Goal: Task Accomplishment & Management: Complete application form

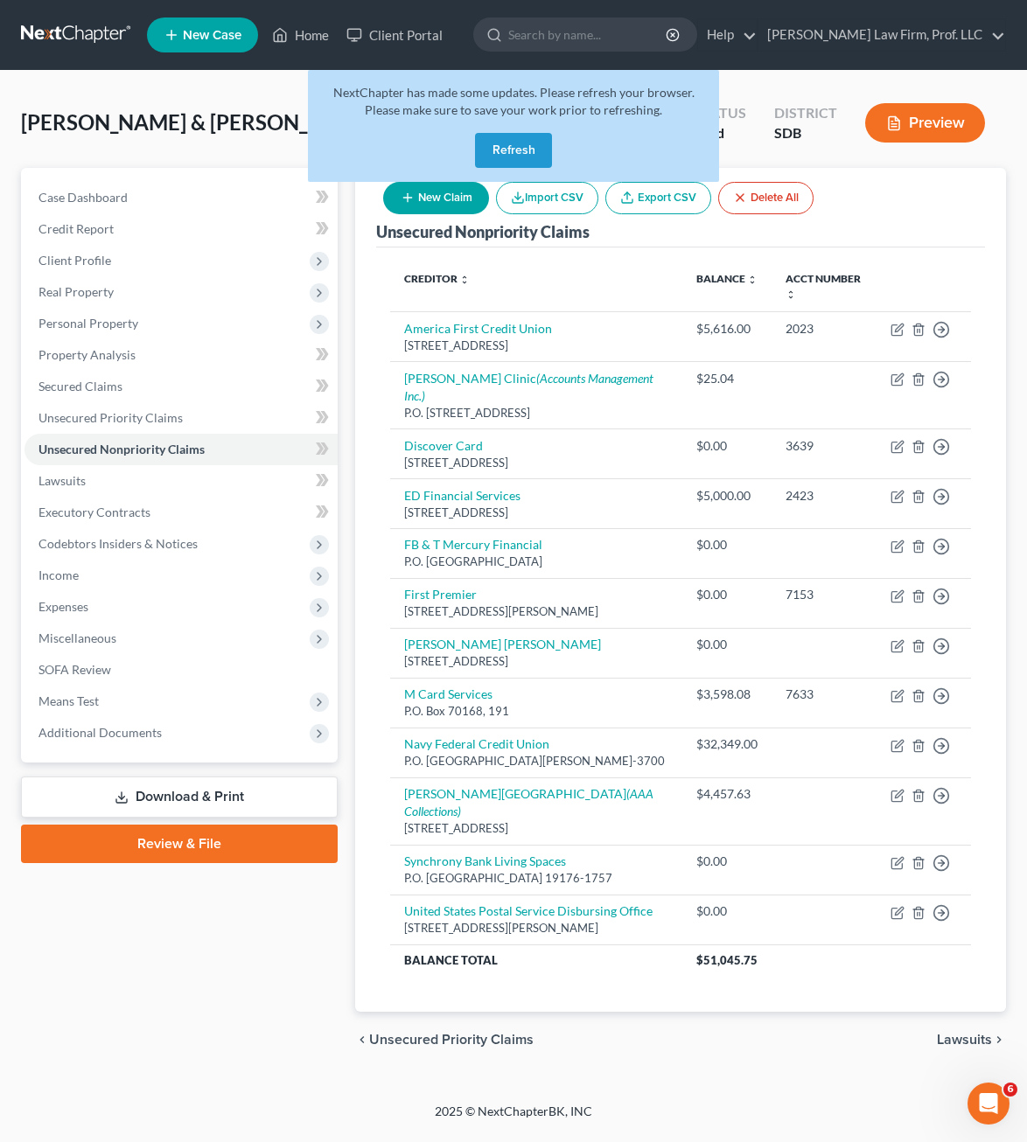
drag, startPoint x: 526, startPoint y: 140, endPoint x: 21, endPoint y: 287, distance: 526.3
click at [526, 140] on button "Refresh" at bounding box center [513, 150] width 77 height 35
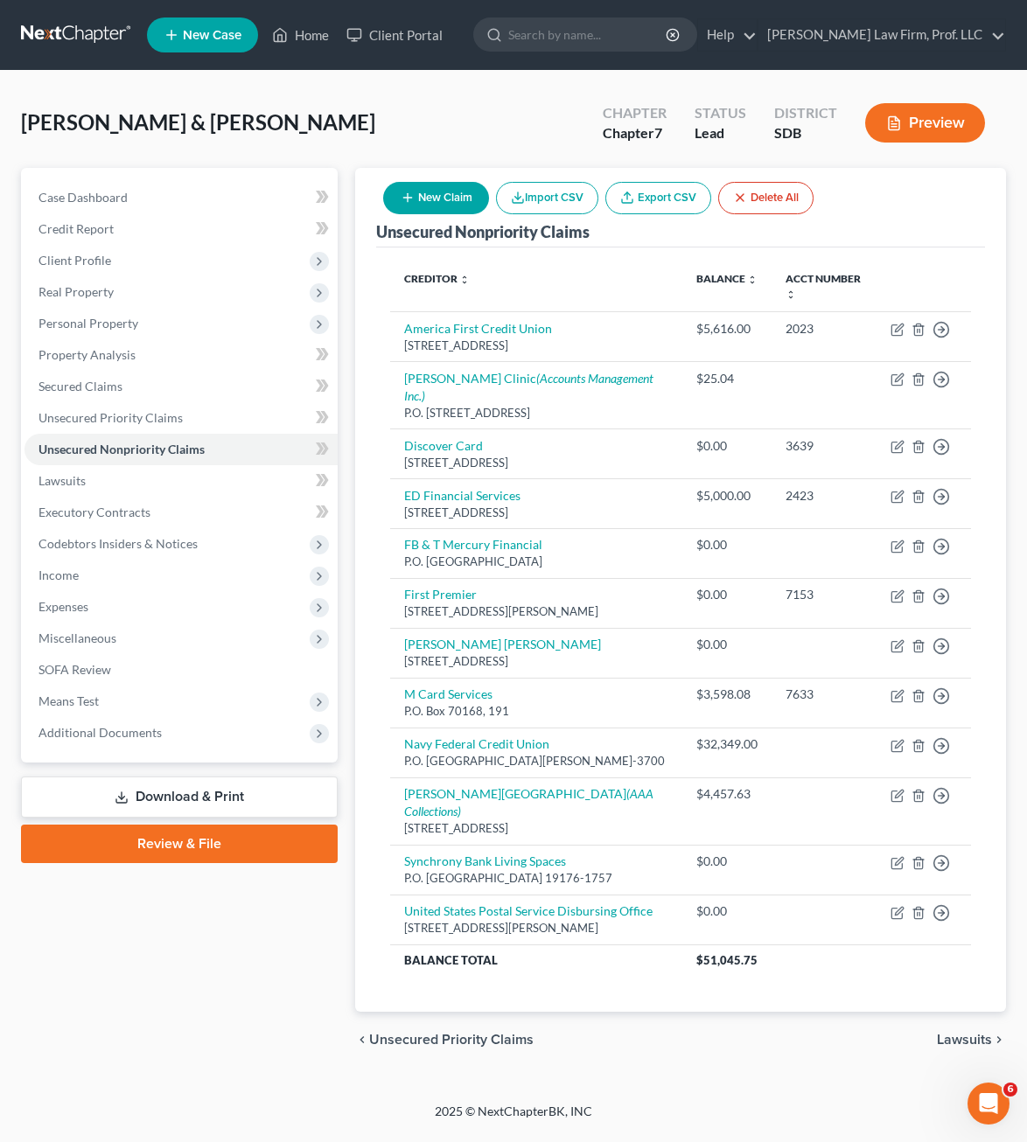
click at [213, 1009] on div "Case Dashboard Payments Invoices Payments Payments Credit Report Client Profile" at bounding box center [179, 618] width 334 height 900
click at [284, 41] on icon at bounding box center [281, 35] width 12 height 13
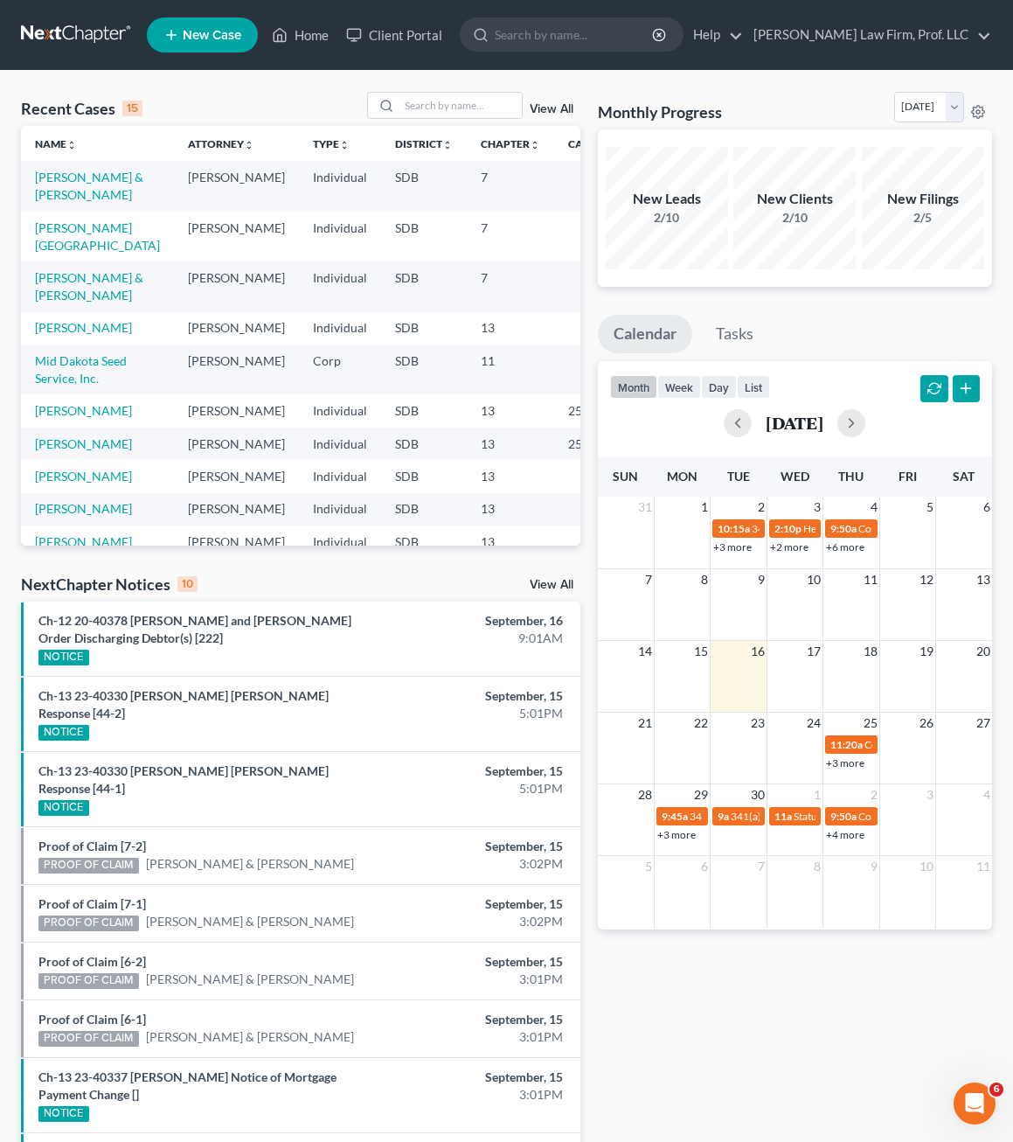
click at [751, 1101] on div "Monthly Progress Bankruptcy Bankruptcy [DATE] [DATE] [DATE] [DATE] [DATE] [DATE…" at bounding box center [795, 692] width 412 height 1201
click at [736, 1122] on div "Monthly Progress Bankruptcy Bankruptcy [DATE] [DATE] [DATE] [DATE] [DATE] [DATE…" at bounding box center [795, 692] width 412 height 1201
click at [755, 1008] on div "Monthly Progress Bankruptcy Bankruptcy [DATE] [DATE] [DATE] [DATE] [DATE] [DATE…" at bounding box center [795, 692] width 412 height 1201
click at [233, 94] on div "Recent Cases 15 View All" at bounding box center [301, 109] width 560 height 34
click at [300, 38] on link "Home" at bounding box center [300, 34] width 74 height 31
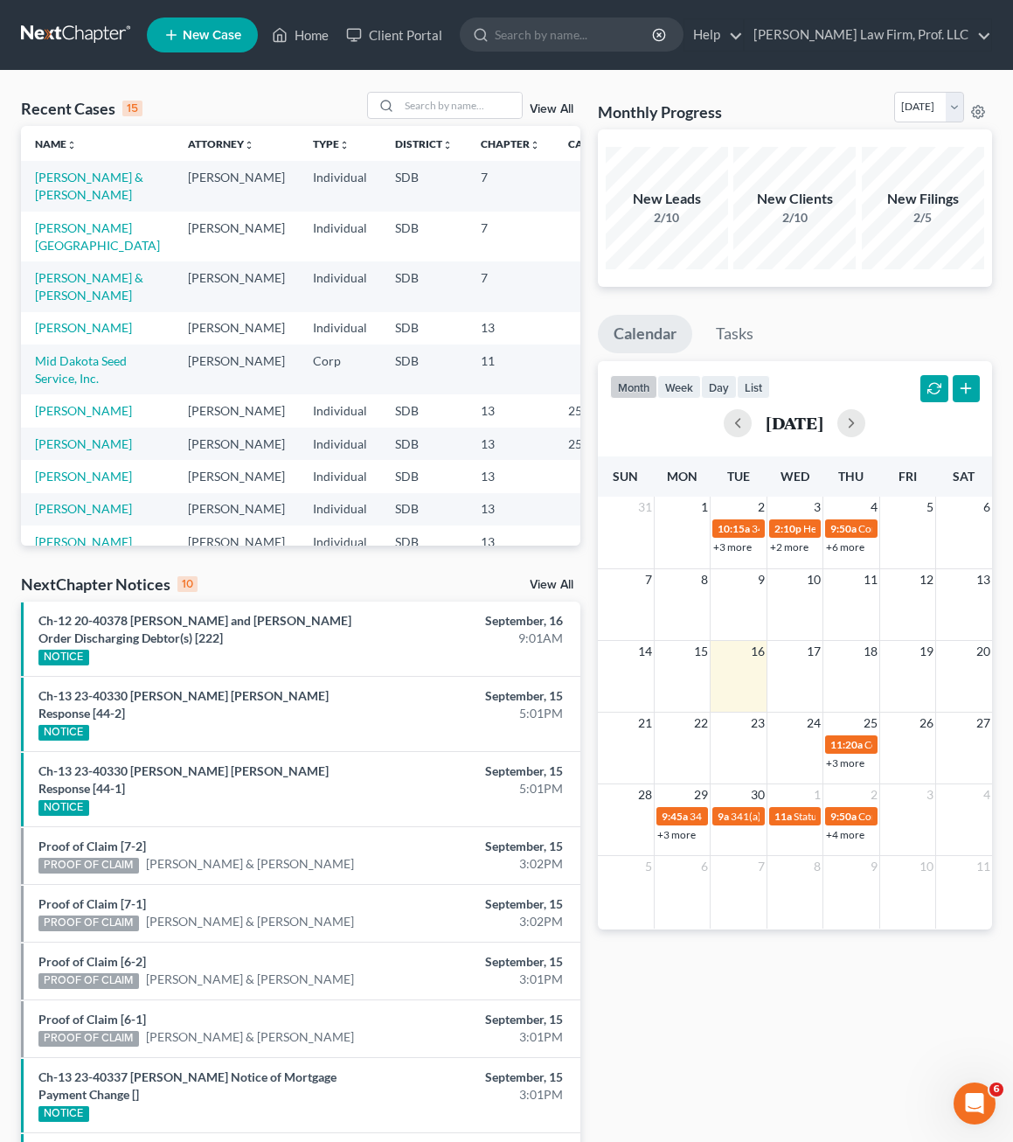
click at [232, 1131] on ul "Ch-12 20-40378 [PERSON_NAME] and [PERSON_NAME] Order Discharging Debtor(s) [222…" at bounding box center [301, 934] width 560 height 664
click at [203, 37] on span "New Case" at bounding box center [212, 35] width 59 height 13
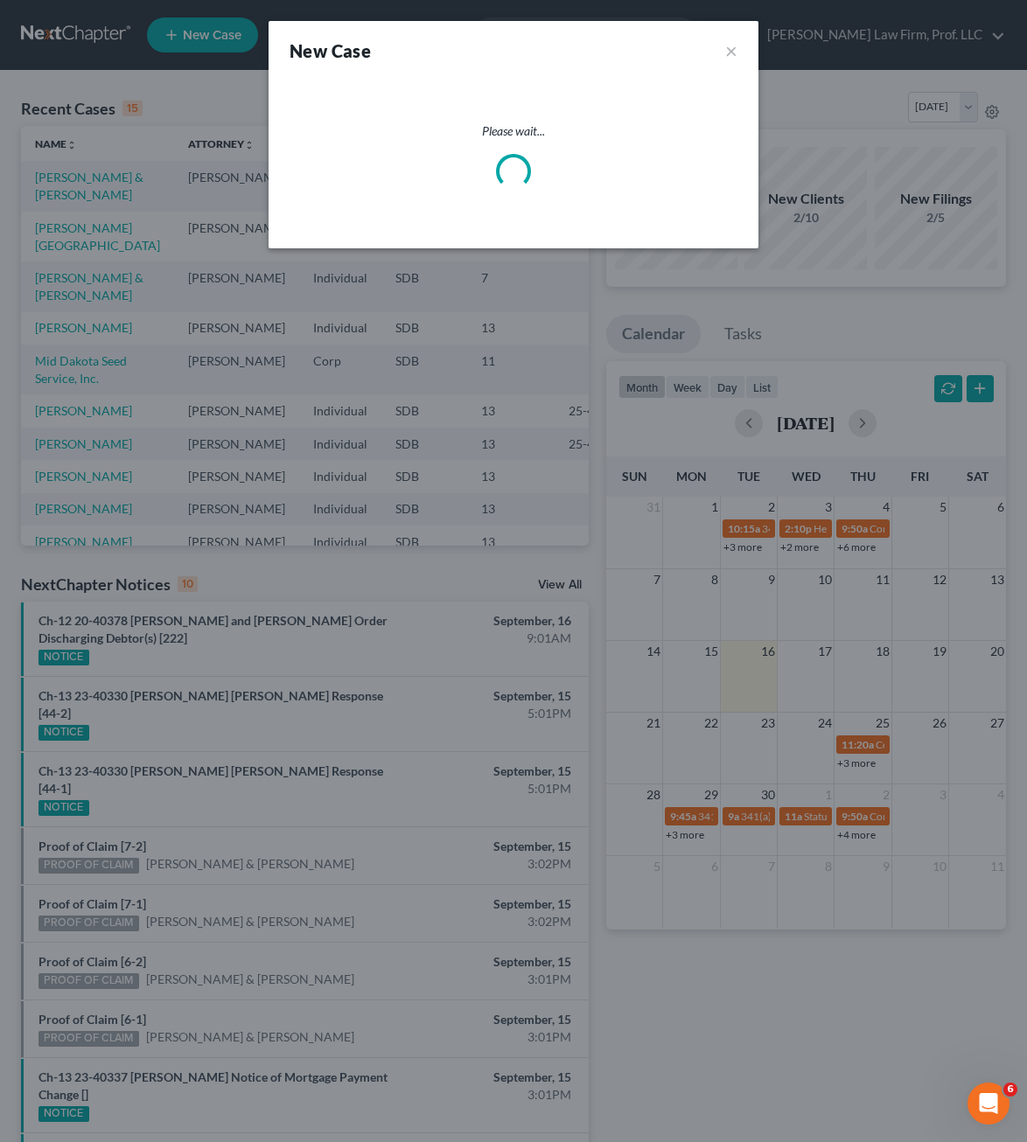
select select "73"
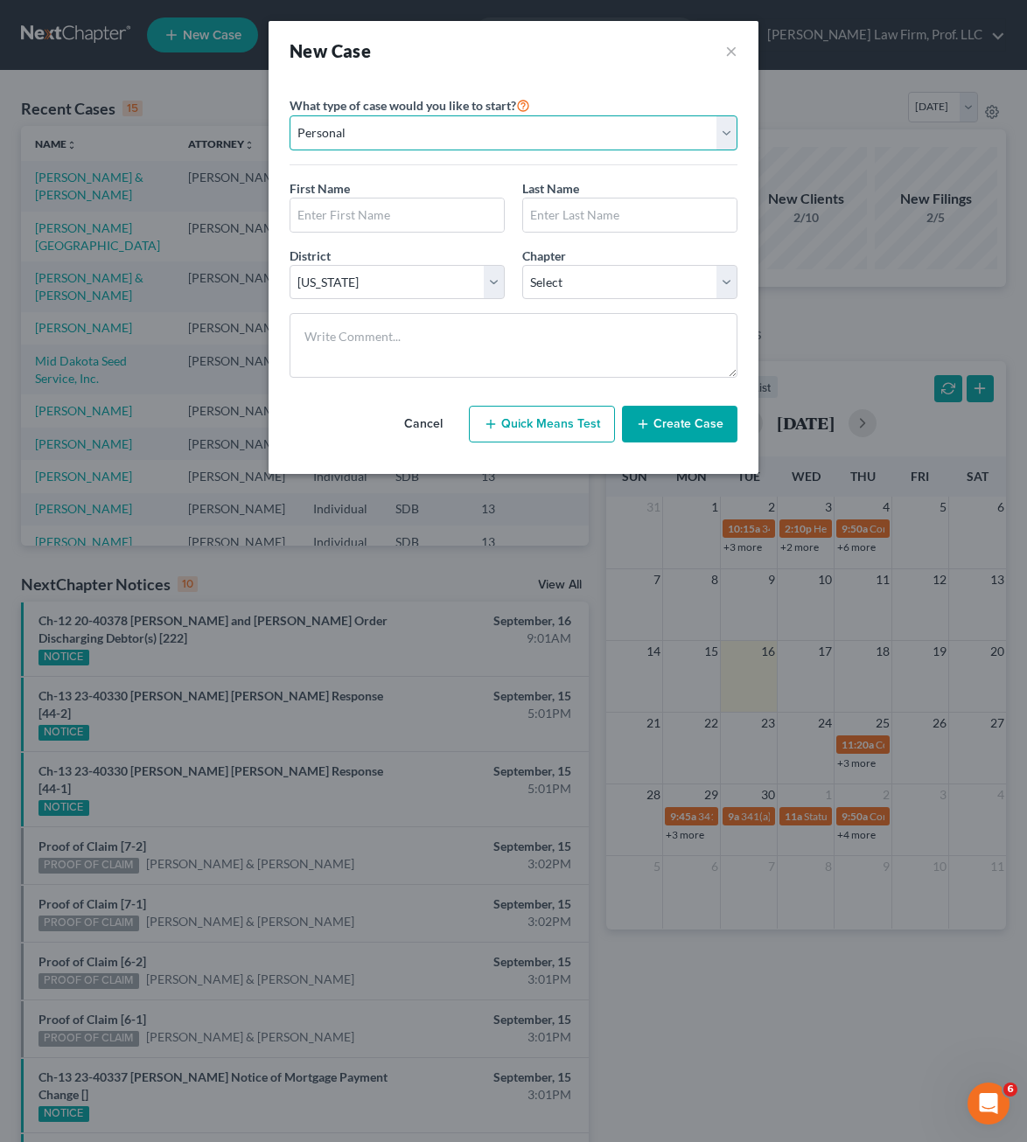
click at [423, 131] on select "Personal Business" at bounding box center [513, 132] width 448 height 35
click at [289, 115] on select "Personal Business" at bounding box center [513, 132] width 448 height 35
click at [367, 209] on input "text" at bounding box center [396, 214] width 213 height 33
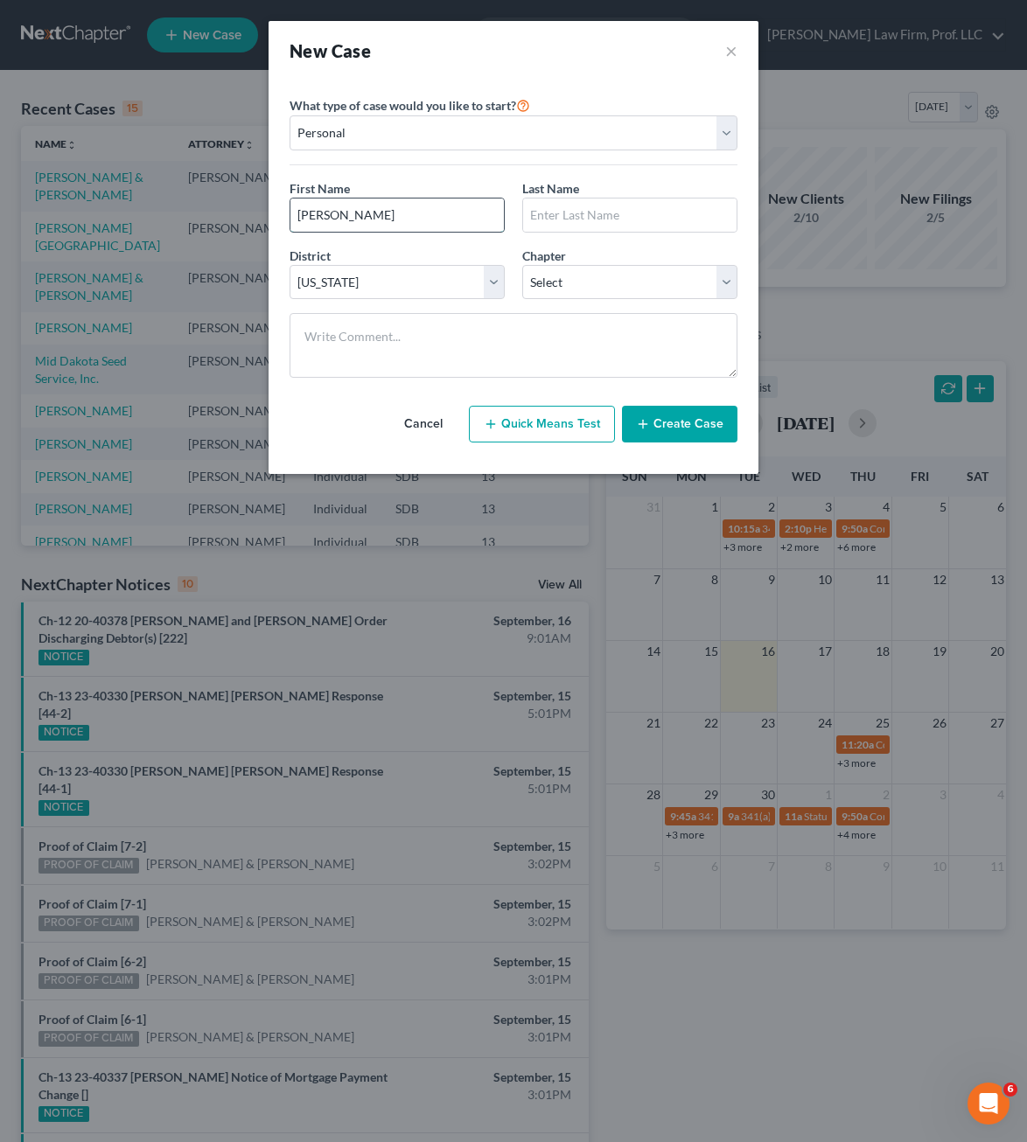
type input "[PERSON_NAME]"
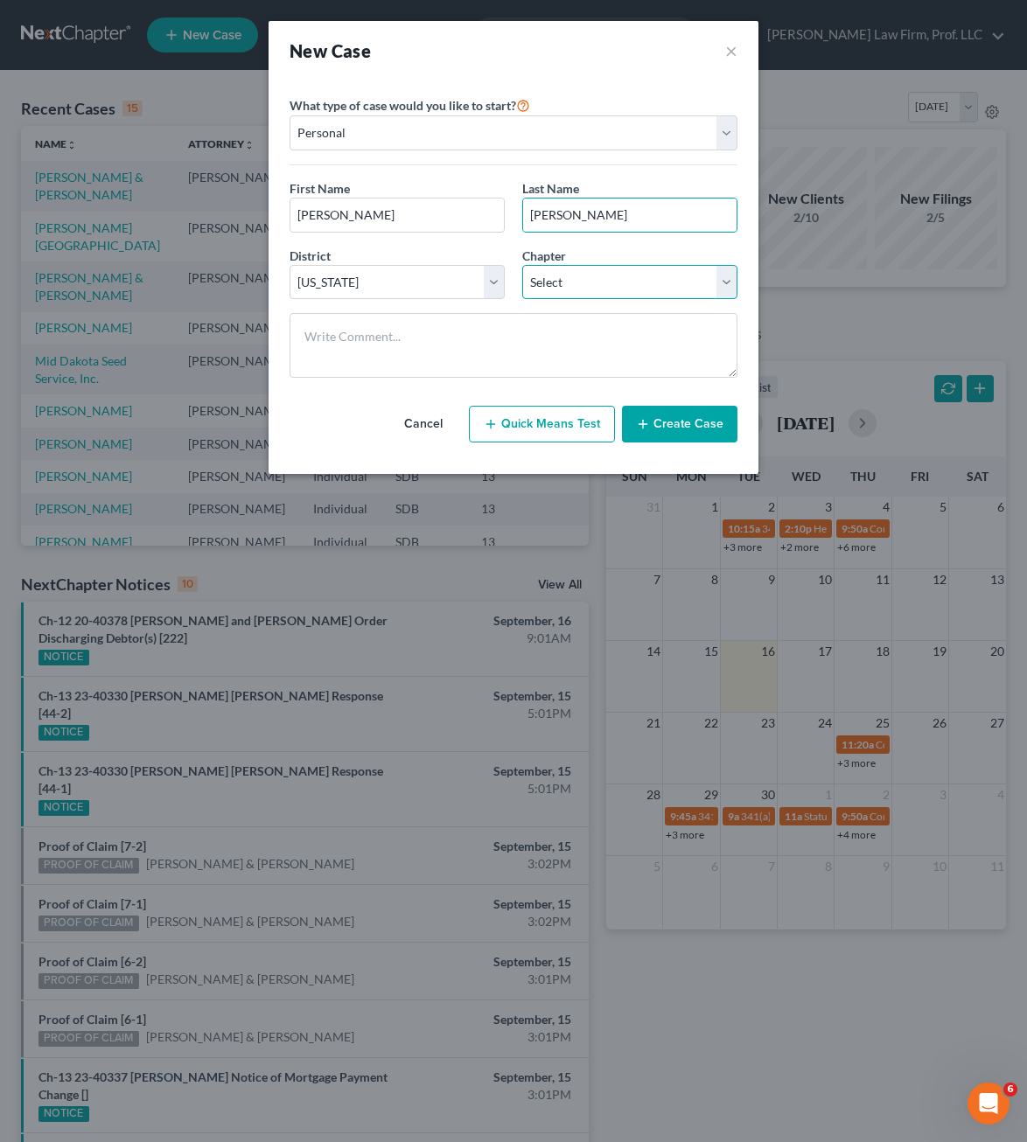
click at [551, 294] on select "Select 7 11 12 13" at bounding box center [629, 282] width 215 height 35
select select "3"
click at [522, 265] on select "Select 7 11 12 13" at bounding box center [629, 282] width 215 height 35
click at [699, 423] on button "Create Case" at bounding box center [679, 424] width 115 height 37
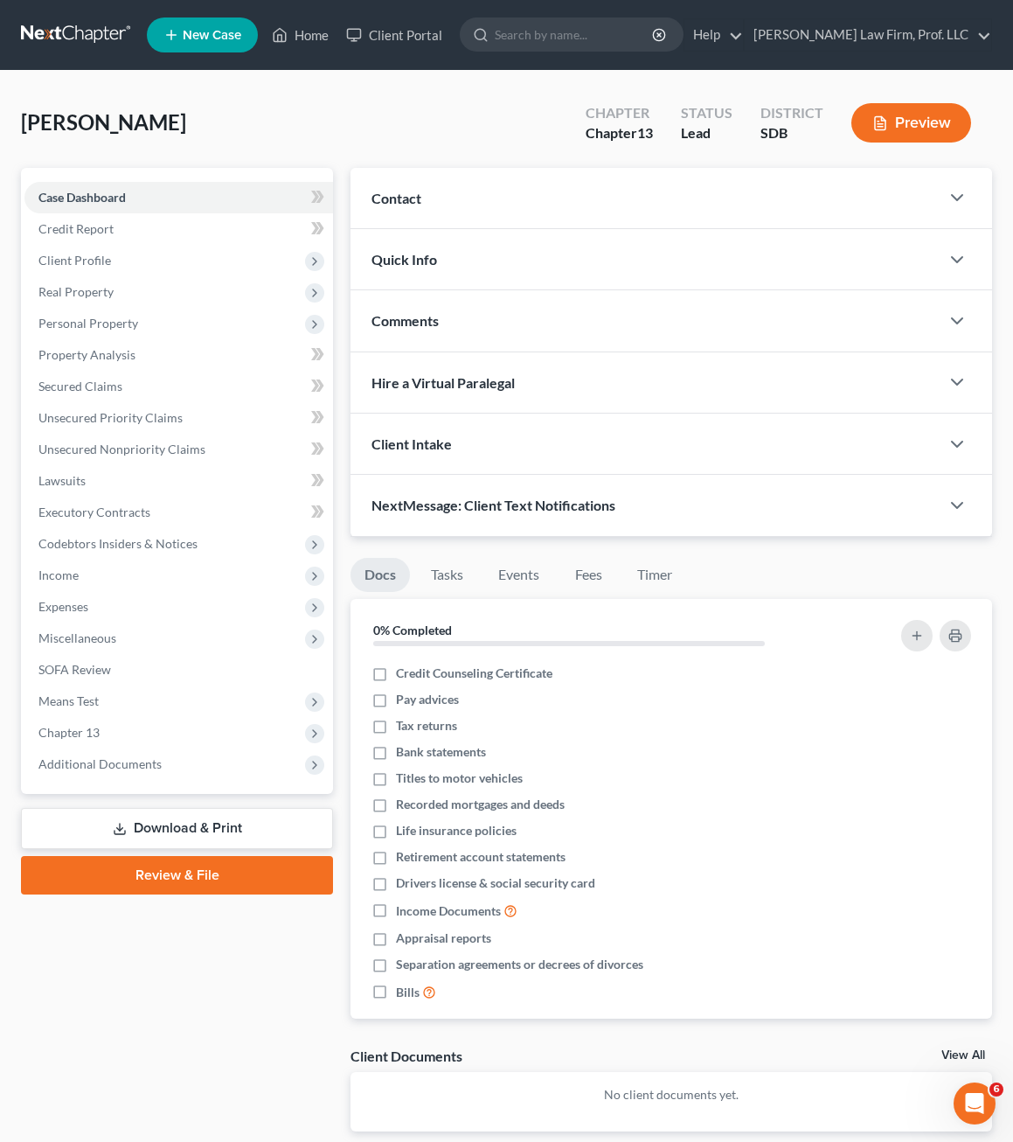
drag, startPoint x: 106, startPoint y: 1054, endPoint x: 172, endPoint y: 1020, distance: 74.7
click at [106, 1054] on div "Case Dashboard Payments Invoices Payments Payments Credit Report Client Profile" at bounding box center [177, 664] width 330 height 992
click at [105, 604] on span "Expenses" at bounding box center [178, 606] width 309 height 31
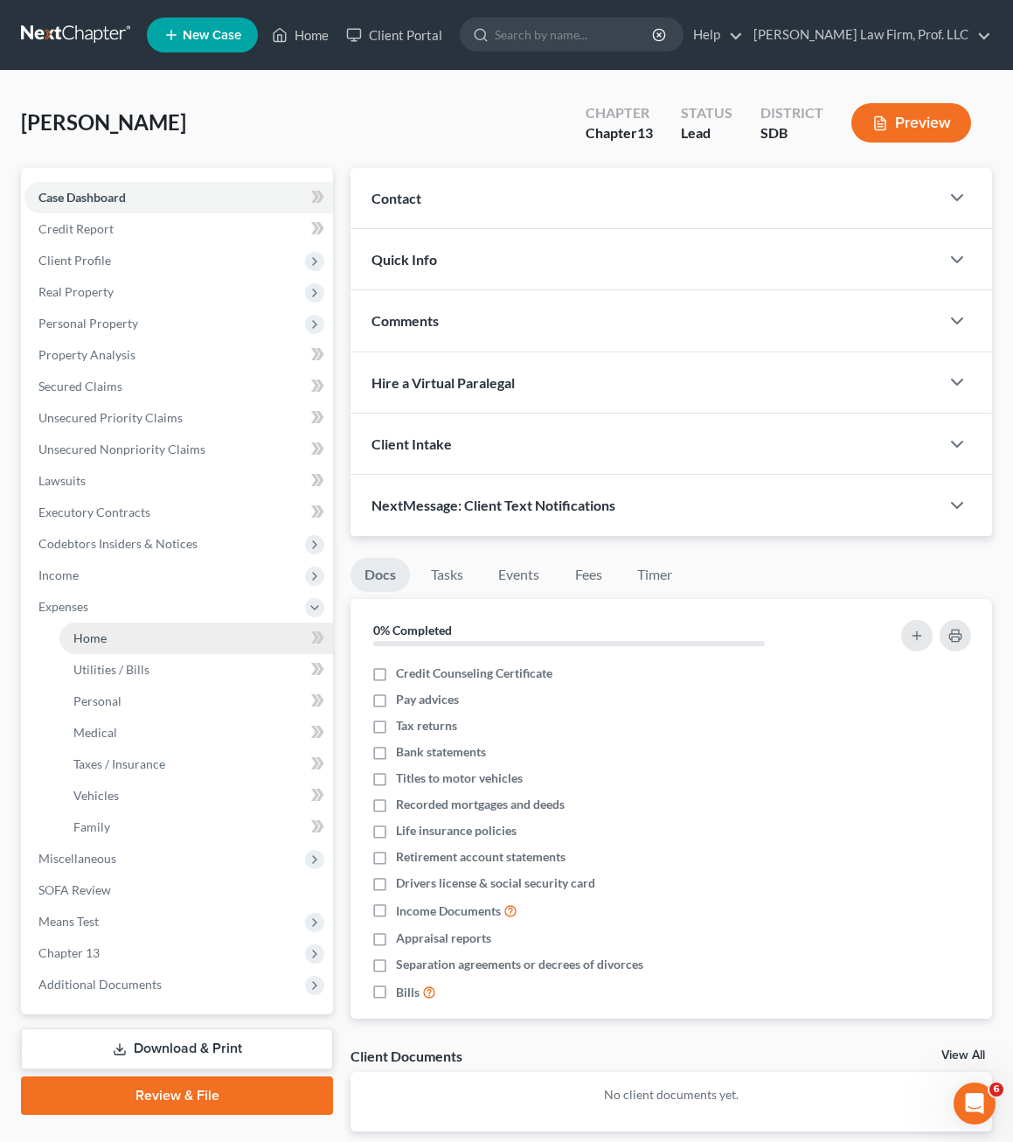
click at [115, 644] on link "Home" at bounding box center [196, 638] width 274 height 31
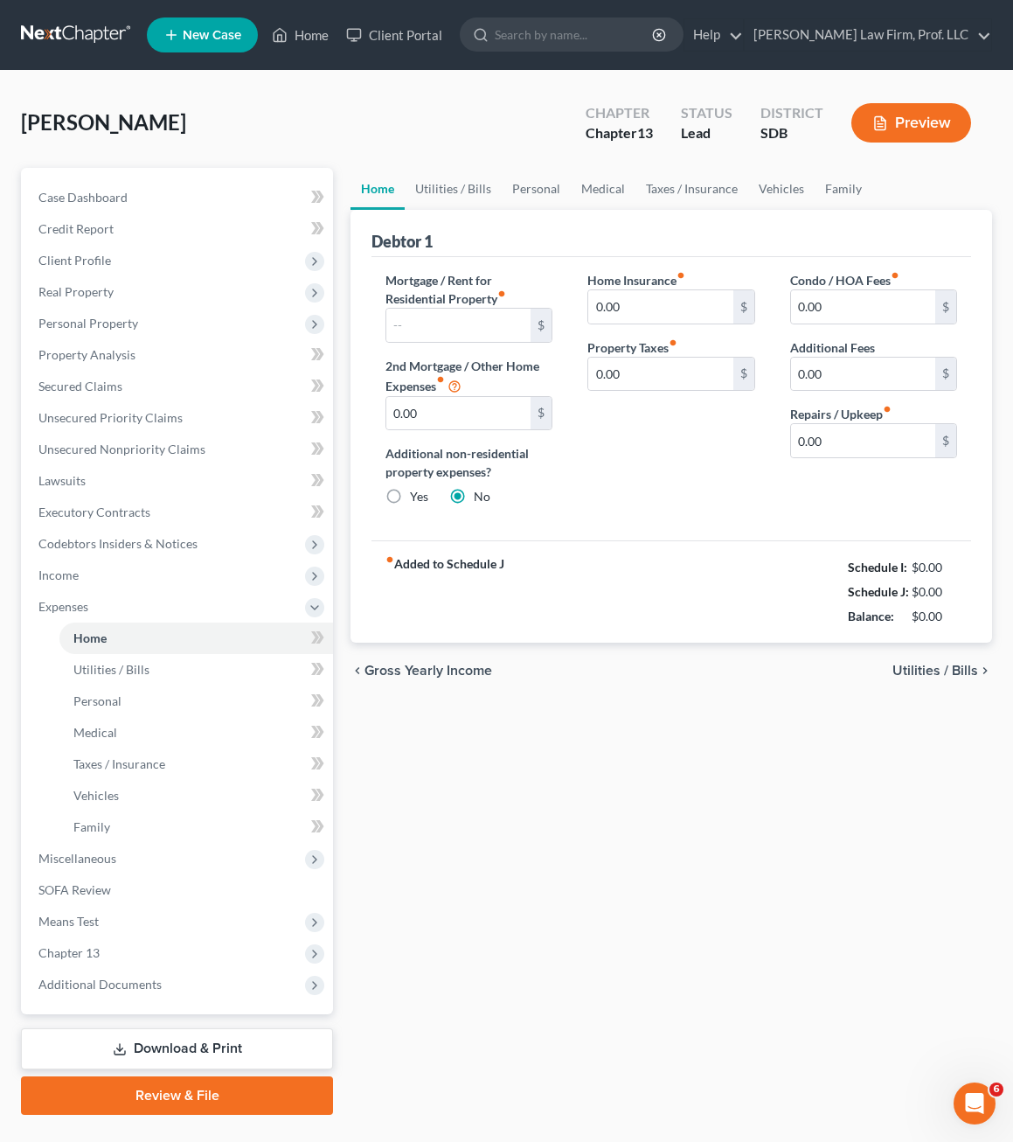
click at [703, 513] on div "Home Insurance fiber_manual_record 0.00 $ Property Taxes fiber_manual_record 0.…" at bounding box center [671, 395] width 202 height 249
click at [426, 180] on link "Utilities / Bills" at bounding box center [453, 189] width 97 height 42
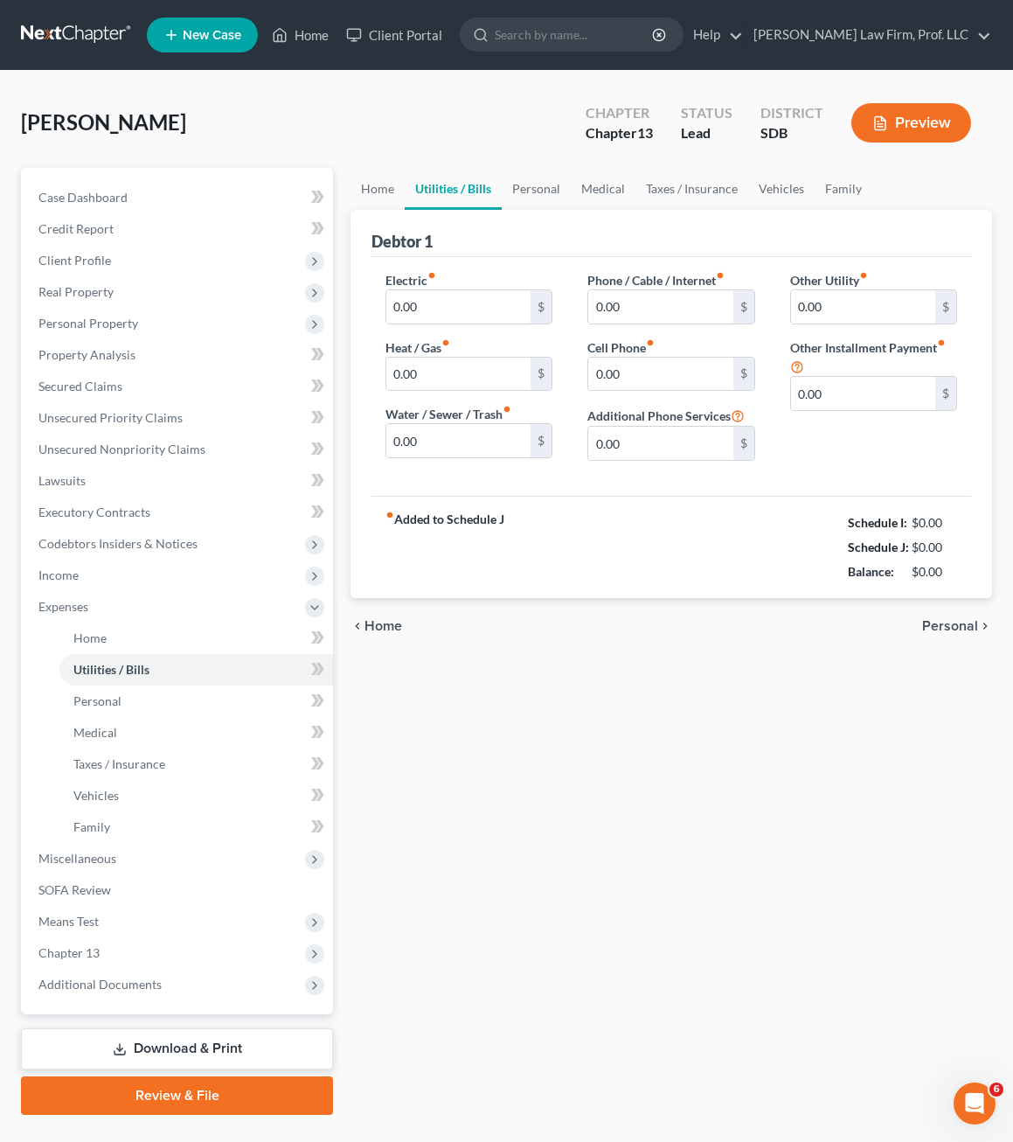
click at [535, 163] on div "[PERSON_NAME] Upgraded Chapter Chapter 13 Status Lead District SDB Preview" at bounding box center [506, 130] width 971 height 76
click at [534, 177] on link "Personal" at bounding box center [536, 189] width 69 height 42
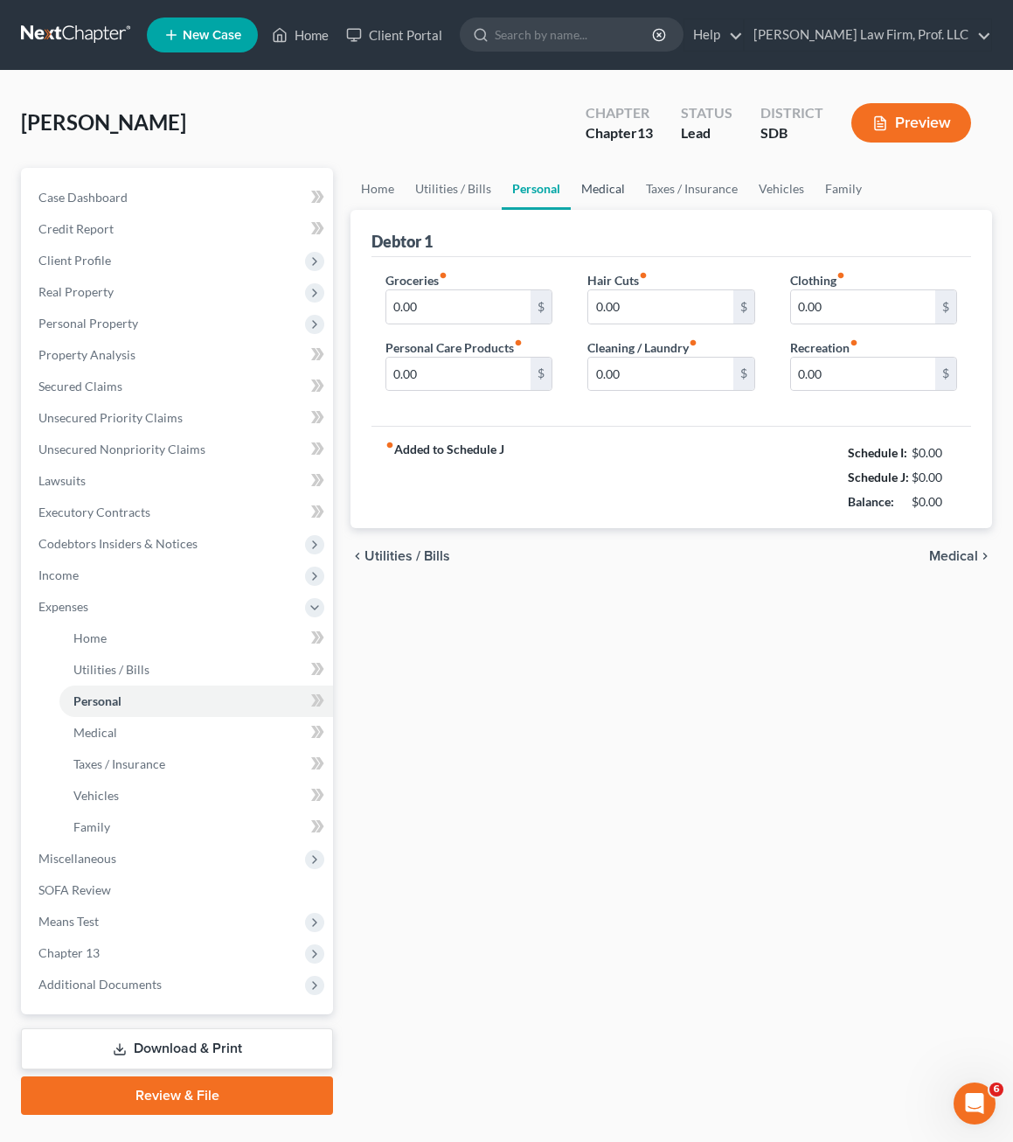
click at [619, 194] on link "Medical" at bounding box center [603, 189] width 65 height 42
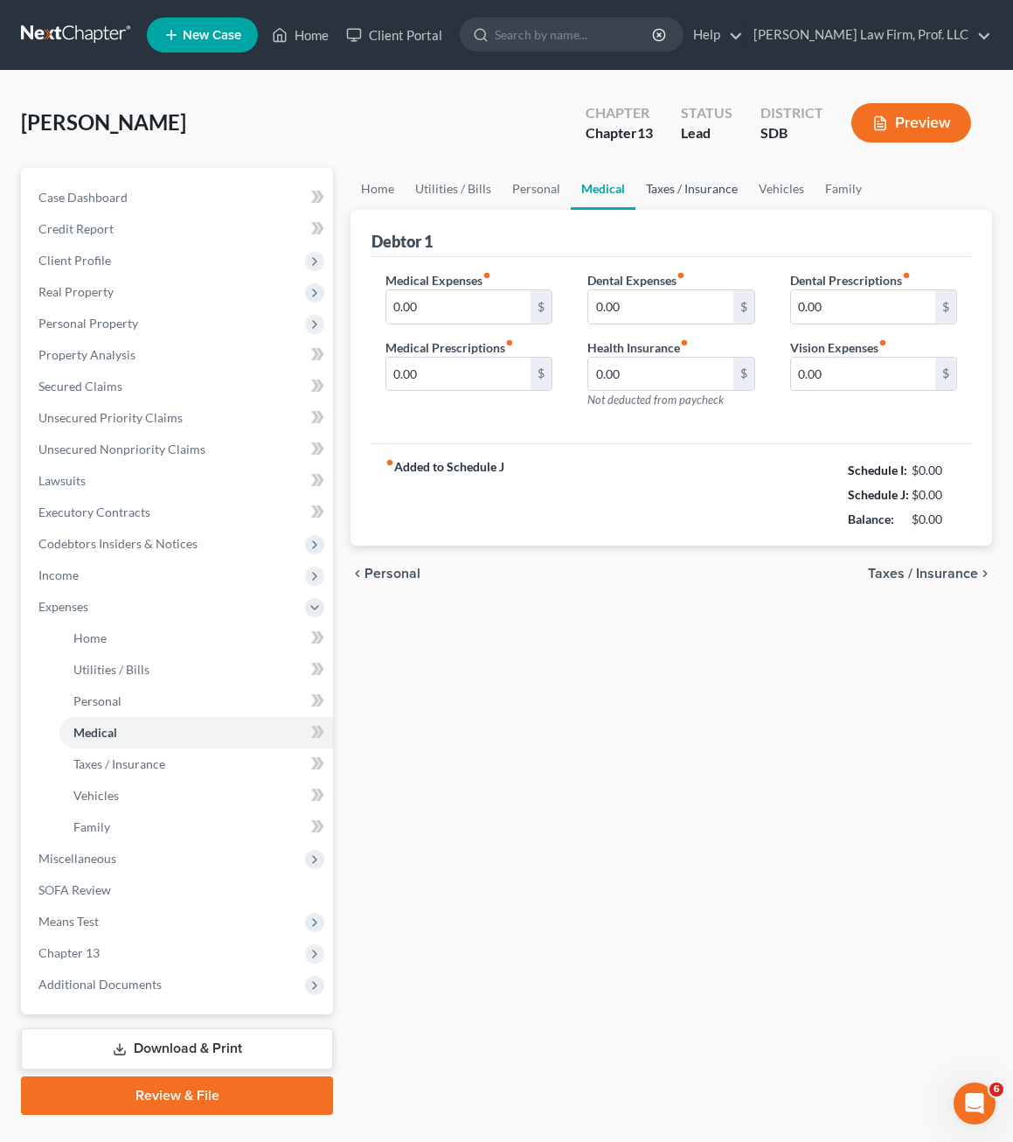
click at [653, 197] on link "Taxes / Insurance" at bounding box center [692, 189] width 113 height 42
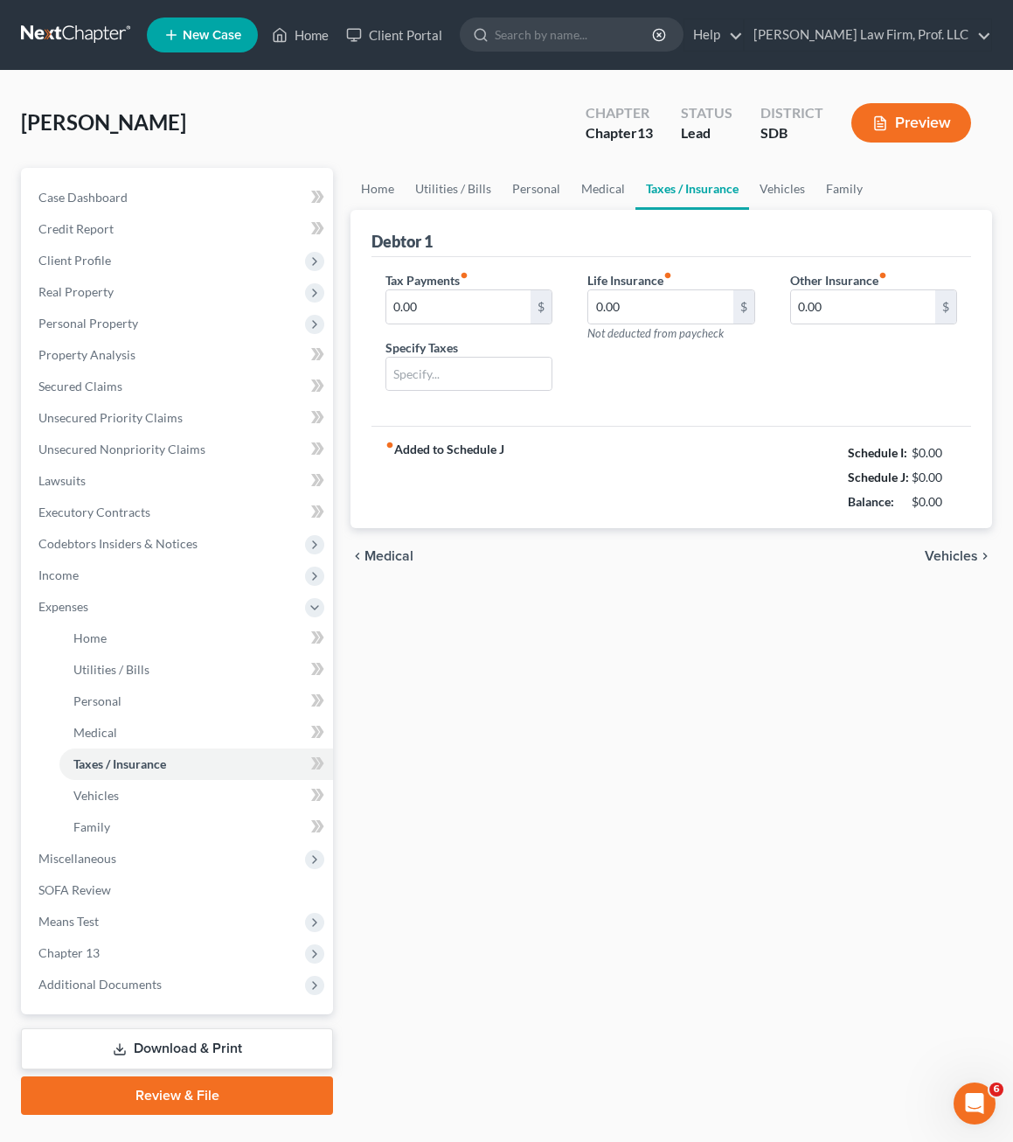
click at [734, 421] on div "Tax Payments fiber_manual_record 0.00 $ Specify Taxes Life Insurance fiber_manu…" at bounding box center [672, 342] width 600 height 170
click at [786, 192] on link "Vehicles" at bounding box center [782, 189] width 66 height 42
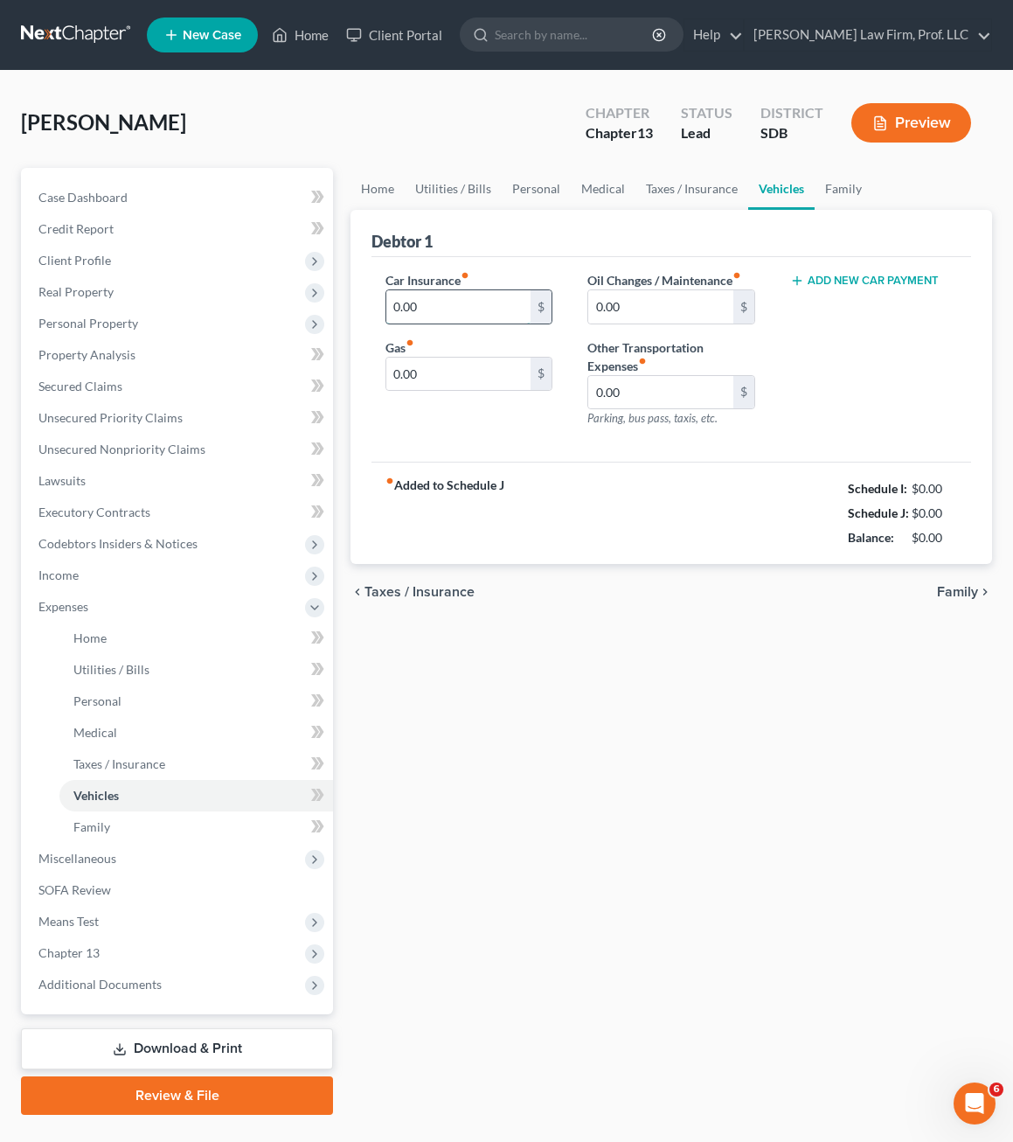
click at [493, 302] on input "0.00" at bounding box center [458, 306] width 144 height 33
type input "100"
click at [575, 542] on div "fiber_manual_record Added to Schedule J Schedule I: $0.00 Schedule J: $100.00 B…" at bounding box center [672, 513] width 600 height 102
drag, startPoint x: 377, startPoint y: 447, endPoint x: 400, endPoint y: 421, distance: 34.1
click at [378, 446] on div "Car Insurance fiber_manual_record 100 $ Gas fiber_manual_record 0.00 $ Oil Chan…" at bounding box center [672, 359] width 600 height 205
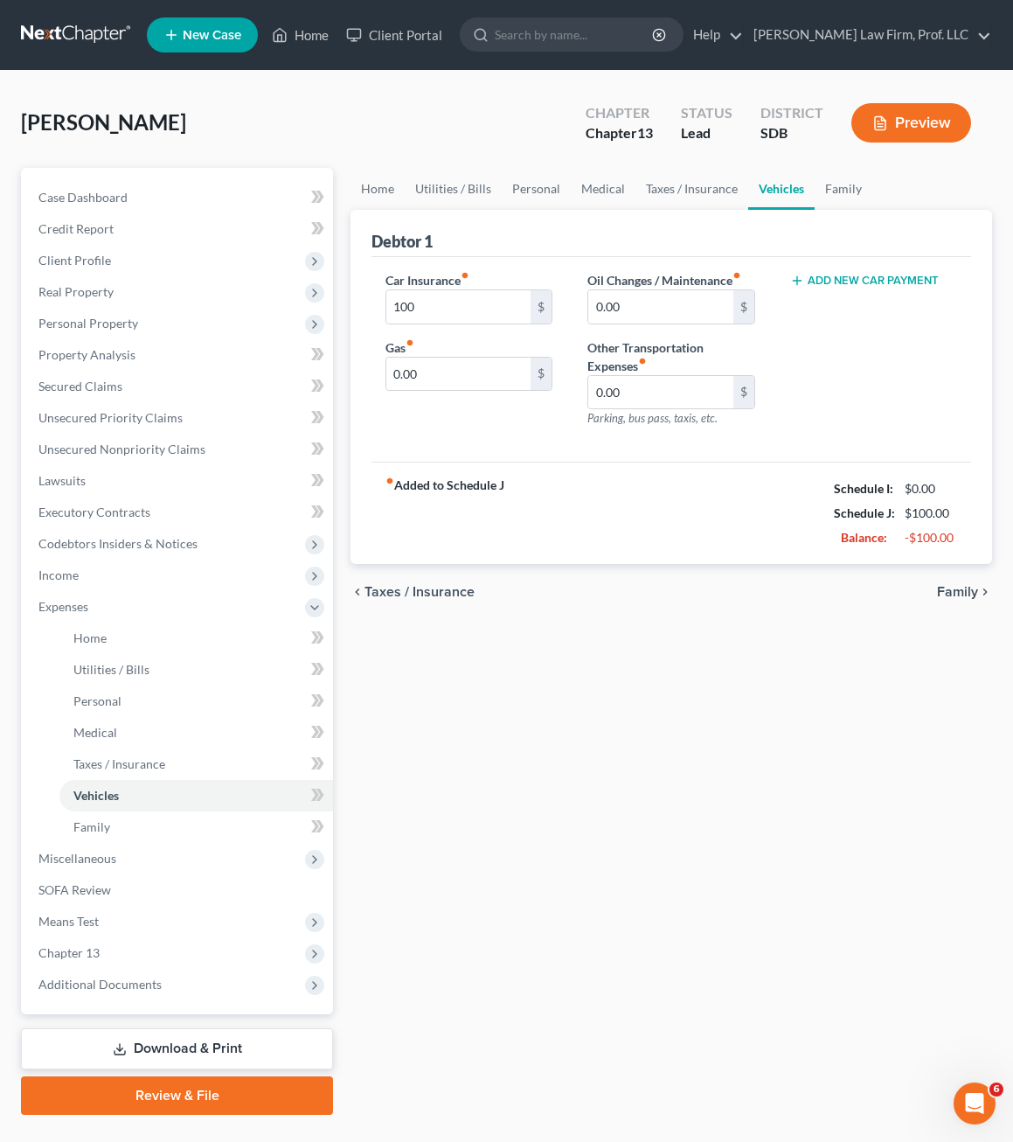
click at [428, 413] on div "Car Insurance fiber_manual_record 100 $ Gas fiber_manual_record 0.00 $" at bounding box center [469, 356] width 202 height 171
click at [616, 839] on div "Home Utilities / Bills Personal Medical Taxes / Insurance Vehicles Family Debto…" at bounding box center [671, 641] width 659 height 947
click at [839, 188] on link "Family" at bounding box center [844, 189] width 58 height 42
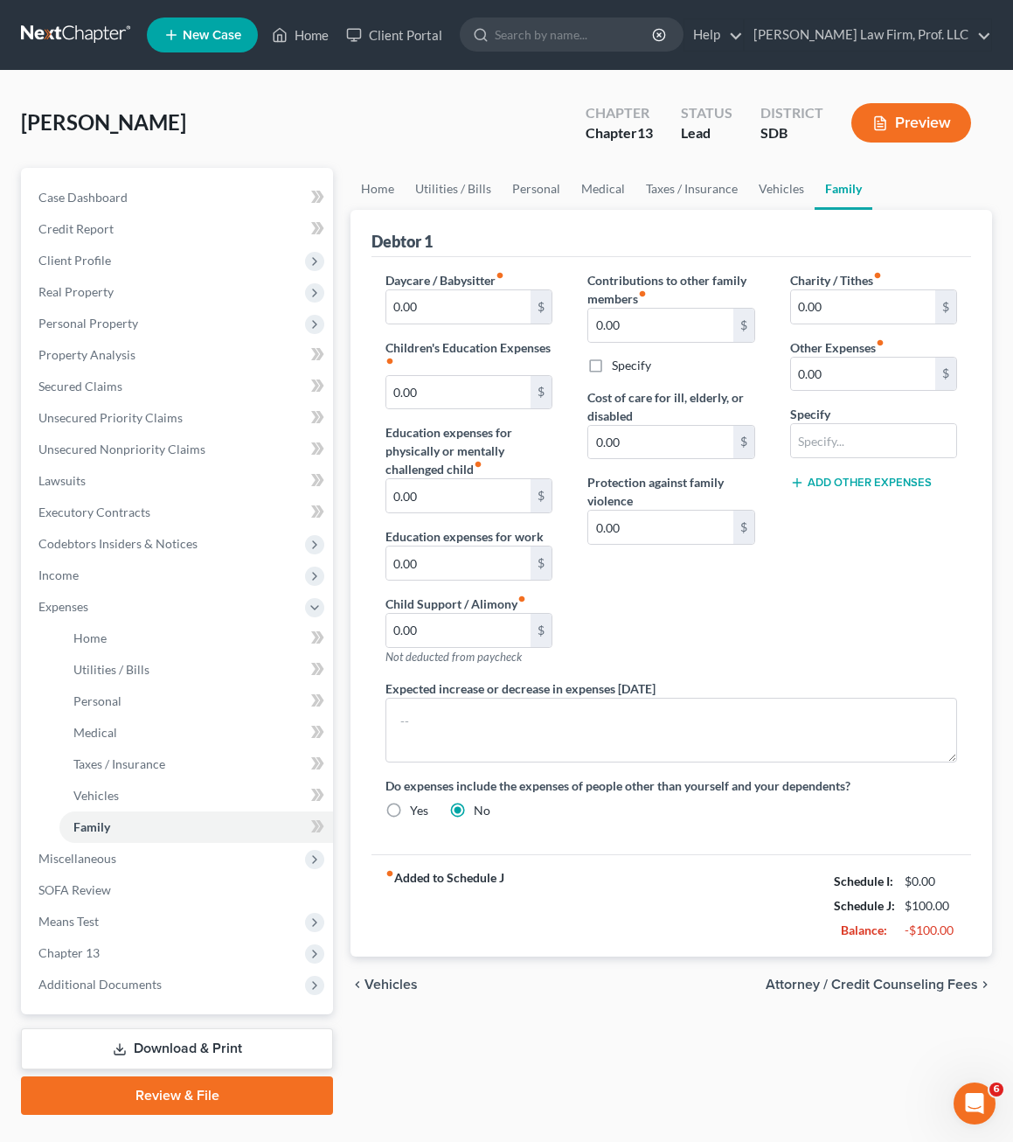
click at [689, 578] on div "Contributions to other family members fiber_manual_record 0.00 $ Specify Cost o…" at bounding box center [671, 475] width 202 height 408
click at [136, 642] on link "Home" at bounding box center [196, 638] width 274 height 31
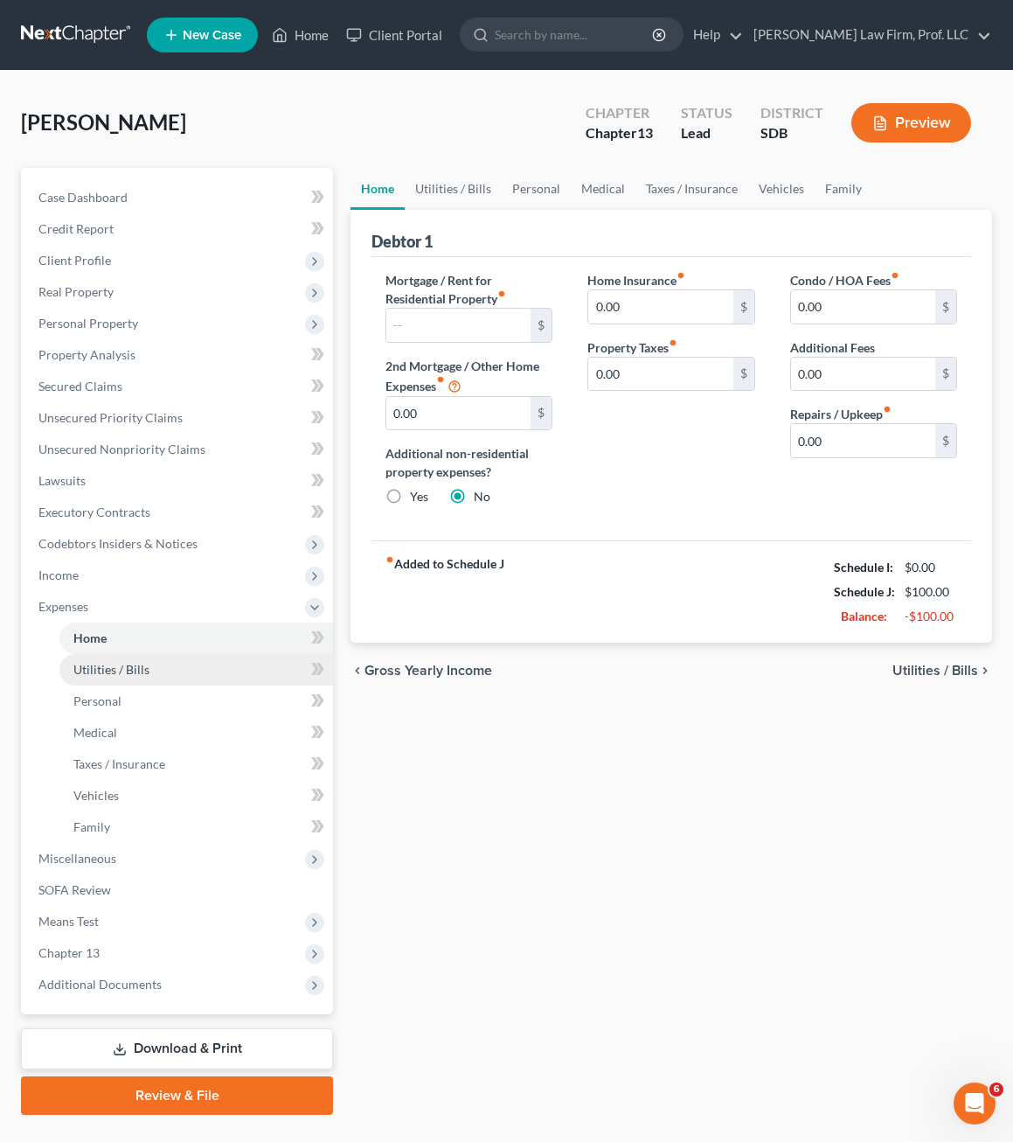
click at [141, 670] on span "Utilities / Bills" at bounding box center [111, 669] width 76 height 15
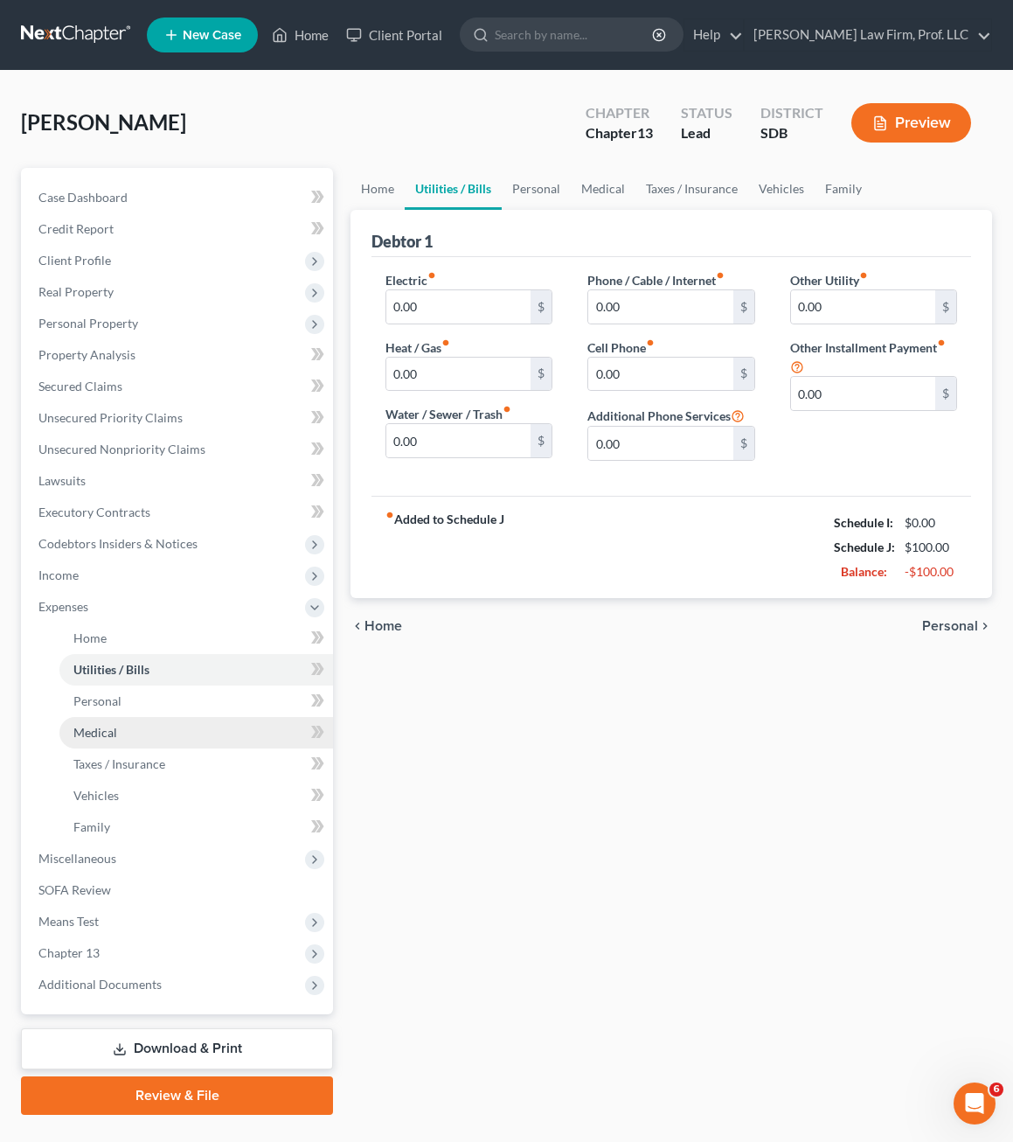
click at [150, 717] on link "Medical" at bounding box center [196, 732] width 274 height 31
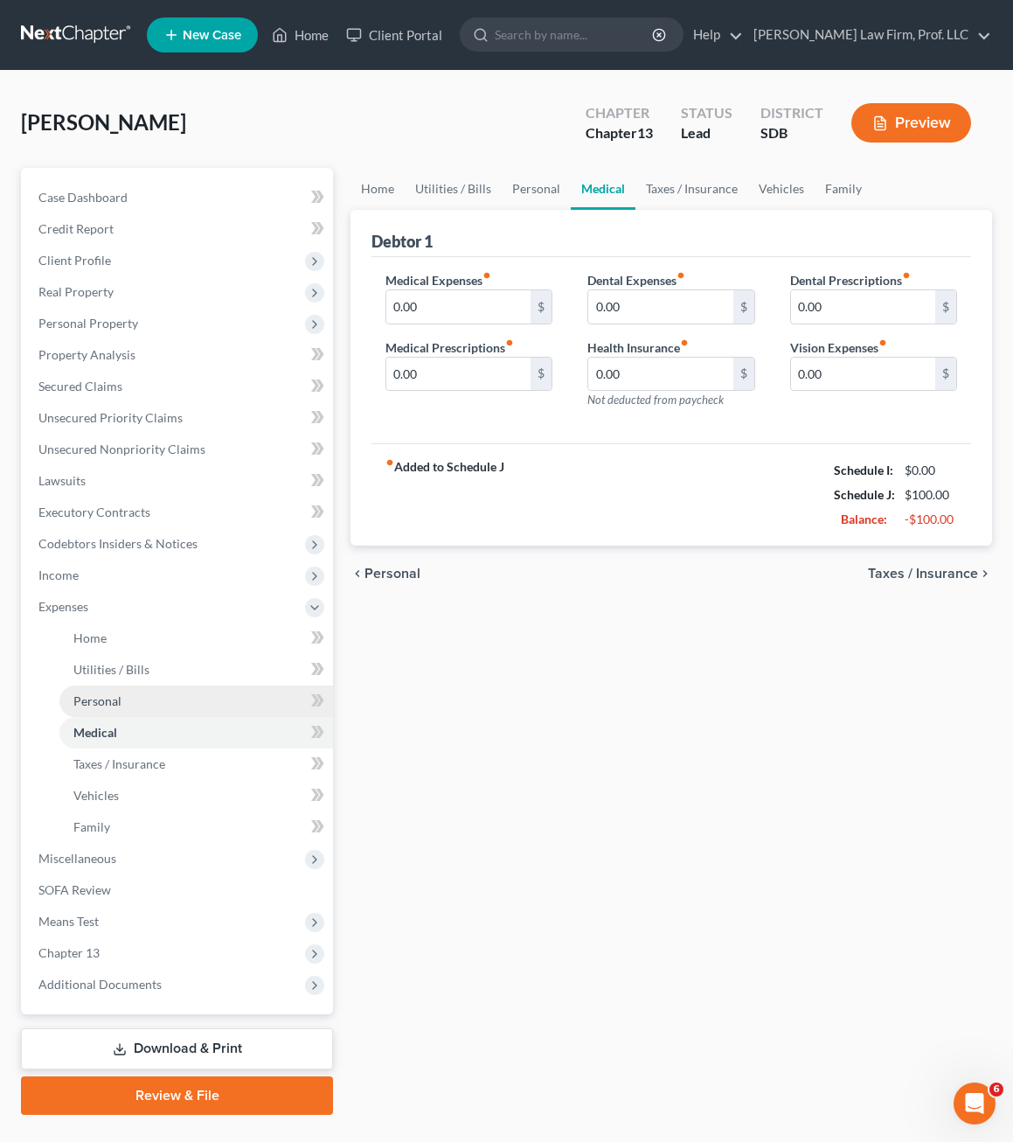
drag, startPoint x: 150, startPoint y: 703, endPoint x: 159, endPoint y: 688, distance: 17.7
click at [150, 702] on link "Personal" at bounding box center [196, 701] width 274 height 31
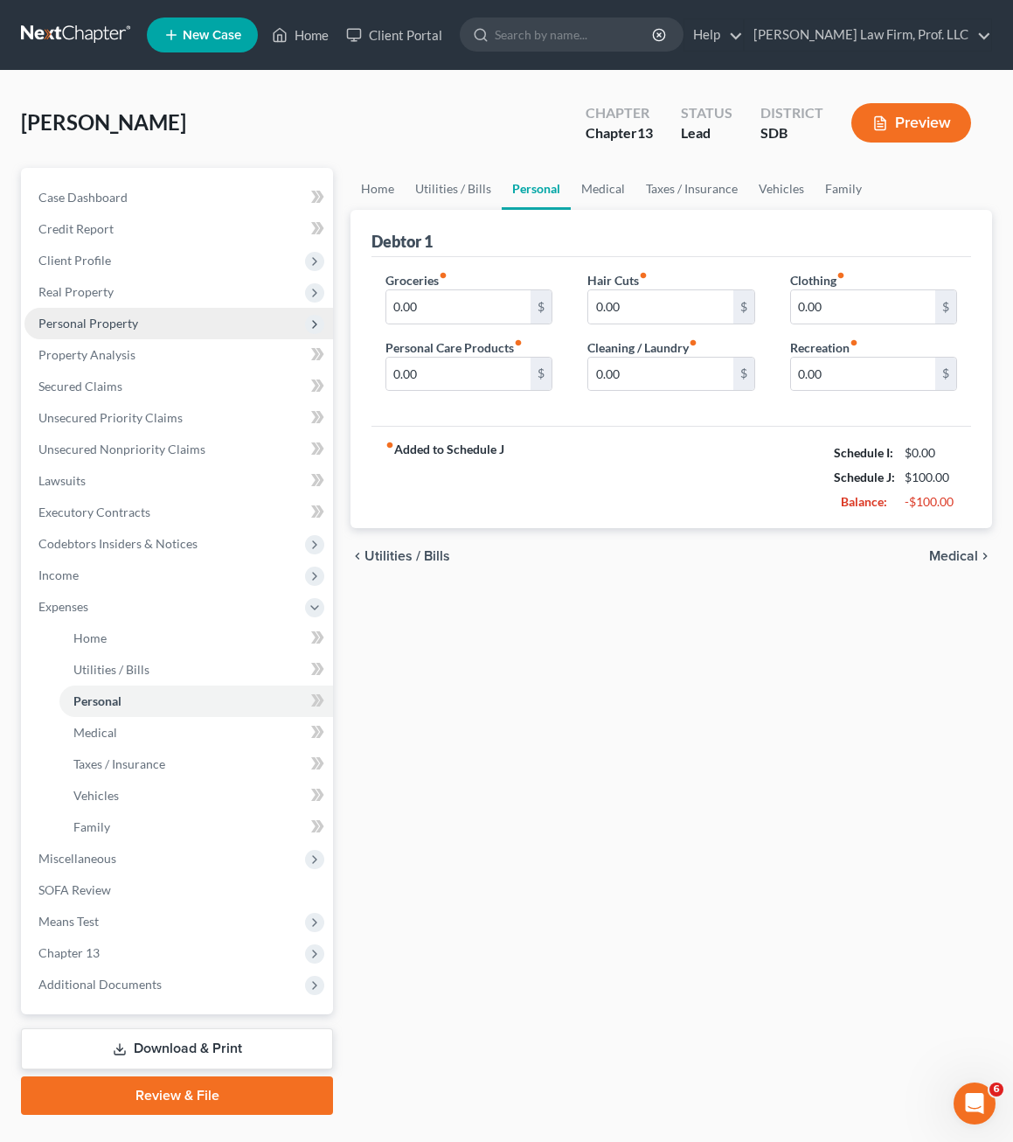
click at [87, 327] on span "Personal Property" at bounding box center [88, 323] width 100 height 15
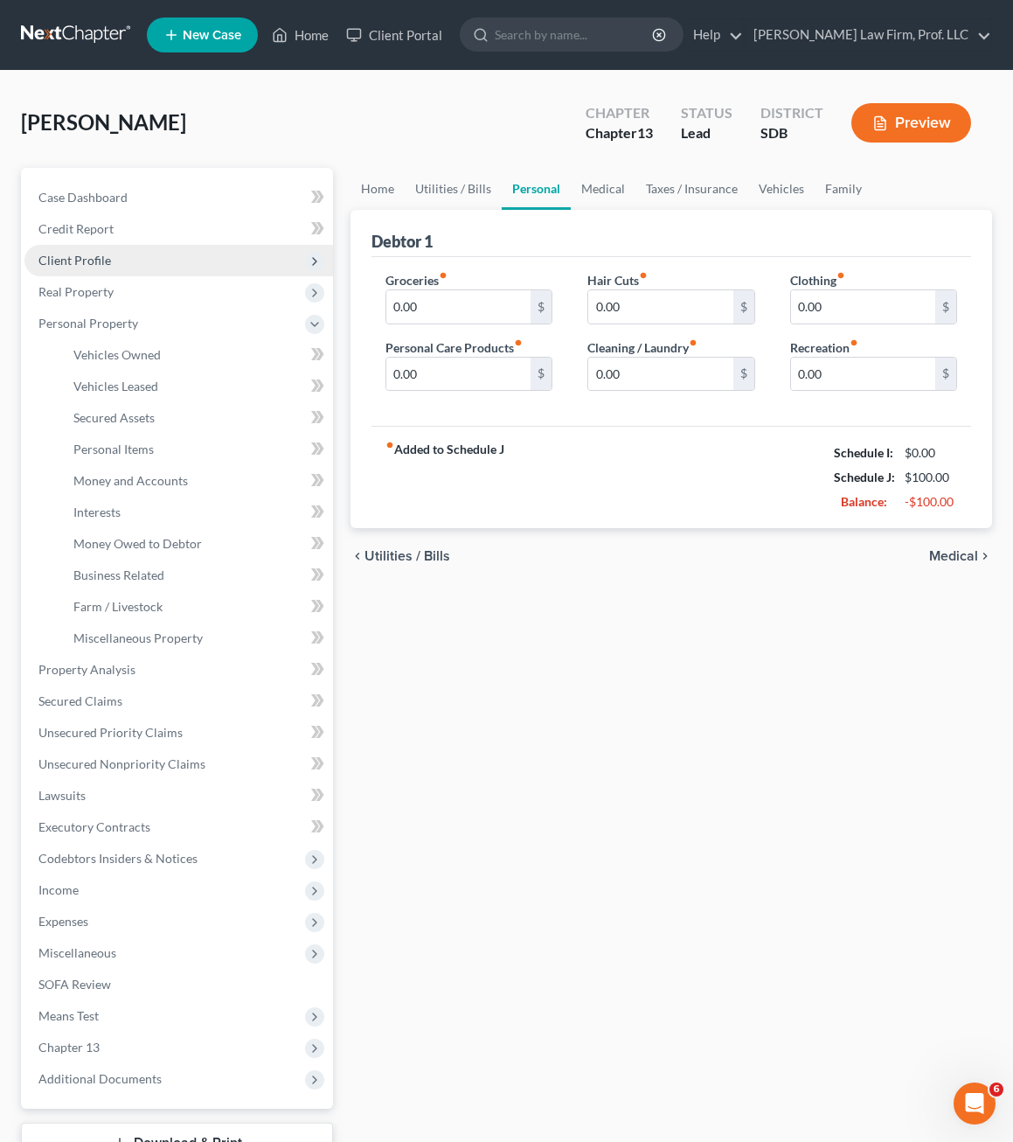
click at [102, 267] on span "Client Profile" at bounding box center [74, 260] width 73 height 15
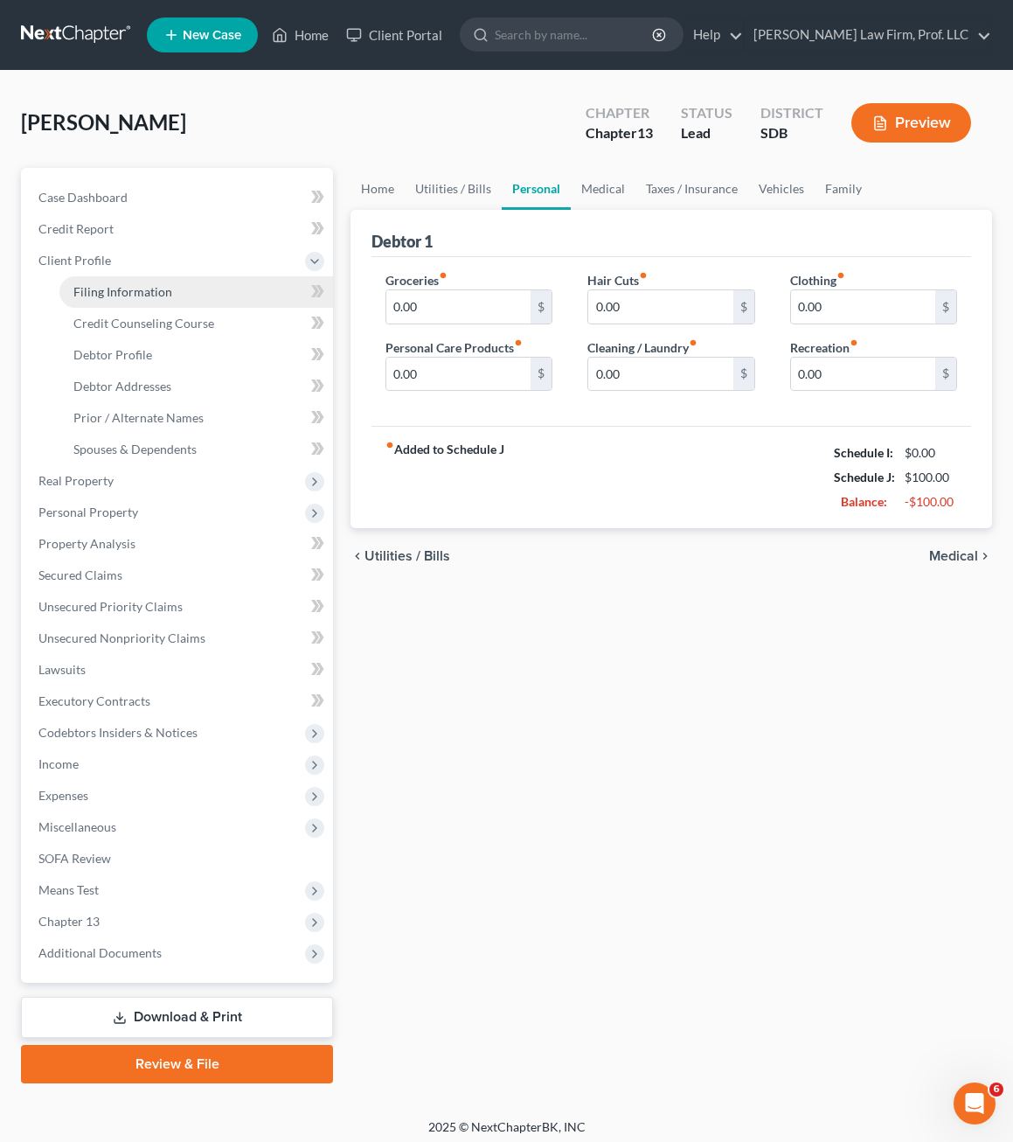
click at [141, 296] on span "Filing Information" at bounding box center [122, 291] width 99 height 15
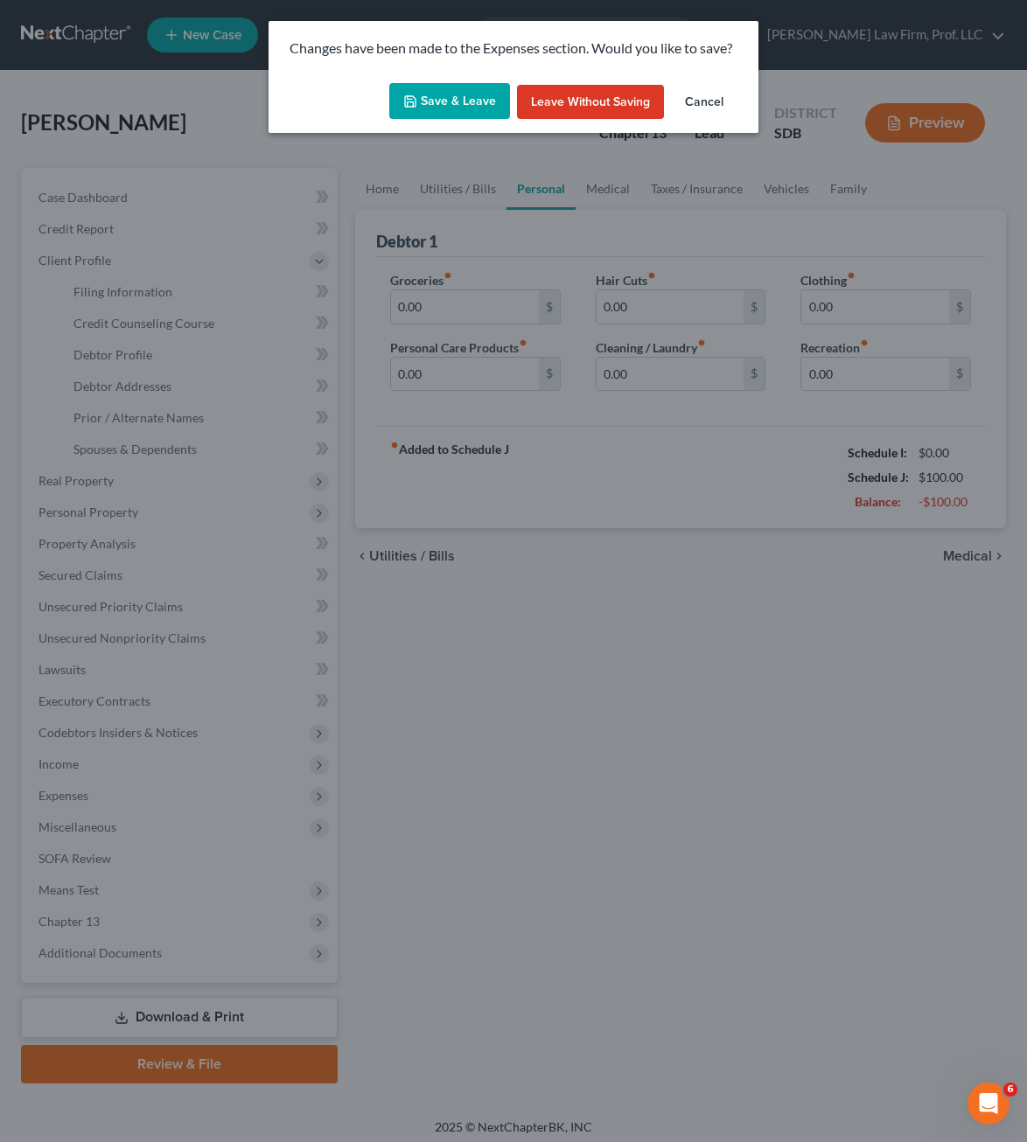
click at [459, 111] on button "Save & Leave" at bounding box center [449, 101] width 121 height 37
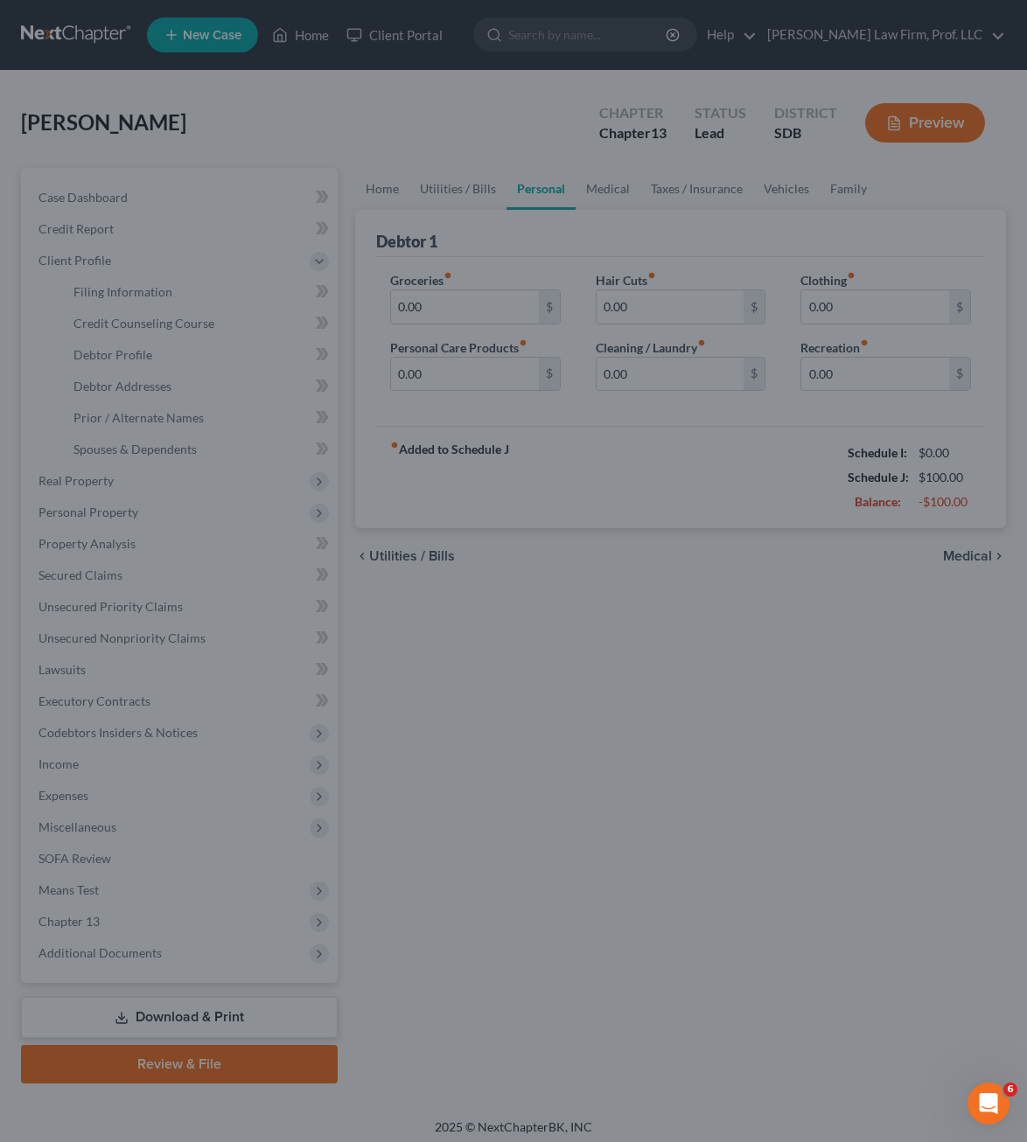
select select "1"
select select "0"
select select "3"
select select "73"
select select "0"
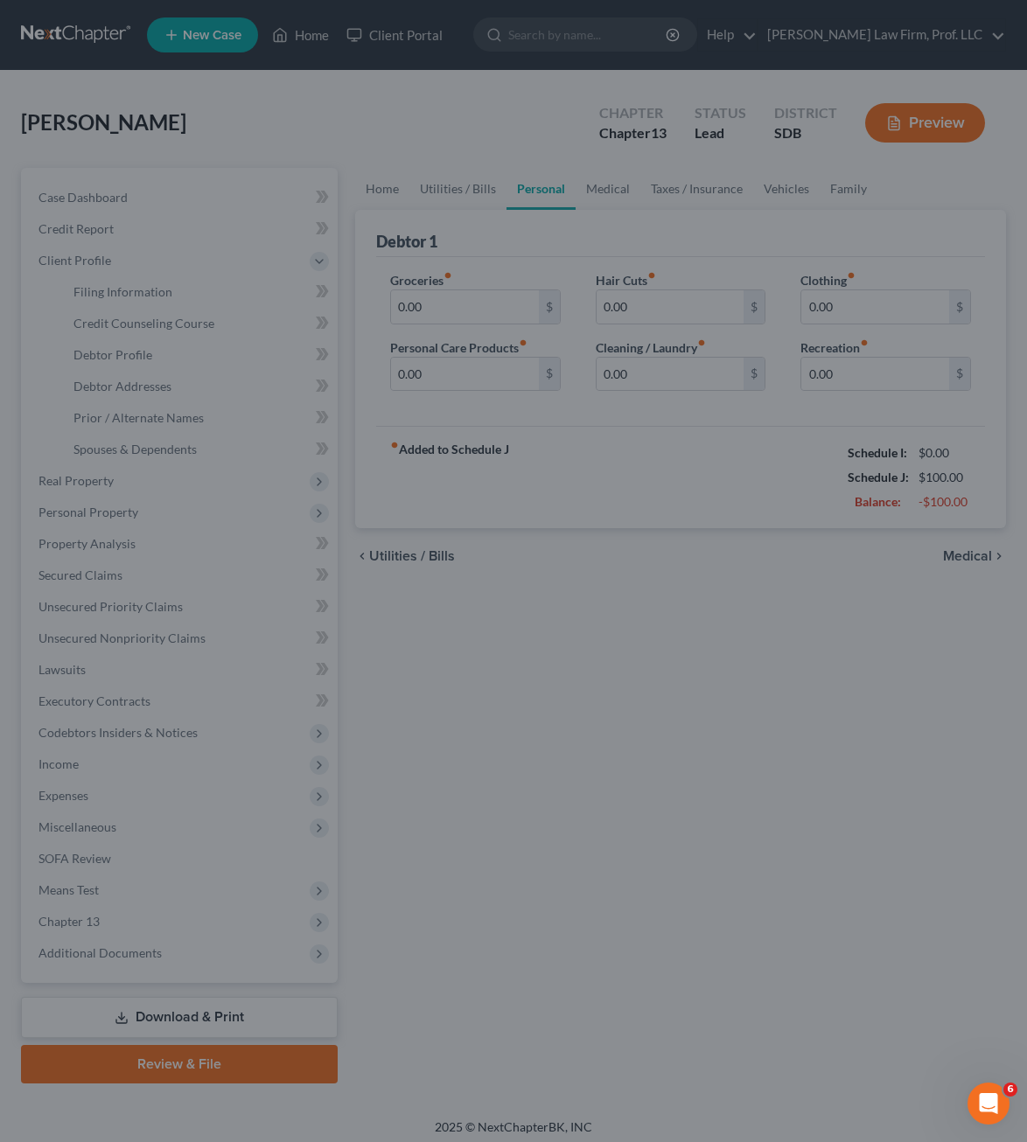
select select "43"
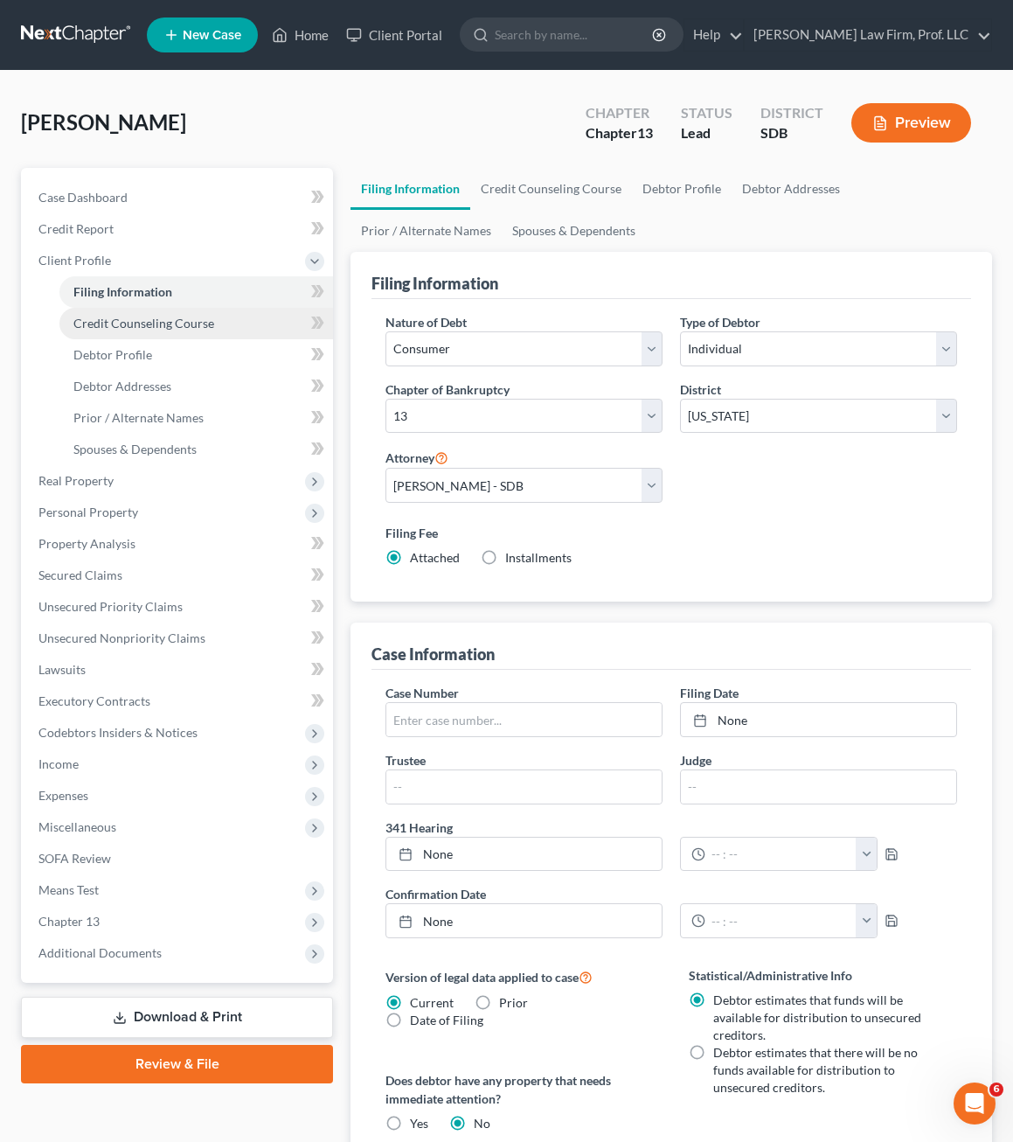
click at [177, 324] on span "Credit Counseling Course" at bounding box center [143, 323] width 141 height 15
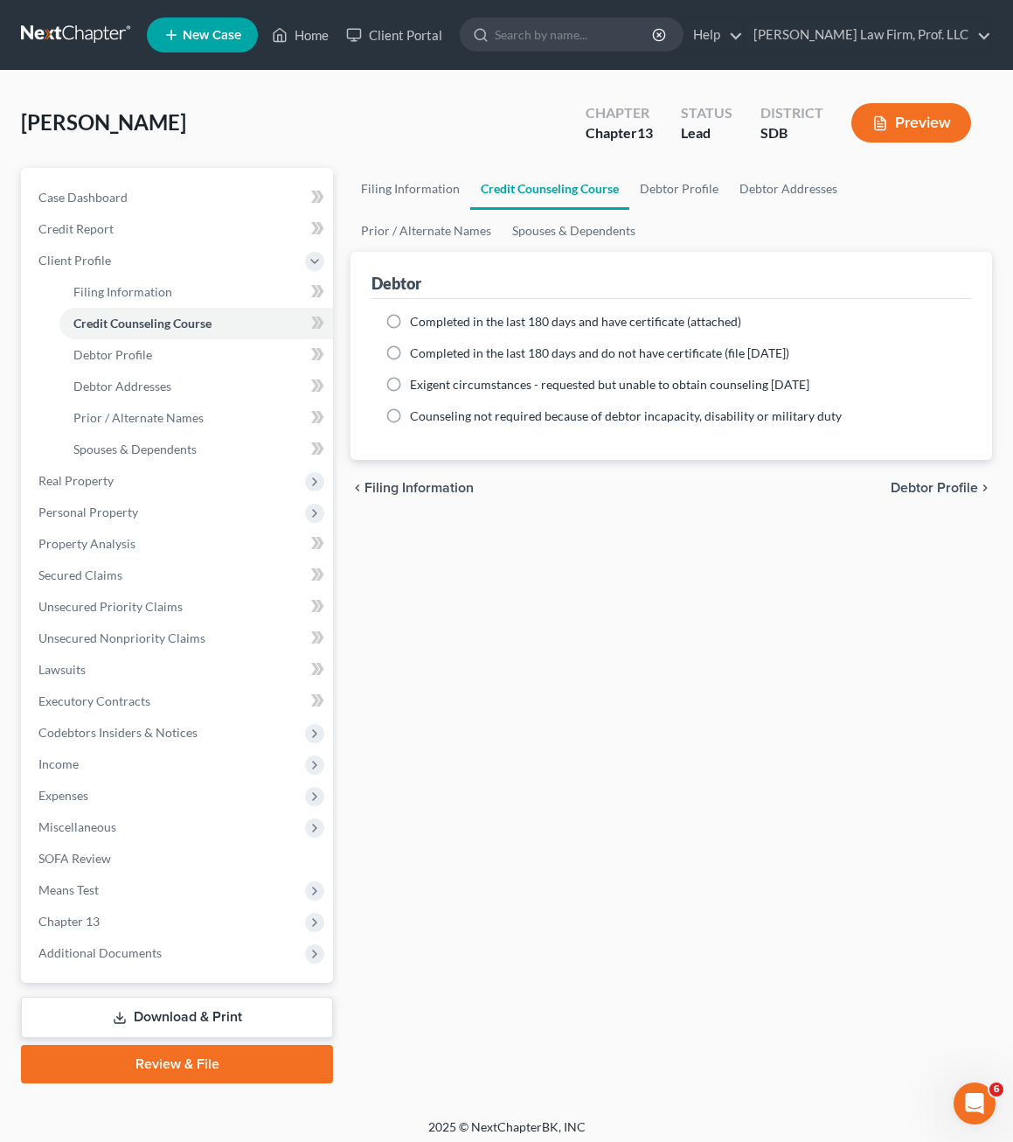
click at [644, 709] on div "Filing Information Credit Counseling Course Debtor Profile Debtor Addresses Pri…" at bounding box center [671, 625] width 659 height 915
click at [595, 699] on div "Filing Information Credit Counseling Course Debtor Profile Debtor Addresses Pri…" at bounding box center [671, 625] width 659 height 915
click at [694, 912] on div "Filing Information Credit Counseling Course Debtor Profile Debtor Addresses Pri…" at bounding box center [671, 625] width 659 height 915
click at [549, 668] on div "Filing Information Credit Counseling Course Debtor Profile Debtor Addresses Pri…" at bounding box center [671, 625] width 659 height 915
click at [762, 1083] on div "Petition Navigation Case Dashboard Payments Invoices Payments Payments Credit R…" at bounding box center [506, 632] width 971 height 929
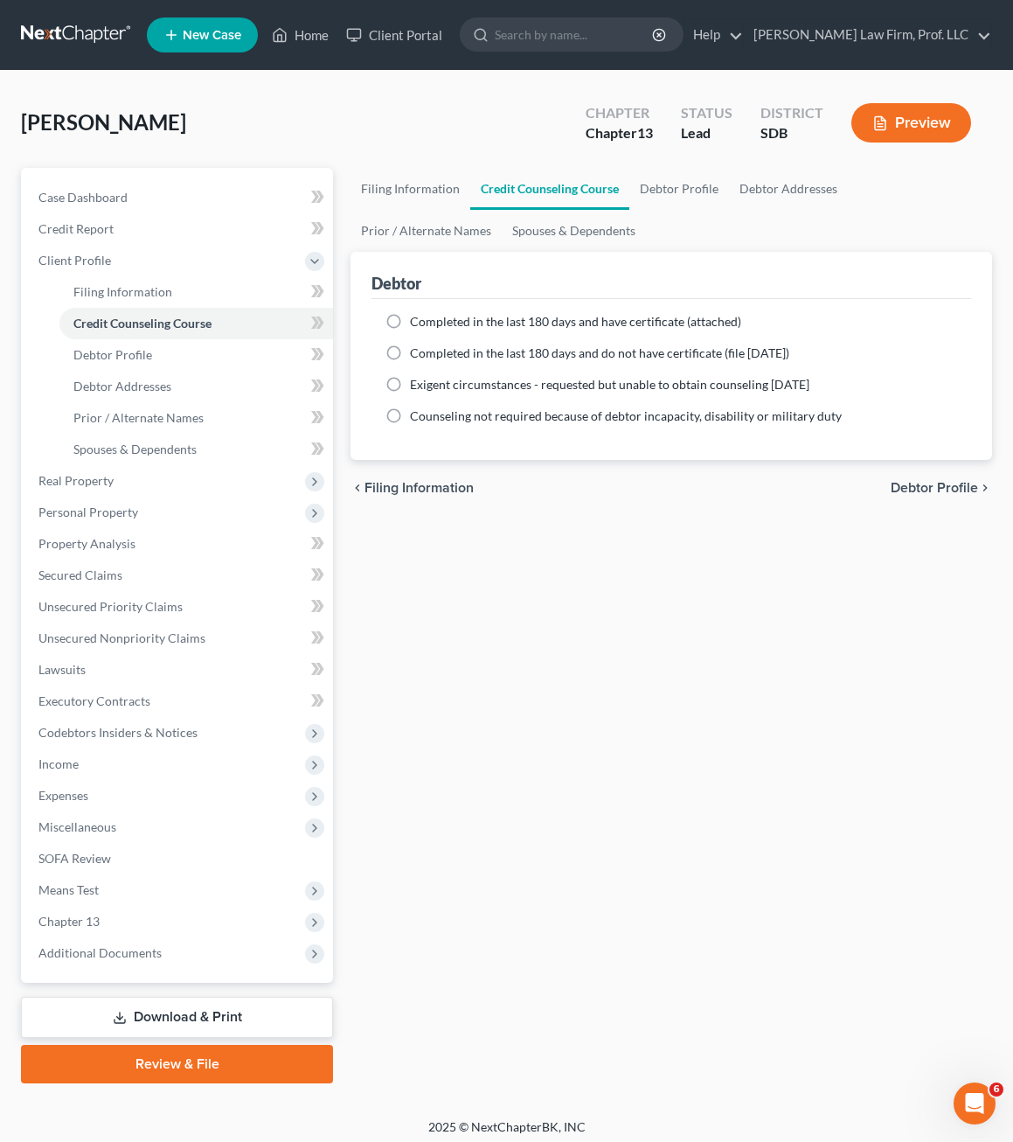
drag, startPoint x: 526, startPoint y: 635, endPoint x: 526, endPoint y: 606, distance: 28.9
click at [526, 630] on div "Filing Information Credit Counseling Course Debtor Profile Debtor Addresses Pri…" at bounding box center [671, 625] width 659 height 915
click at [198, 914] on span "Chapter 13" at bounding box center [178, 921] width 309 height 31
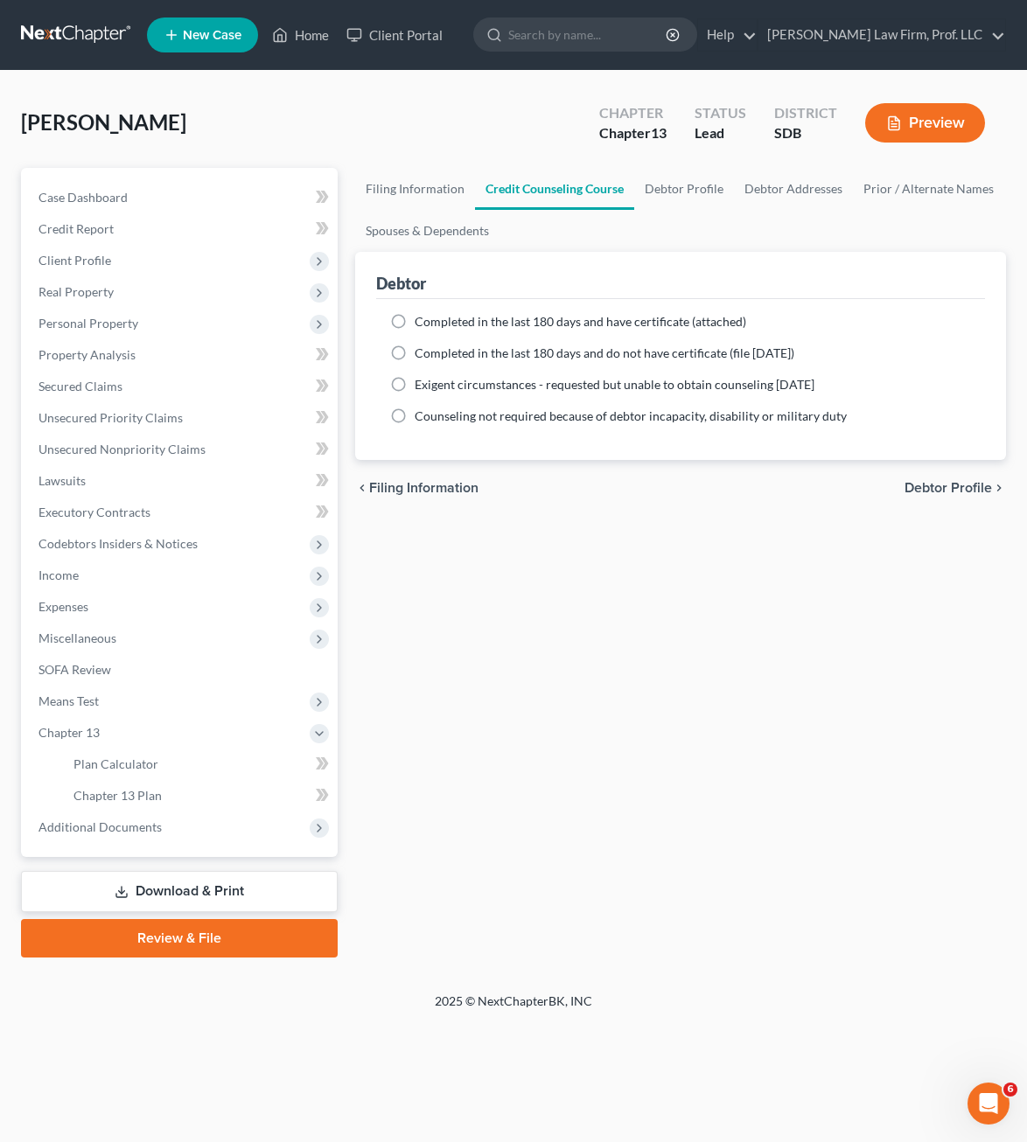
drag, startPoint x: 466, startPoint y: 780, endPoint x: 205, endPoint y: 525, distance: 364.8
click at [466, 779] on div "Filing Information Credit Counseling Course Debtor Profile Debtor Addresses Pri…" at bounding box center [680, 563] width 668 height 790
click at [156, 552] on span "Codebtors Insiders & Notices" at bounding box center [180, 543] width 313 height 31
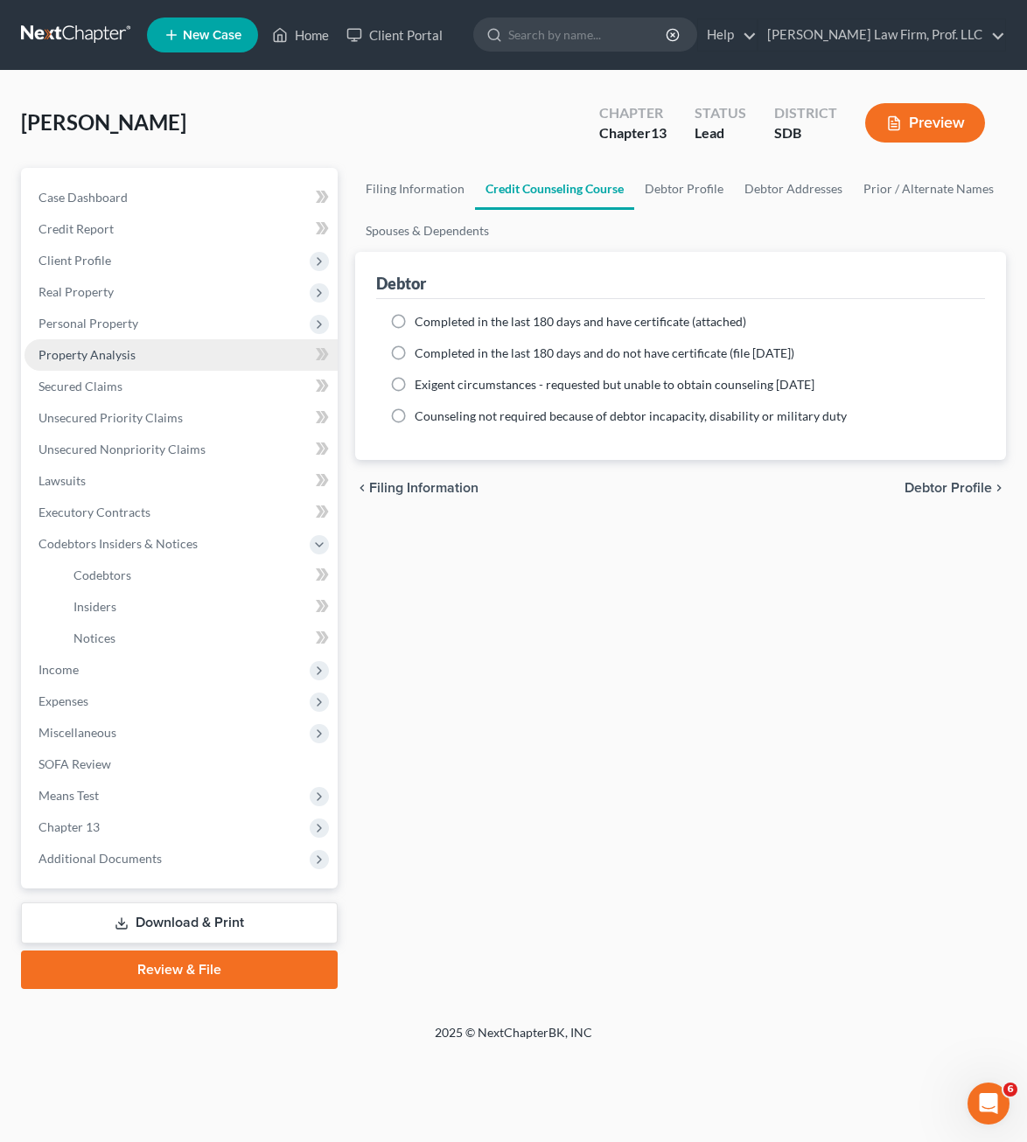
click at [108, 367] on link "Property Analysis" at bounding box center [180, 354] width 313 height 31
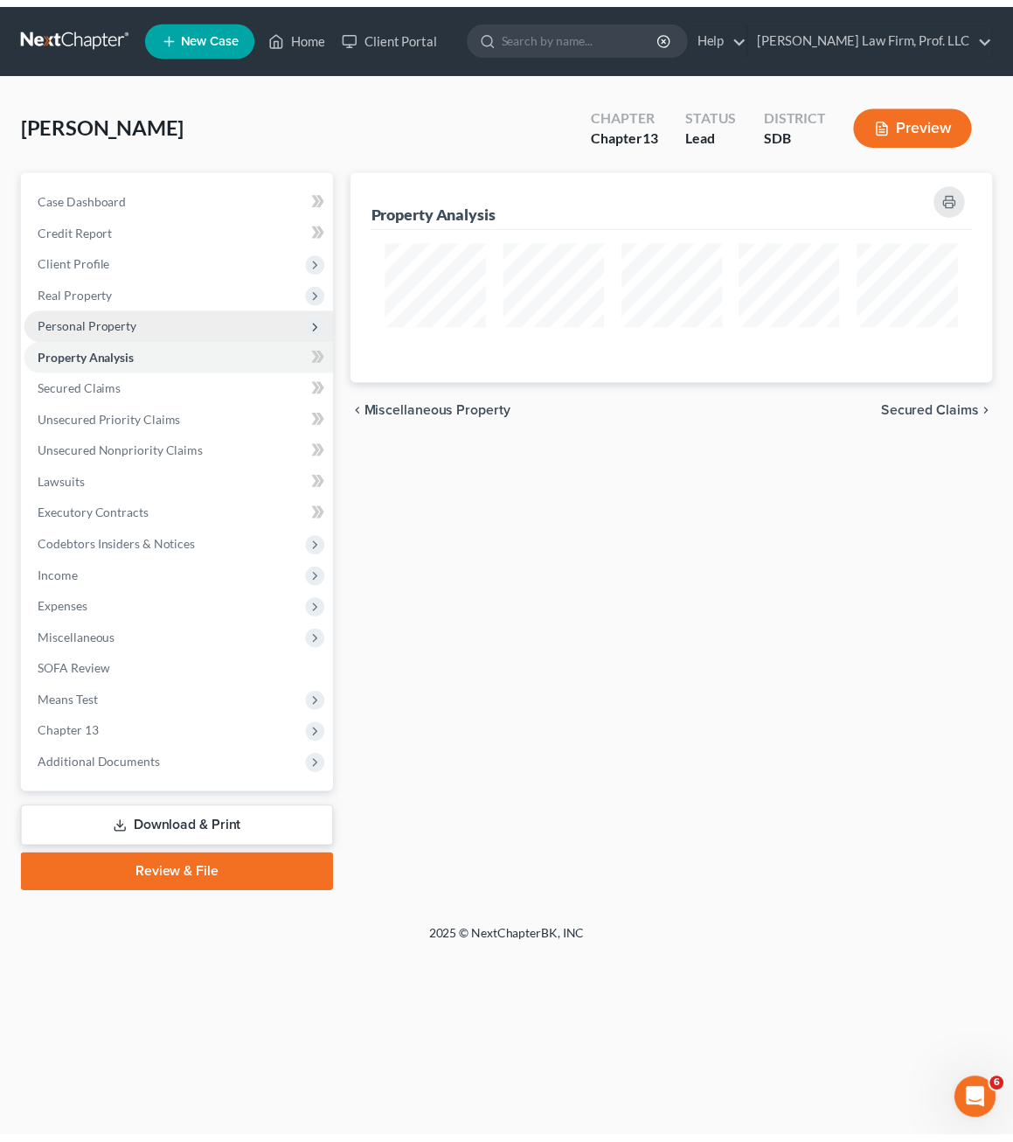
scroll to position [212, 651]
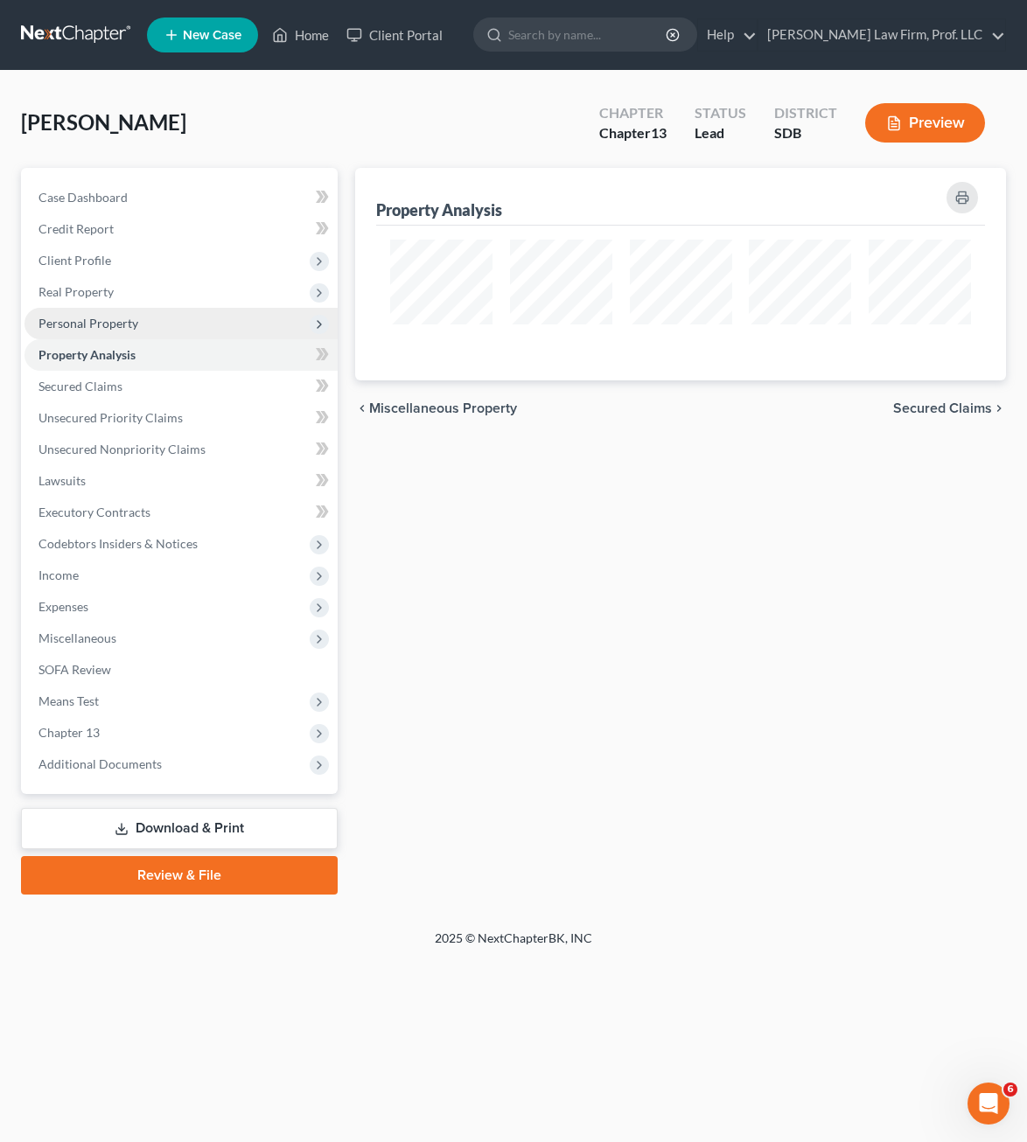
click at [139, 331] on span "Personal Property" at bounding box center [180, 323] width 313 height 31
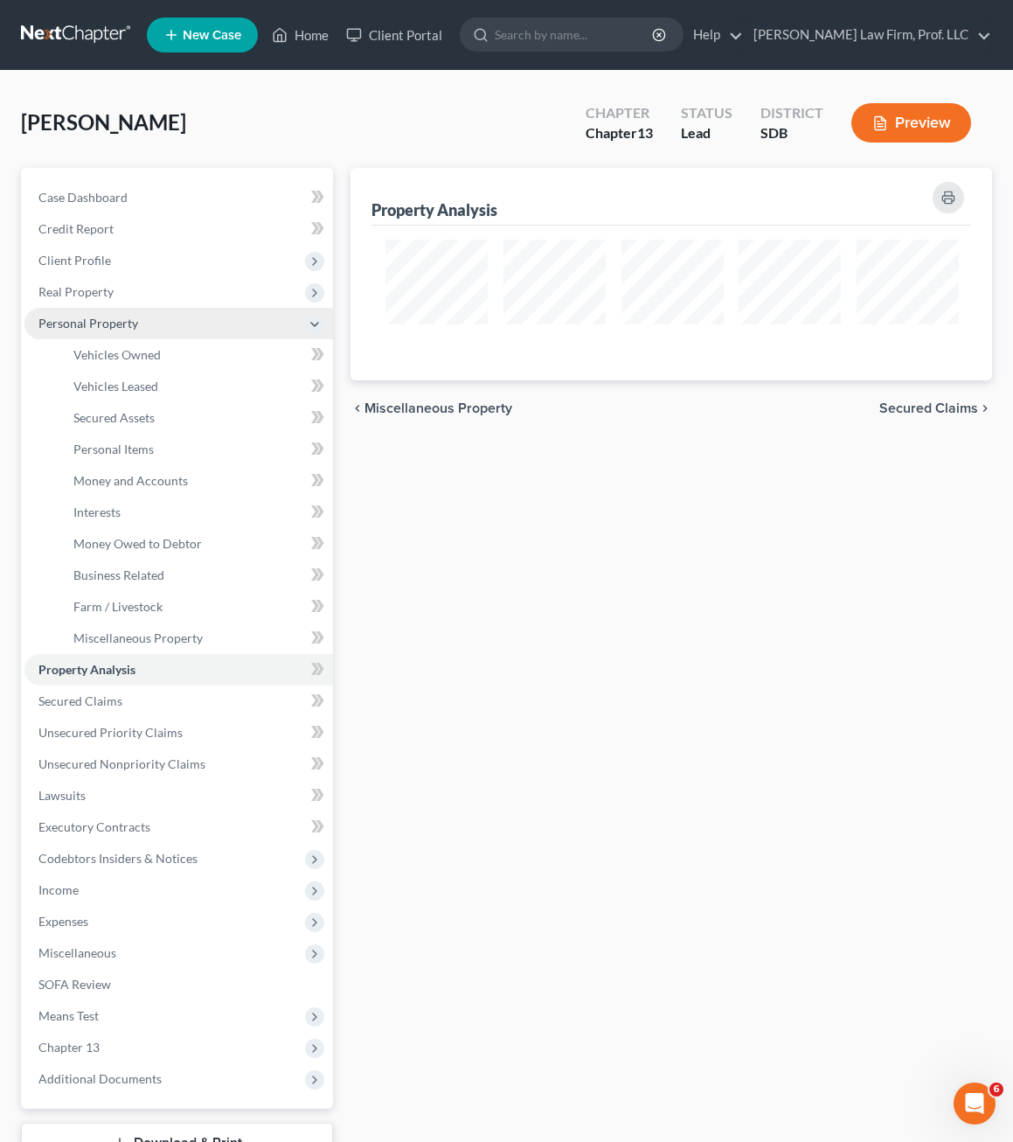
scroll to position [0, 0]
click at [638, 755] on div "Property Analysis chevron_left Miscellaneous Property Secured Claims chevron_ri…" at bounding box center [671, 688] width 659 height 1041
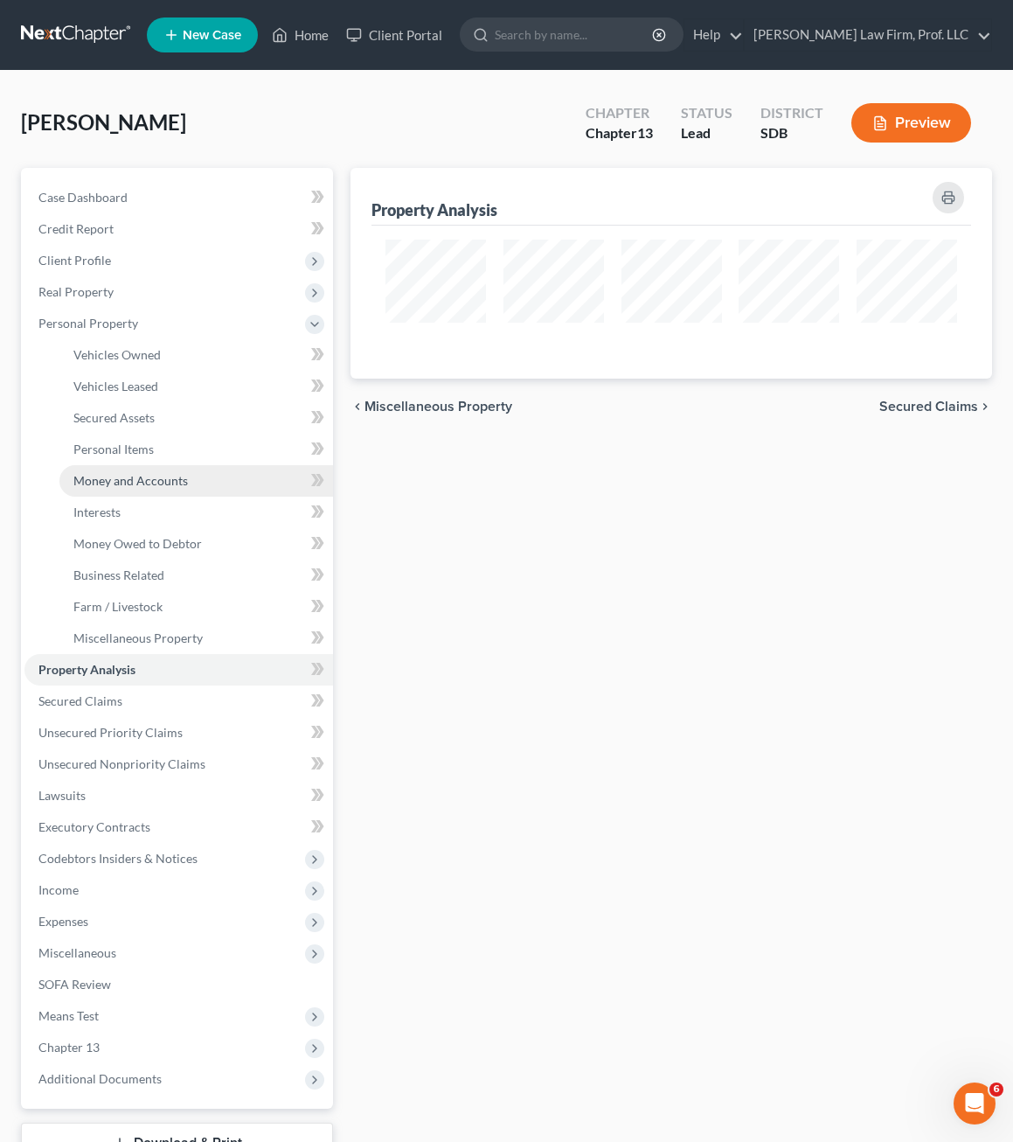
click at [186, 487] on link "Money and Accounts" at bounding box center [196, 480] width 274 height 31
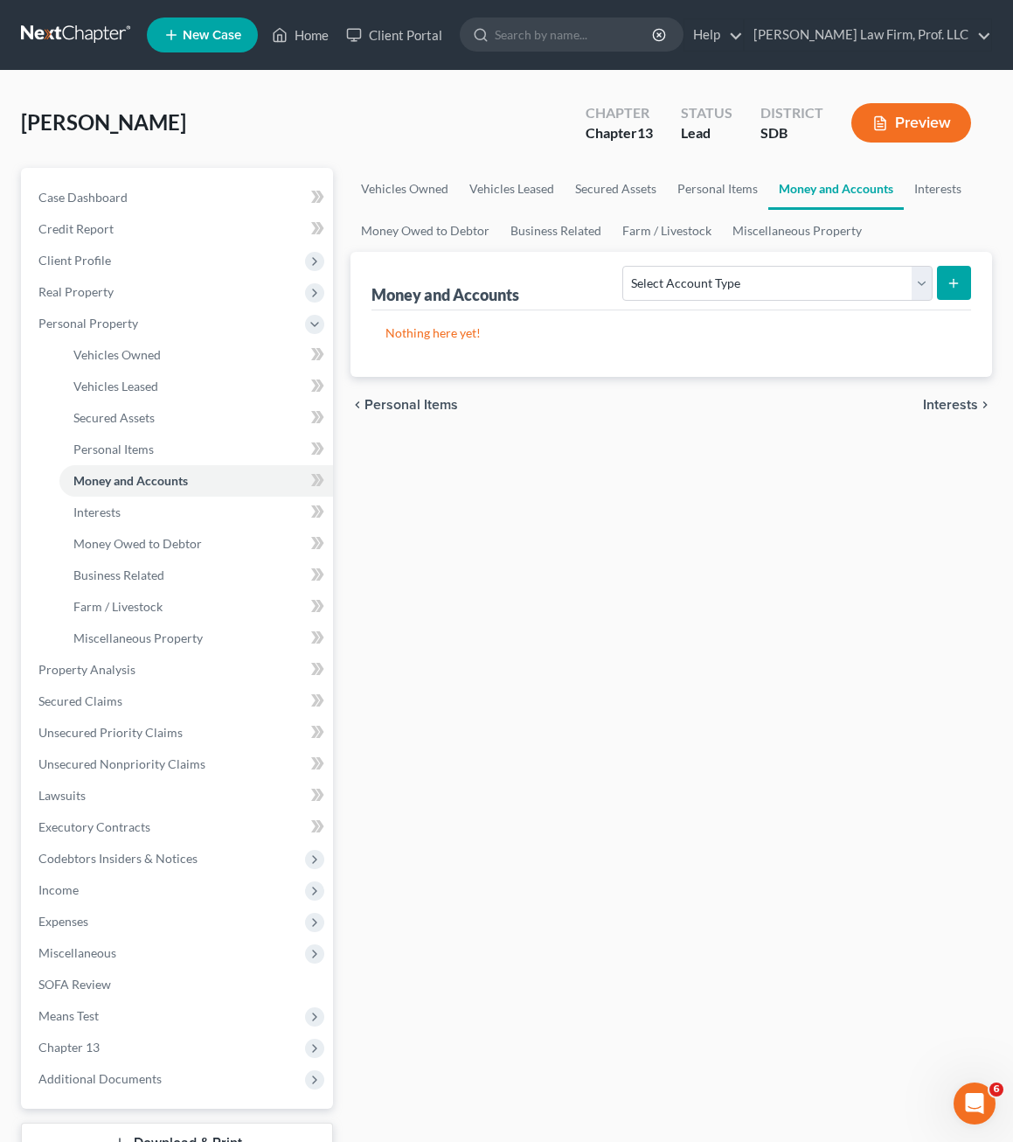
click at [720, 604] on div "Vehicles Owned Vehicles Leased Secured Assets Personal Items Money and Accounts…" at bounding box center [671, 688] width 659 height 1041
click at [542, 665] on div "Vehicles Owned Vehicles Leased Secured Assets Personal Items Money and Accounts…" at bounding box center [671, 688] width 659 height 1041
click at [895, 675] on div "Vehicles Owned Vehicles Leased Secured Assets Personal Items Money and Accounts…" at bounding box center [671, 688] width 659 height 1041
click at [648, 678] on div "Vehicles Owned Vehicles Leased Secured Assets Personal Items Money and Accounts…" at bounding box center [671, 688] width 659 height 1041
click at [700, 793] on div "Vehicles Owned Vehicles Leased Secured Assets Personal Items Money and Accounts…" at bounding box center [671, 688] width 659 height 1041
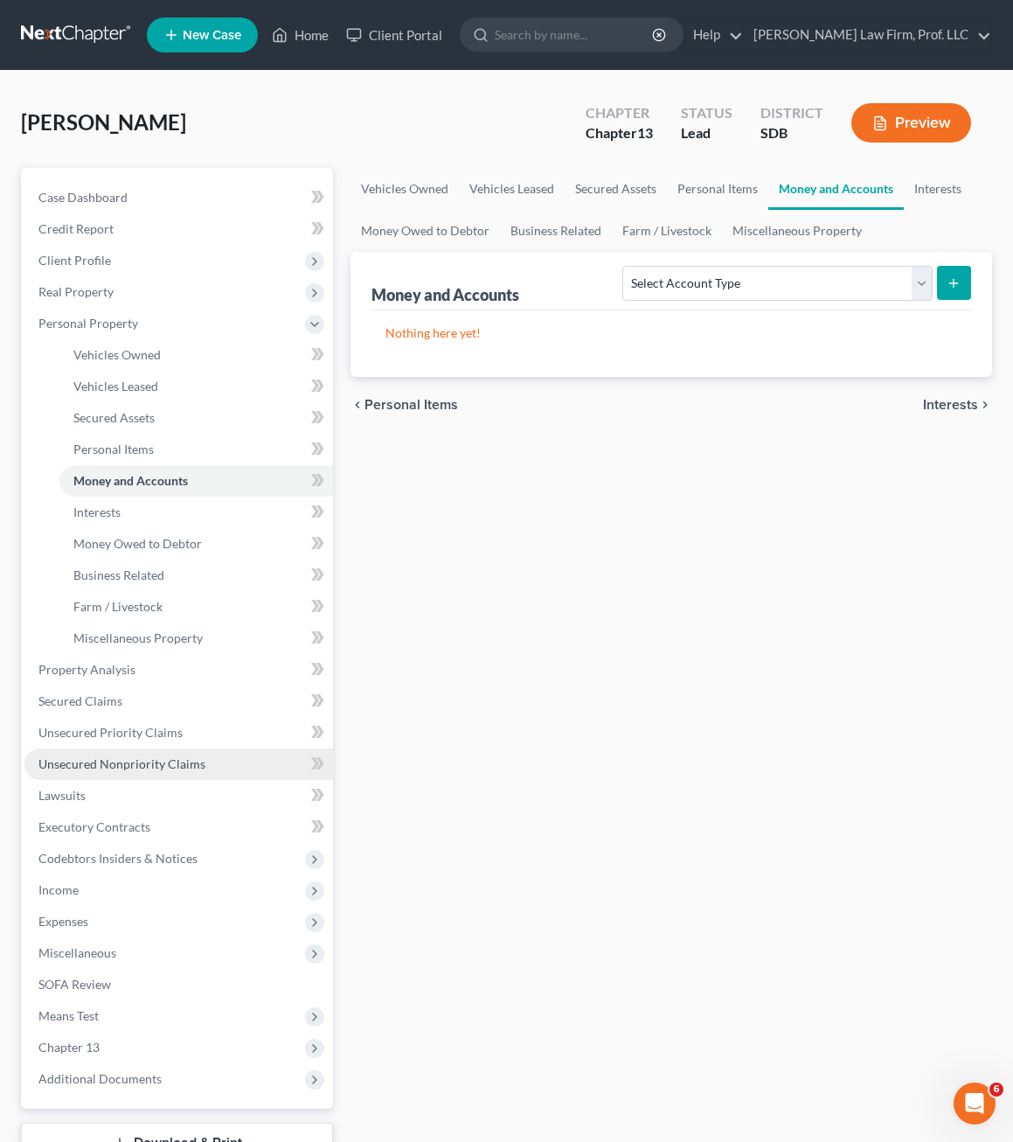
click at [170, 770] on span "Unsecured Nonpriority Claims" at bounding box center [121, 763] width 167 height 15
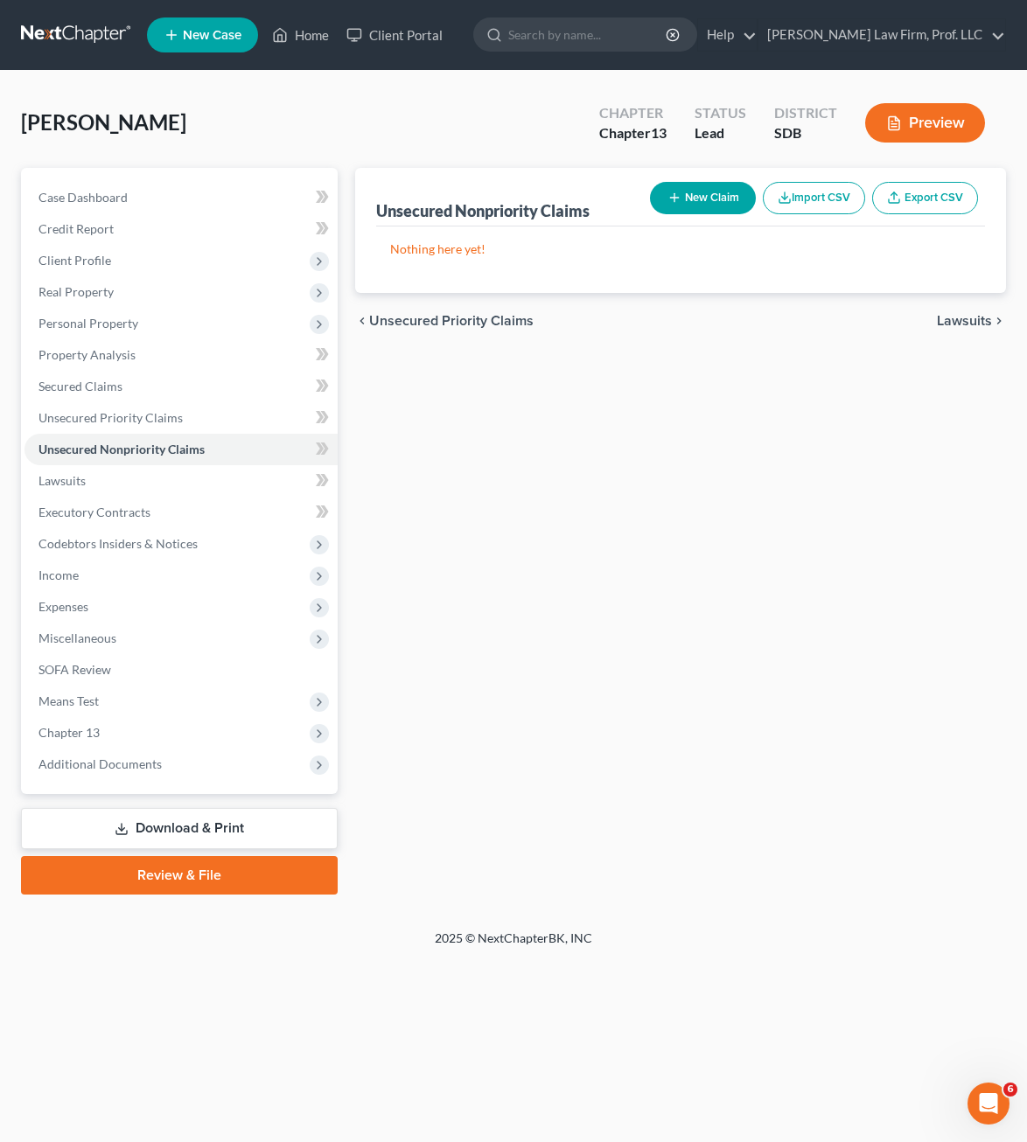
click at [543, 587] on div "Unsecured Nonpriority Claims New Claim Import CSV Export CSV Nothing here yet! …" at bounding box center [680, 531] width 668 height 727
drag, startPoint x: 902, startPoint y: 440, endPoint x: 901, endPoint y: 426, distance: 14.1
click at [901, 435] on div "Unsecured Nonpriority Claims New Claim Import CSV Export CSV Nothing here yet! …" at bounding box center [680, 531] width 668 height 727
click at [728, 204] on button "New Claim" at bounding box center [703, 198] width 106 height 32
select select "0"
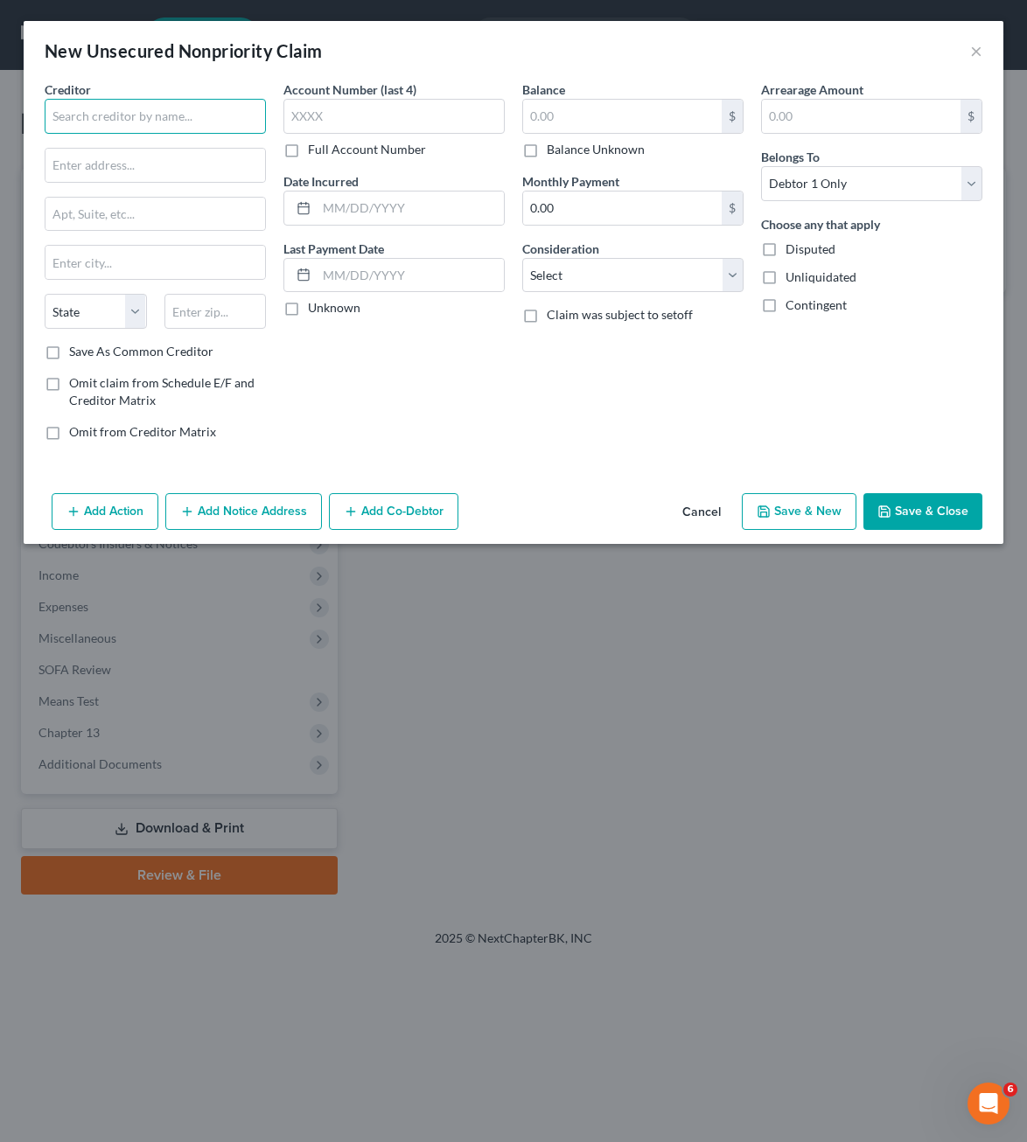
click at [181, 120] on input "text" at bounding box center [155, 116] width 221 height 35
click at [629, 421] on div "Balance $ Balance Unknown Balance Undetermined $ Balance Unknown Monthly Paymen…" at bounding box center [632, 267] width 239 height 374
click at [204, 127] on input "FNBO Visa" at bounding box center [155, 116] width 221 height 35
type input "FNBO Visa Scheels"
click at [613, 144] on label "Balance Unknown" at bounding box center [595, 149] width 98 height 17
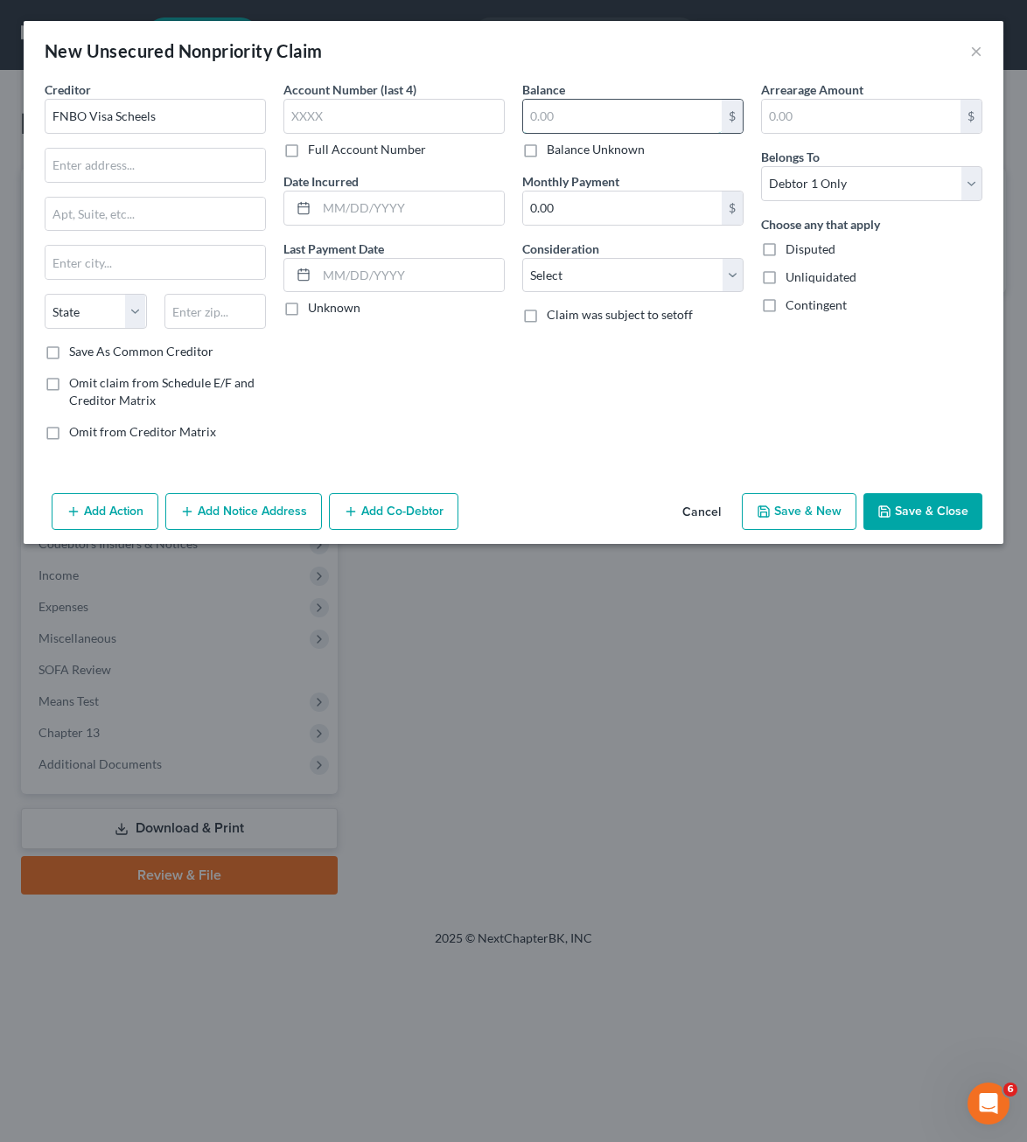
drag, startPoint x: 612, startPoint y: 146, endPoint x: 543, endPoint y: 114, distance: 76.3
click at [543, 114] on input "text" at bounding box center [622, 116] width 198 height 33
click at [548, 114] on input "text" at bounding box center [622, 116] width 198 height 33
click at [955, 529] on button "Save & Close" at bounding box center [922, 511] width 119 height 37
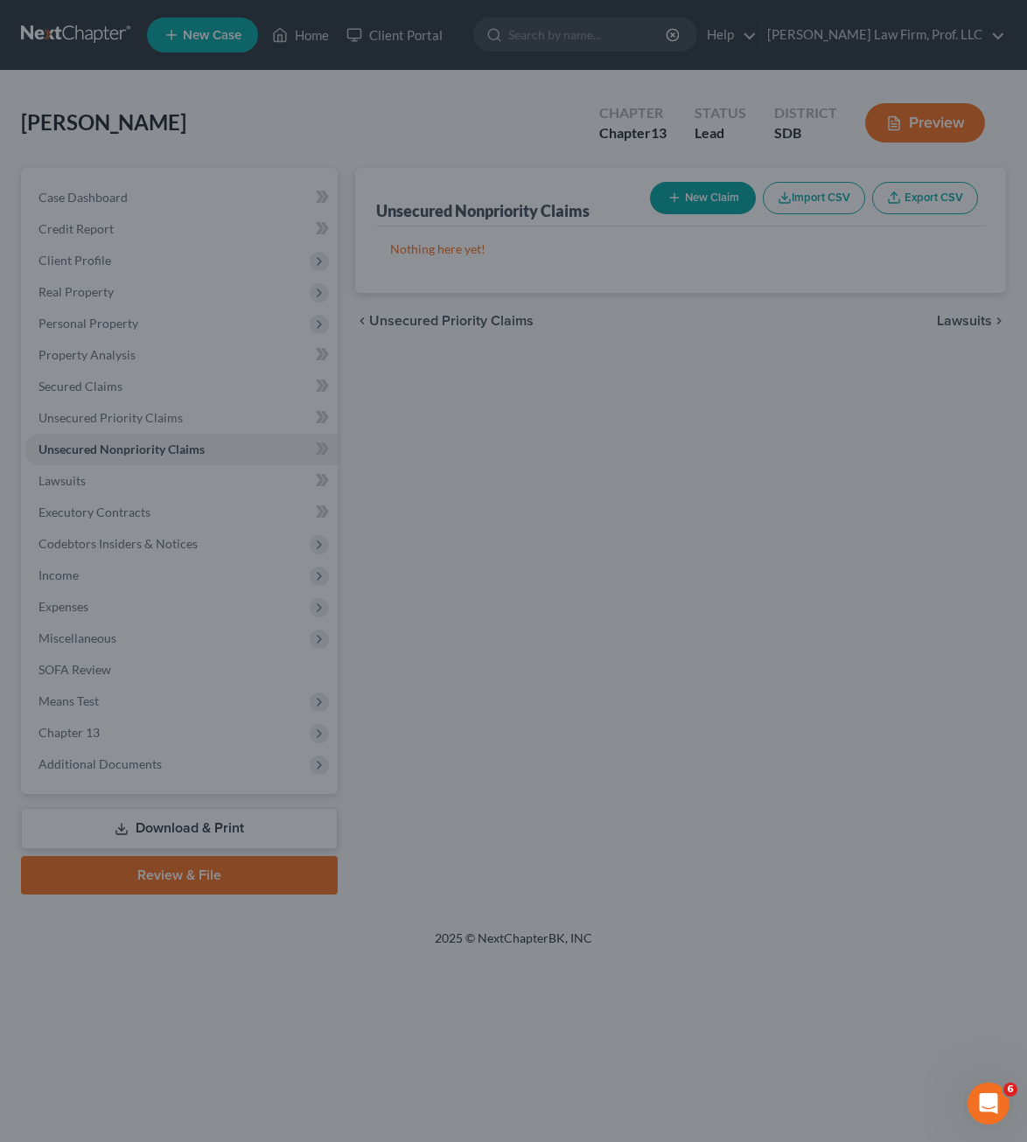
type input "3,400.00"
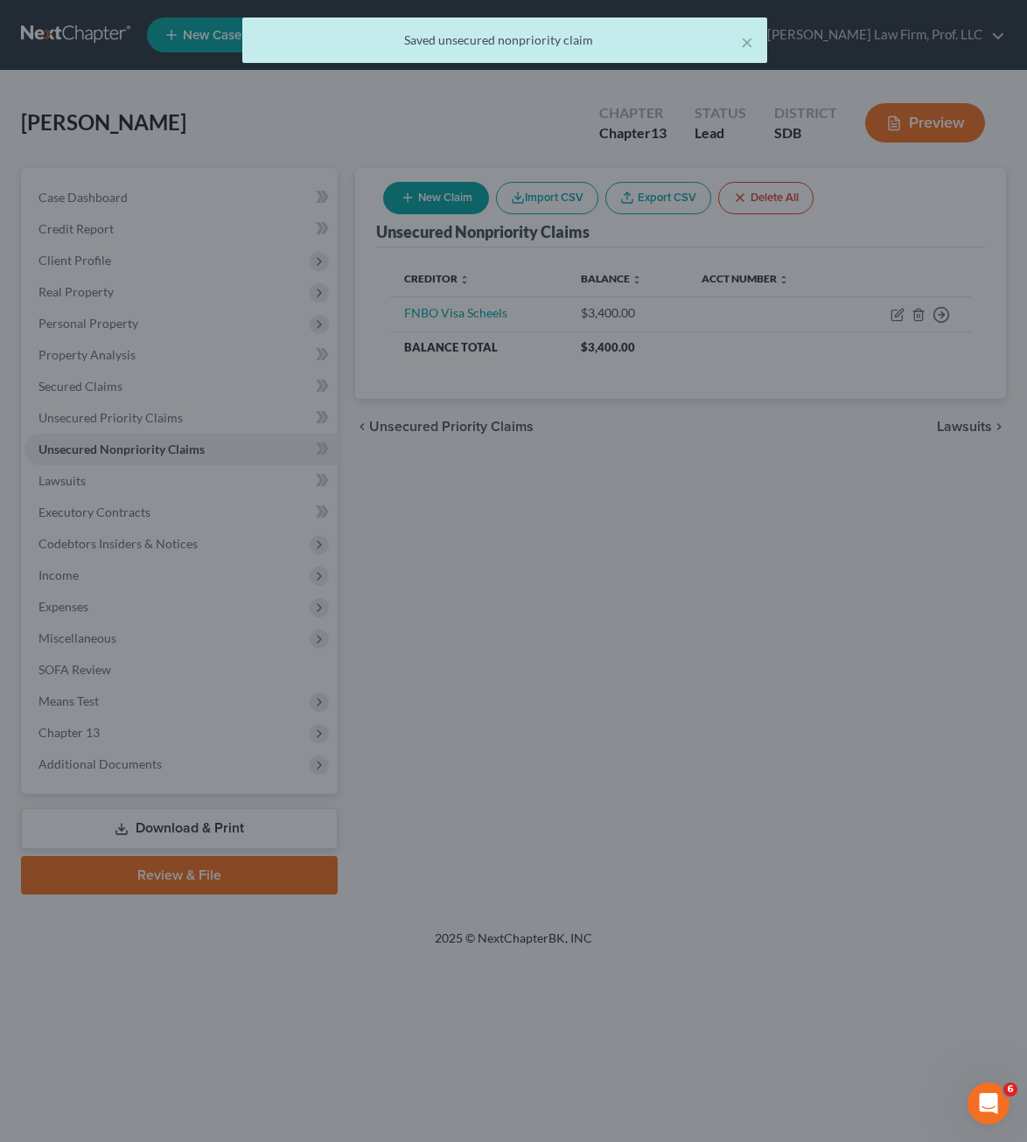
drag, startPoint x: 842, startPoint y: 601, endPoint x: 705, endPoint y: 268, distance: 359.5
click at [841, 588] on div at bounding box center [513, 571] width 1027 height 1142
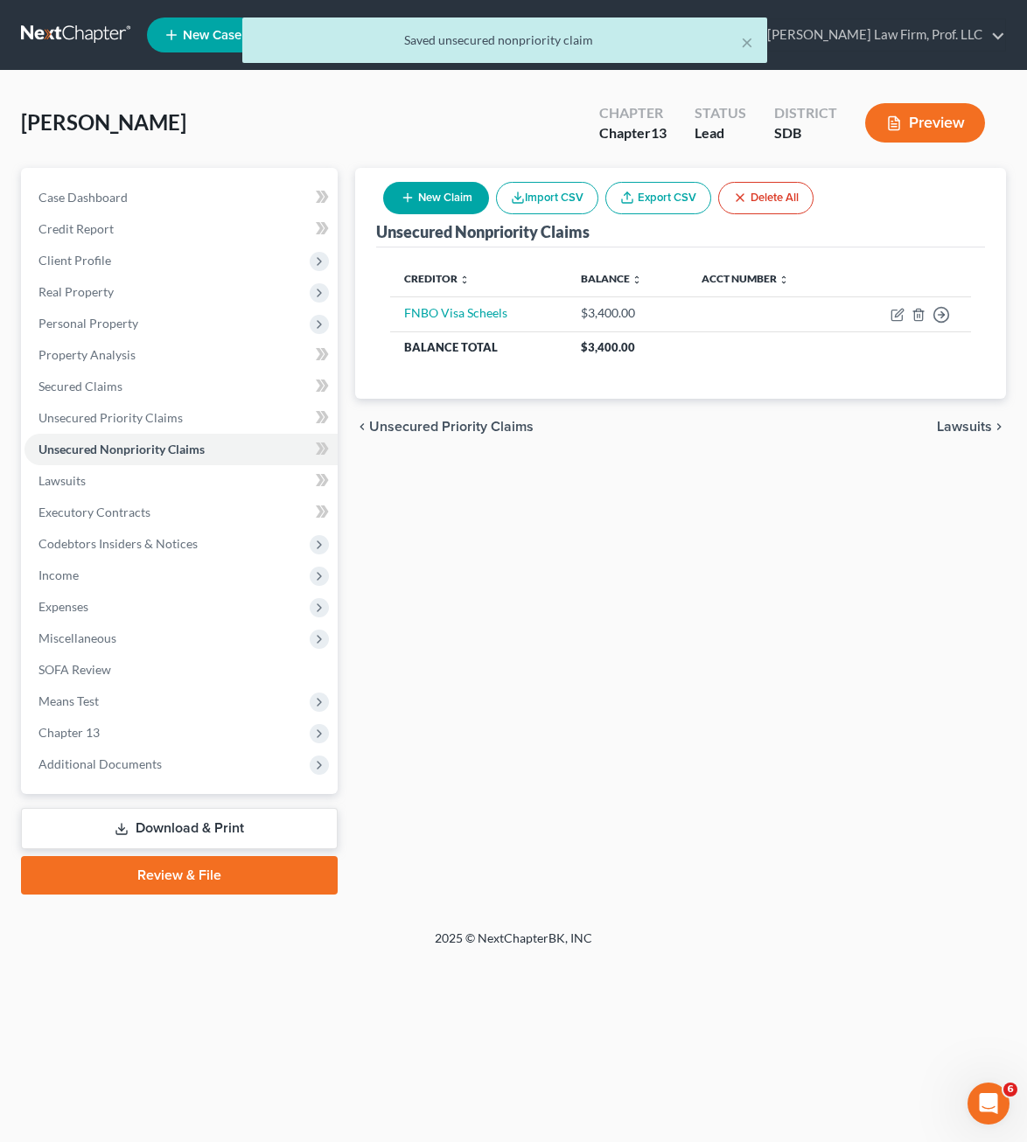
click at [420, 205] on button "New Claim" at bounding box center [436, 198] width 106 height 32
select select "0"
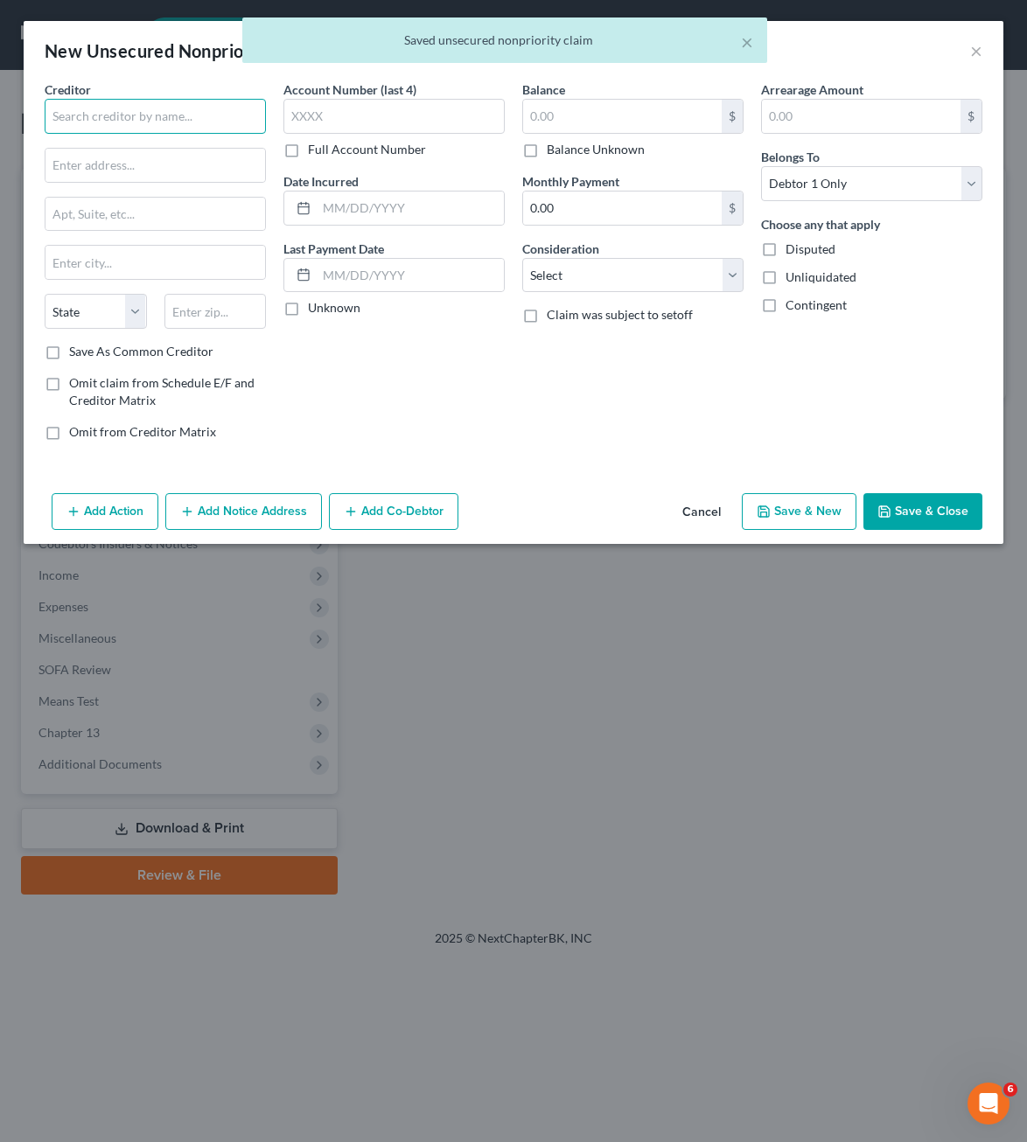
click at [117, 113] on input "text" at bounding box center [155, 116] width 221 height 35
type input "Discover"
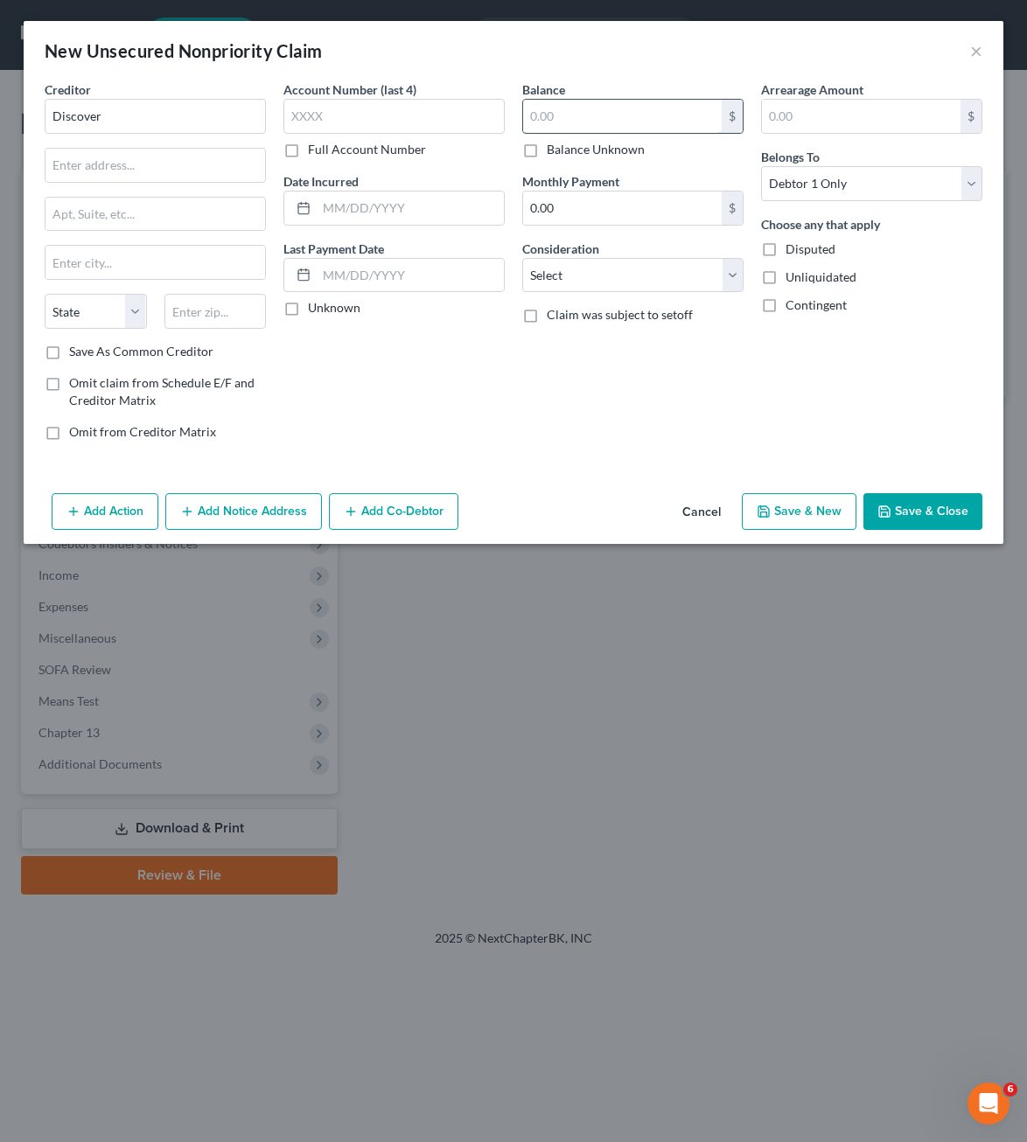
click at [559, 112] on input "text" at bounding box center [622, 116] width 198 height 33
drag, startPoint x: 577, startPoint y: 423, endPoint x: 630, endPoint y: 426, distance: 53.4
click at [585, 424] on div "Balance 17,000.00 $ Balance Unknown Balance Undetermined 17,000 $ Balance Unkno…" at bounding box center [632, 267] width 239 height 374
click at [964, 513] on button "Save & Close" at bounding box center [922, 511] width 119 height 37
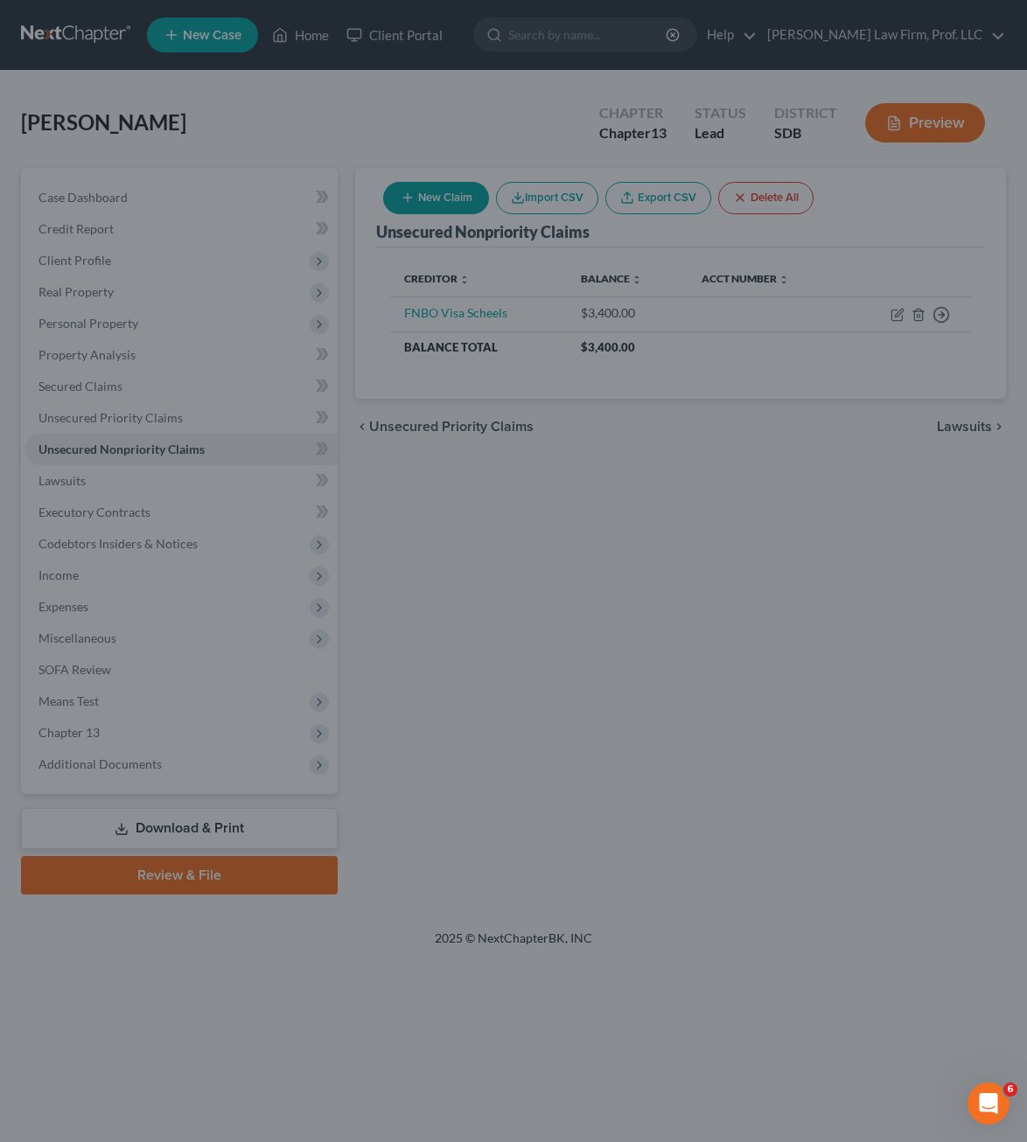
type input "17,000.00"
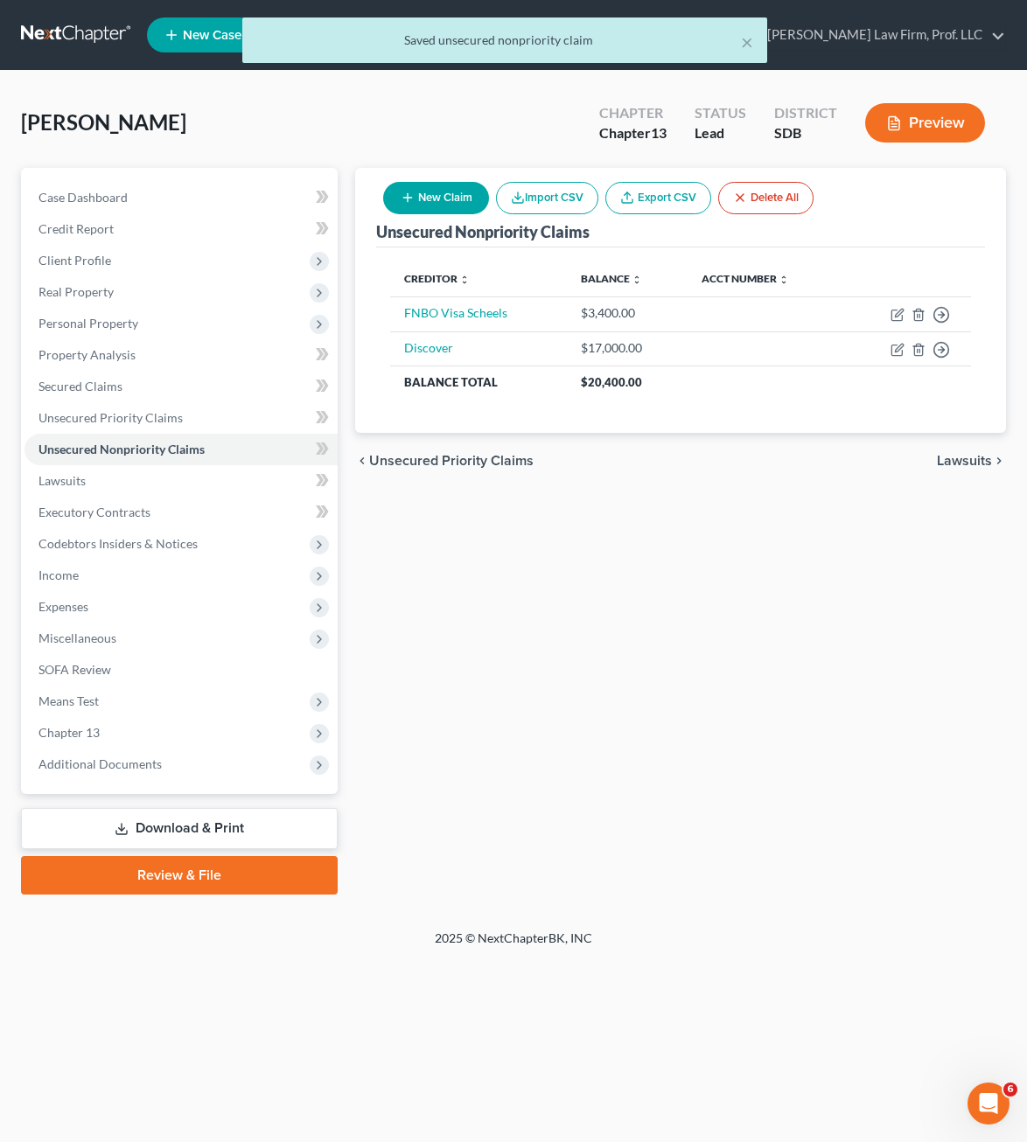
click at [768, 682] on div "Unsecured Nonpriority Claims New Claim Import CSV Export CSV Delete All Credito…" at bounding box center [680, 531] width 668 height 727
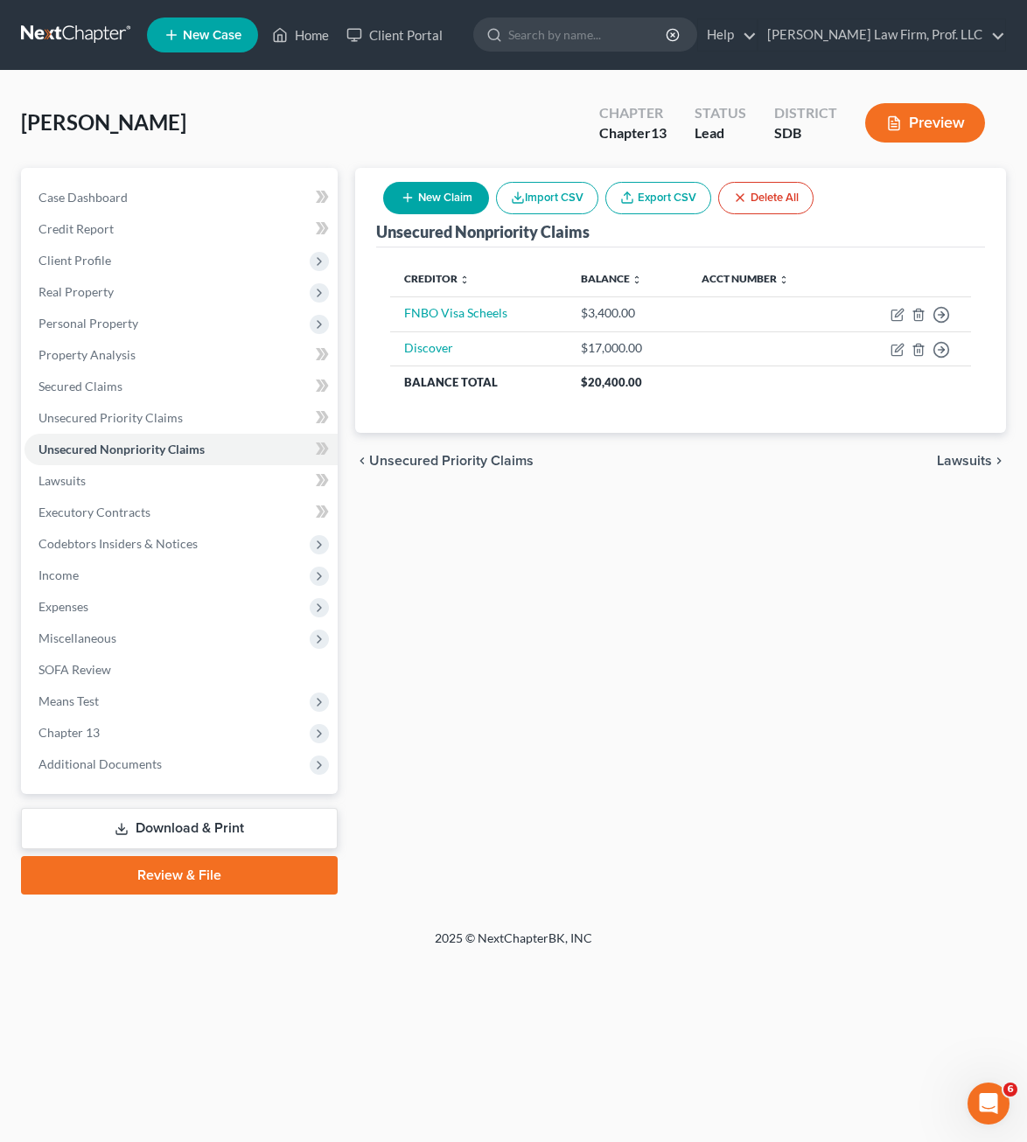
drag, startPoint x: 802, startPoint y: 743, endPoint x: 791, endPoint y: 672, distance: 72.5
click at [799, 711] on div "Unsecured Nonpriority Claims New Claim Import CSV Export CSV Delete All Credito…" at bounding box center [680, 531] width 668 height 727
click at [566, 675] on div "Unsecured Nonpriority Claims New Claim Import CSV Export CSV Delete All Credito…" at bounding box center [680, 531] width 668 height 727
click at [582, 591] on div "Unsecured Nonpriority Claims New Claim Import CSV Export CSV Delete All Credito…" at bounding box center [680, 531] width 668 height 727
click at [669, 612] on div "Unsecured Nonpriority Claims New Claim Import CSV Export CSV Delete All Credito…" at bounding box center [680, 531] width 668 height 727
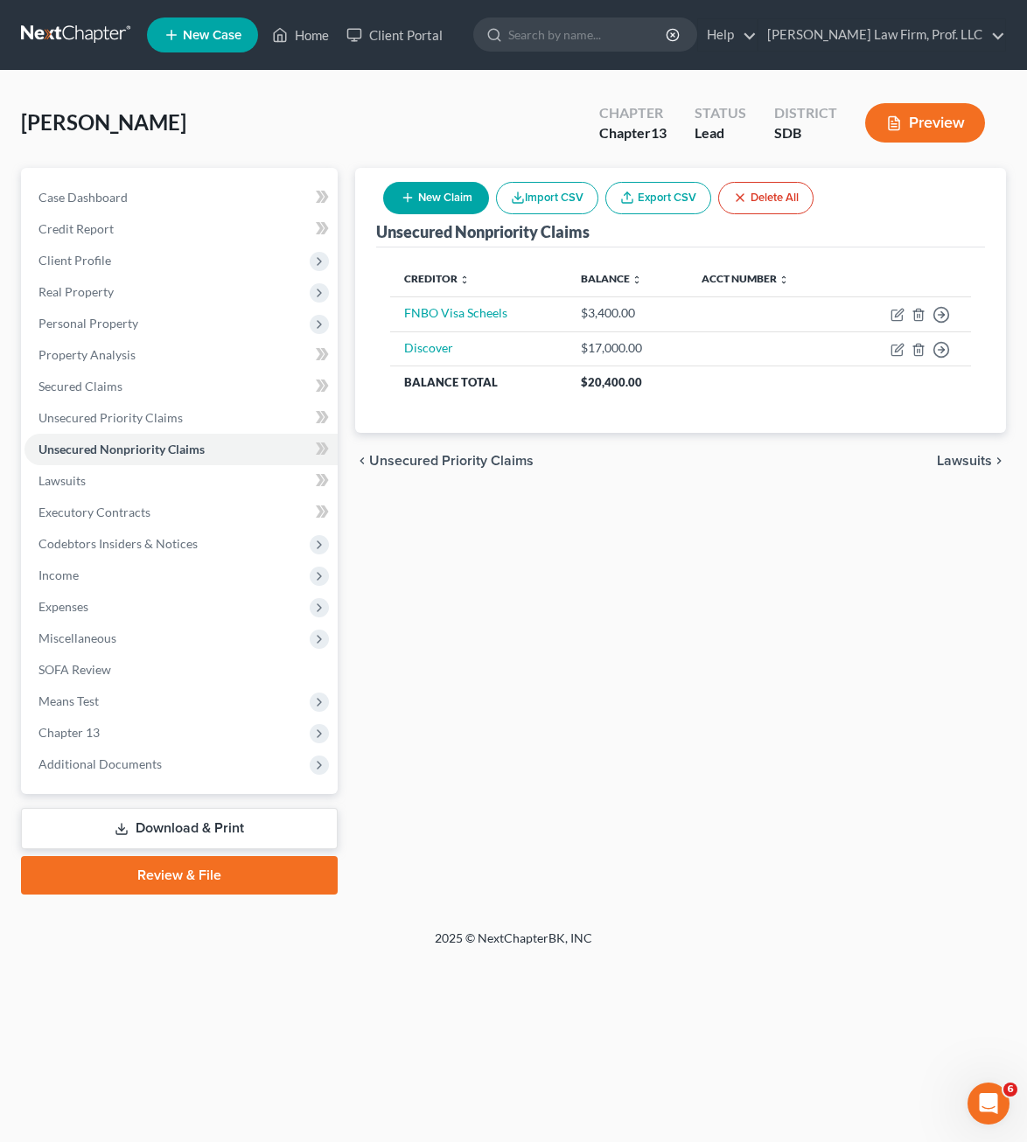
click at [677, 565] on div "Unsecured Nonpriority Claims New Claim Import CSV Export CSV Delete All Credito…" at bounding box center [680, 531] width 668 height 727
click at [689, 611] on div "Unsecured Nonpriority Claims New Claim Import CSV Export CSV Delete All Credito…" at bounding box center [680, 531] width 668 height 727
drag, startPoint x: 706, startPoint y: 426, endPoint x: 393, endPoint y: 270, distance: 349.6
click at [393, 270] on div "Creditor expand_more expand_less unfold_more Balance expand_more expand_less un…" at bounding box center [680, 340] width 609 height 186
drag, startPoint x: 393, startPoint y: 270, endPoint x: 725, endPoint y: 491, distance: 399.2
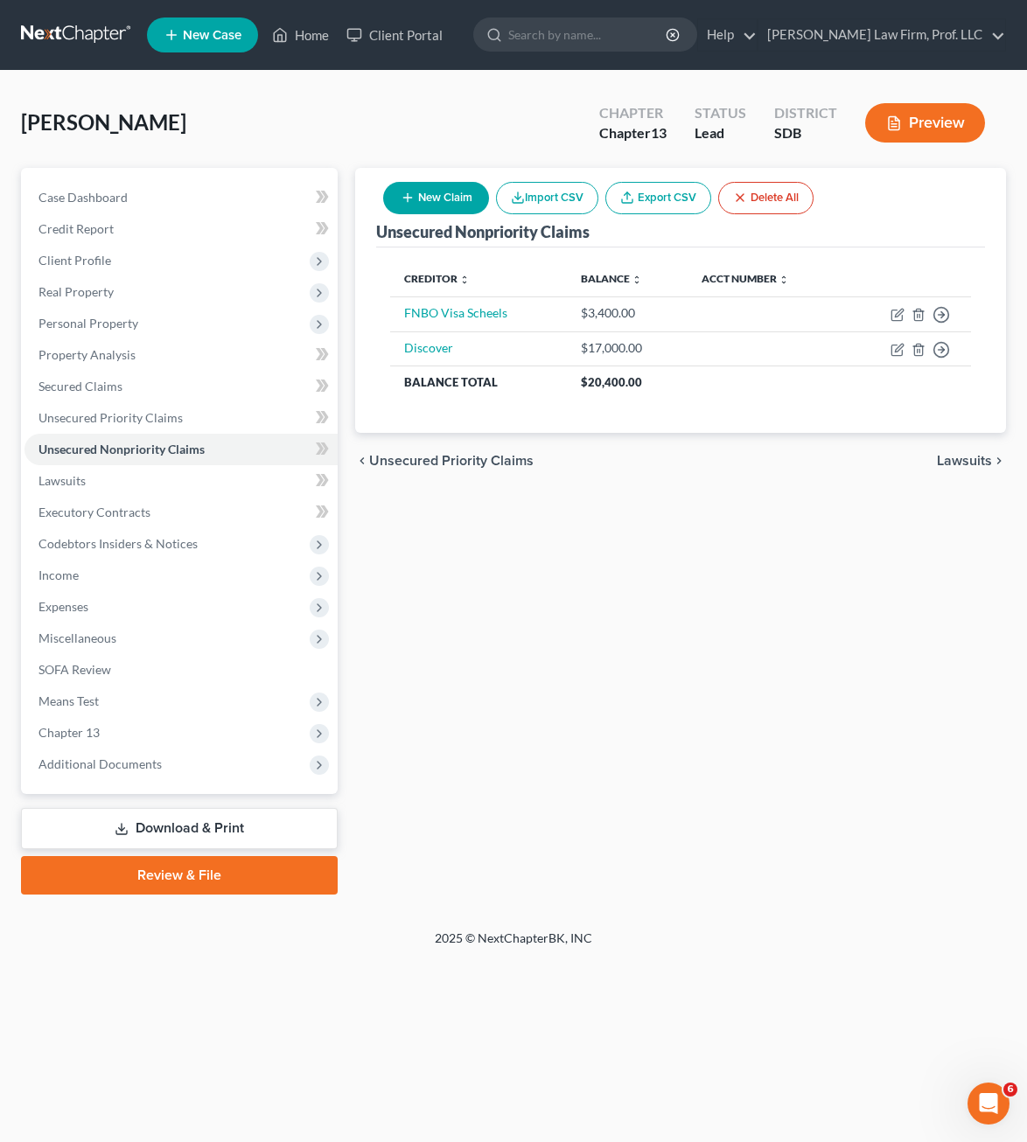
click at [725, 491] on div "Unsecured Nonpriority Claims New Claim Import CSV Export CSV Delete All Credito…" at bounding box center [680, 531] width 668 height 727
click at [64, 468] on link "Lawsuits" at bounding box center [180, 480] width 313 height 31
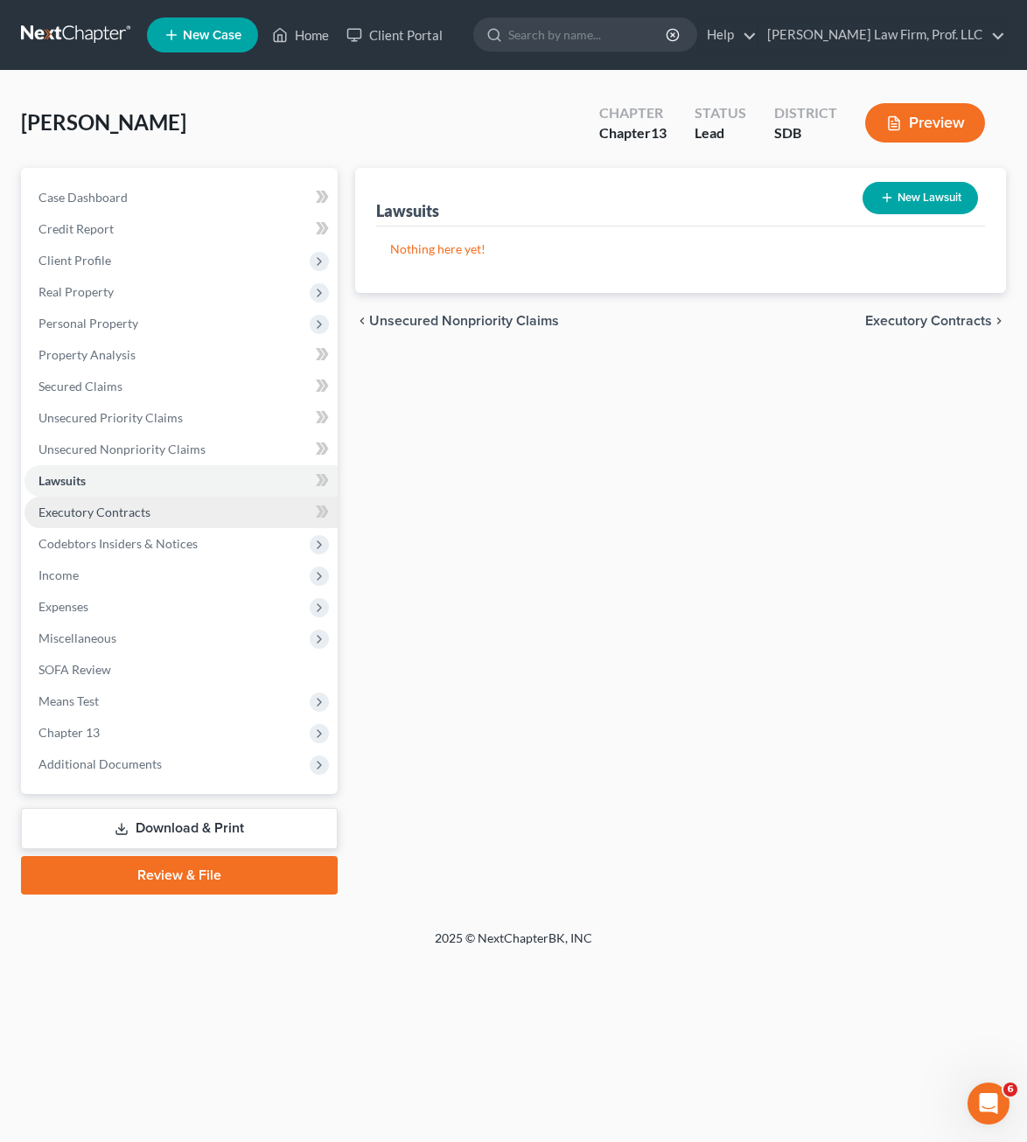
drag, startPoint x: 109, startPoint y: 505, endPoint x: 175, endPoint y: 553, distance: 81.3
click at [111, 505] on span "Executory Contracts" at bounding box center [94, 512] width 112 height 15
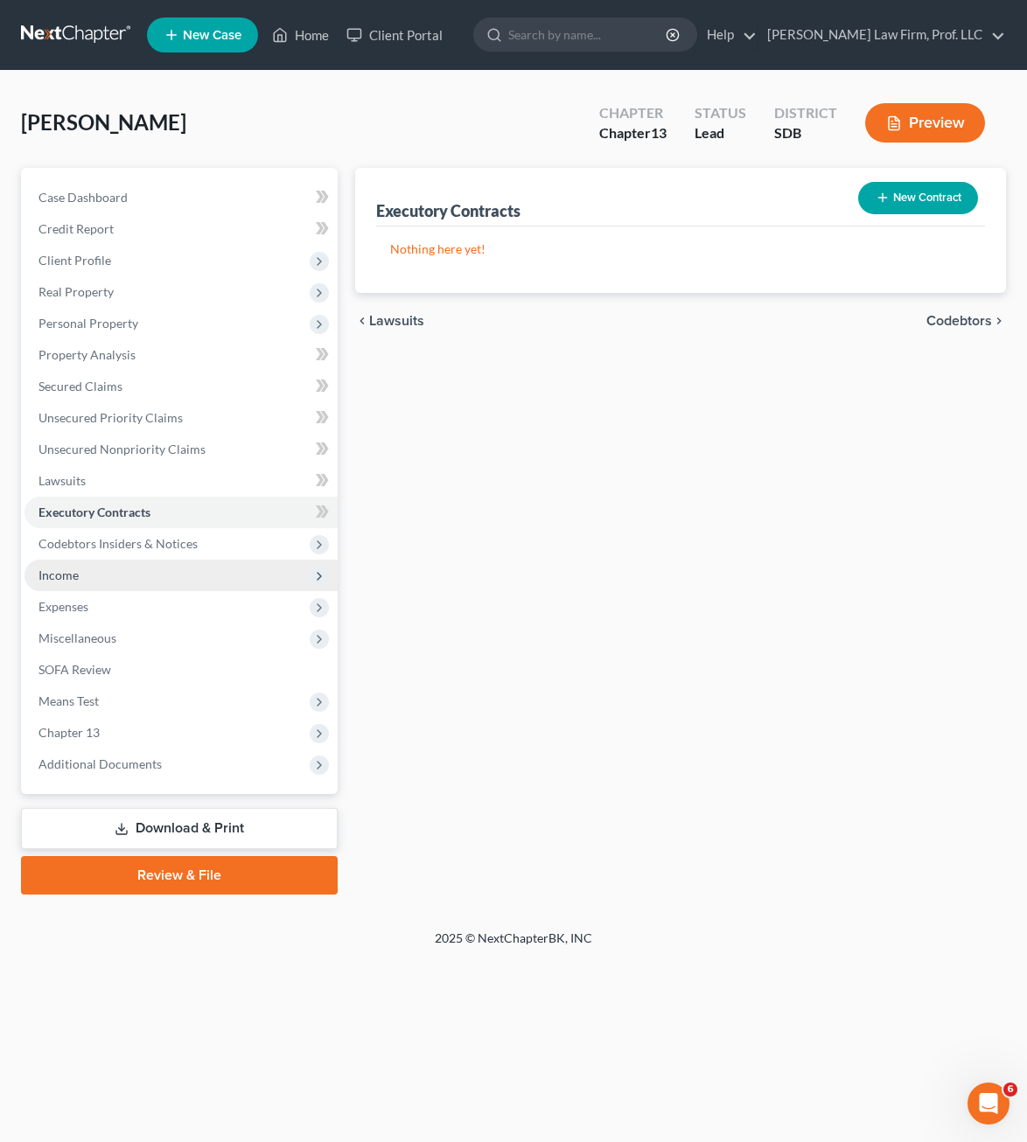
click at [146, 566] on span "Income" at bounding box center [180, 575] width 313 height 31
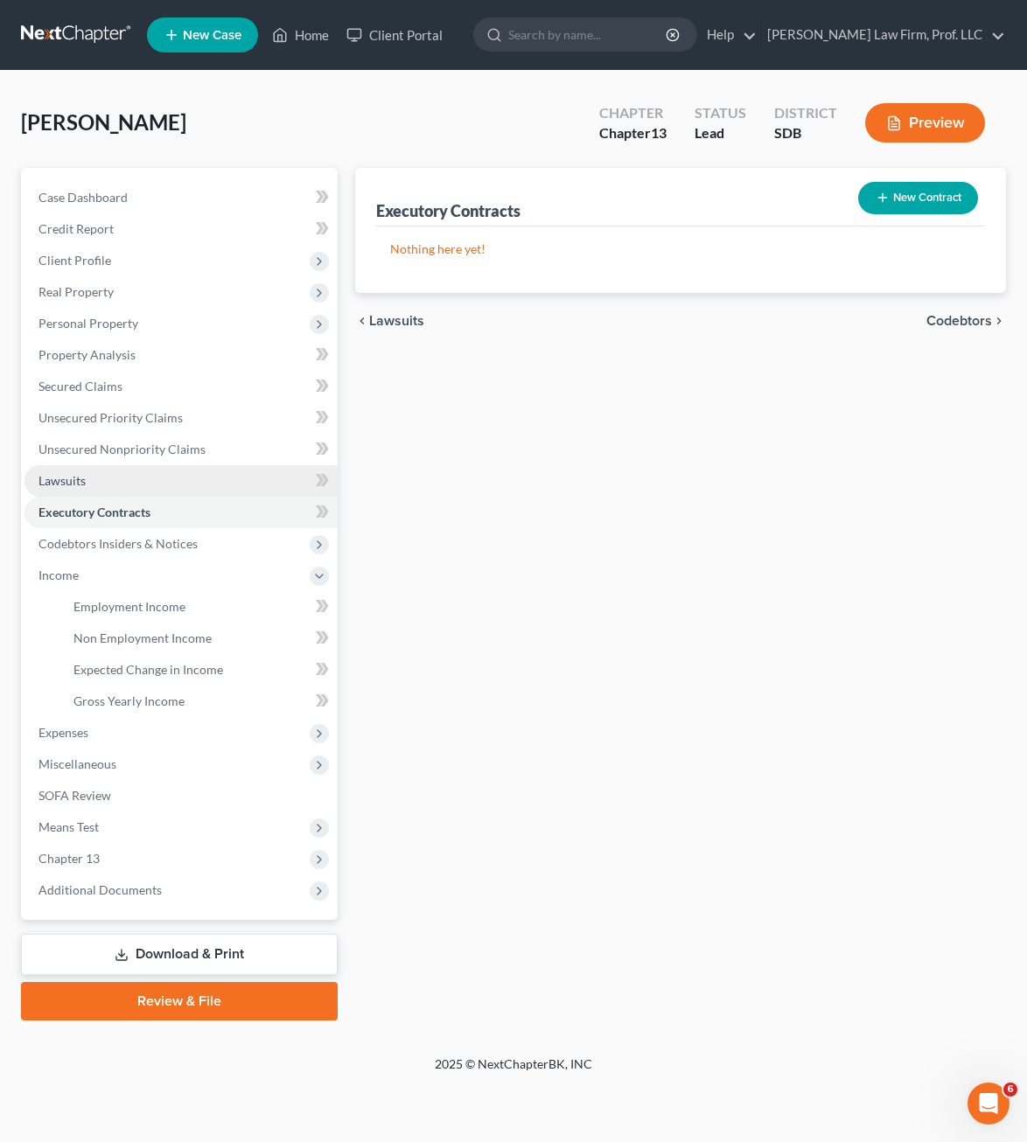
click at [93, 485] on link "Lawsuits" at bounding box center [180, 480] width 313 height 31
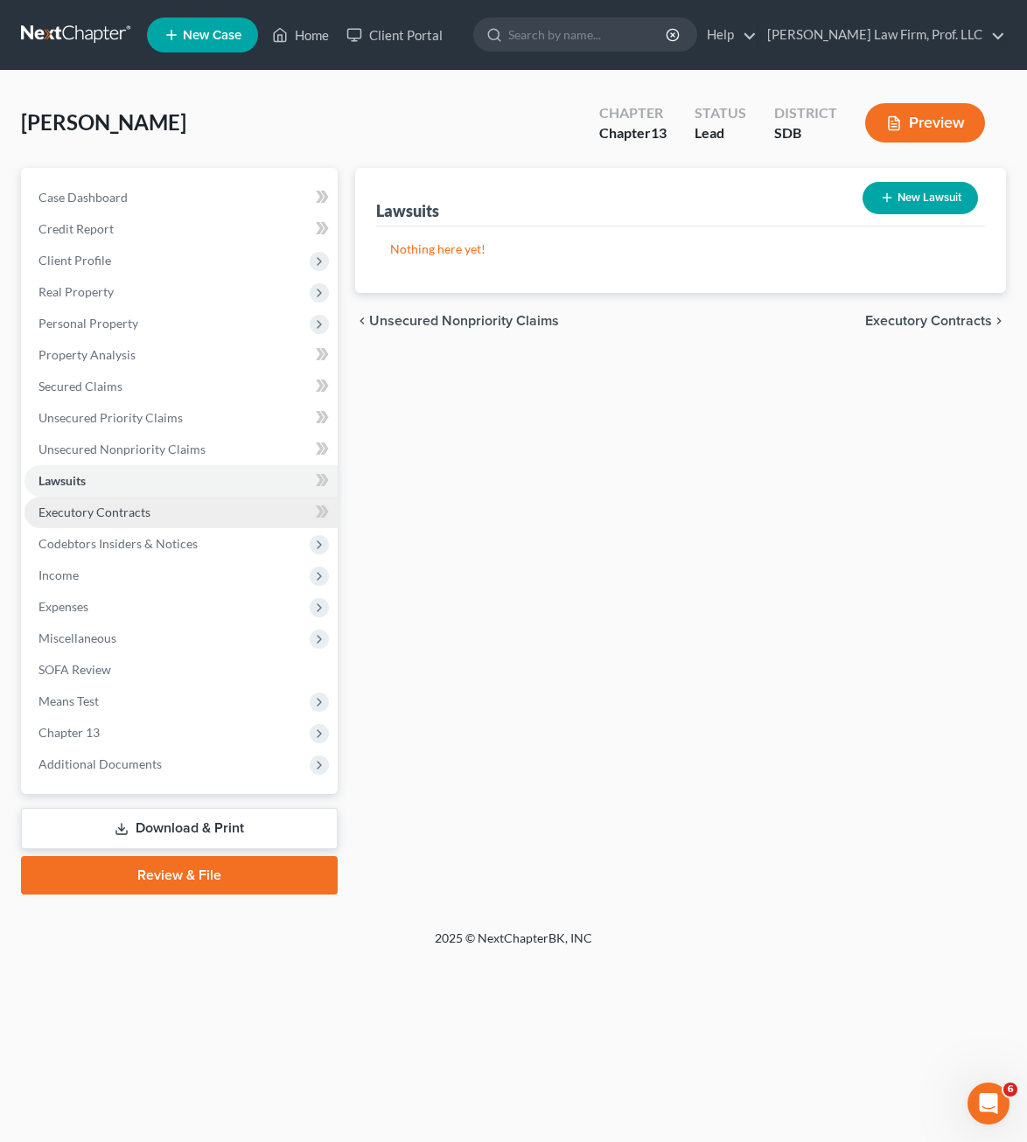
click at [100, 505] on span "Executory Contracts" at bounding box center [94, 512] width 112 height 15
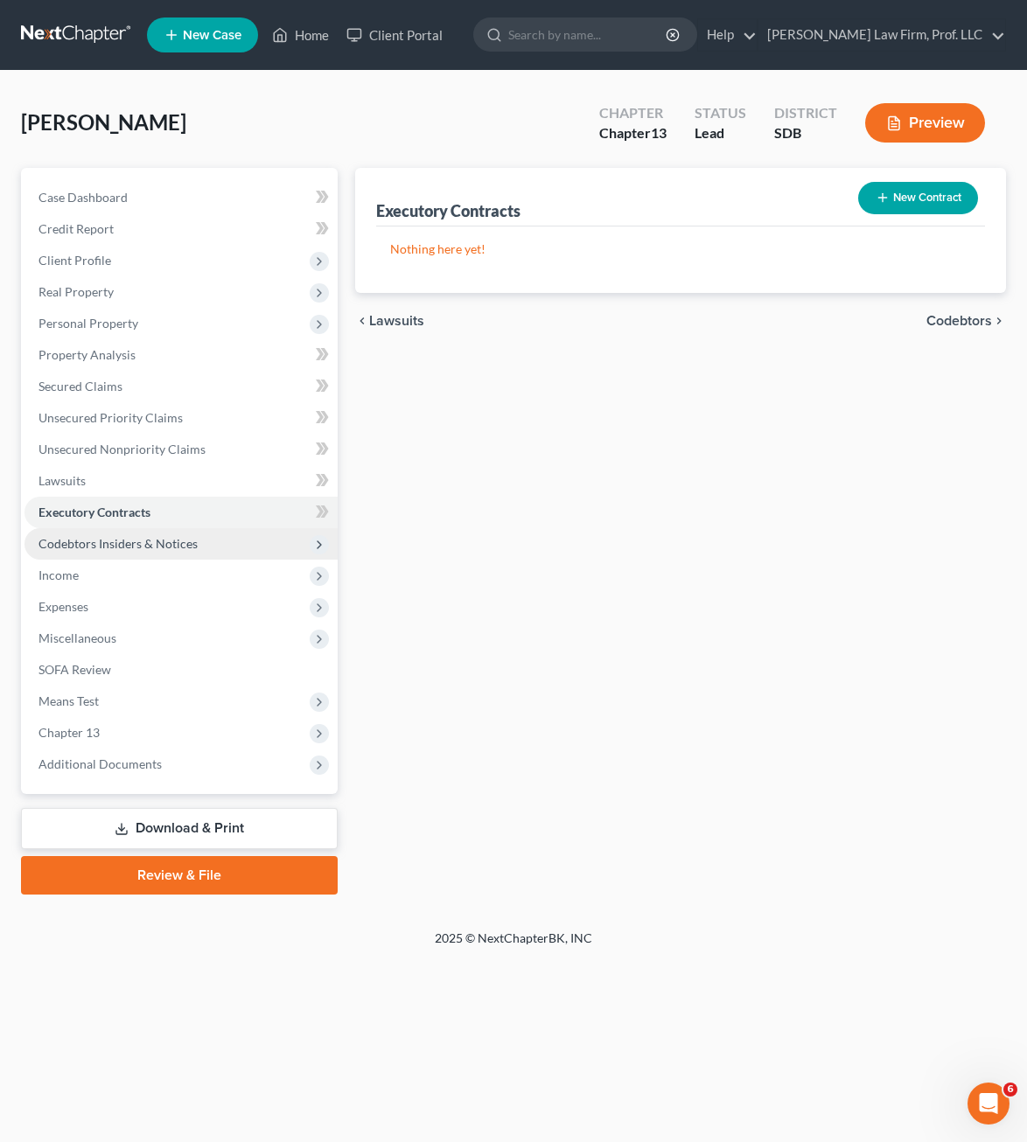
click at [141, 539] on span "Codebtors Insiders & Notices" at bounding box center [117, 543] width 159 height 15
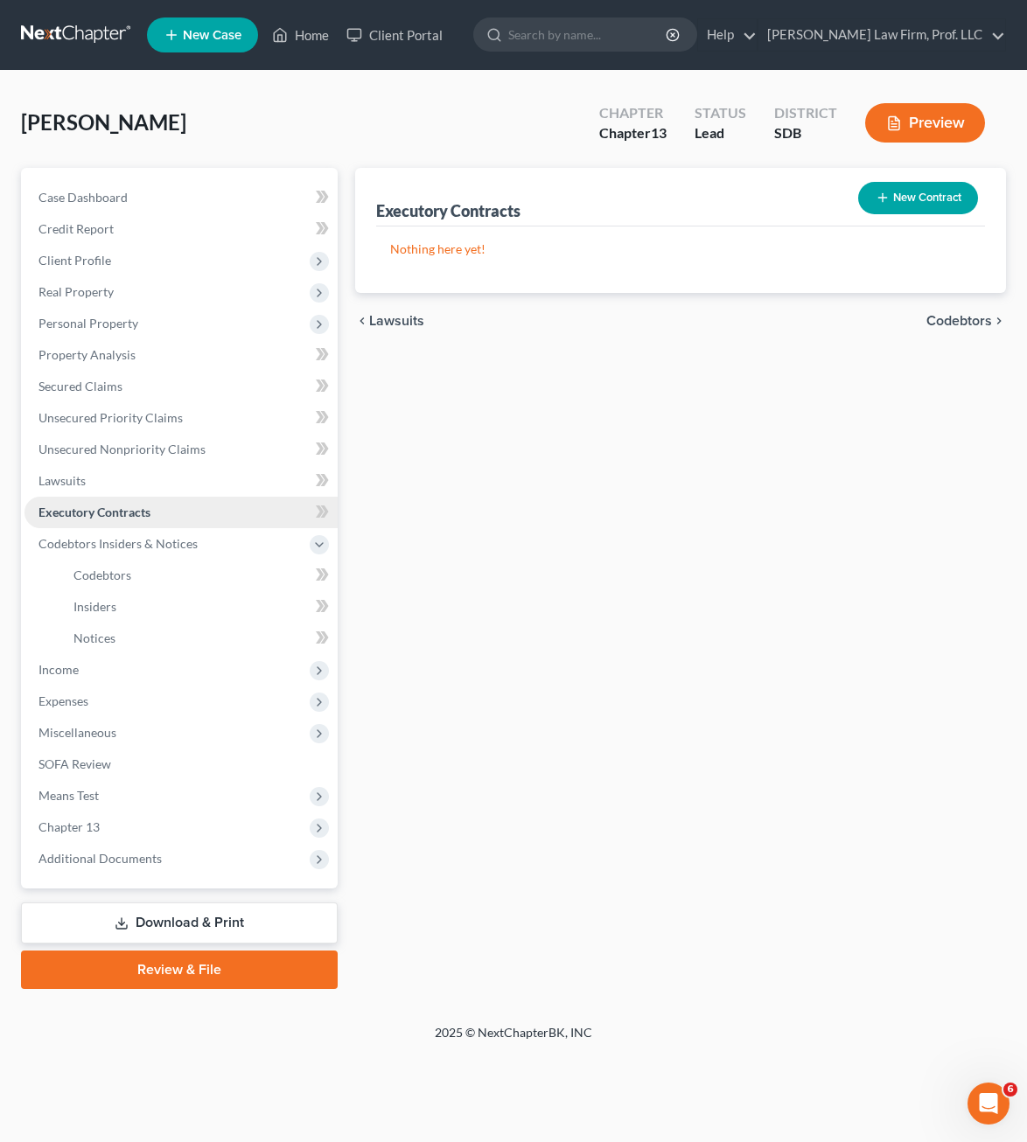
click at [122, 510] on span "Executory Contracts" at bounding box center [94, 512] width 112 height 15
click at [100, 477] on link "Lawsuits" at bounding box center [180, 480] width 313 height 31
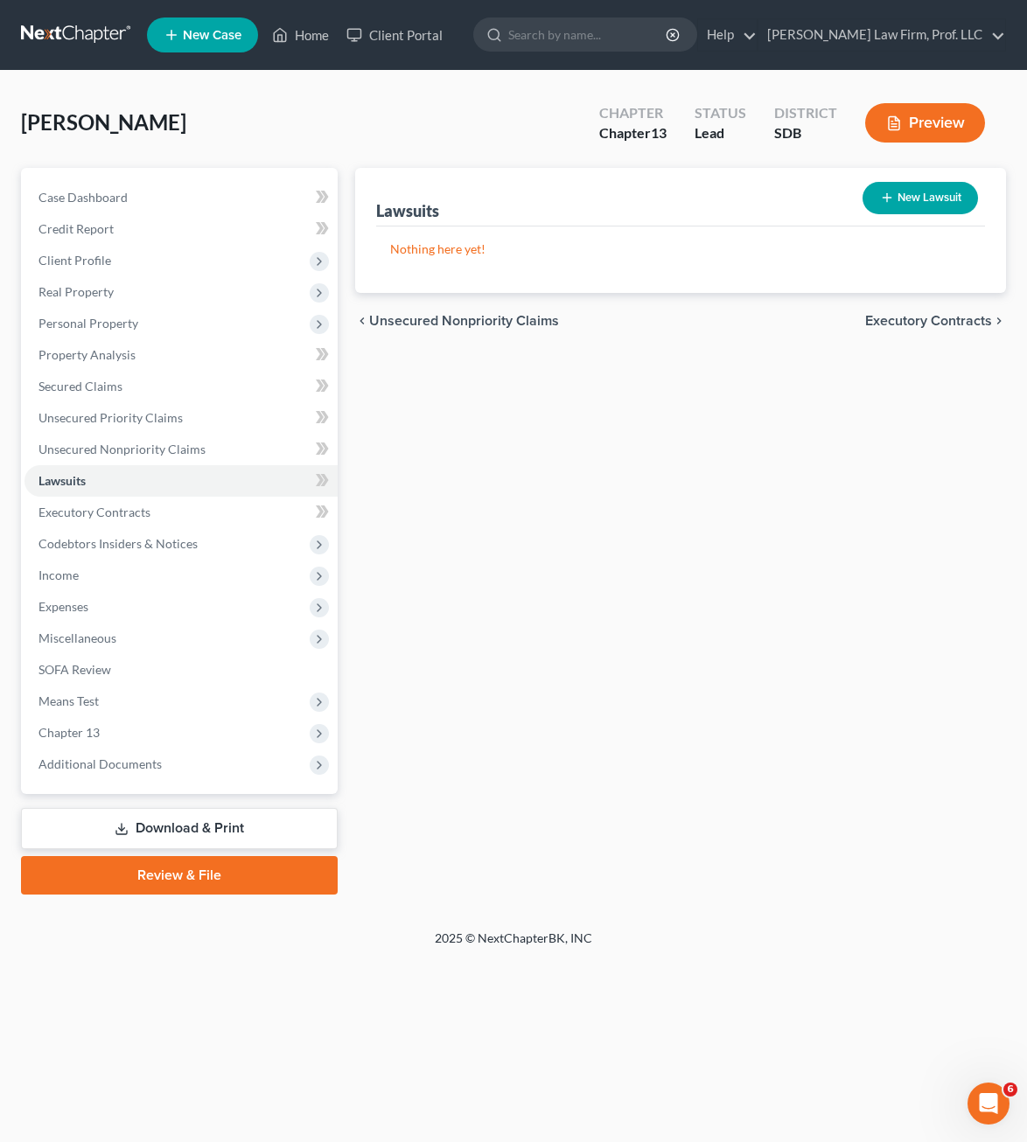
click at [506, 684] on div "Lawsuits New Lawsuit Nothing here yet! Court Name Date Filed Status Creditor Na…" at bounding box center [680, 531] width 668 height 727
click at [143, 516] on span "Executory Contracts" at bounding box center [94, 512] width 112 height 15
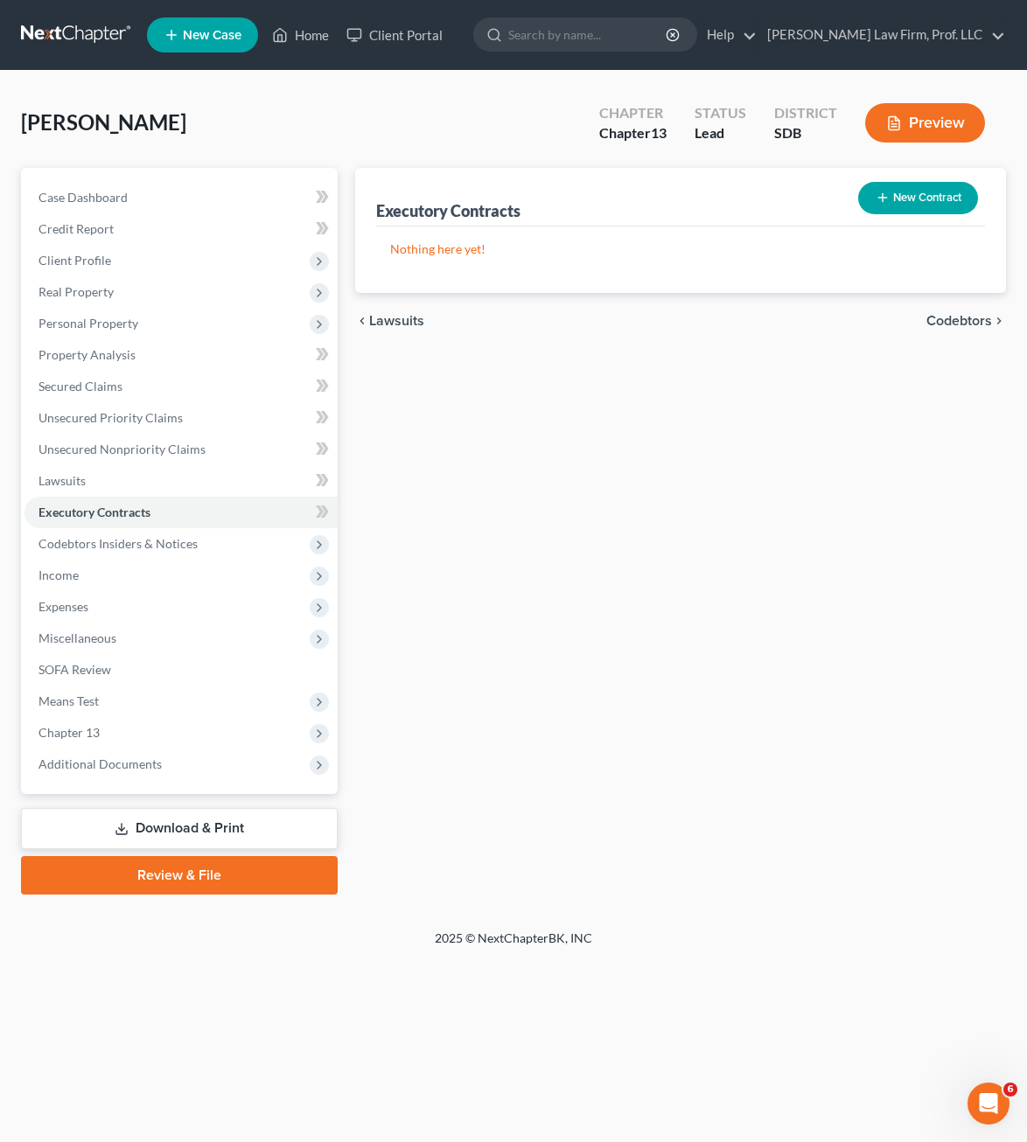
drag, startPoint x: 528, startPoint y: 519, endPoint x: 563, endPoint y: 474, distance: 56.7
click at [529, 517] on div "Executory Contracts New Contract Nothing here yet! chevron_left Lawsuits Codebt…" at bounding box center [680, 531] width 668 height 727
click at [129, 343] on link "Property Analysis" at bounding box center [180, 354] width 313 height 31
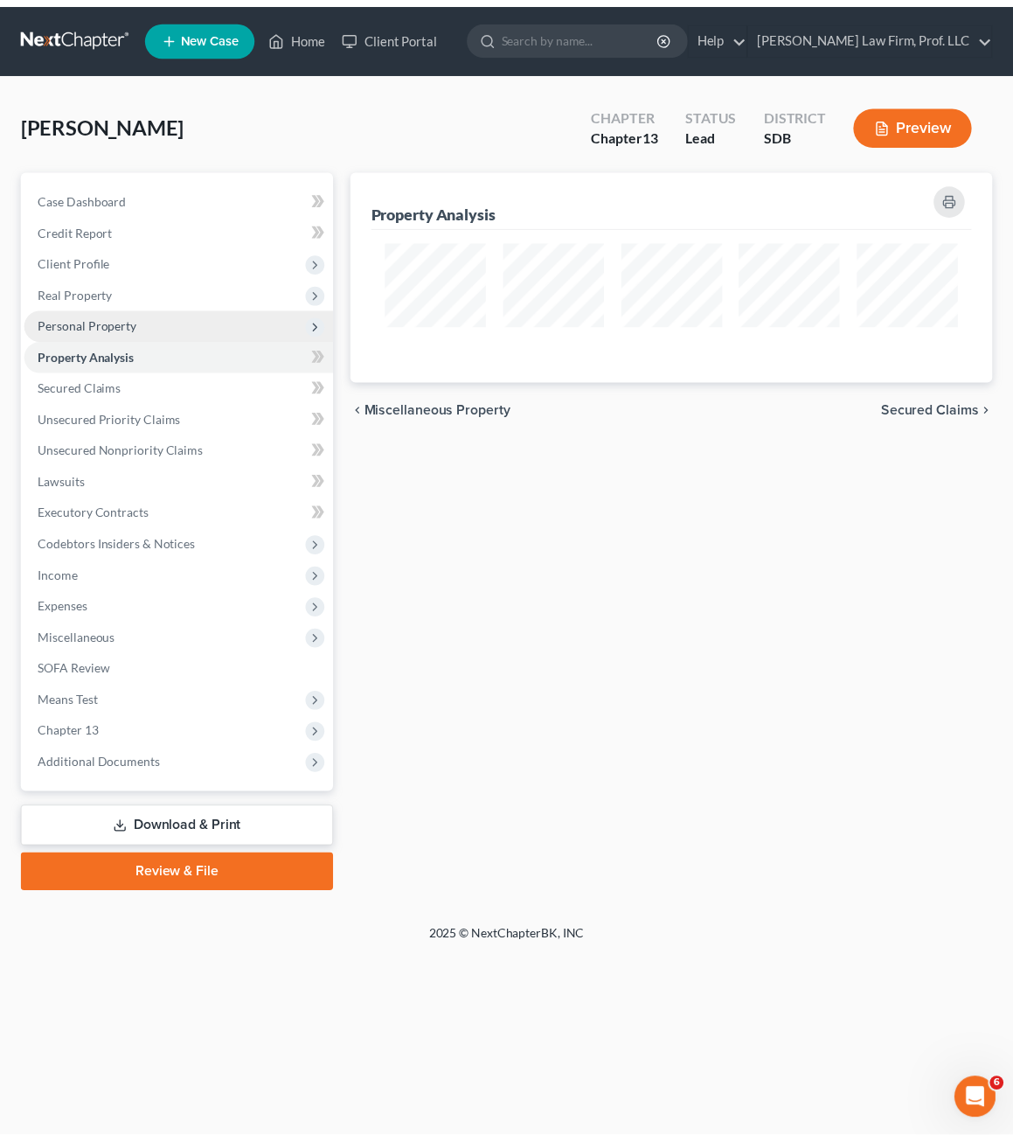
scroll to position [212, 651]
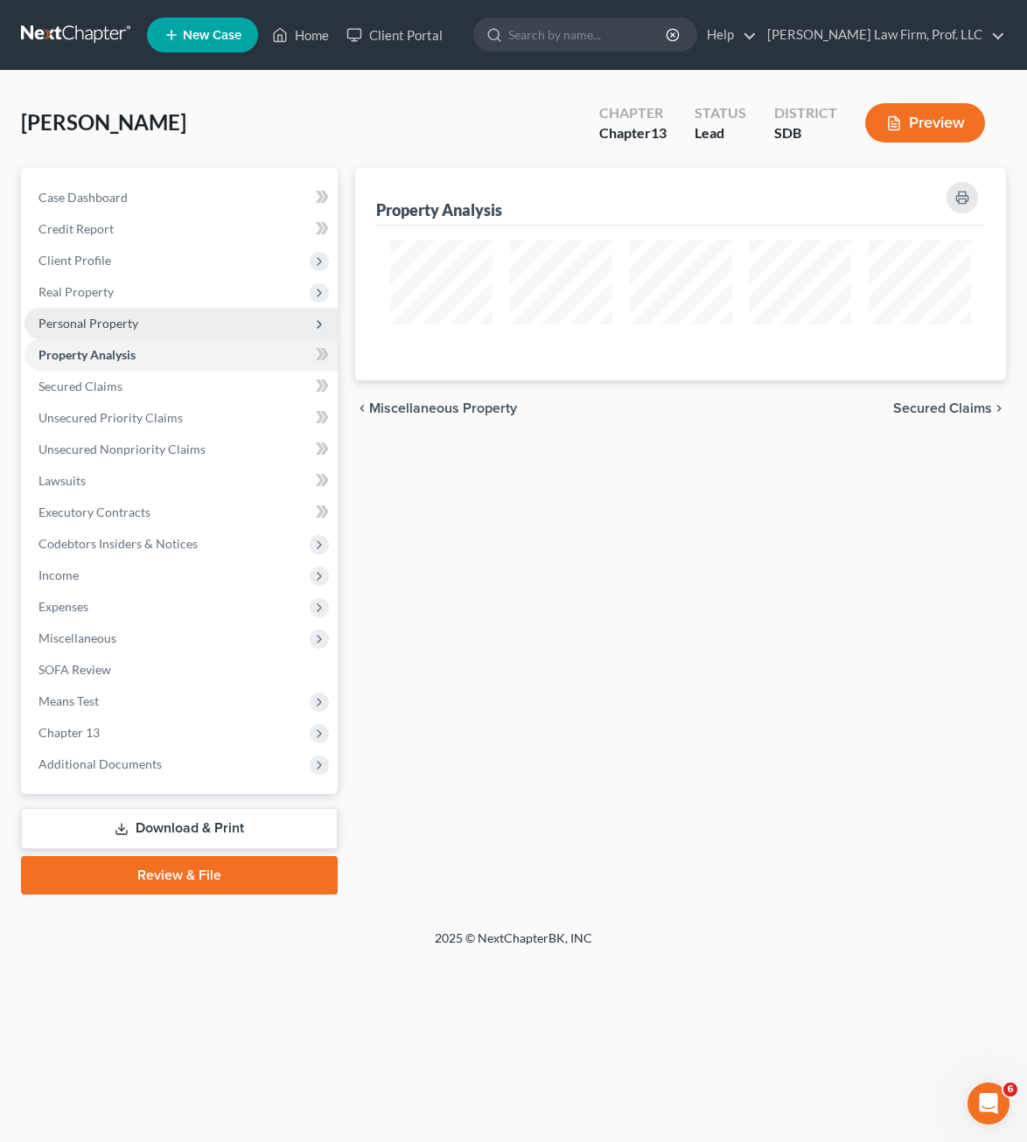
click at [124, 324] on span "Personal Property" at bounding box center [88, 323] width 100 height 15
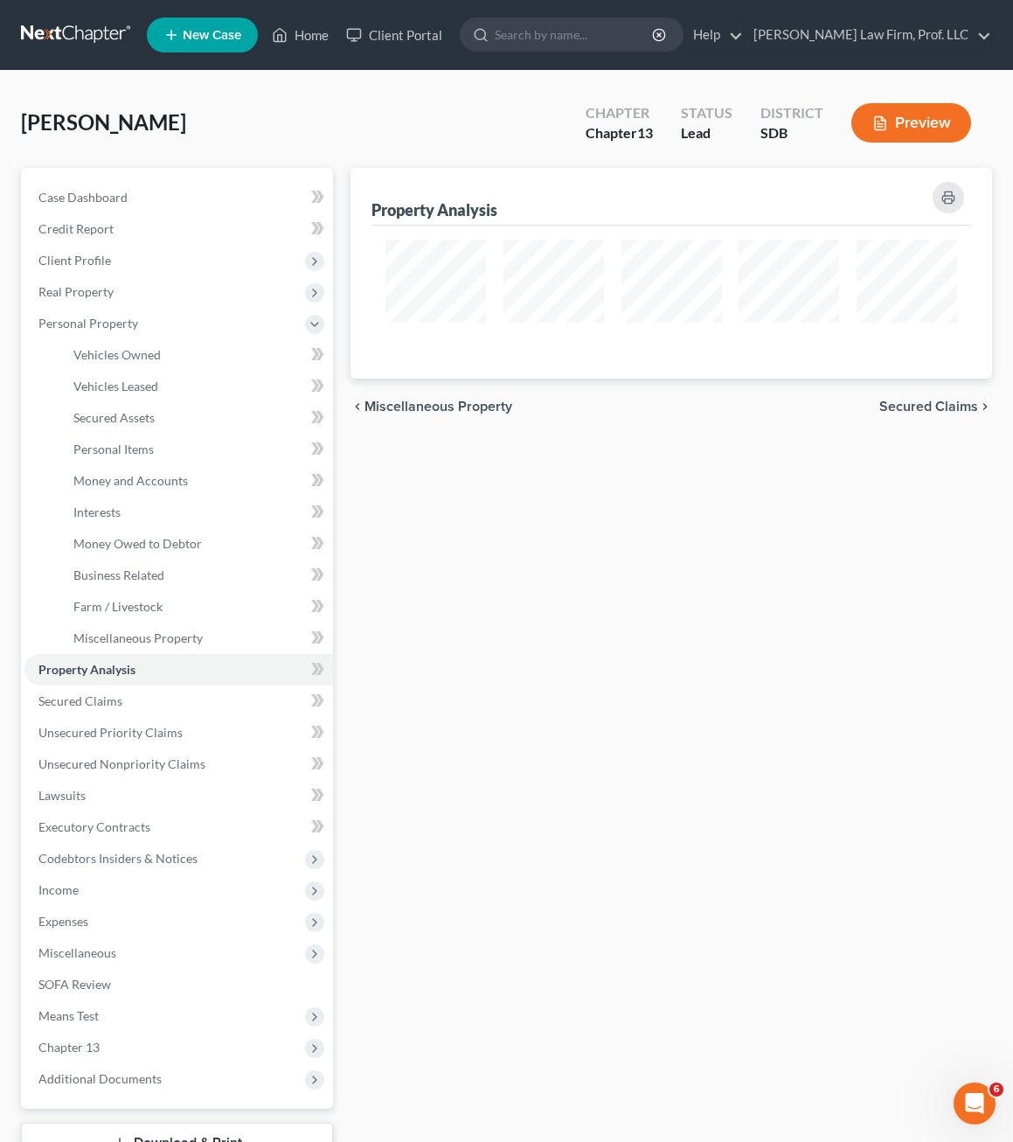
click at [760, 700] on div "Property Analysis chevron_left Miscellaneous Property Secured Claims chevron_ri…" at bounding box center [671, 688] width 659 height 1041
click at [764, 680] on div "Property Analysis chevron_left Miscellaneous Property Secured Claims chevron_ri…" at bounding box center [671, 688] width 659 height 1041
click at [80, 909] on span "Expenses" at bounding box center [178, 921] width 309 height 31
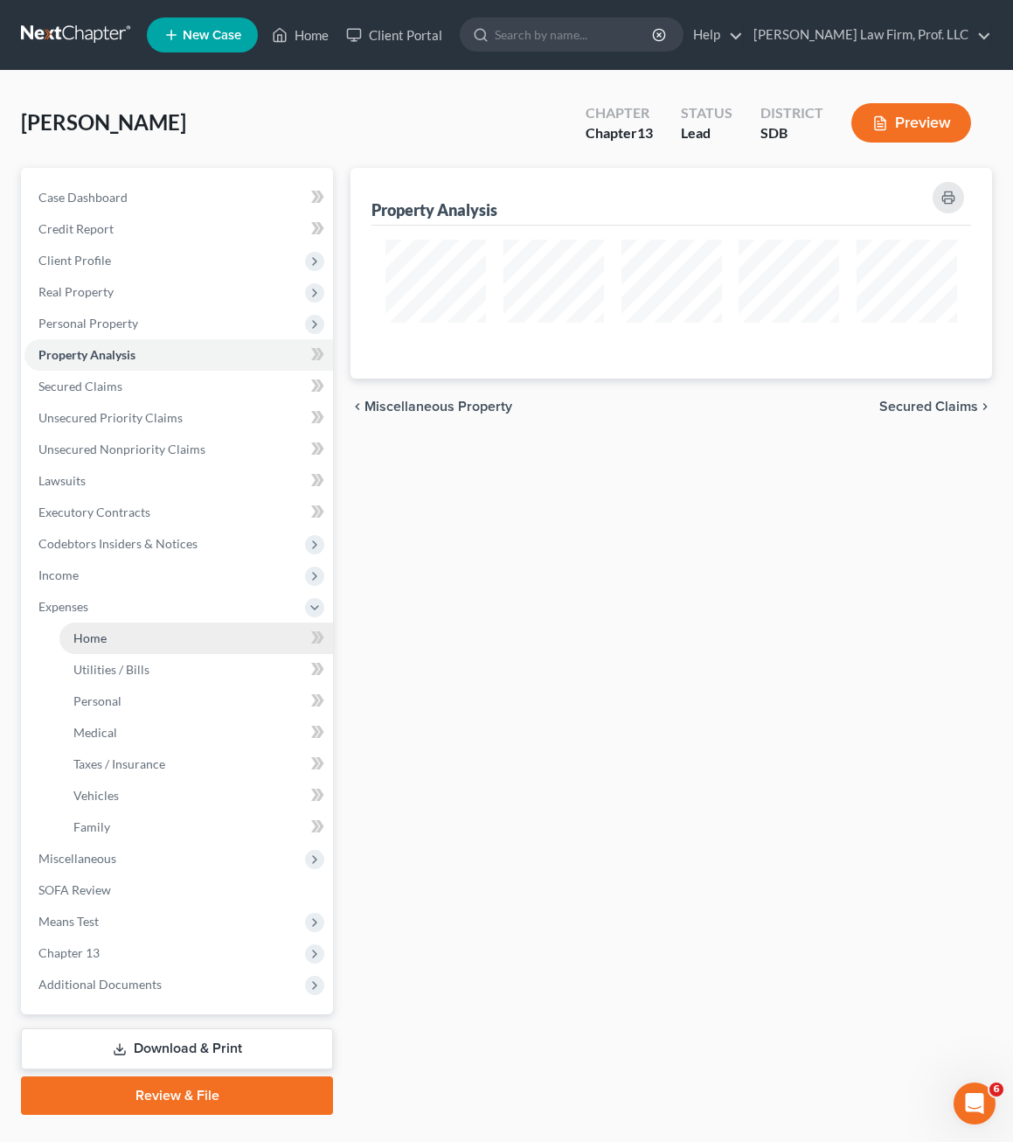
click at [91, 644] on span "Home" at bounding box center [89, 637] width 33 height 15
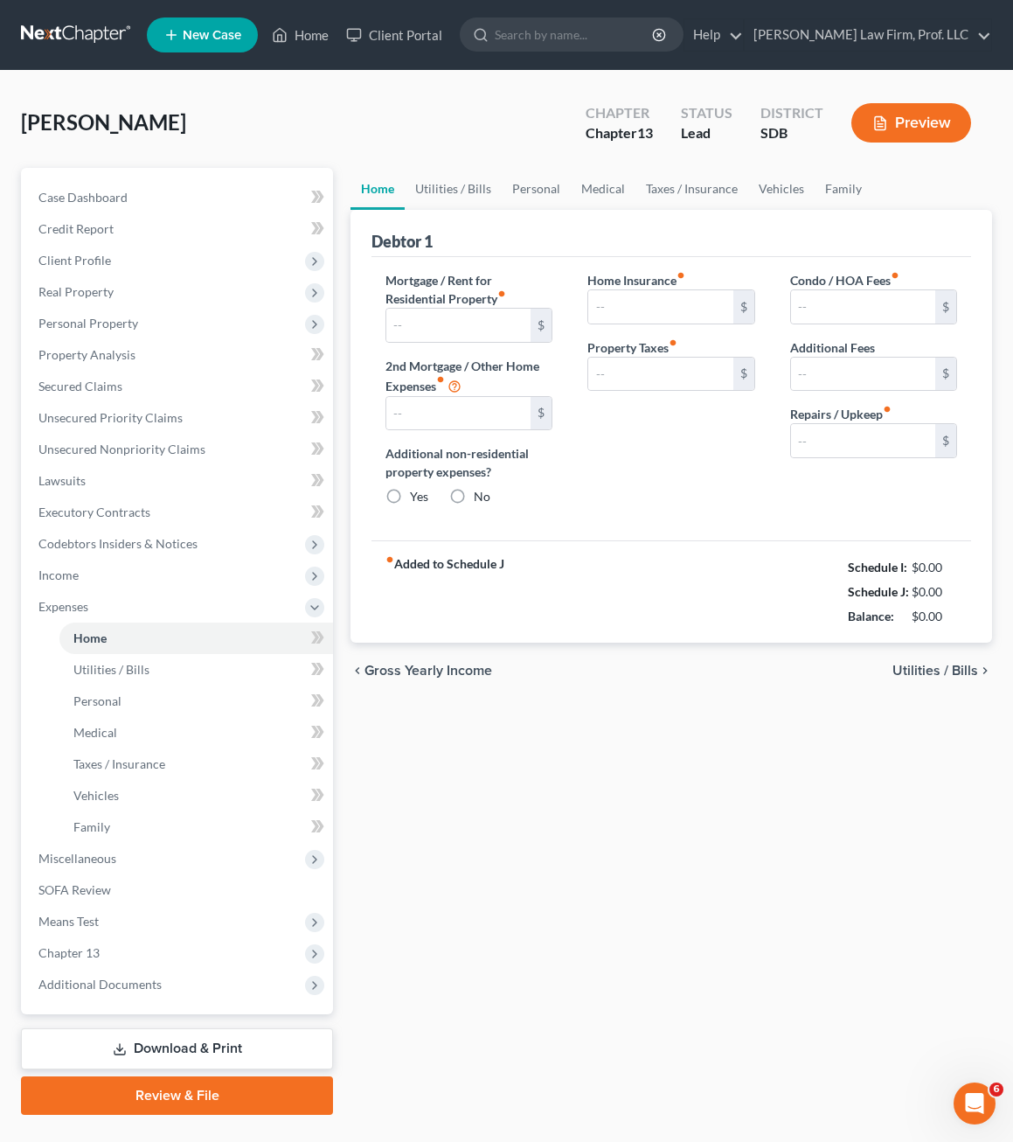
type input "0.00"
radio input "true"
type input "0.00"
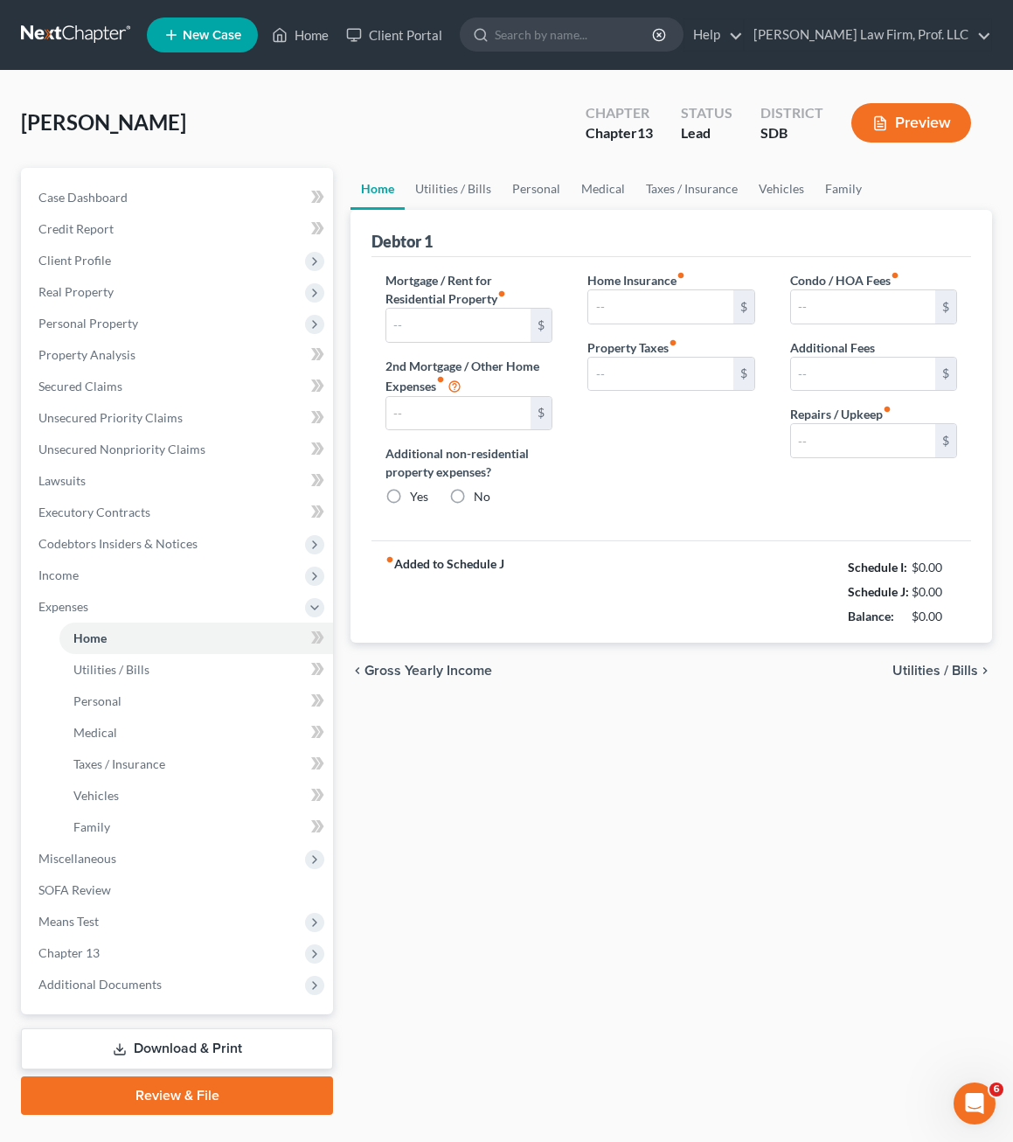
type input "0.00"
click at [427, 330] on input "text" at bounding box center [458, 325] width 144 height 33
type input "750"
drag, startPoint x: 681, startPoint y: 482, endPoint x: 693, endPoint y: 475, distance: 13.3
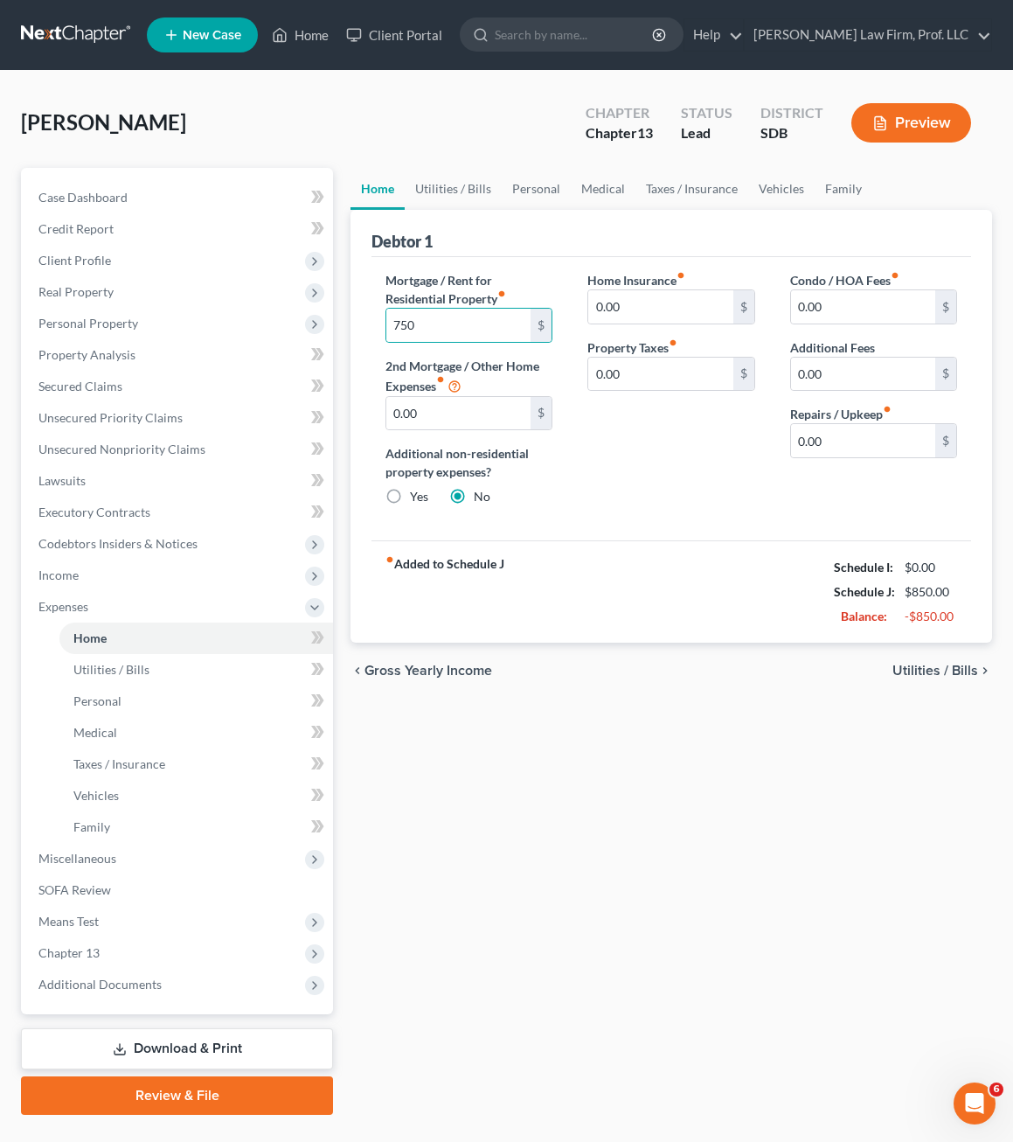
click at [681, 477] on div "Home Insurance fiber_manual_record 0.00 $ Property Taxes fiber_manual_record 0.…" at bounding box center [671, 395] width 202 height 249
click at [658, 307] on input "0.00" at bounding box center [660, 306] width 144 height 33
click at [658, 449] on div "Home Insurance fiber_manual_record 0.00 $ Property Taxes fiber_manual_record 0.…" at bounding box center [671, 395] width 202 height 249
click at [672, 304] on input "0.00" at bounding box center [660, 306] width 144 height 33
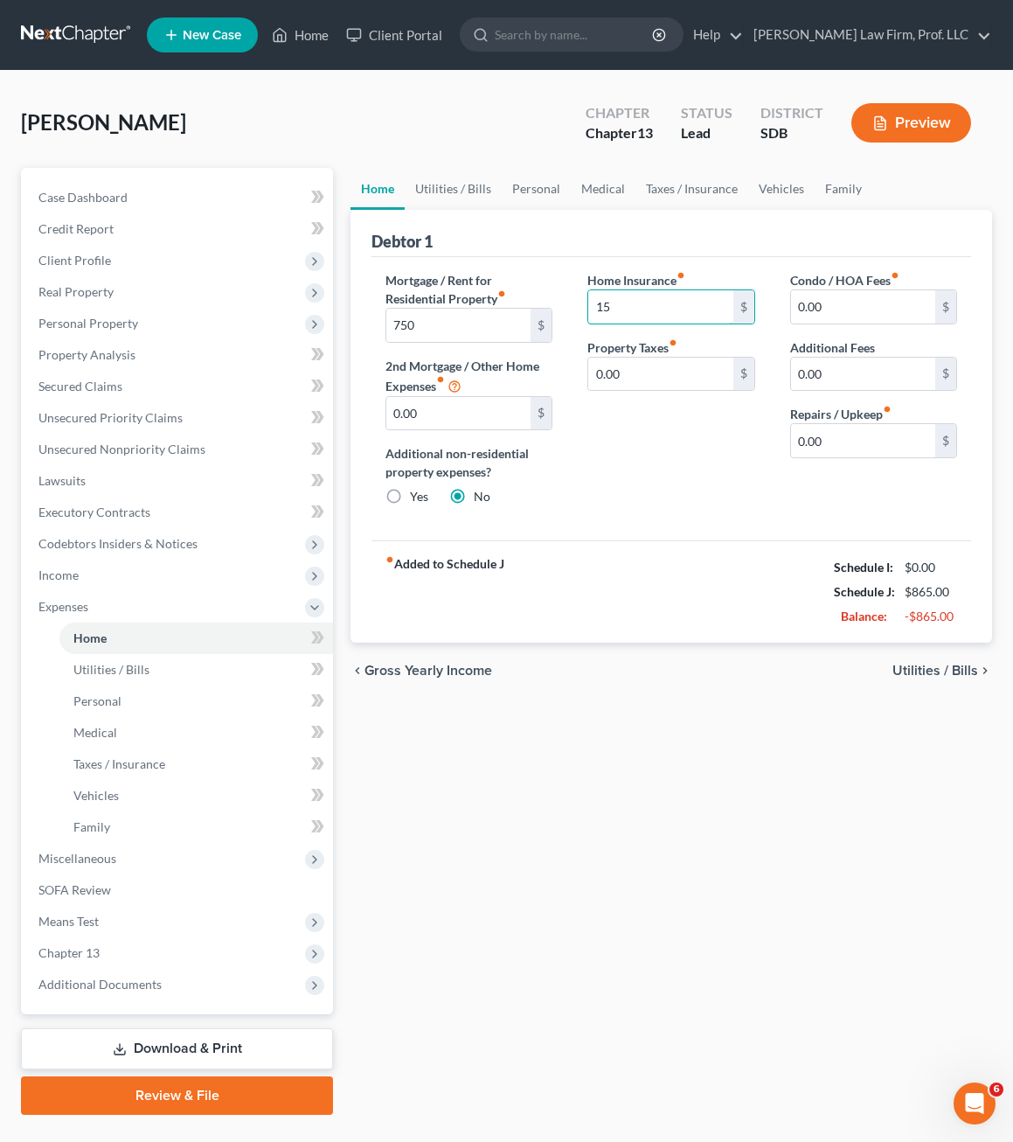
type input "15"
click at [602, 512] on div "Home Insurance fiber_manual_record 15 $ Property Taxes fiber_manual_record 0.00…" at bounding box center [671, 395] width 202 height 249
click at [661, 509] on div "Home Insurance fiber_manual_record 15 $ Property Taxes fiber_manual_record 0.00…" at bounding box center [671, 395] width 202 height 249
drag, startPoint x: 686, startPoint y: 508, endPoint x: 748, endPoint y: 480, distance: 68.1
click at [825, 442] on input "0.00" at bounding box center [863, 440] width 144 height 33
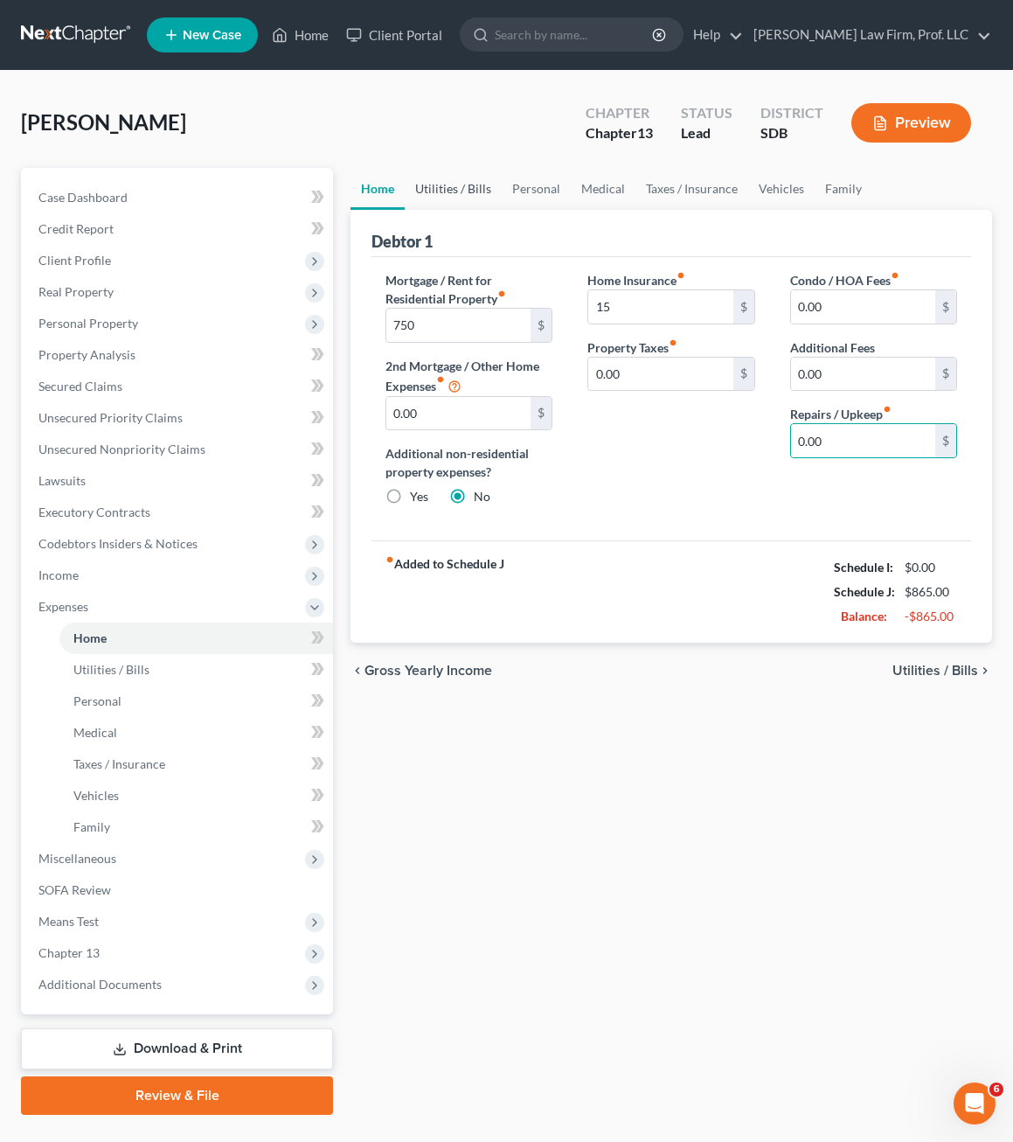
click at [464, 183] on link "Utilities / Bills" at bounding box center [453, 189] width 97 height 42
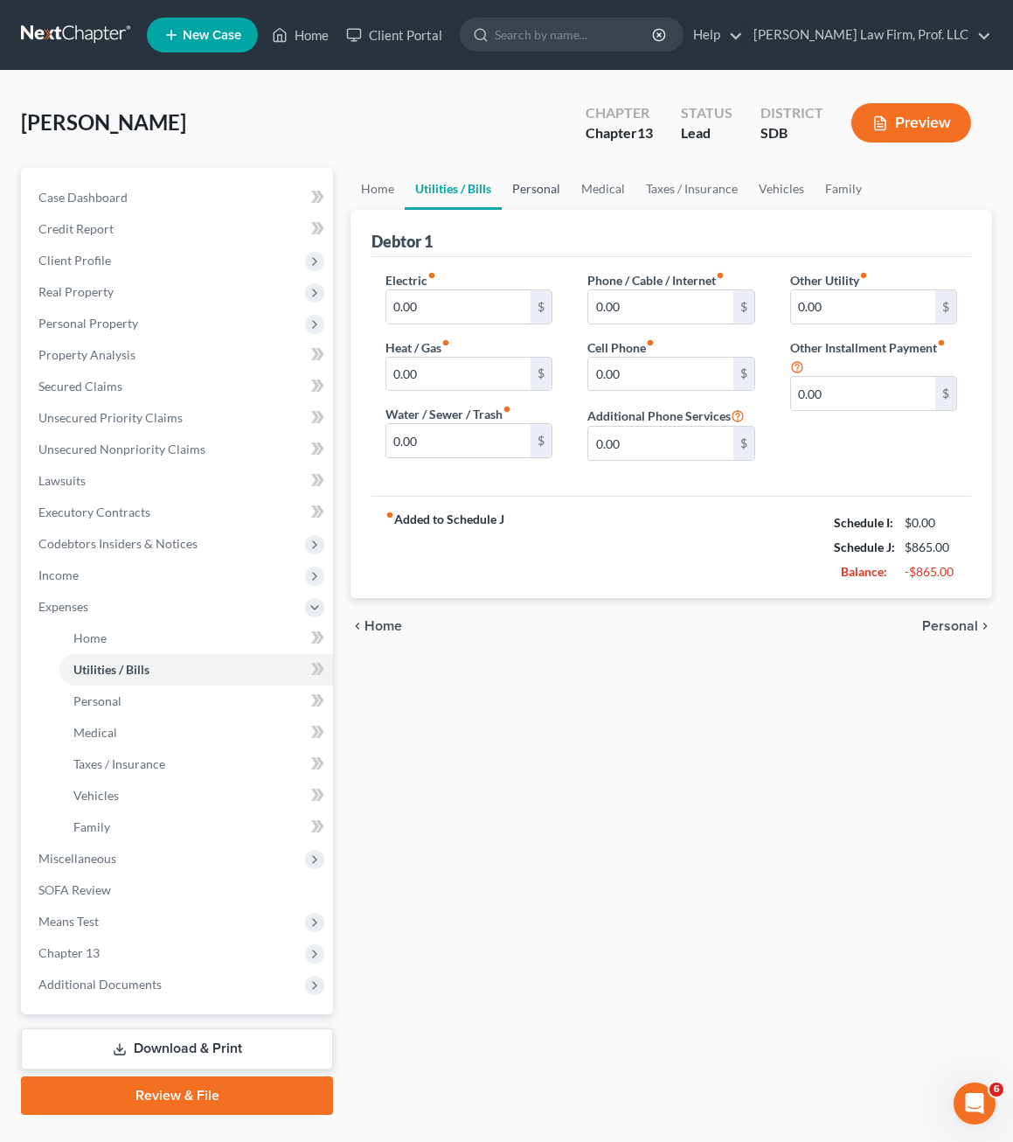
click at [528, 187] on link "Personal" at bounding box center [536, 189] width 69 height 42
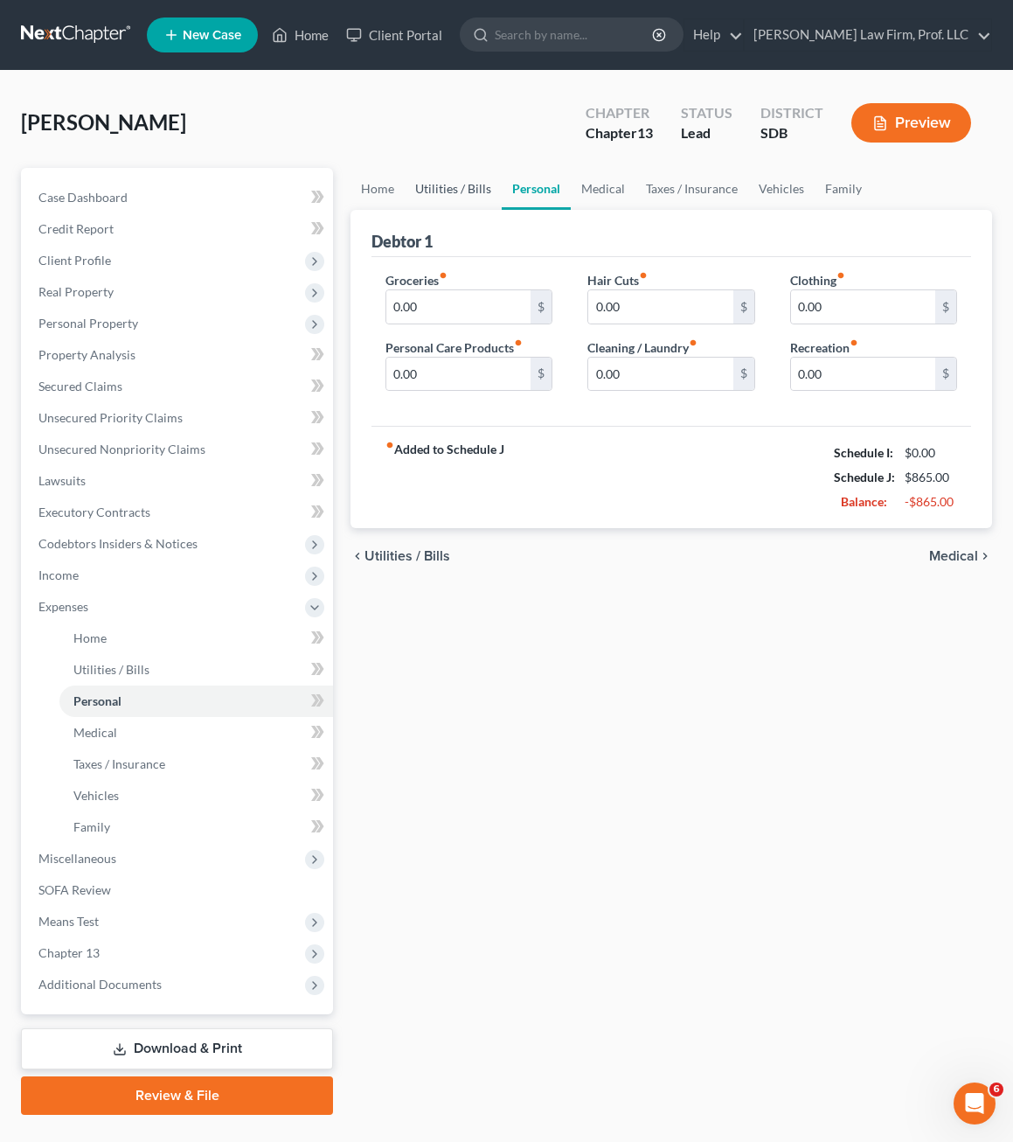
click at [463, 191] on link "Utilities / Bills" at bounding box center [453, 189] width 97 height 42
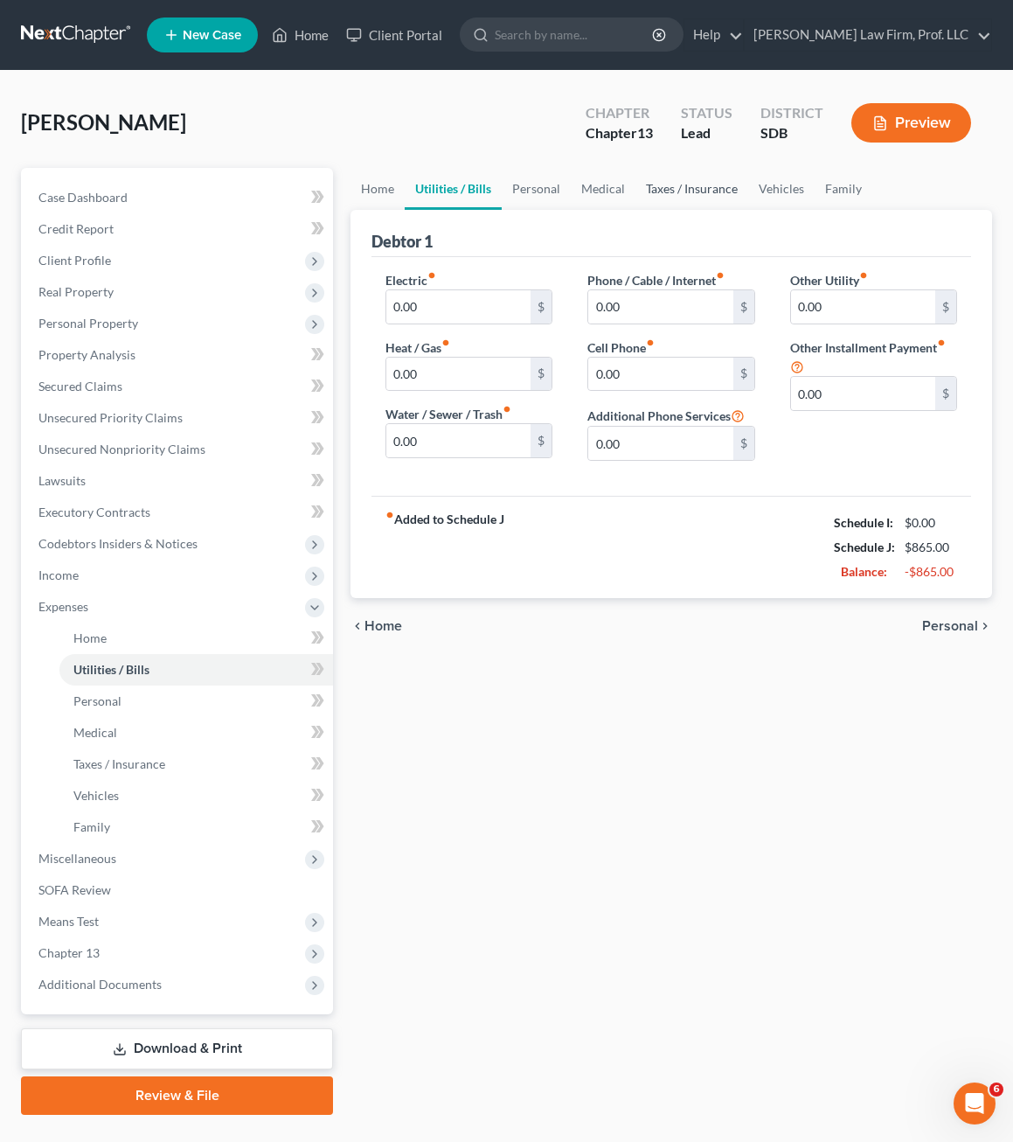
click at [645, 183] on link "Taxes / Insurance" at bounding box center [692, 189] width 113 height 42
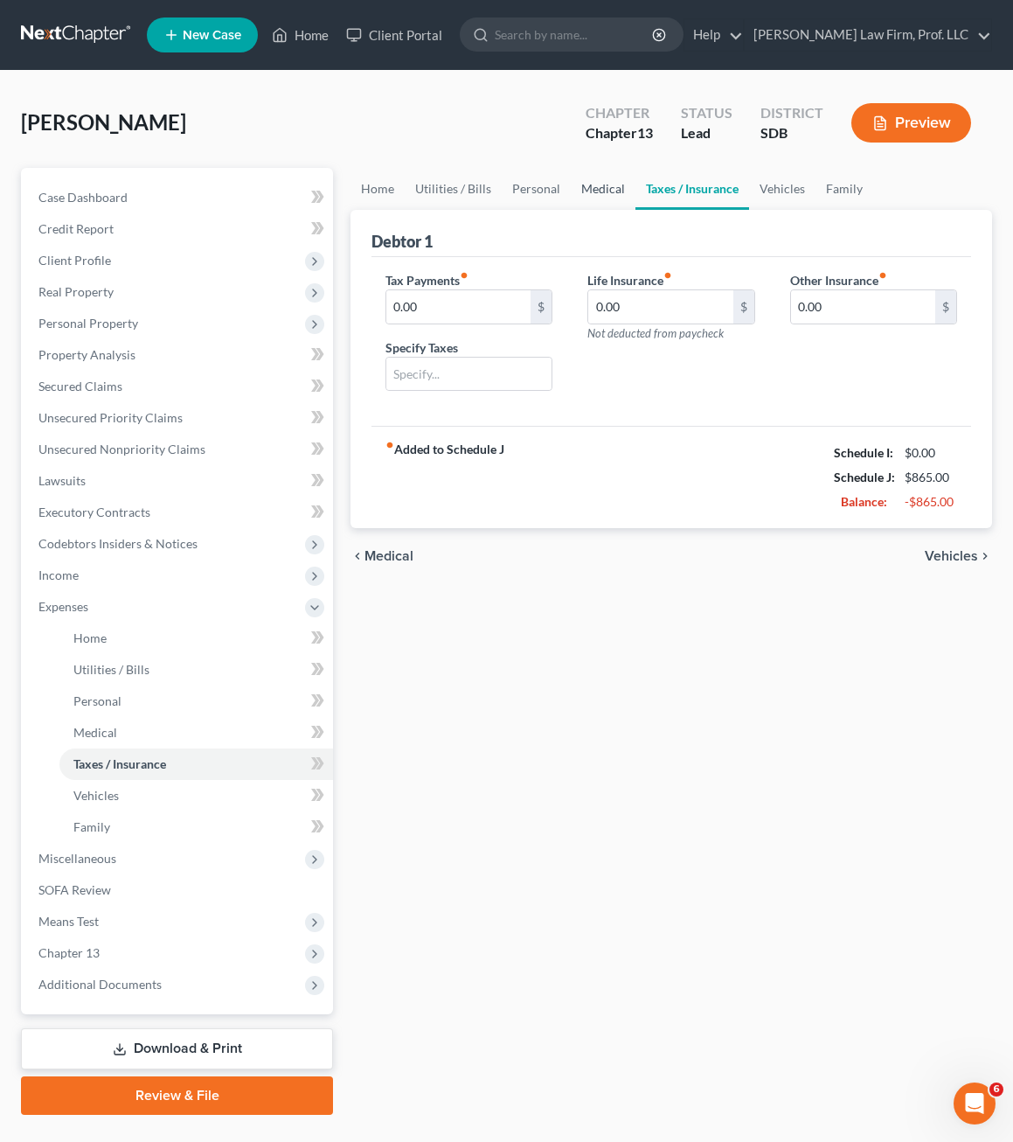
click at [593, 192] on link "Medical" at bounding box center [603, 189] width 65 height 42
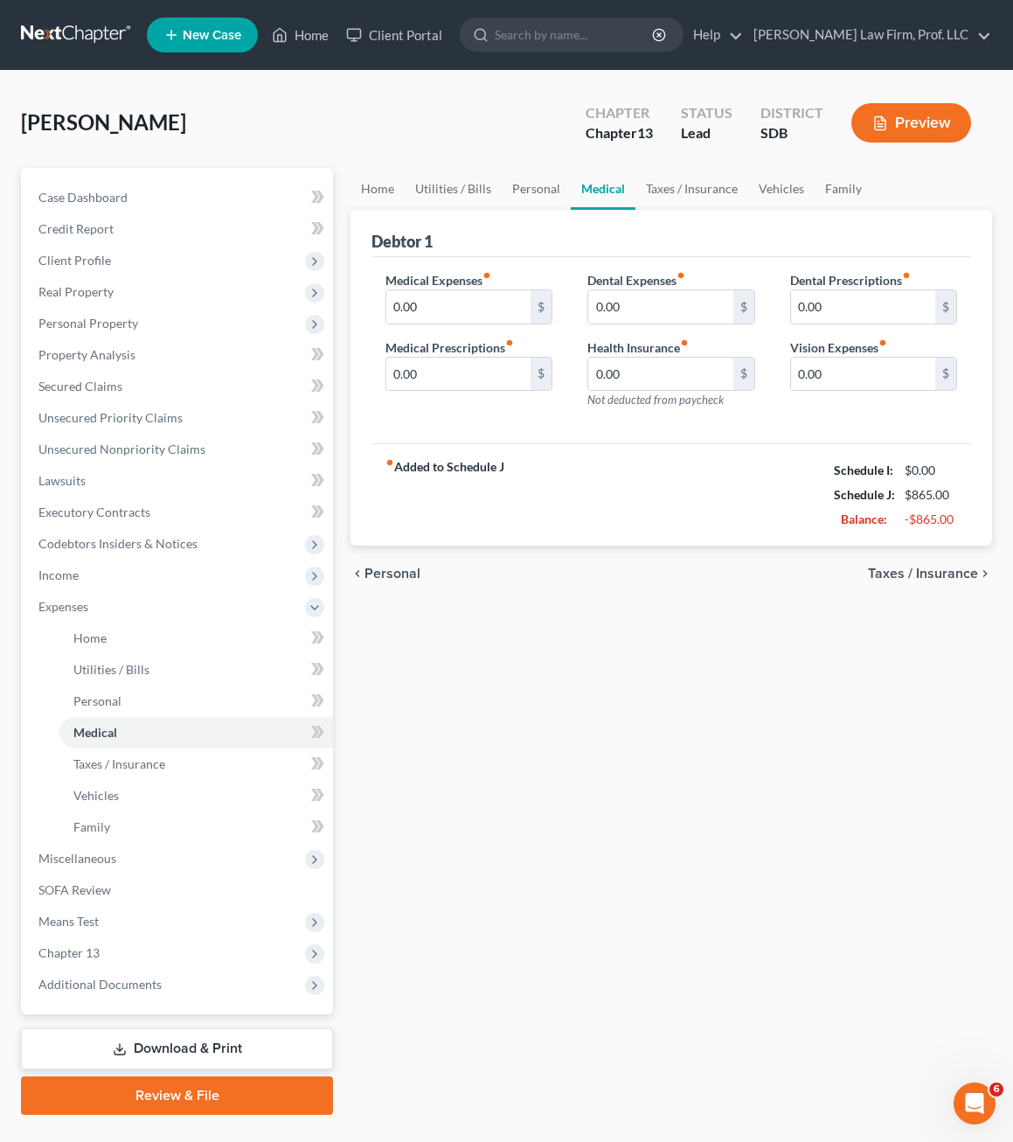
click at [610, 494] on div "fiber_manual_record Added to Schedule J Schedule I: $0.00 Schedule J: $865.00 B…" at bounding box center [672, 494] width 600 height 102
click at [707, 171] on link "Taxes / Insurance" at bounding box center [692, 189] width 113 height 42
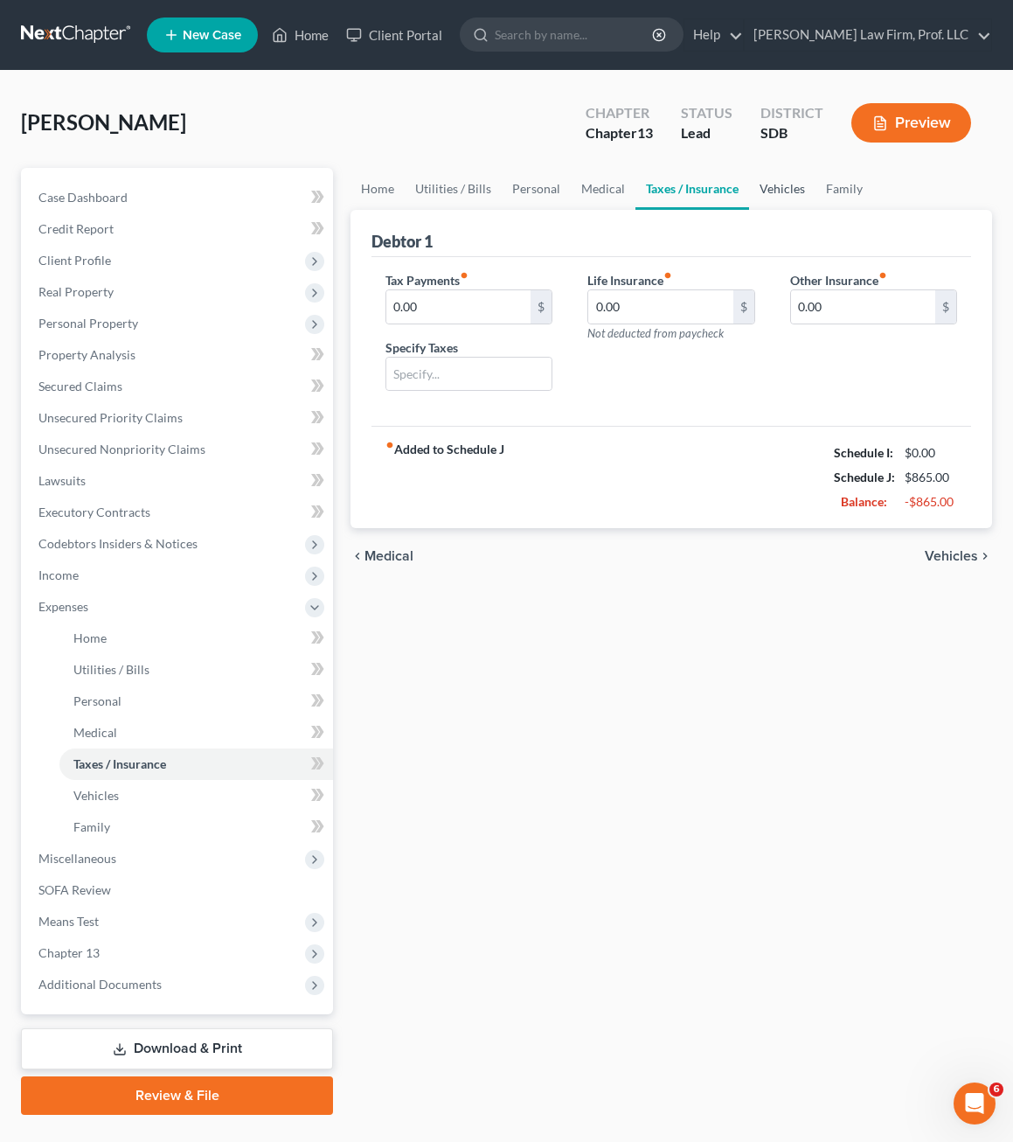
click at [793, 182] on link "Vehicles" at bounding box center [782, 189] width 66 height 42
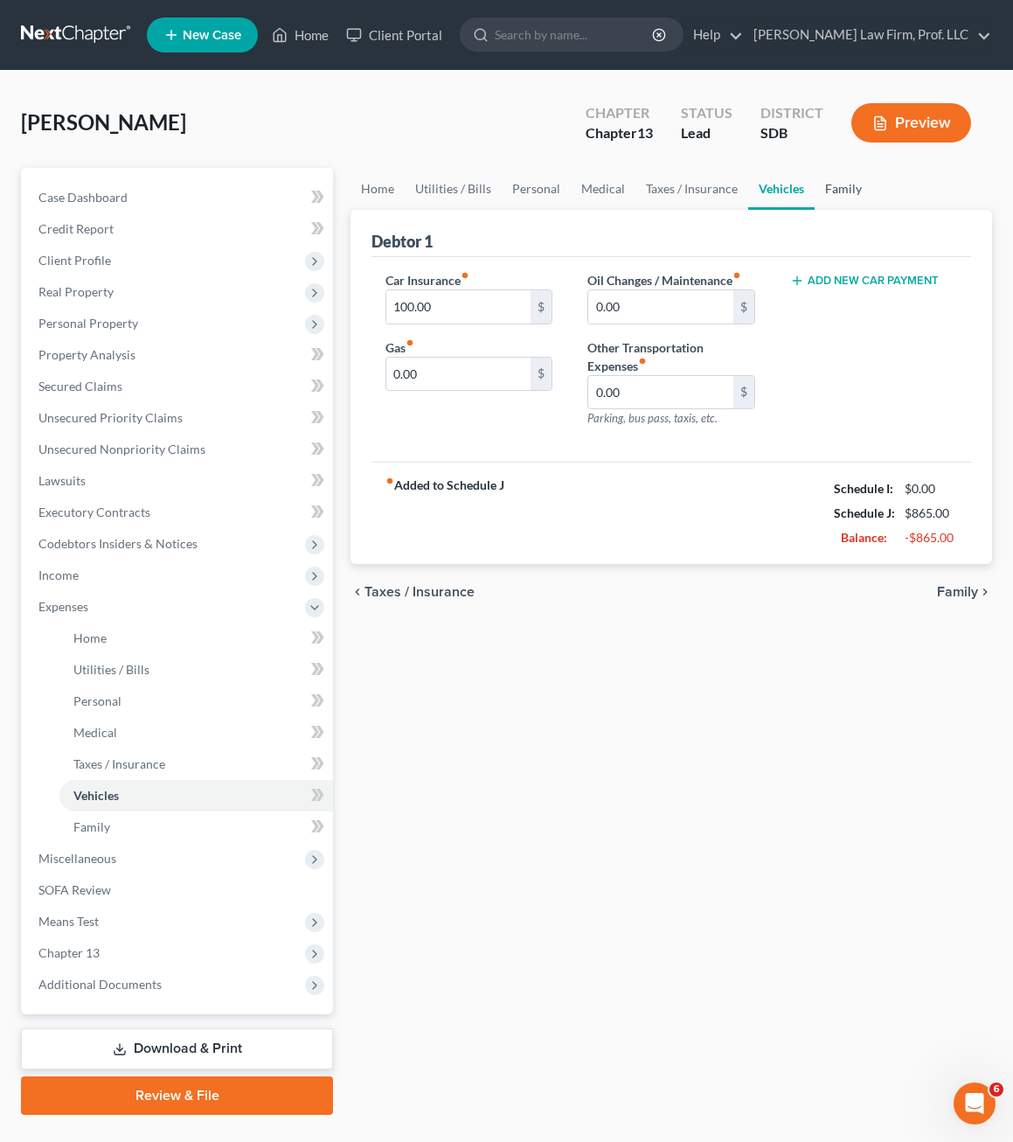
click at [845, 194] on link "Family" at bounding box center [844, 189] width 58 height 42
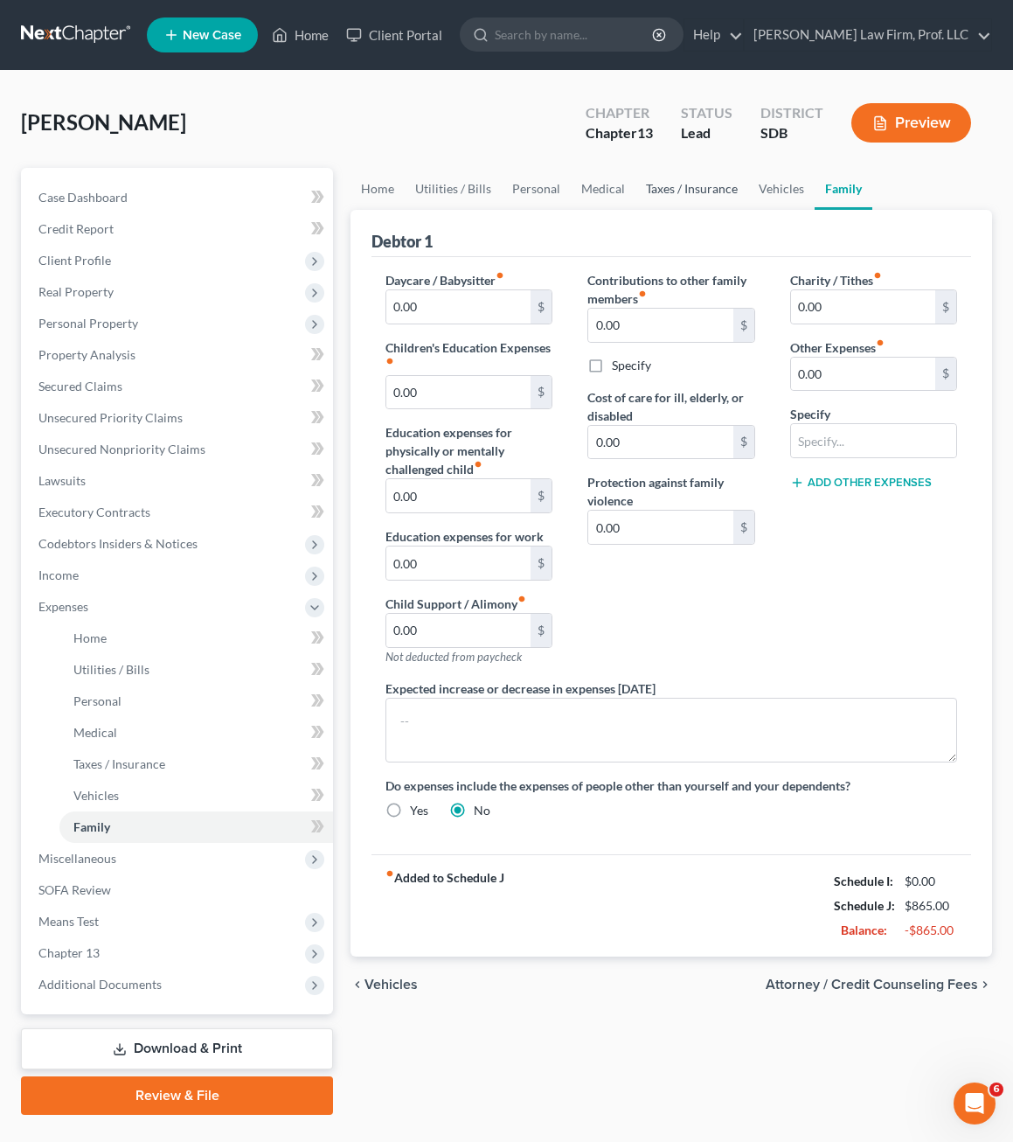
click at [714, 196] on link "Taxes / Insurance" at bounding box center [692, 189] width 113 height 42
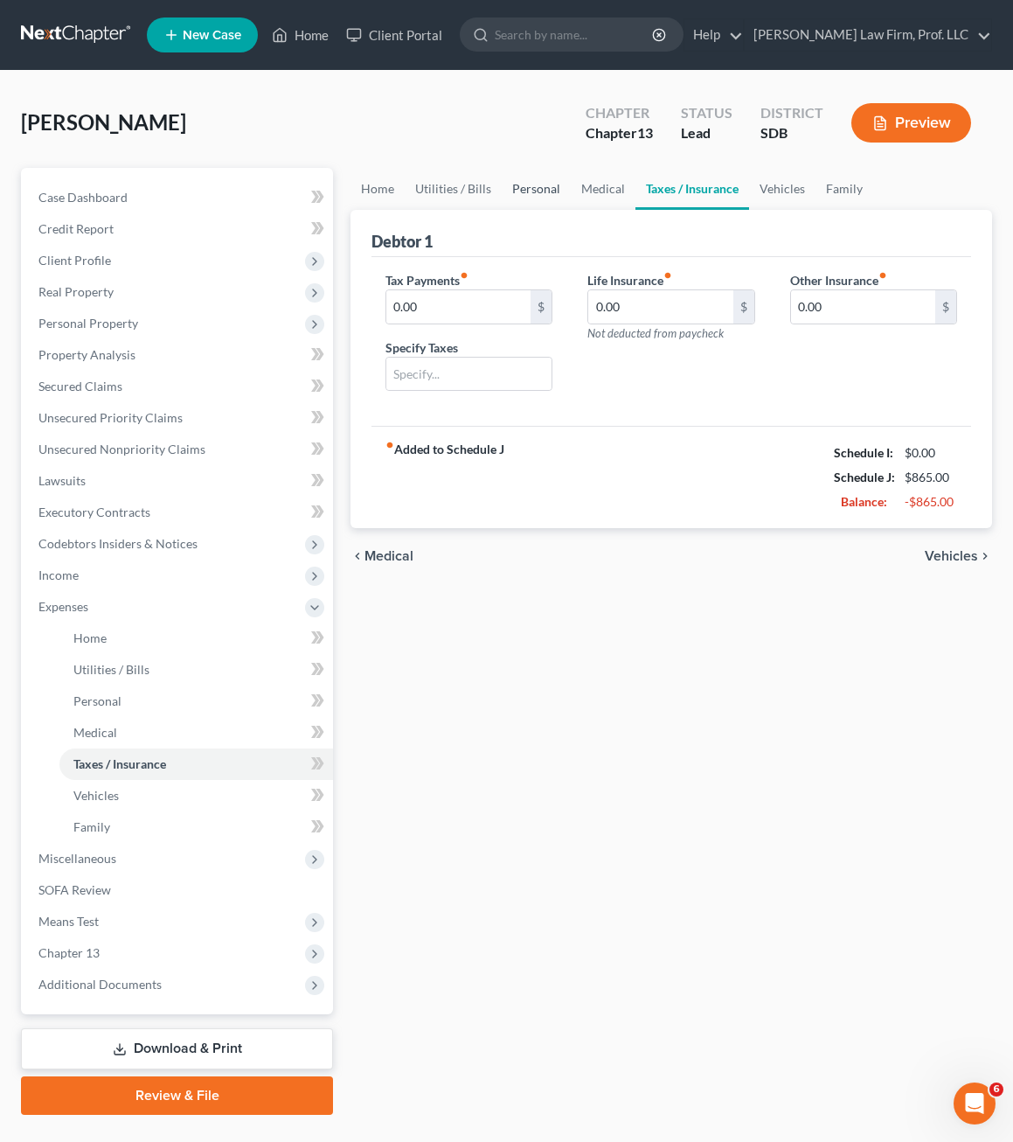
click at [557, 189] on link "Personal" at bounding box center [536, 189] width 69 height 42
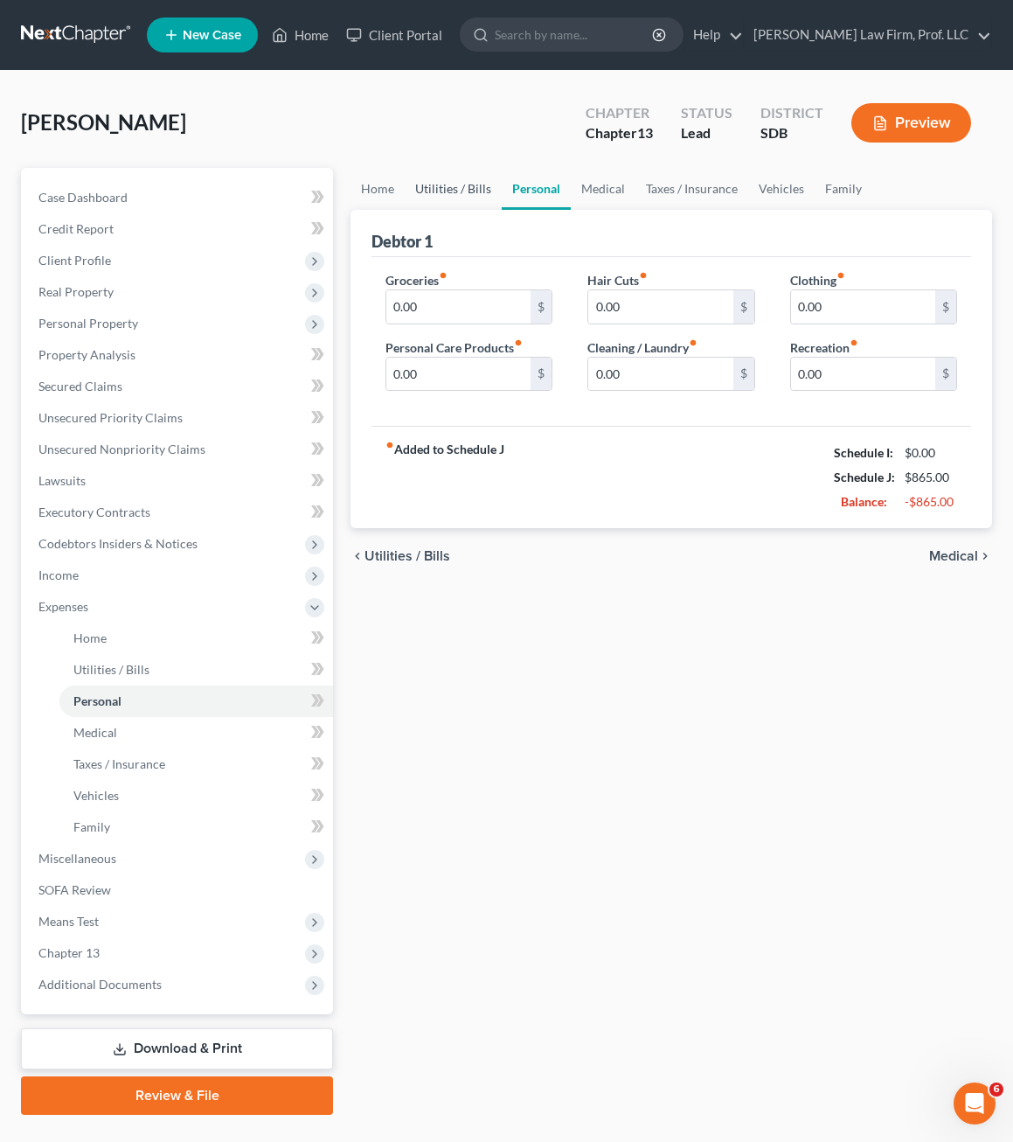
click at [457, 183] on link "Utilities / Bills" at bounding box center [453, 189] width 97 height 42
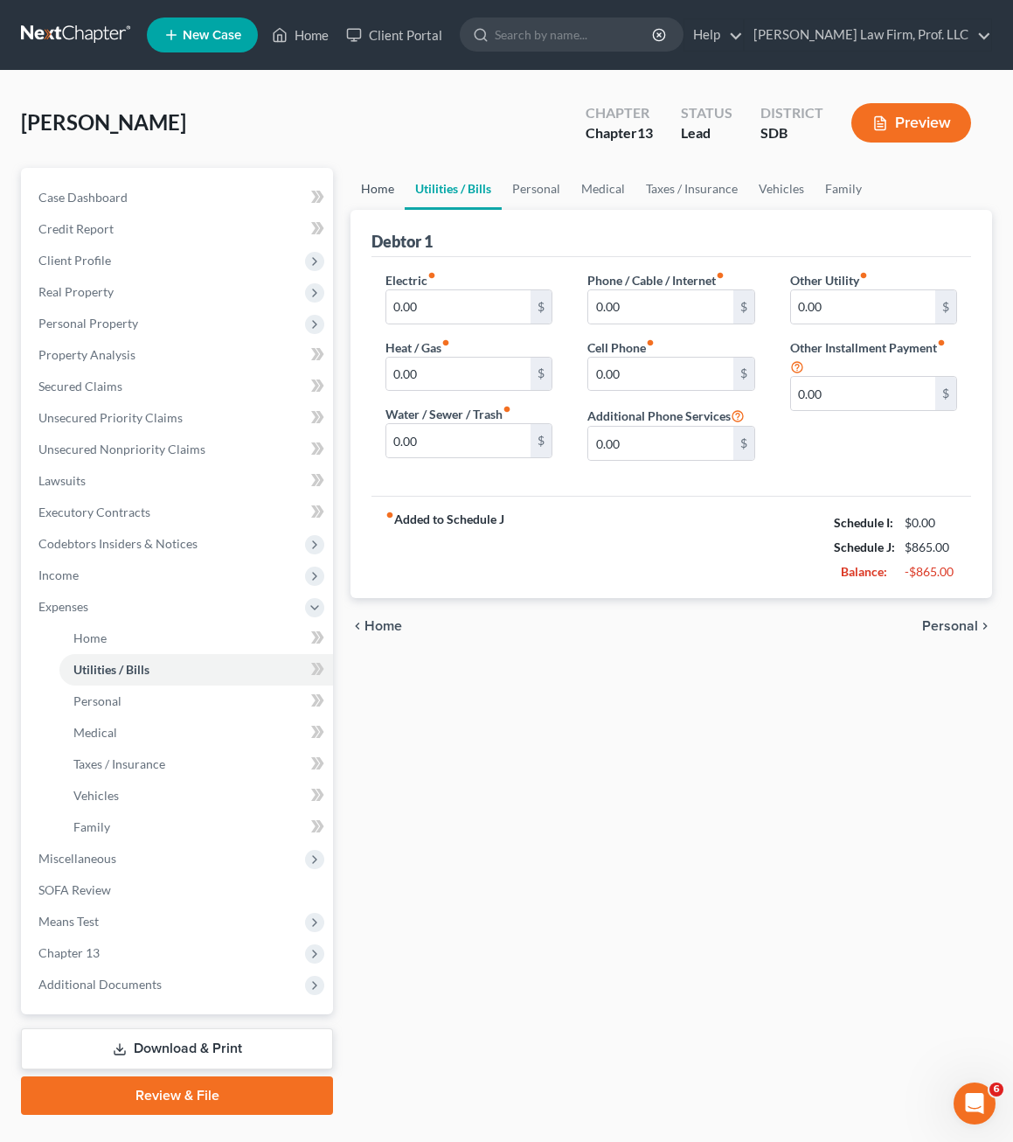
click at [389, 185] on link "Home" at bounding box center [378, 189] width 54 height 42
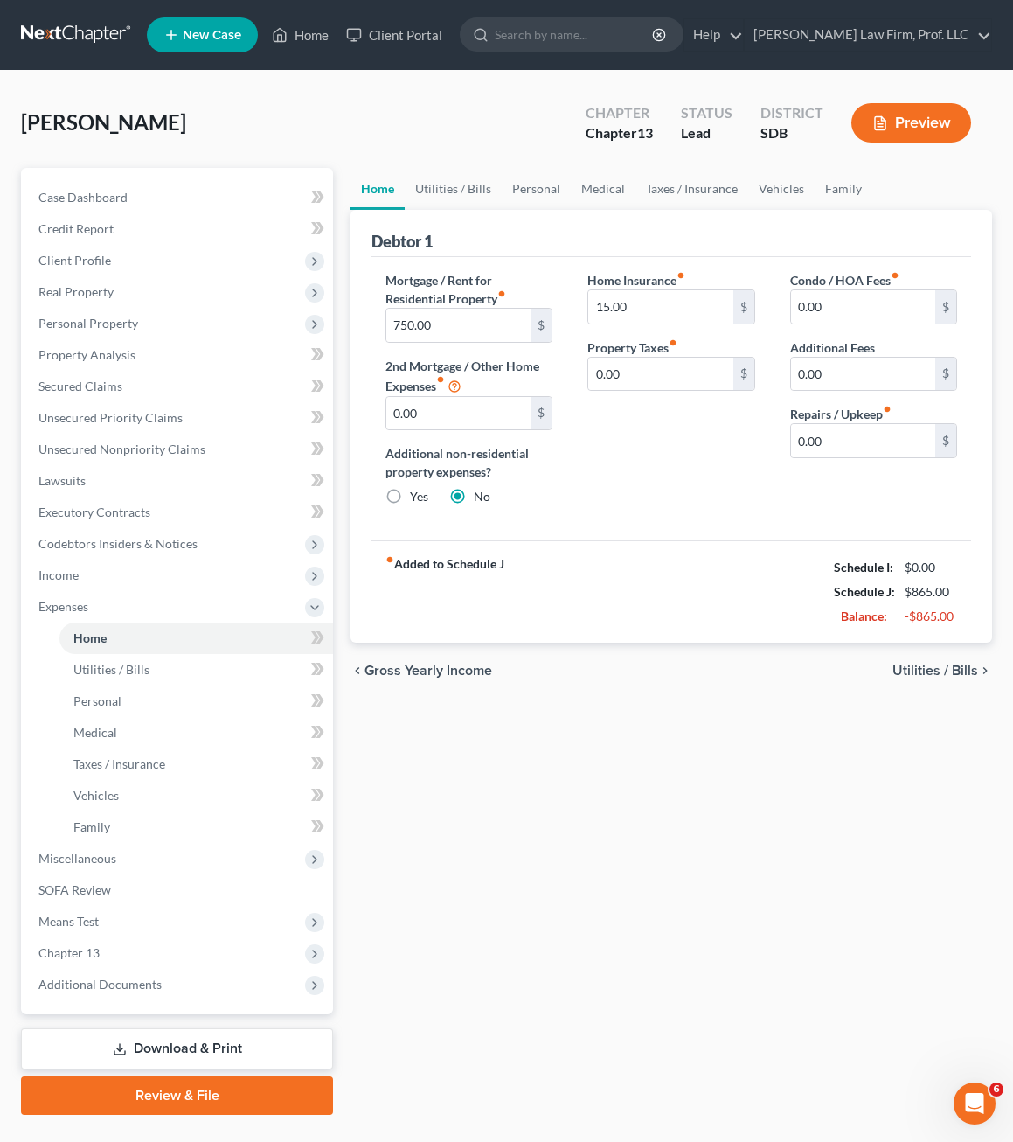
click at [628, 671] on div "chevron_left Gross Yearly Income Utilities / Bills chevron_right" at bounding box center [672, 671] width 642 height 56
drag, startPoint x: 104, startPoint y: 677, endPoint x: 141, endPoint y: 694, distance: 40.7
click at [105, 677] on link "Utilities / Bills" at bounding box center [196, 669] width 274 height 31
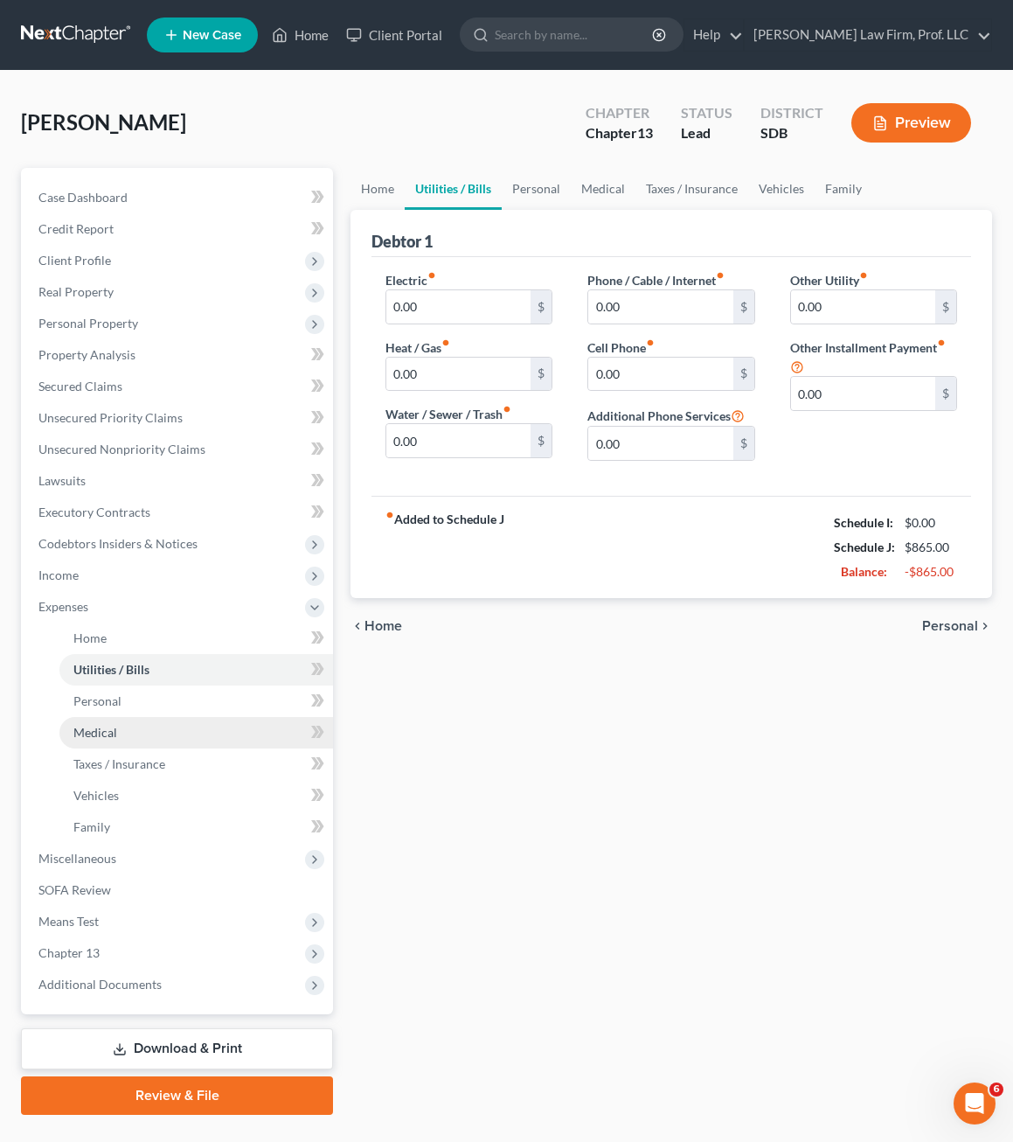
click at [131, 740] on link "Medical" at bounding box center [196, 732] width 274 height 31
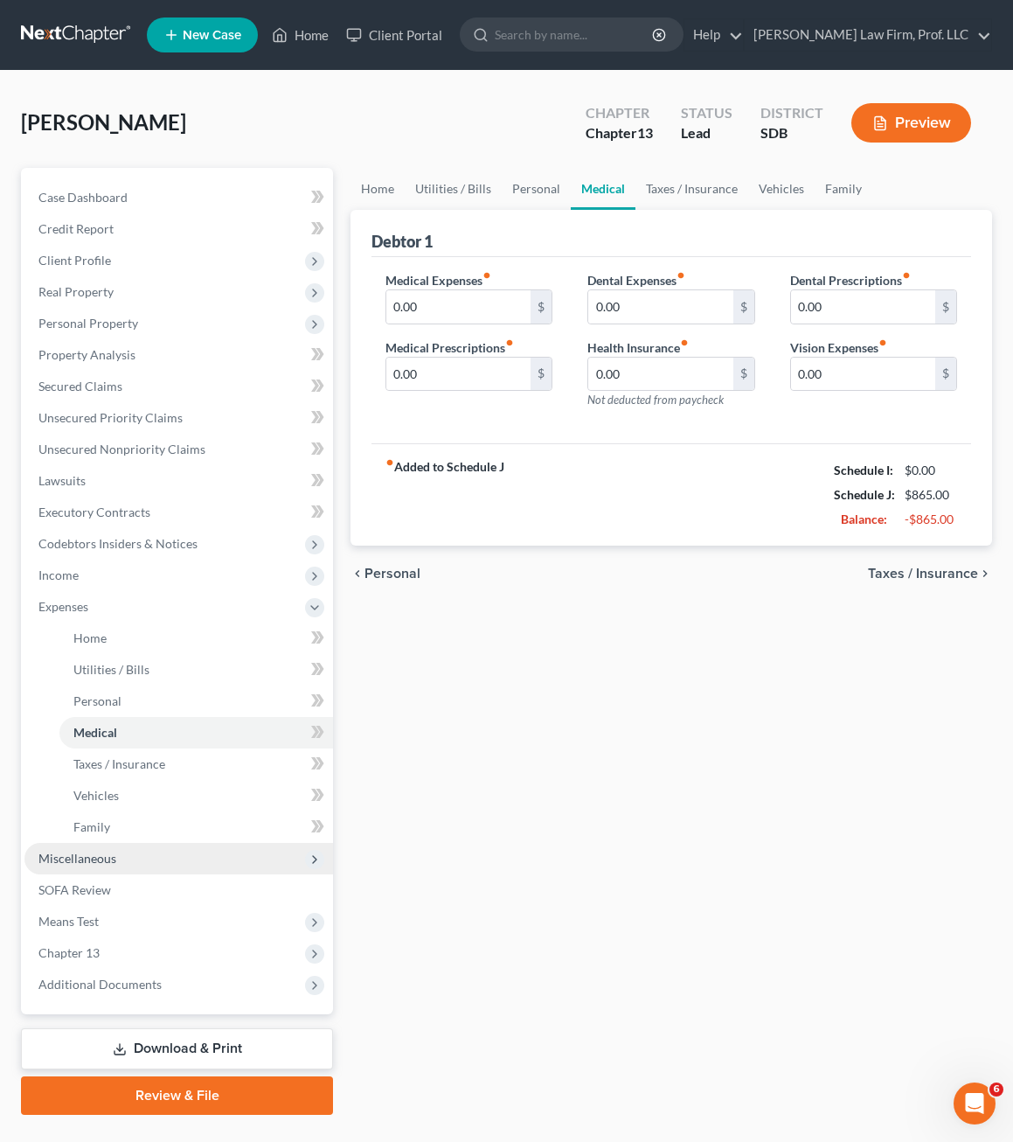
click at [104, 854] on span "Miscellaneous" at bounding box center [77, 858] width 78 height 15
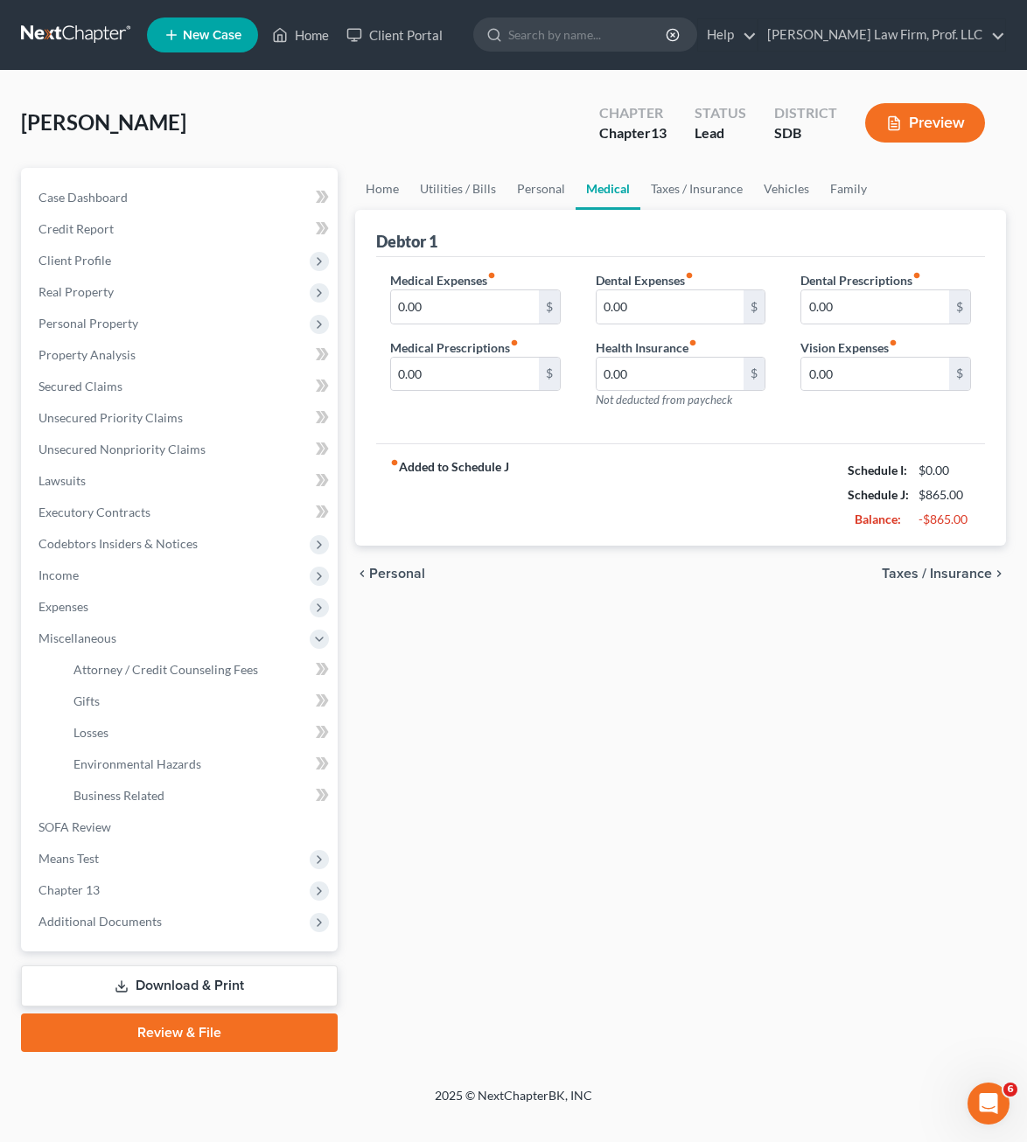
click at [458, 822] on div "Home Utilities / Bills Personal Medical Taxes / Insurance Vehicles Family Debto…" at bounding box center [680, 610] width 668 height 884
click at [93, 564] on span "Income" at bounding box center [180, 575] width 313 height 31
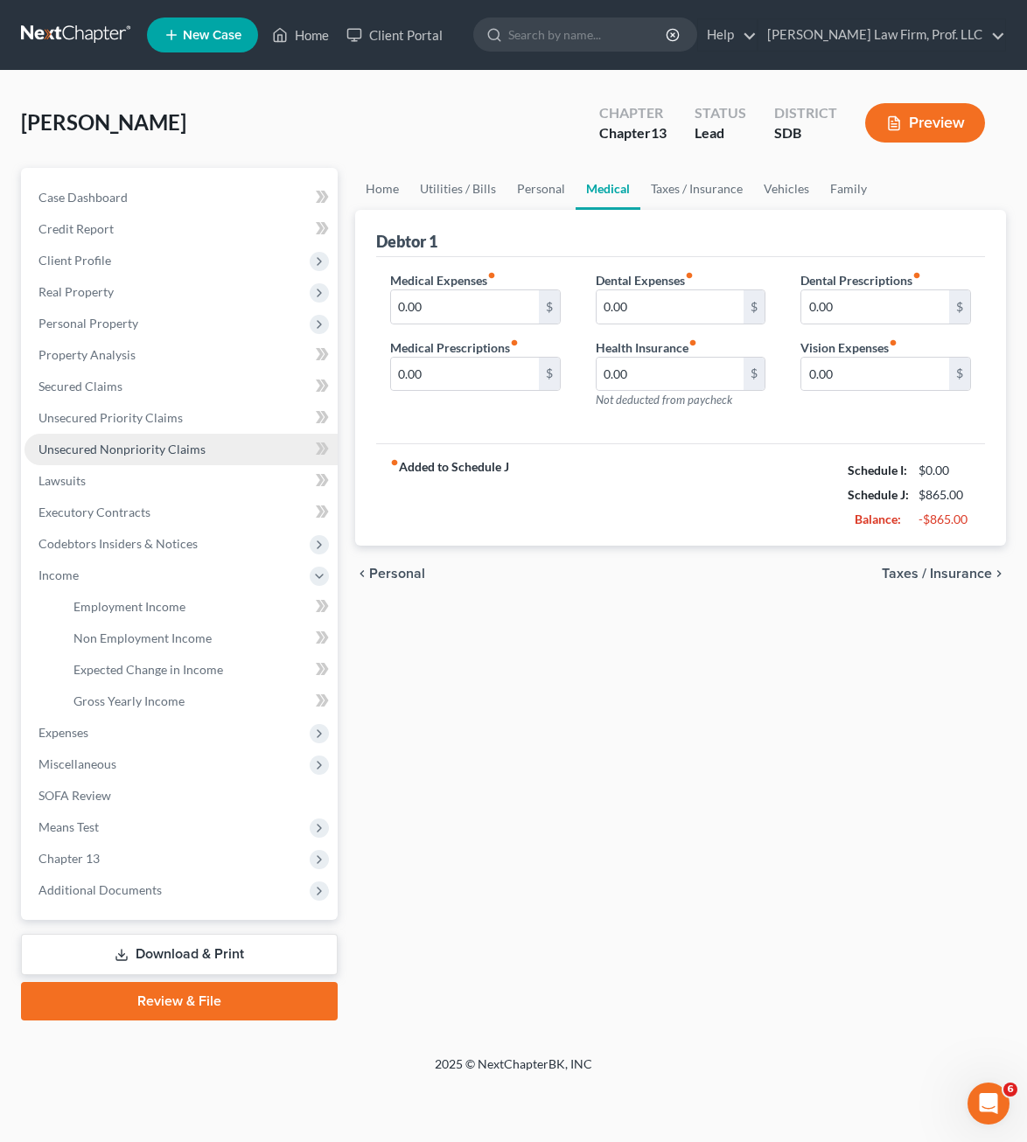
click at [136, 439] on link "Unsecured Nonpriority Claims" at bounding box center [180, 449] width 313 height 31
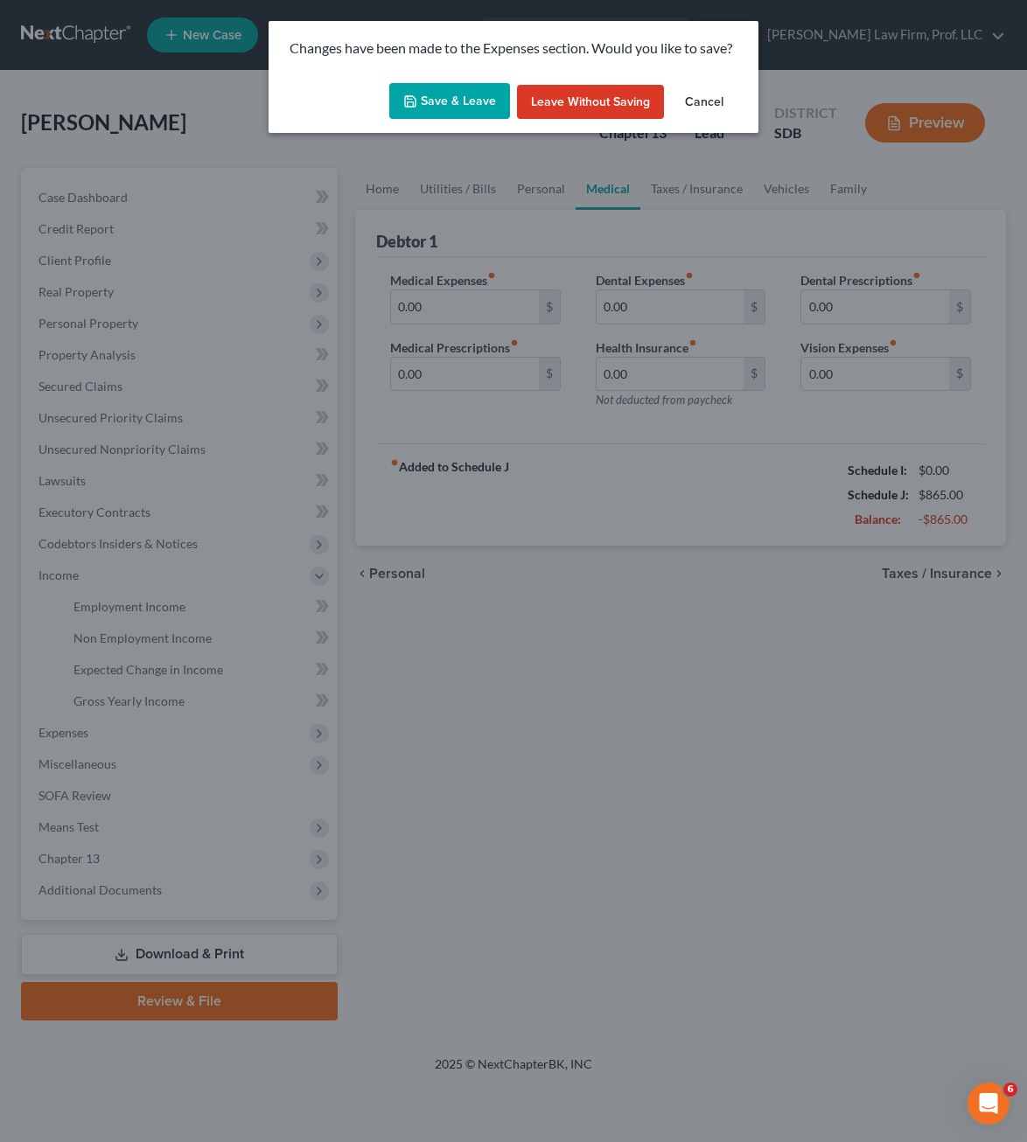
click at [687, 99] on button "Cancel" at bounding box center [704, 102] width 66 height 35
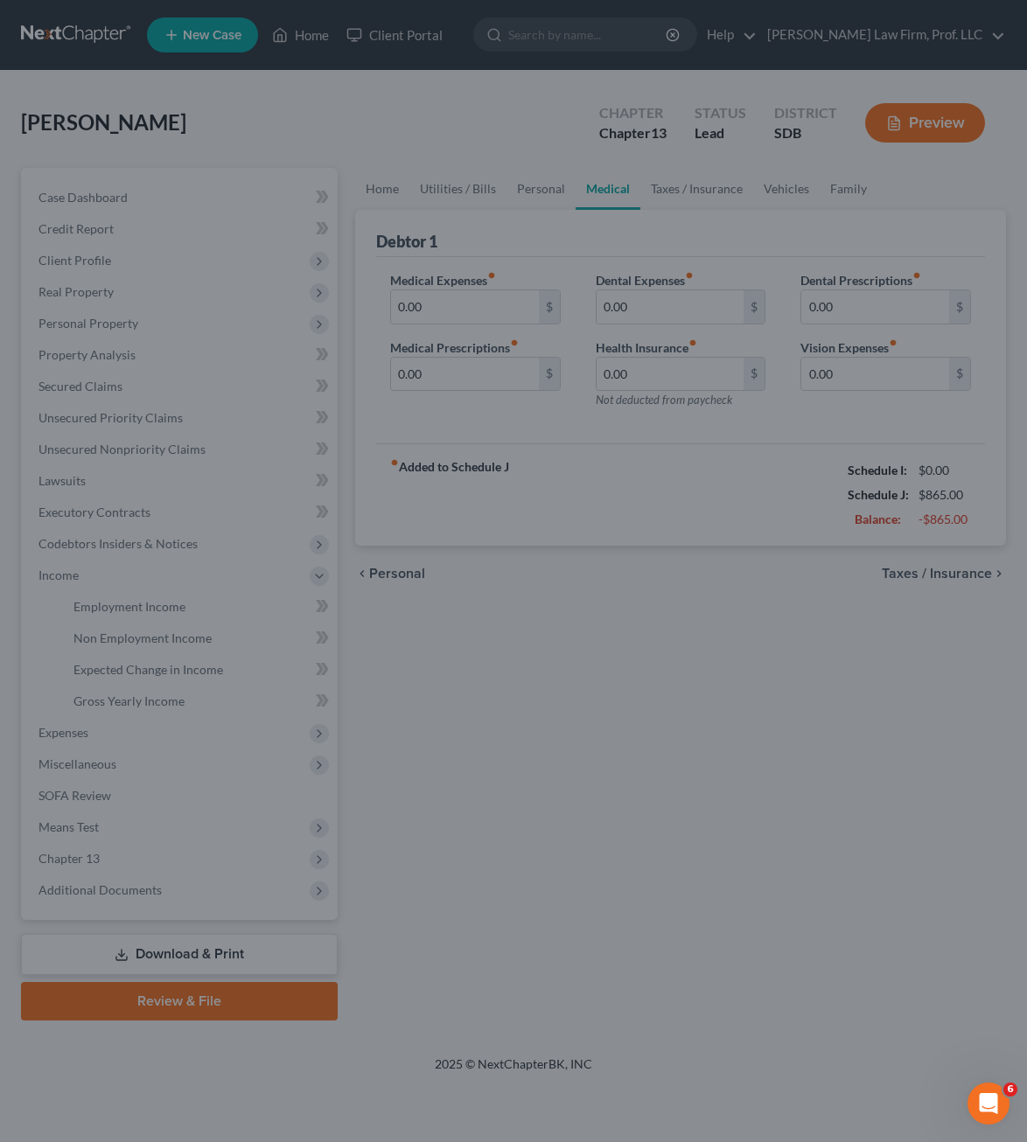
click at [743, 854] on div "Home Utilities / Bills Personal Medical Taxes / Insurance Vehicles Family Debto…" at bounding box center [680, 594] width 668 height 853
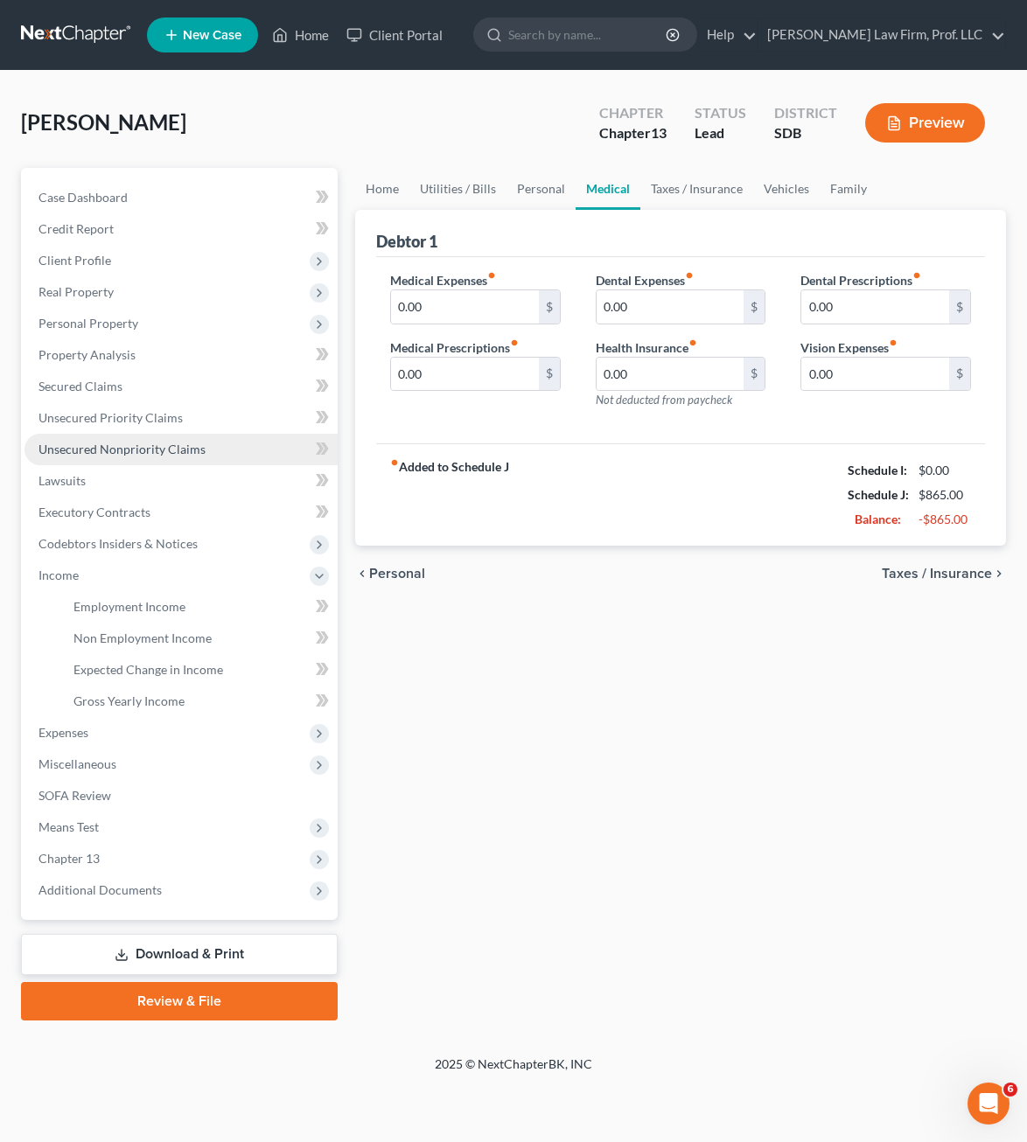
click at [158, 444] on span "Unsecured Nonpriority Claims" at bounding box center [121, 449] width 167 height 15
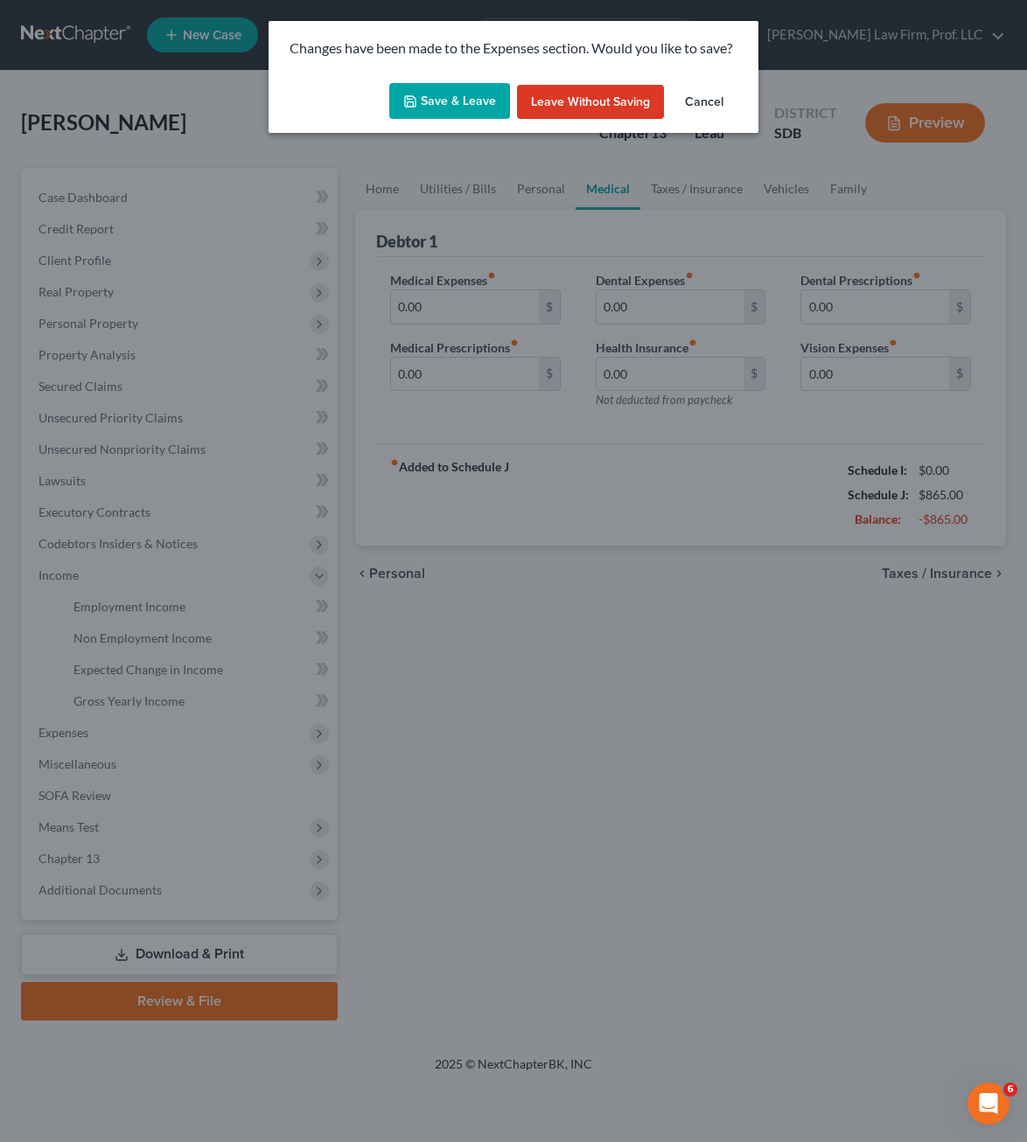
click at [730, 96] on button "Cancel" at bounding box center [704, 102] width 66 height 35
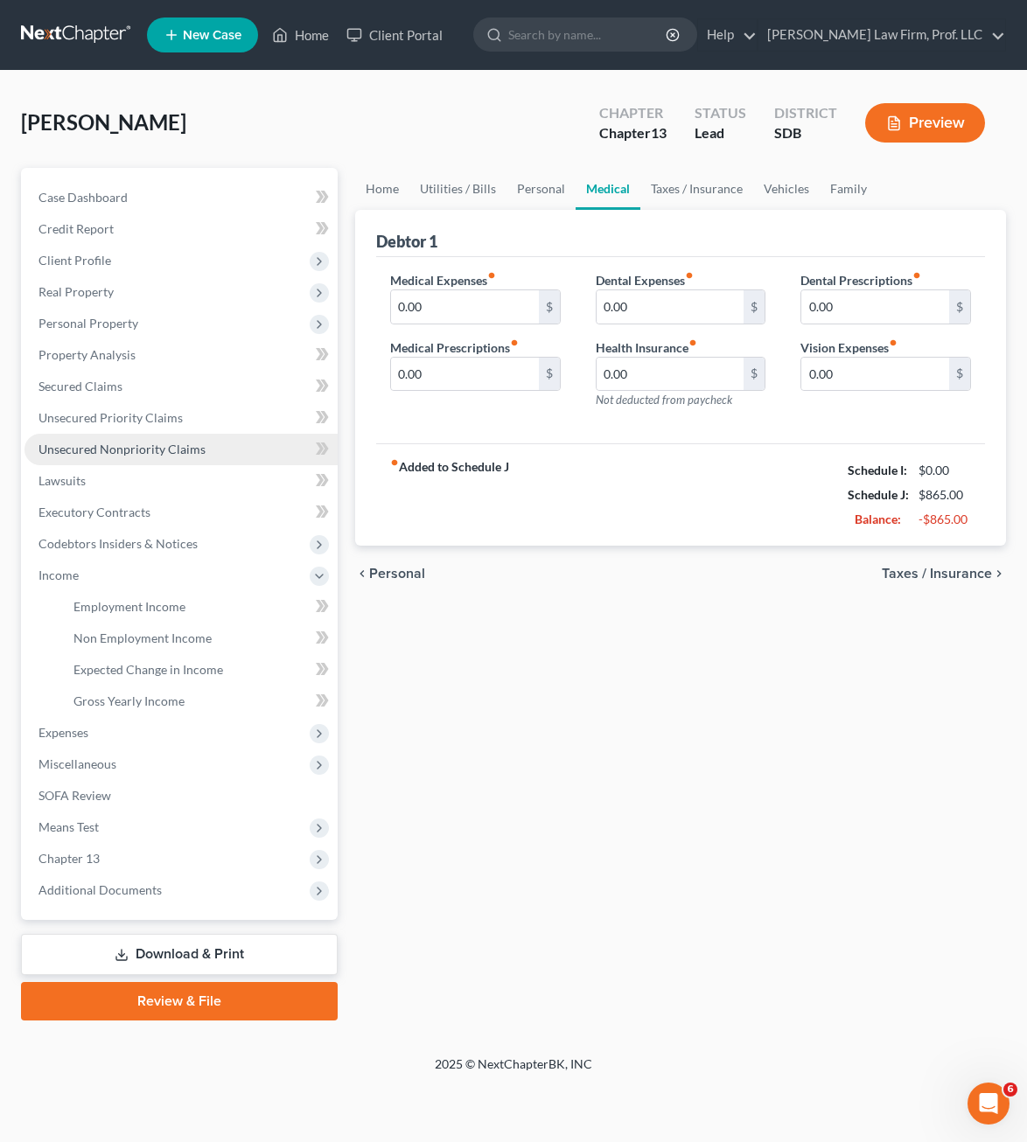
drag, startPoint x: 145, startPoint y: 454, endPoint x: 206, endPoint y: 450, distance: 61.3
click at [146, 452] on span "Unsecured Nonpriority Claims" at bounding box center [121, 449] width 167 height 15
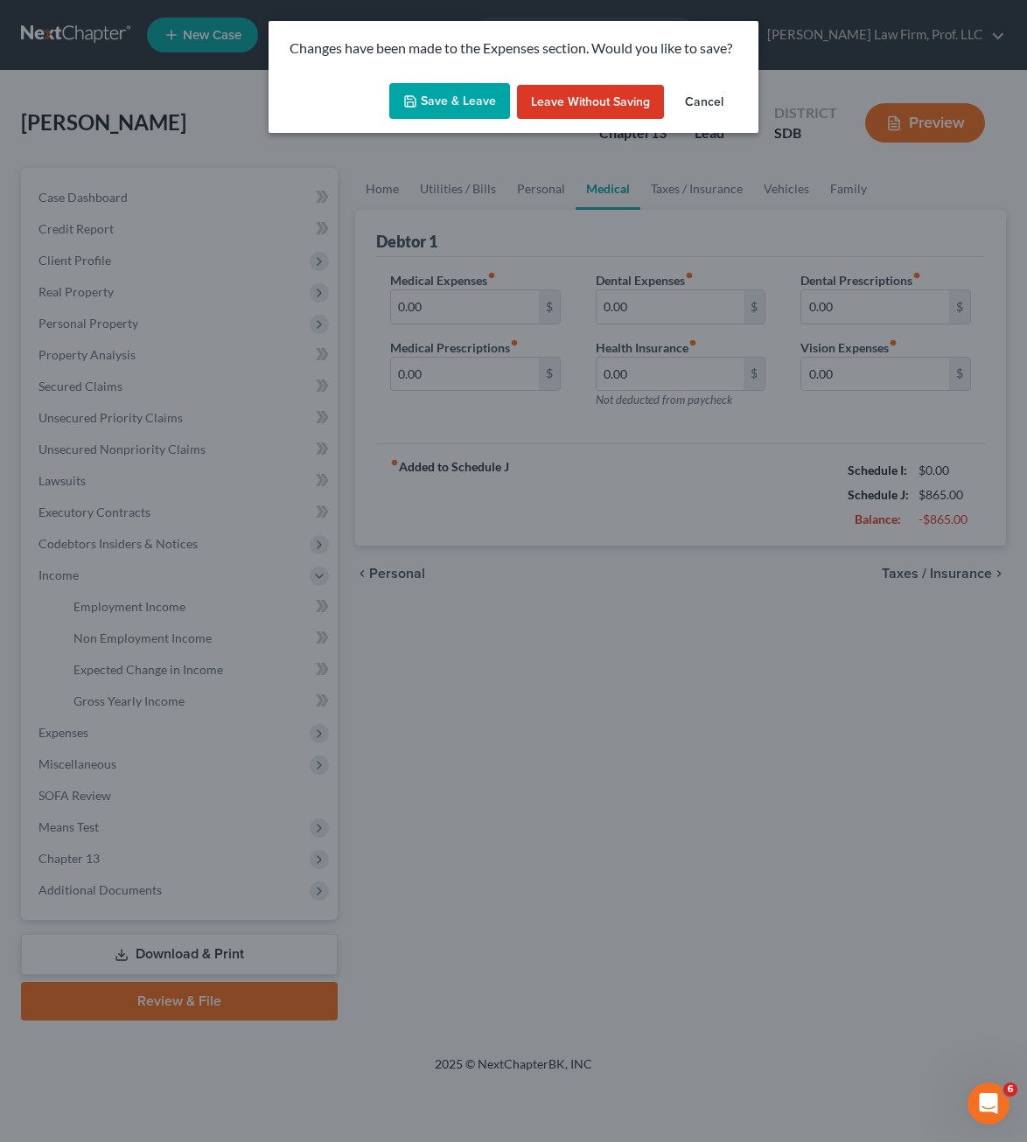
click at [482, 113] on button "Save & Leave" at bounding box center [449, 101] width 121 height 37
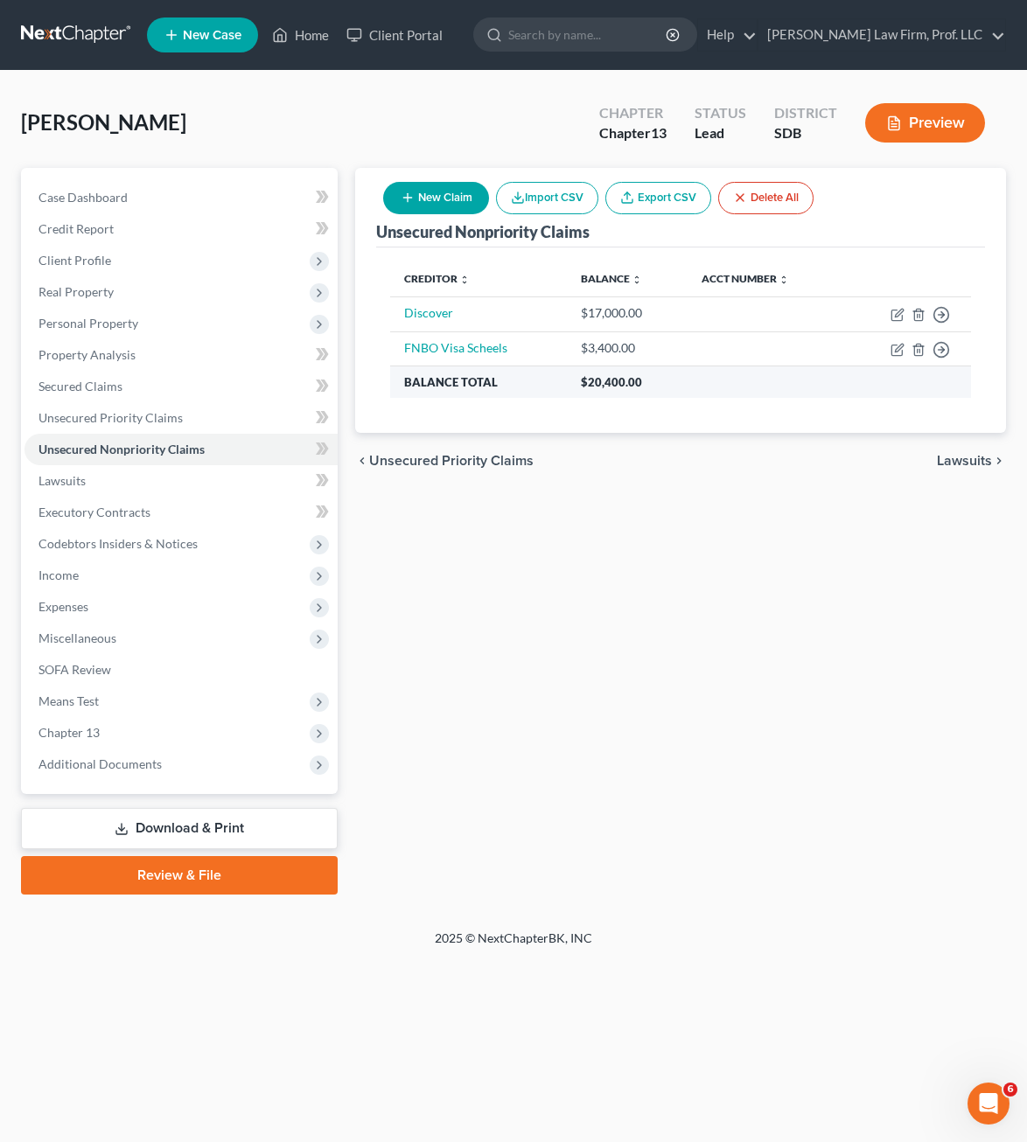
drag, startPoint x: 672, startPoint y: 513, endPoint x: 774, endPoint y: 394, distance: 156.9
click at [672, 509] on div "Unsecured Nonpriority Claims New Claim Import CSV Export CSV Delete All Credito…" at bounding box center [680, 531] width 668 height 727
click at [458, 211] on button "New Claim" at bounding box center [436, 198] width 106 height 32
select select "0"
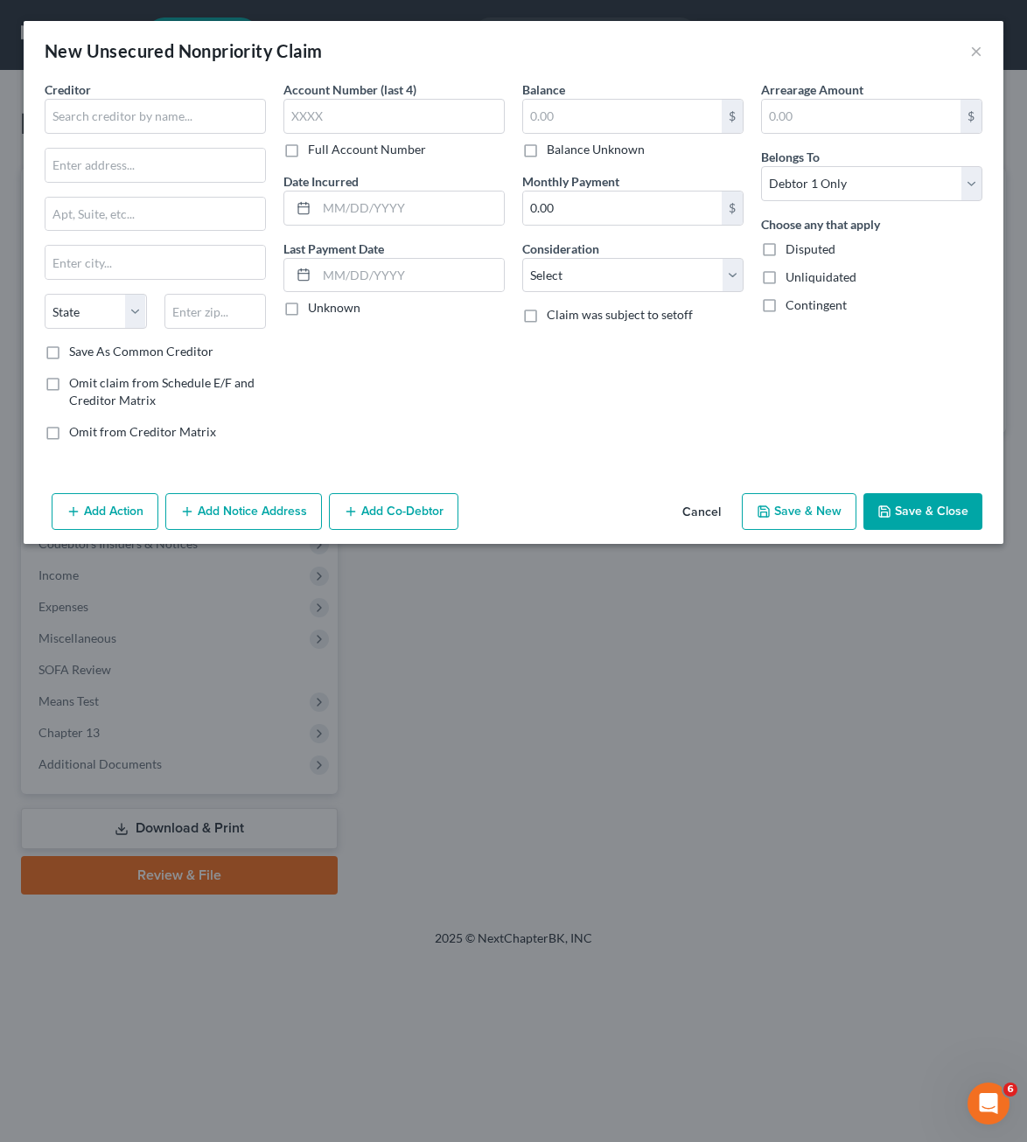
click at [153, 98] on div "Creditor *" at bounding box center [155, 106] width 221 height 53
click at [150, 99] on input "text" at bounding box center [155, 116] width 221 height 35
click at [143, 103] on input "text" at bounding box center [155, 116] width 221 height 35
type input "Mohela"
drag, startPoint x: 499, startPoint y: 111, endPoint x: 538, endPoint y: 115, distance: 38.7
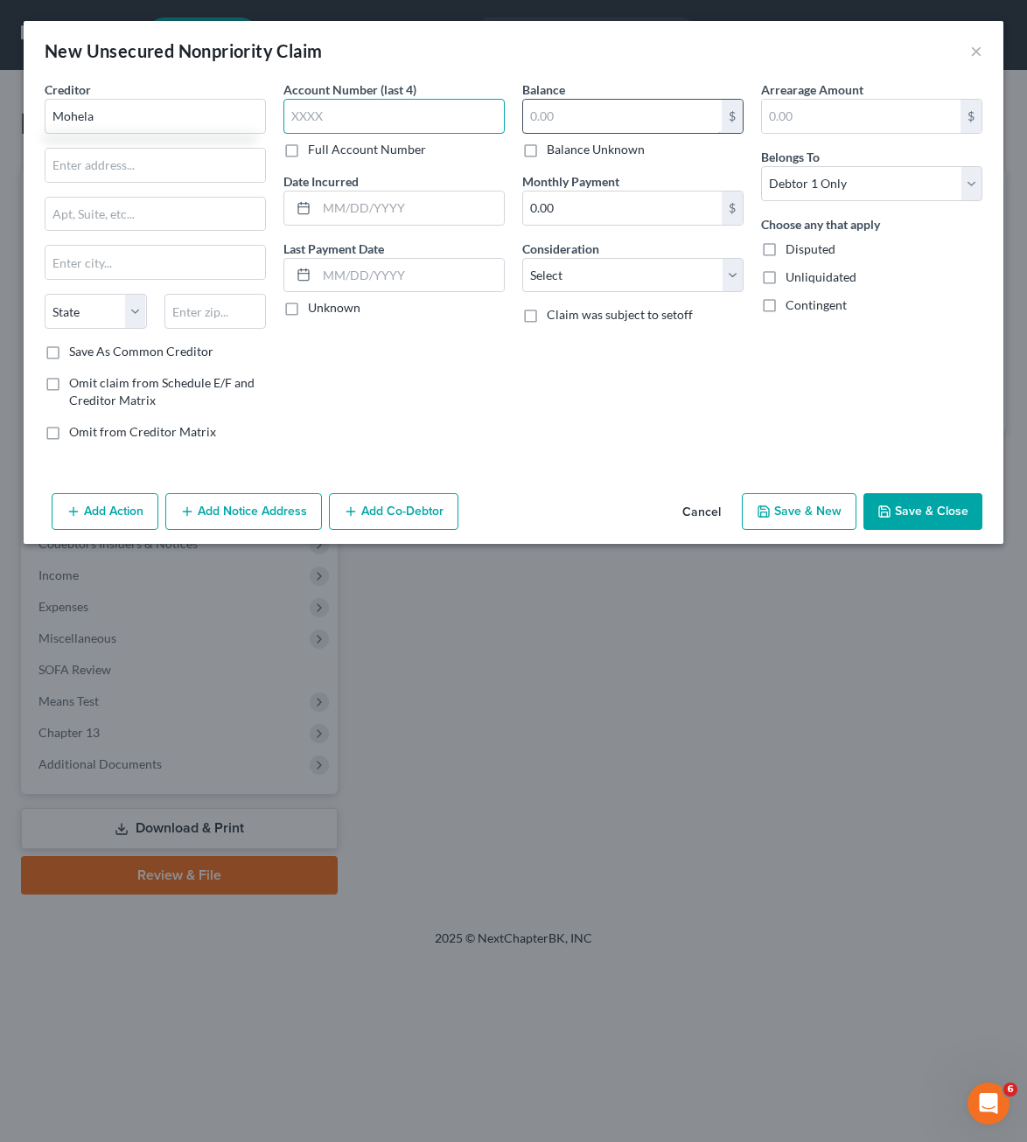
click at [501, 111] on input "text" at bounding box center [393, 116] width 221 height 35
click at [539, 115] on input "text" at bounding box center [622, 116] width 198 height 33
type input "5"
type input "40,000"
drag, startPoint x: 746, startPoint y: 428, endPoint x: 701, endPoint y: 323, distance: 114.0
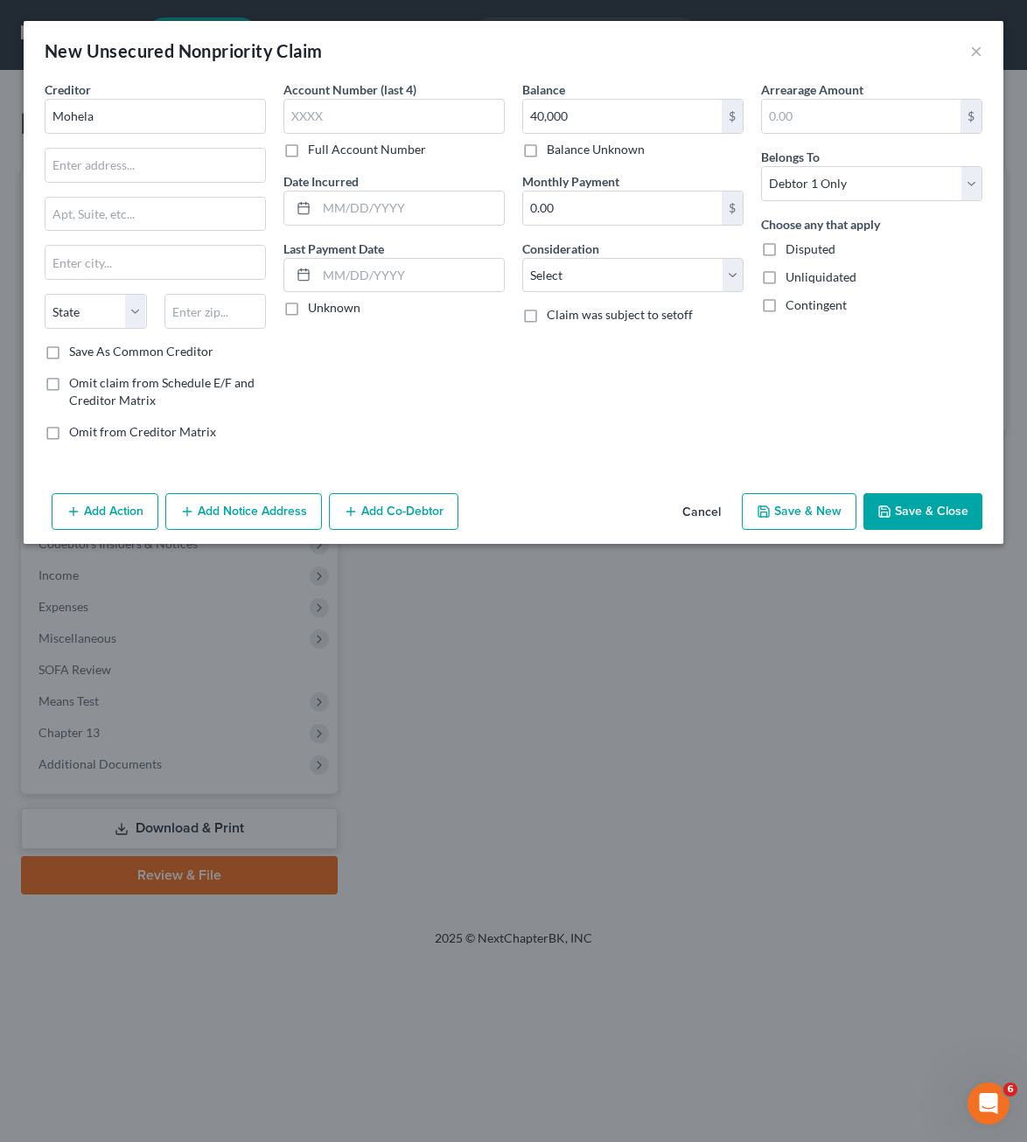
click at [738, 419] on div "Balance 40,000.00 $ Balance Unknown Balance Undetermined 40,000 $ Balance Unkno…" at bounding box center [632, 267] width 239 height 374
click at [718, 272] on select "Select Cable / Satellite Services Collection Agency Credit Card Debt Debt Couns…" at bounding box center [632, 275] width 221 height 35
select select "17"
click at [522, 258] on select "Select Cable / Satellite Services Collection Agency Credit Card Debt Debt Couns…" at bounding box center [632, 275] width 221 height 35
click at [686, 449] on div "Balance 40,000.00 $ Balance Unknown Balance Undetermined 40,000 $ Balance Unkno…" at bounding box center [632, 267] width 239 height 374
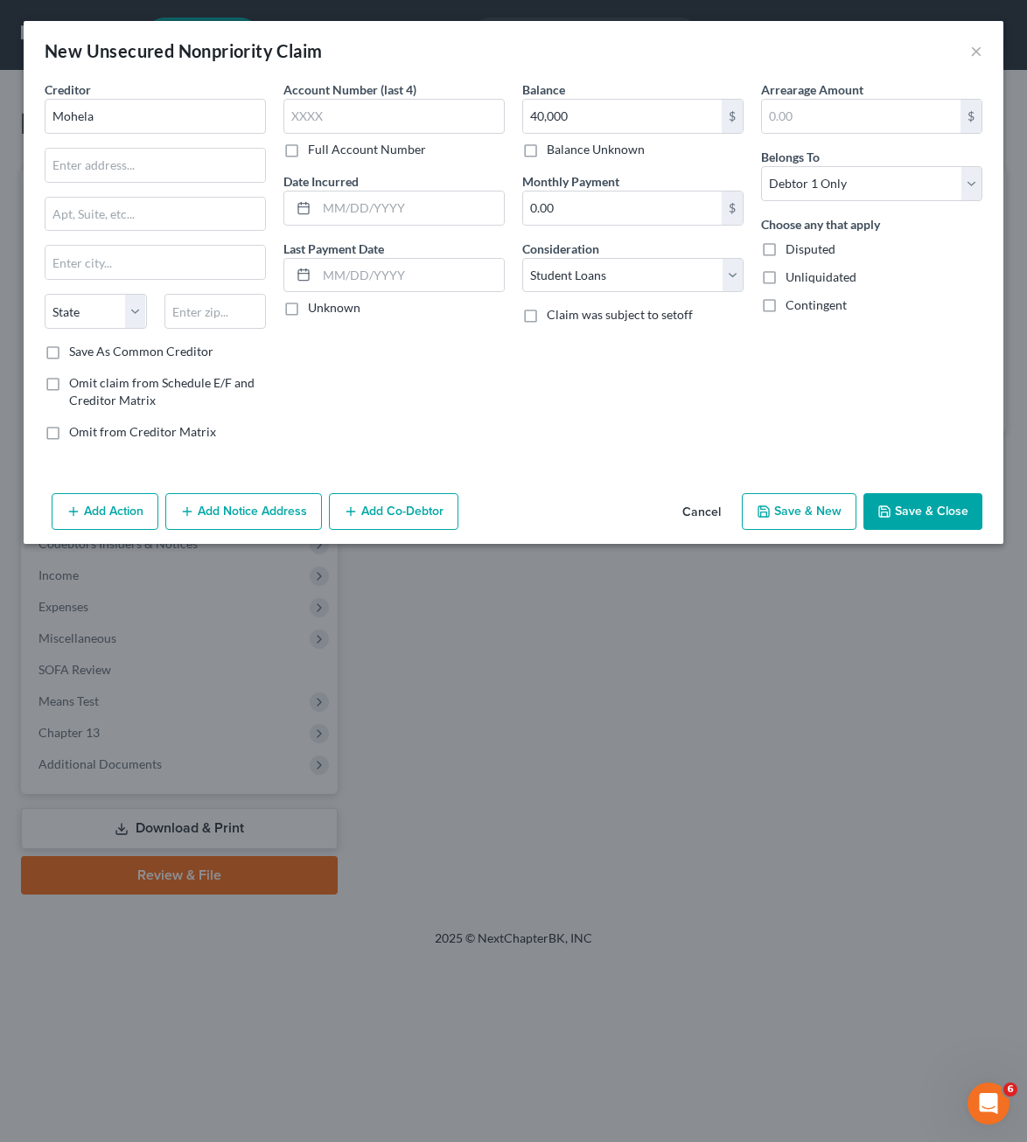
click at [966, 518] on button "Save & Close" at bounding box center [922, 511] width 119 height 37
type input "40,000.00"
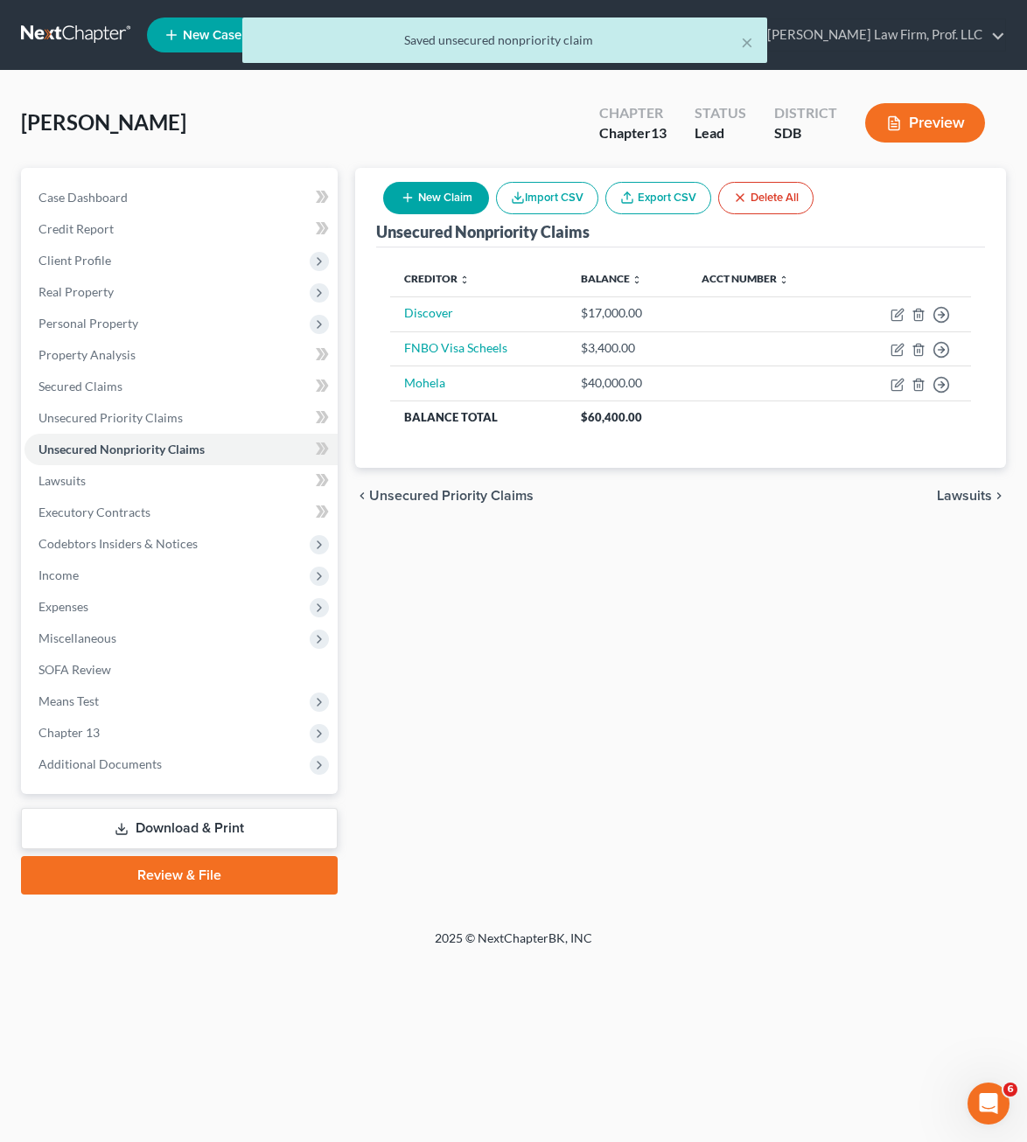
click at [820, 646] on div "Unsecured Nonpriority Claims New Claim Import CSV Export CSV Delete All Credito…" at bounding box center [680, 531] width 668 height 727
click at [636, 677] on div "Unsecured Nonpriority Claims New Claim Import CSV Export CSV Delete All Credito…" at bounding box center [680, 531] width 668 height 727
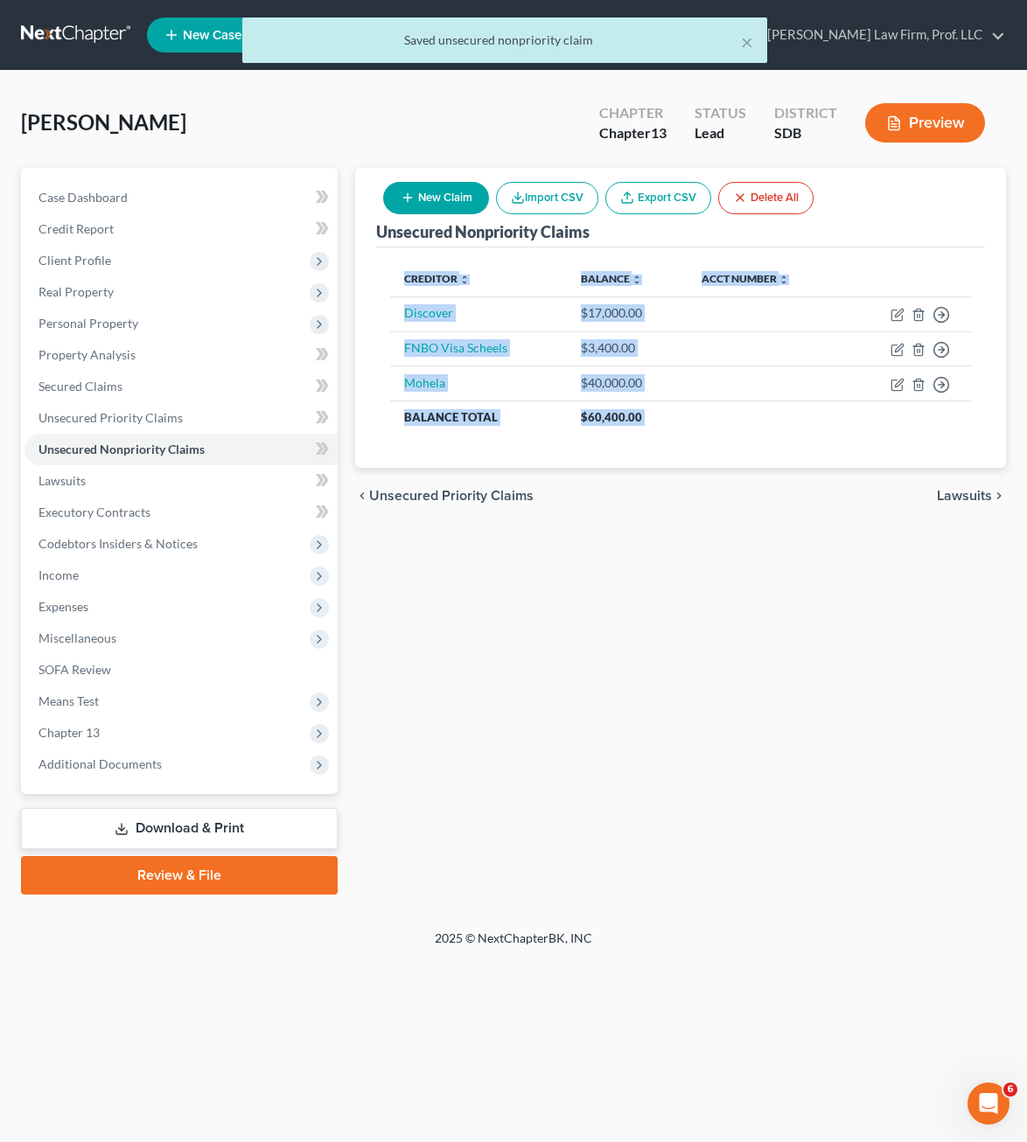
drag, startPoint x: 807, startPoint y: 590, endPoint x: 381, endPoint y: 287, distance: 522.9
click at [379, 277] on div "Unsecured Nonpriority Claims New Claim Import CSV Export CSV Delete All Credito…" at bounding box center [680, 531] width 668 height 727
drag, startPoint x: 402, startPoint y: 308, endPoint x: 697, endPoint y: 562, distance: 389.3
click at [698, 561] on div "Unsecured Nonpriority Claims New Claim Import CSV Export CSV Delete All Credito…" at bounding box center [680, 531] width 668 height 727
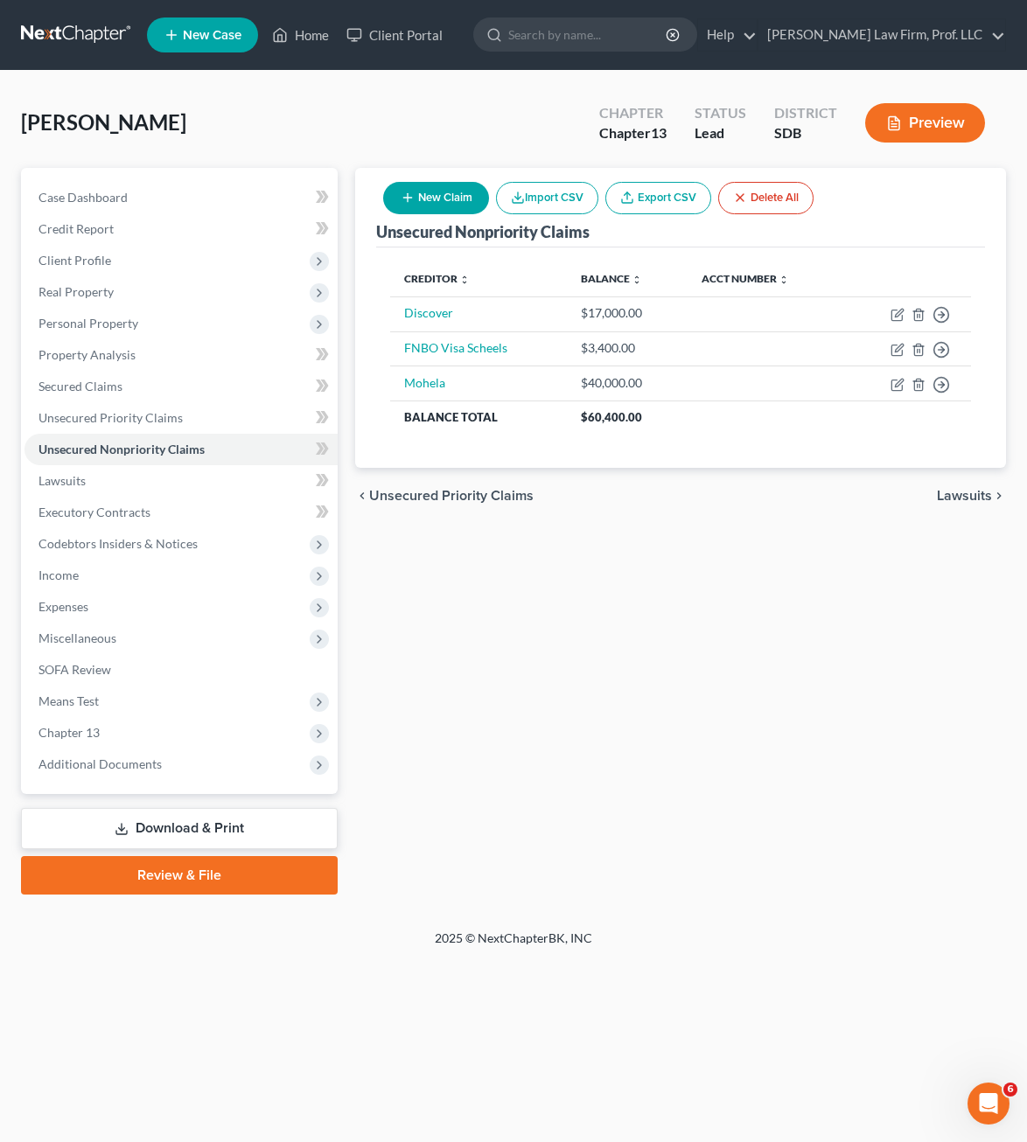
drag, startPoint x: 575, startPoint y: 728, endPoint x: 52, endPoint y: 649, distance: 529.8
click at [574, 727] on div "Unsecured Nonpriority Claims New Claim Import CSV Export CSV Delete All Credito…" at bounding box center [680, 531] width 668 height 727
click at [869, 666] on div "Unsecured Nonpriority Claims New Claim Import CSV Export CSV Delete All Credito…" at bounding box center [680, 531] width 668 height 727
click at [595, 563] on div "Unsecured Nonpriority Claims New Claim Import CSV Export CSV Delete All Credito…" at bounding box center [680, 531] width 668 height 727
click at [687, 547] on div "Unsecured Nonpriority Claims New Claim Import CSV Export CSV Delete All Credito…" at bounding box center [680, 531] width 668 height 727
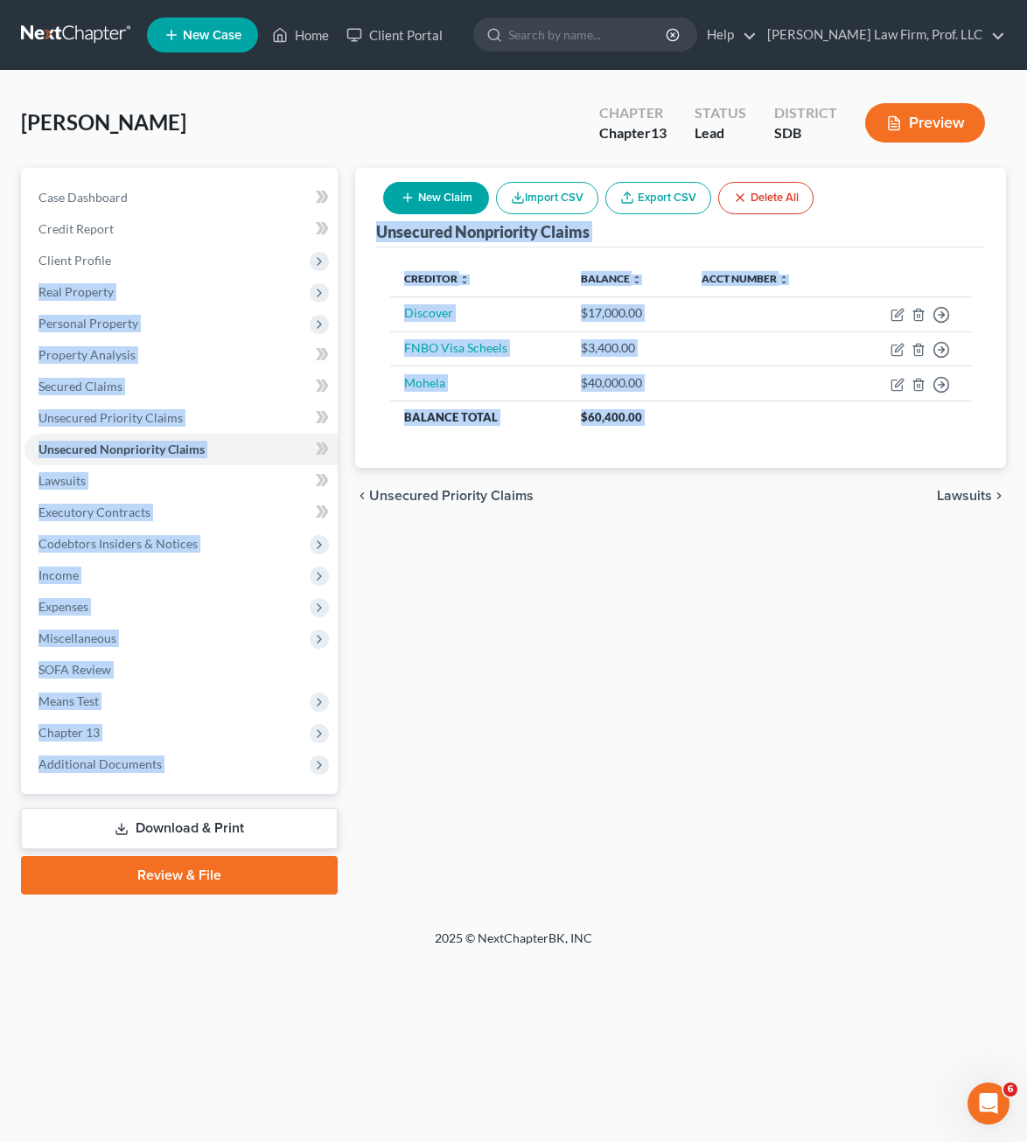
drag, startPoint x: 688, startPoint y: 526, endPoint x: 374, endPoint y: 280, distance: 399.2
click at [339, 270] on div "Petition Navigation Case Dashboard Payments Invoices Payments Payments Credit R…" at bounding box center [513, 531] width 1002 height 727
drag, startPoint x: 374, startPoint y: 280, endPoint x: 727, endPoint y: 593, distance: 472.0
click at [727, 593] on div "Unsecured Nonpriority Claims New Claim Import CSV Export CSV Delete All Credito…" at bounding box center [680, 531] width 668 height 727
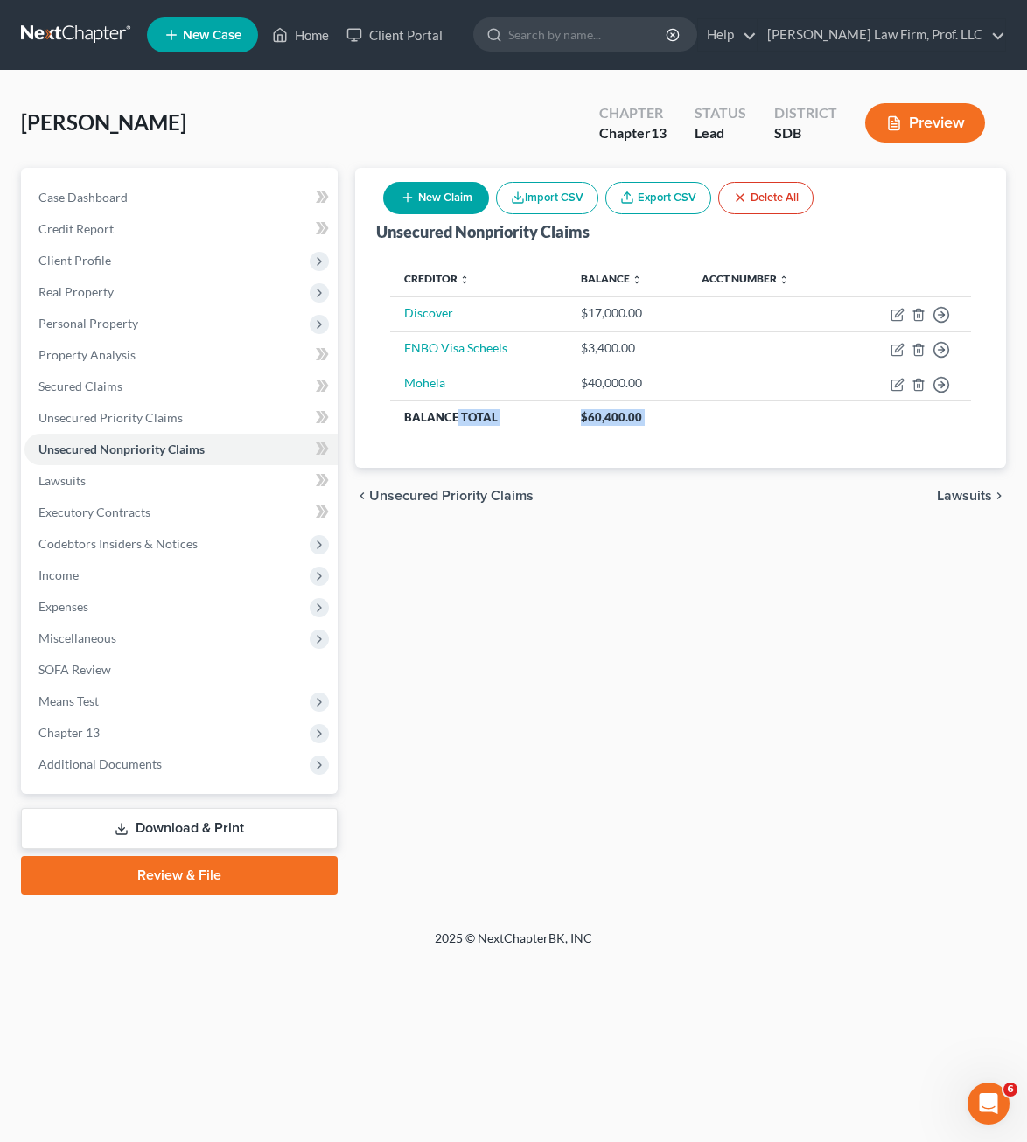
drag, startPoint x: 683, startPoint y: 566, endPoint x: 462, endPoint y: 616, distance: 227.0
click at [462, 434] on div "Unsecured Nonpriority Claims New Claim Import CSV Export CSV Delete All Credito…" at bounding box center [680, 531] width 668 height 727
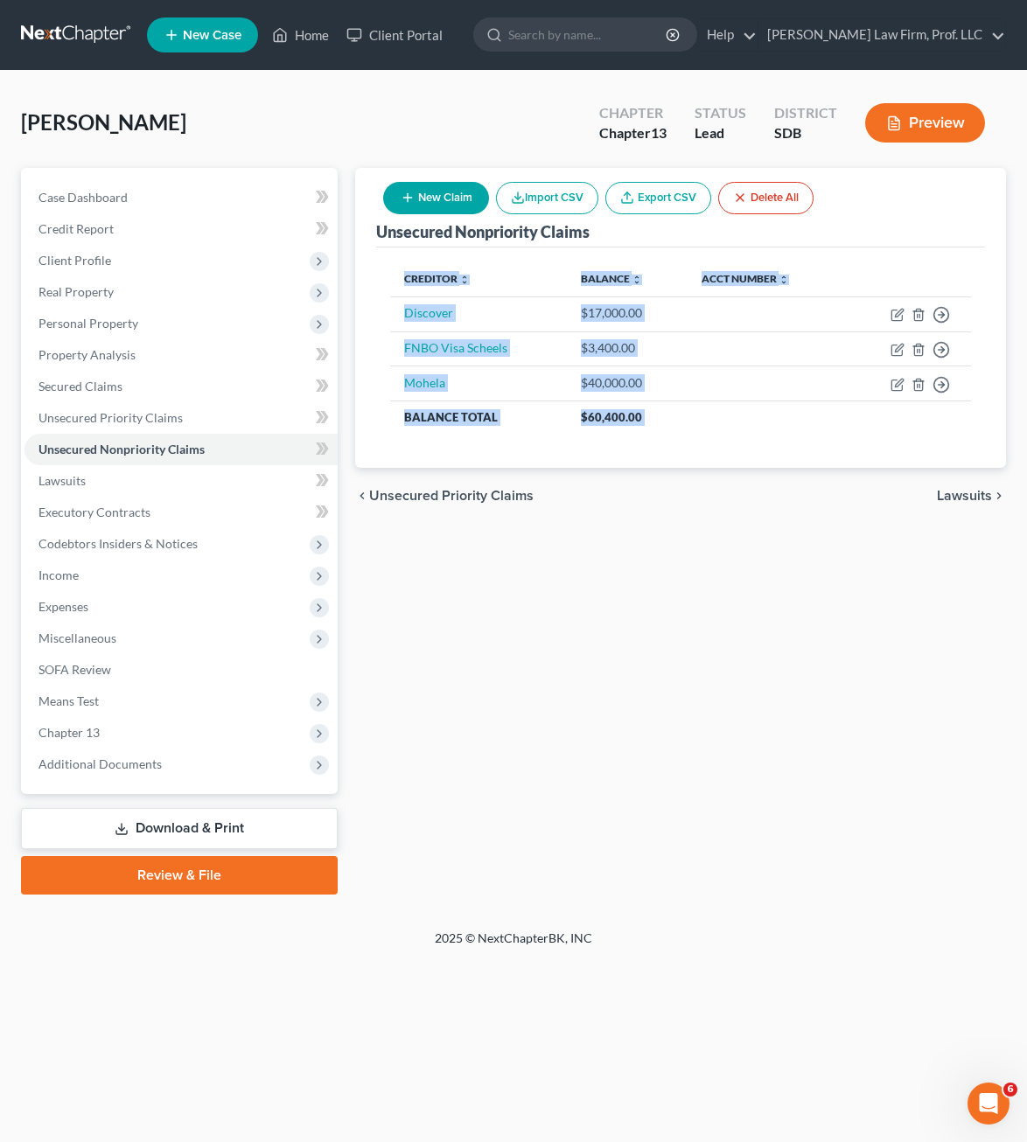
drag, startPoint x: 462, startPoint y: 616, endPoint x: 453, endPoint y: 673, distance: 57.5
click at [453, 673] on div "Unsecured Nonpriority Claims New Claim Import CSV Export CSV Delete All Credito…" at bounding box center [680, 531] width 668 height 727
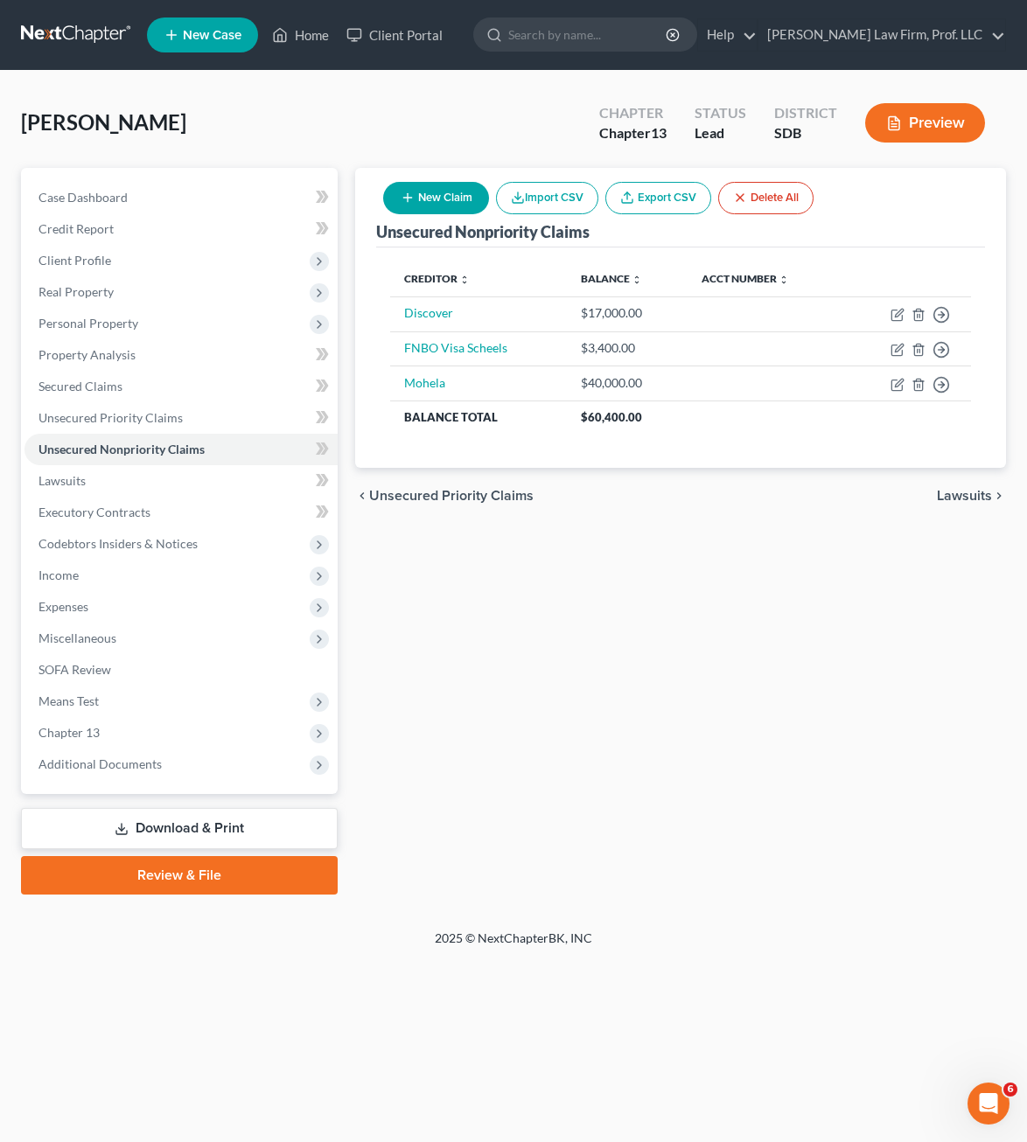
click at [732, 845] on div "Unsecured Nonpriority Claims New Claim Import CSV Export CSV Delete All Credito…" at bounding box center [680, 531] width 668 height 727
click at [138, 514] on span "Executory Contracts" at bounding box center [94, 512] width 112 height 15
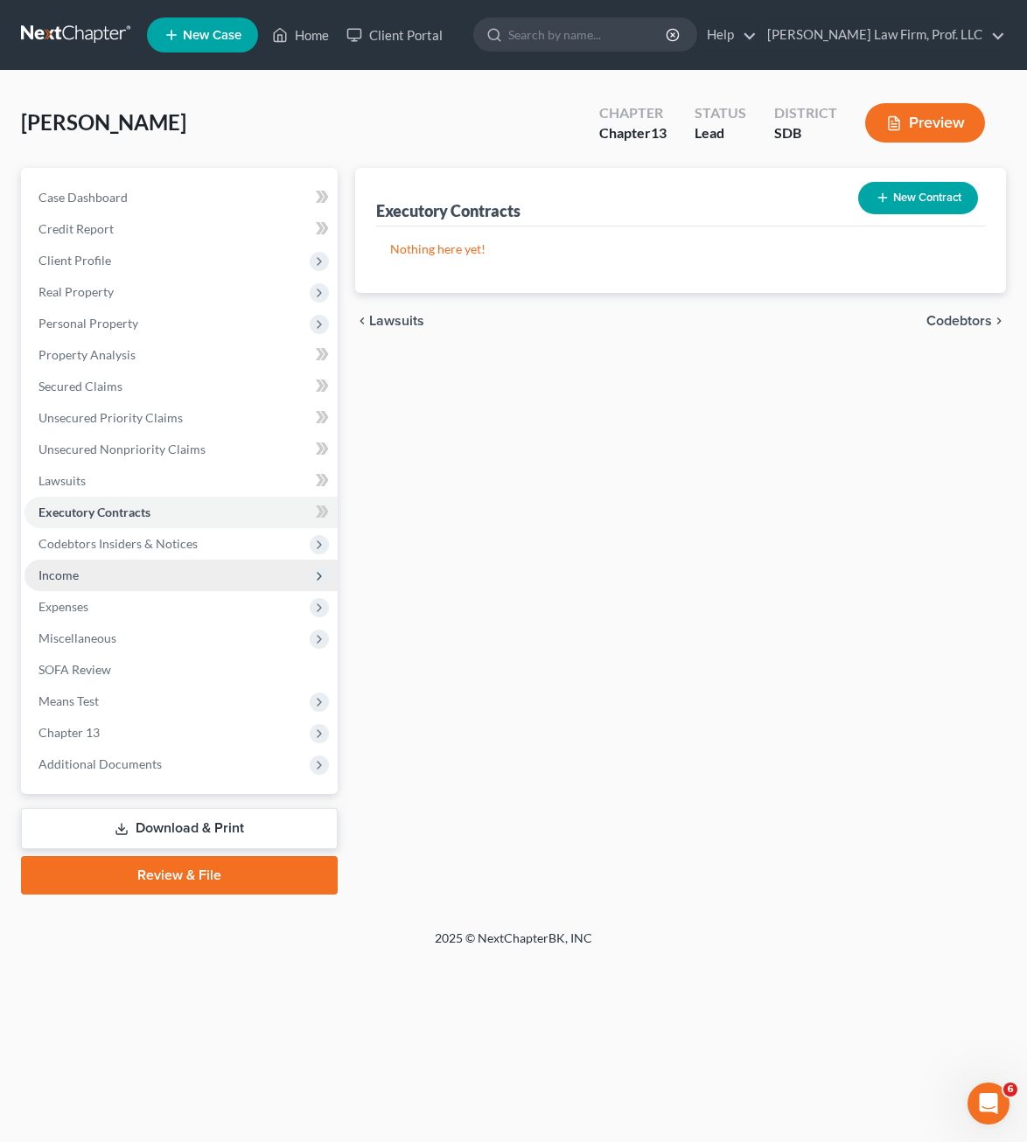
click at [180, 560] on span "Income" at bounding box center [180, 575] width 313 height 31
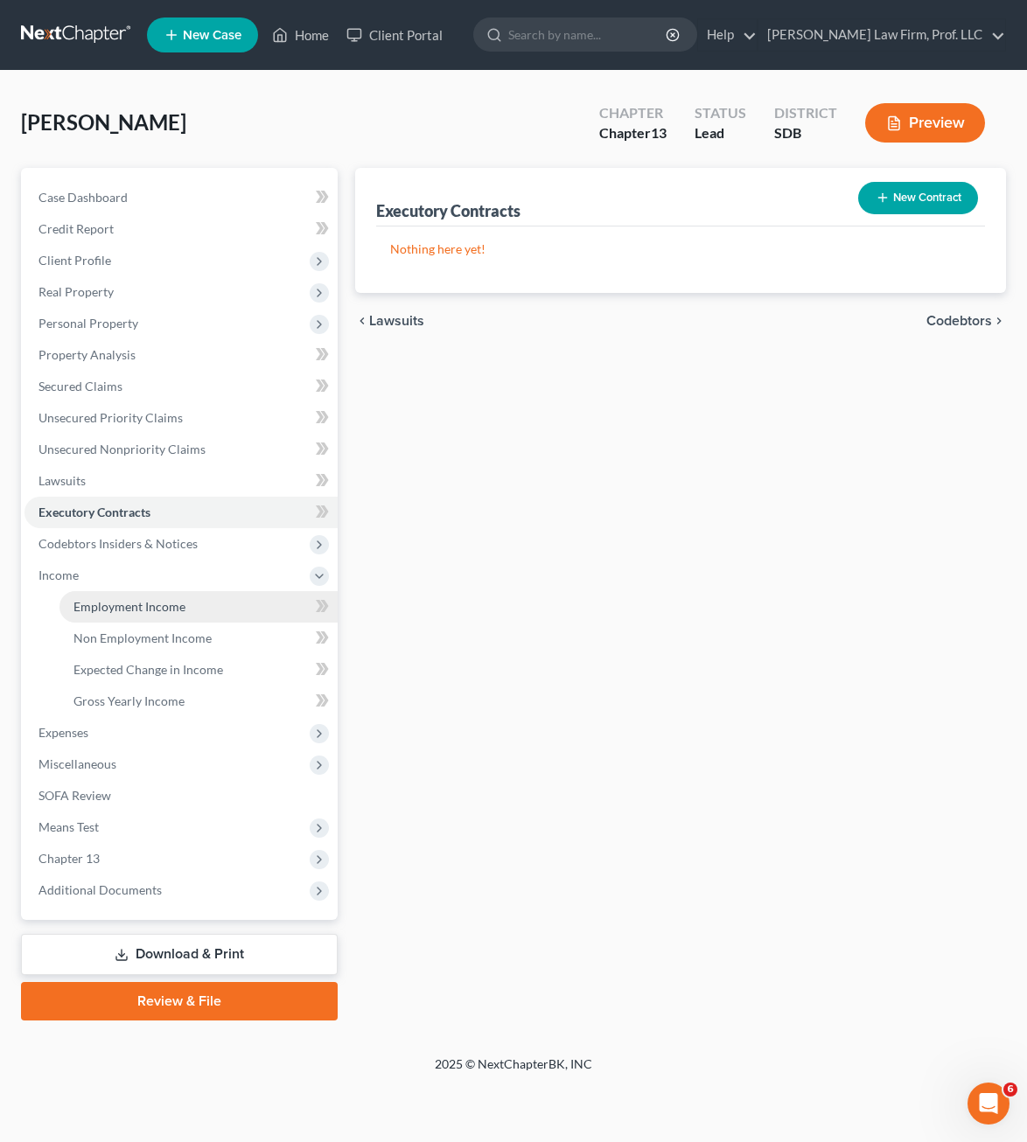
click at [158, 605] on span "Employment Income" at bounding box center [129, 606] width 112 height 15
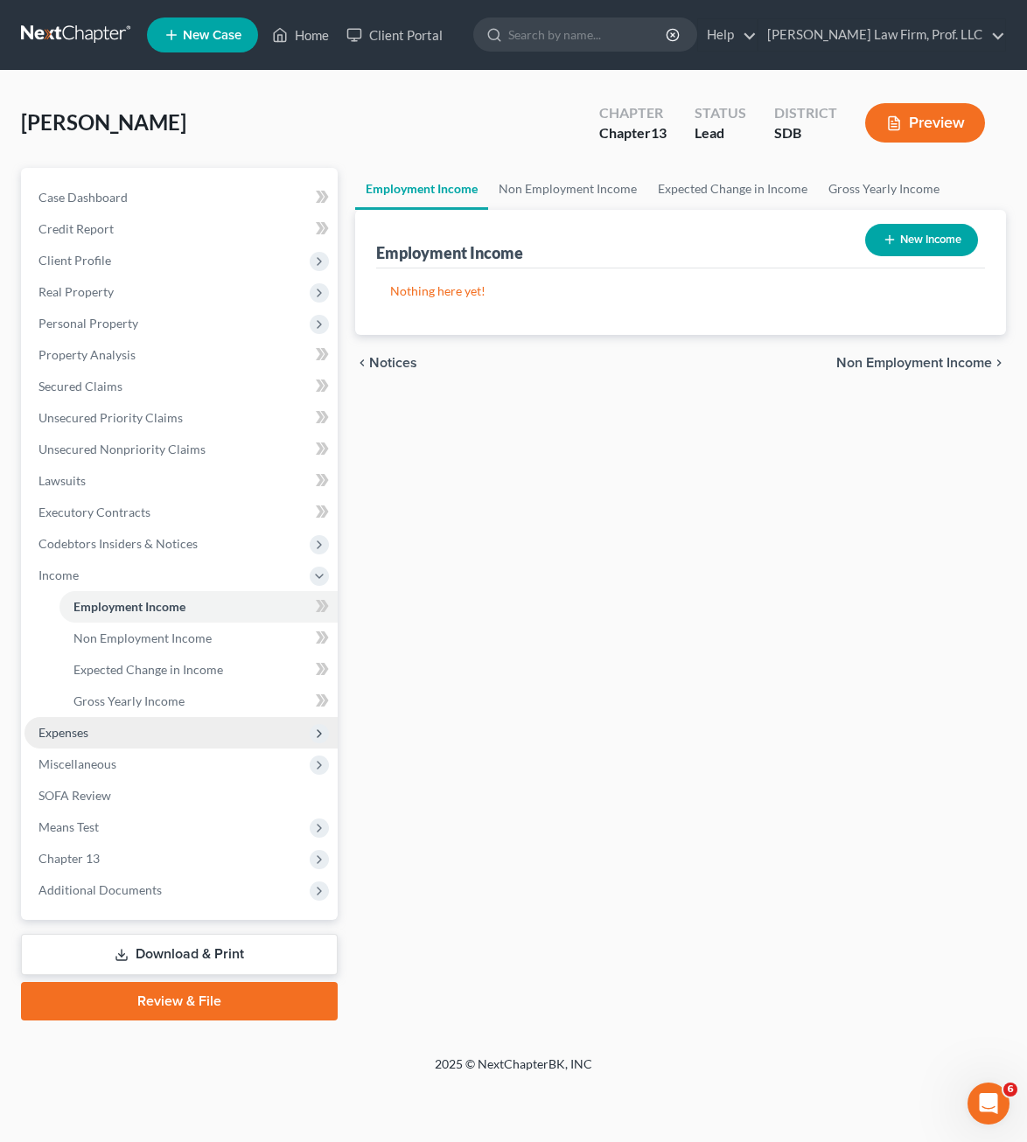
click at [136, 739] on span "Expenses" at bounding box center [180, 732] width 313 height 31
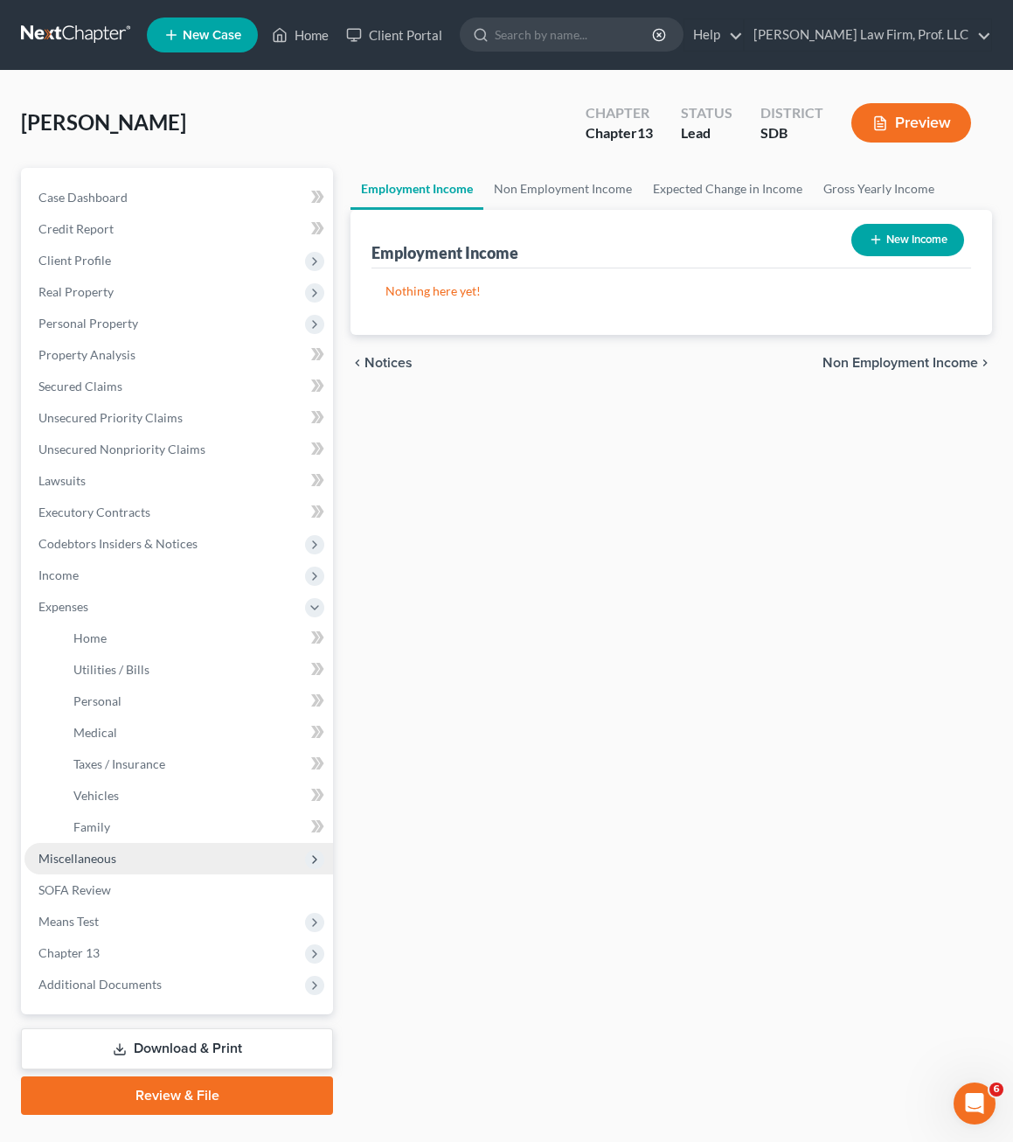
click at [95, 869] on span "Miscellaneous" at bounding box center [178, 858] width 309 height 31
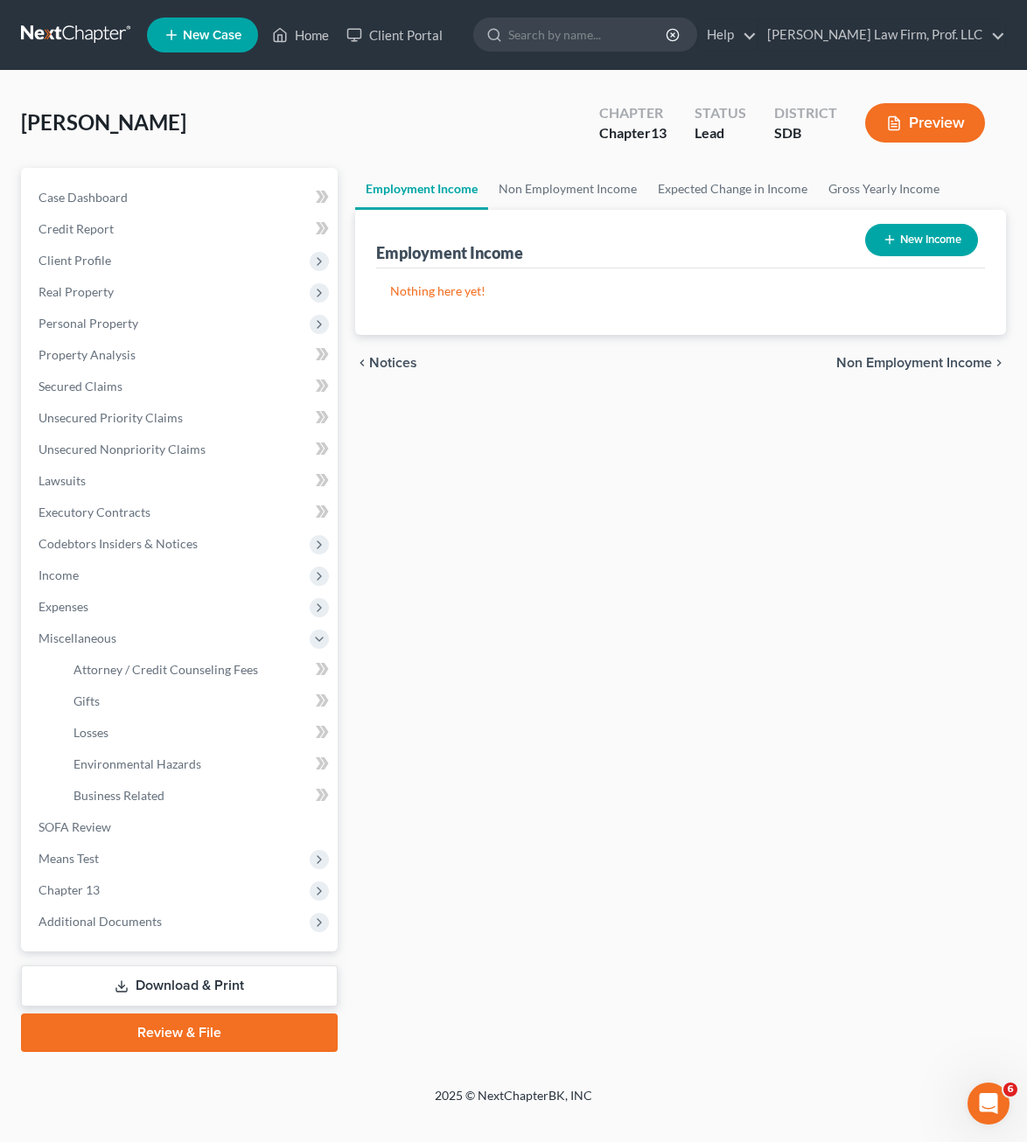
click at [568, 765] on div "Employment Income Non Employment Income Expected Change in Income Gross Yearly …" at bounding box center [680, 610] width 668 height 884
click at [518, 815] on div "Employment Income Non Employment Income Expected Change in Income Gross Yearly …" at bounding box center [680, 610] width 668 height 884
click at [145, 453] on span "Unsecured Nonpriority Claims" at bounding box center [121, 449] width 167 height 15
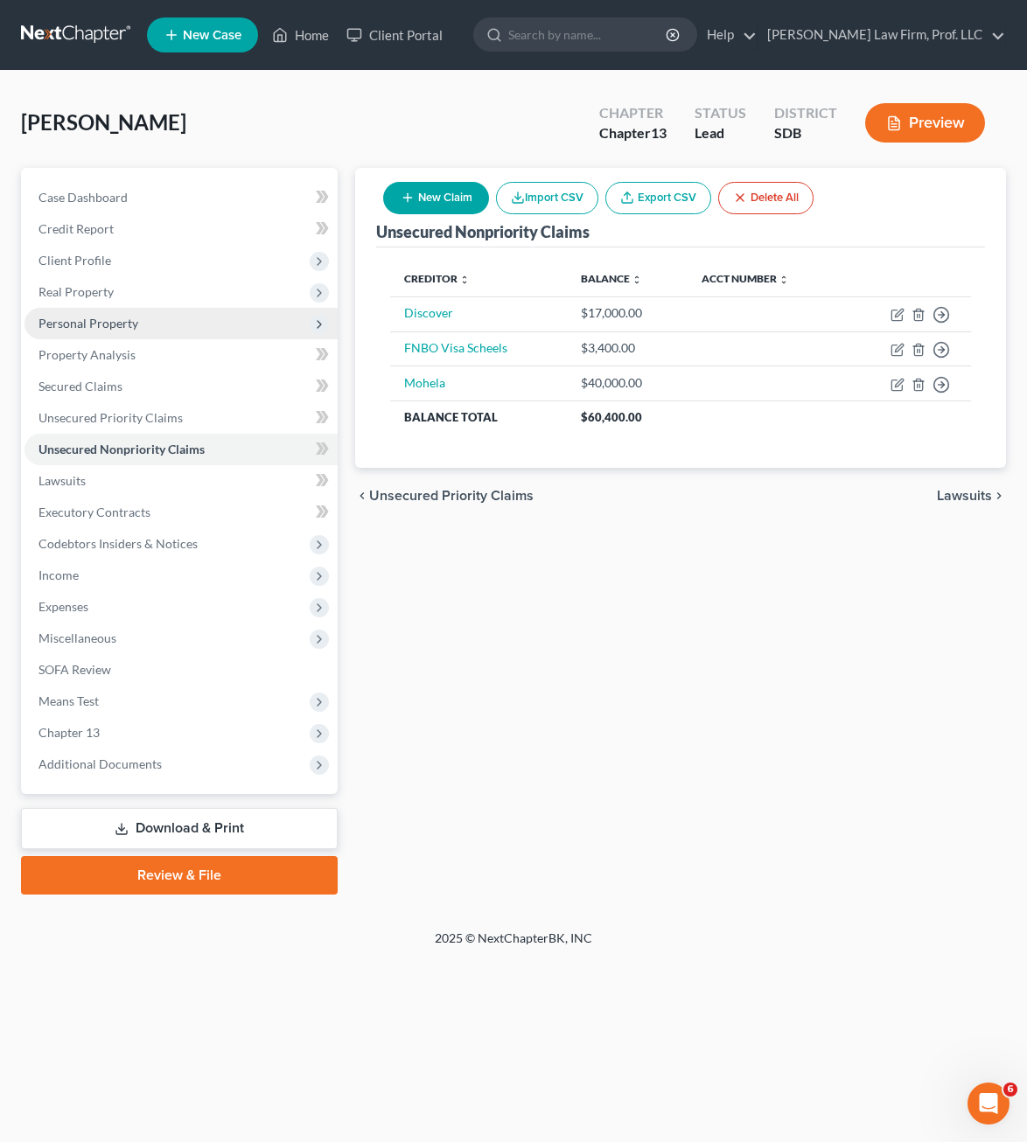
click at [91, 326] on span "Personal Property" at bounding box center [88, 323] width 100 height 15
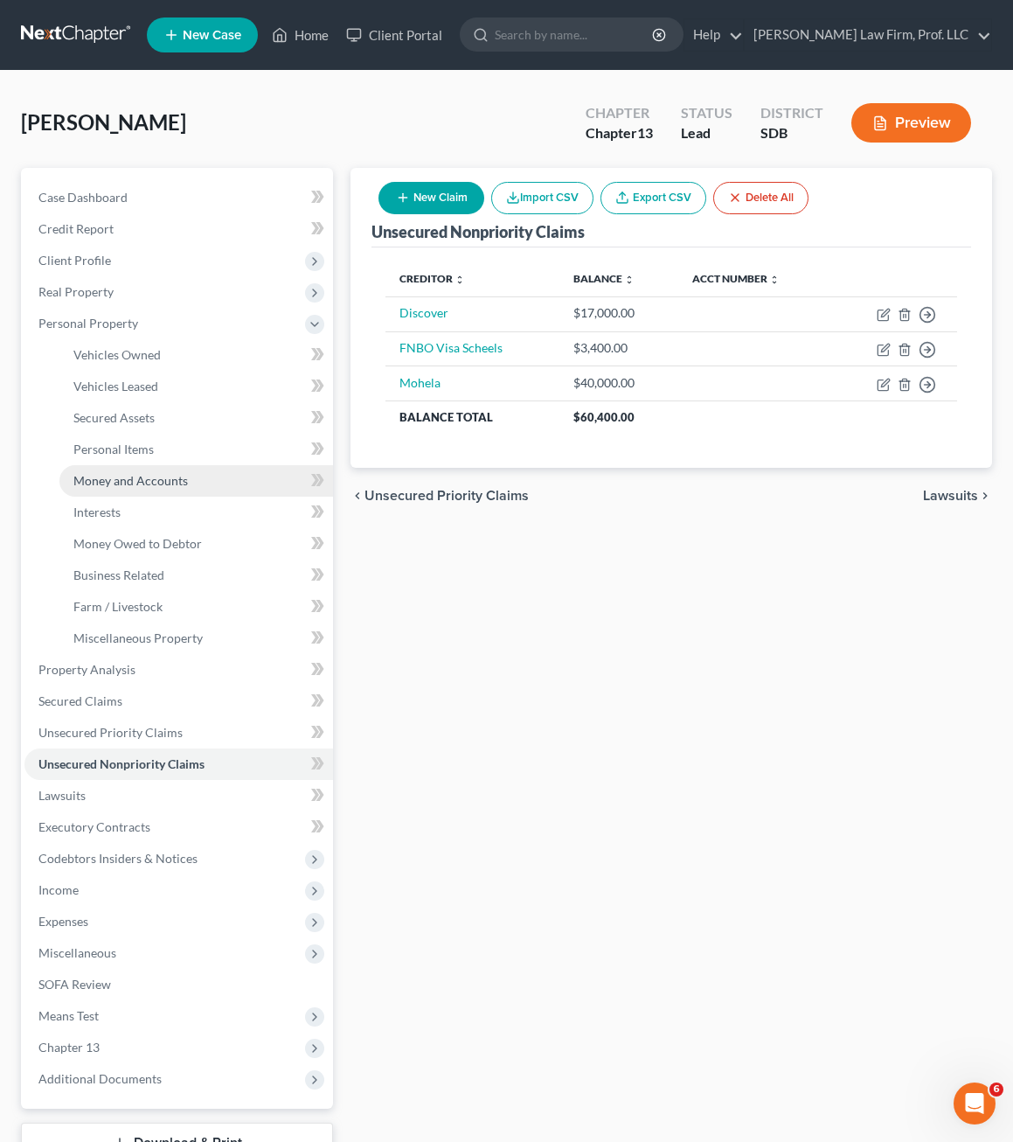
click at [121, 485] on span "Money and Accounts" at bounding box center [130, 480] width 115 height 15
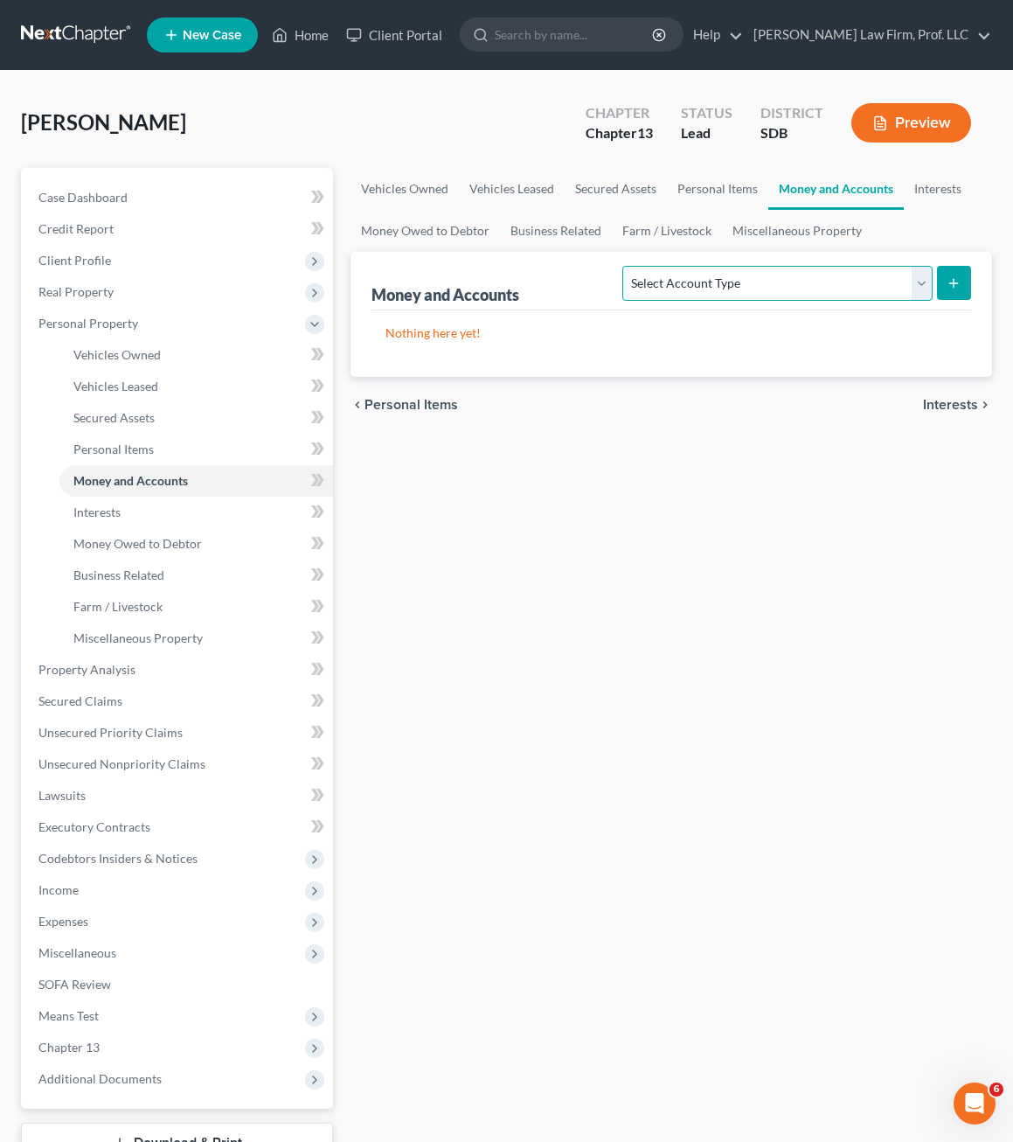
drag, startPoint x: 829, startPoint y: 280, endPoint x: 829, endPoint y: 290, distance: 10.5
click at [829, 280] on select "Select Account Type Brokerage Cash on Hand Certificates of Deposit Checking Acc…" at bounding box center [778, 283] width 310 height 35
select select "checking"
click at [627, 266] on select "Select Account Type Brokerage Cash on Hand Certificates of Deposit Checking Acc…" at bounding box center [778, 283] width 310 height 35
click at [951, 284] on icon "submit" at bounding box center [954, 283] width 14 height 14
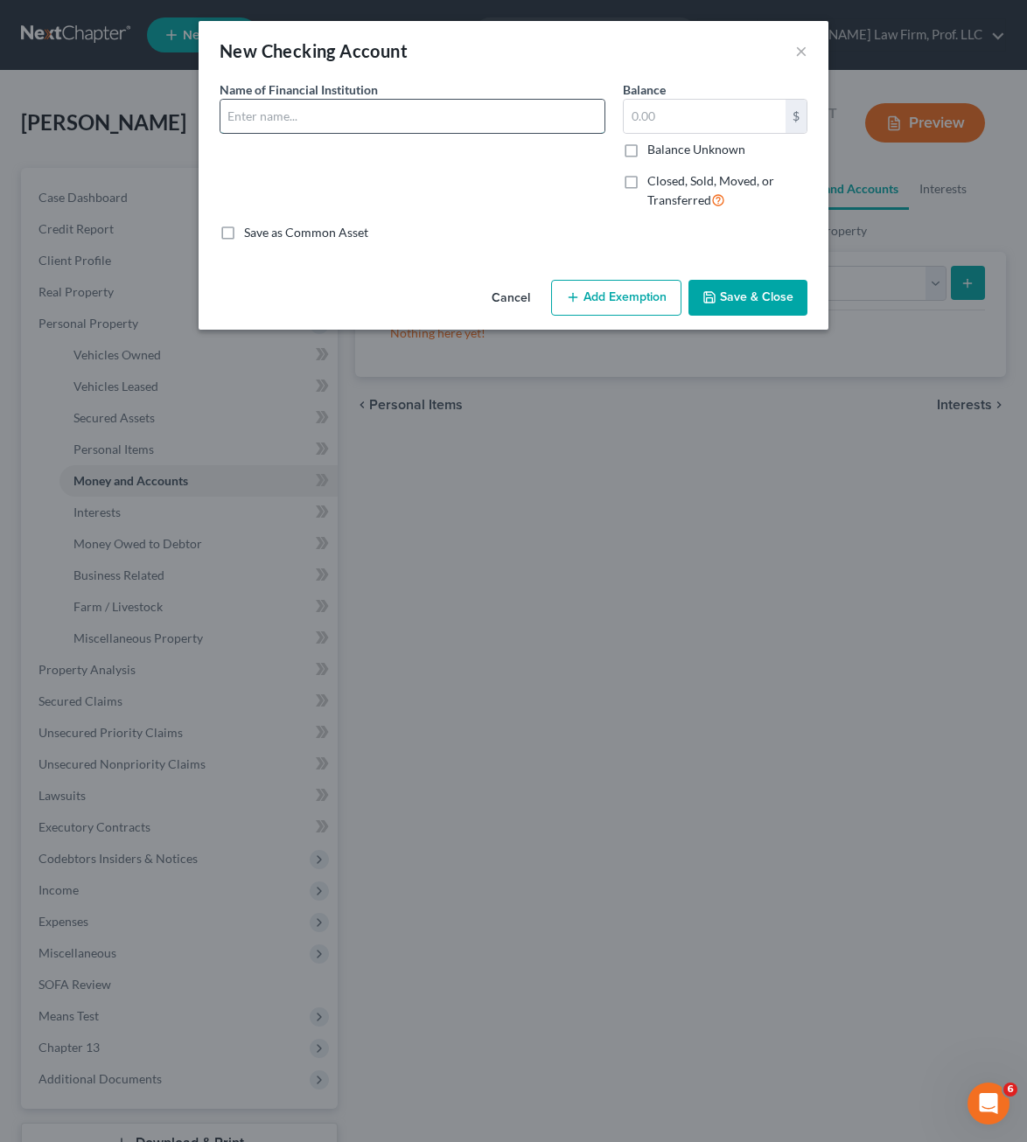
drag, startPoint x: 421, startPoint y: 131, endPoint x: 417, endPoint y: 115, distance: 17.2
click at [421, 127] on input "text" at bounding box center [412, 116] width 384 height 33
type input "[PERSON_NAME] Fargo Checking"
click at [707, 117] on input "text" at bounding box center [704, 116] width 162 height 33
type input "200.00"
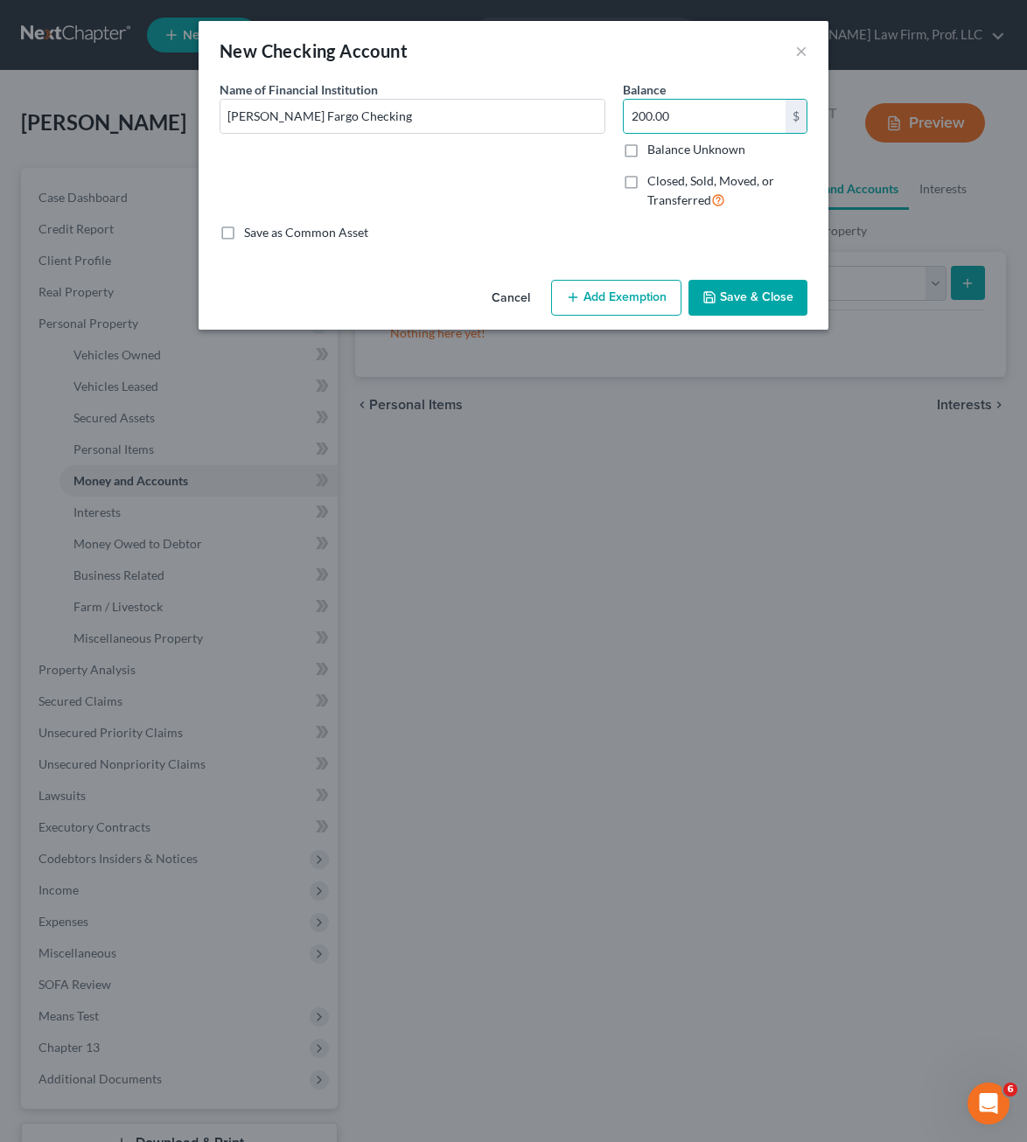
click at [406, 187] on div "Name of Financial Institution * [PERSON_NAME] Fargo Checking" at bounding box center [412, 151] width 403 height 143
click at [748, 298] on button "Save & Close" at bounding box center [747, 298] width 119 height 37
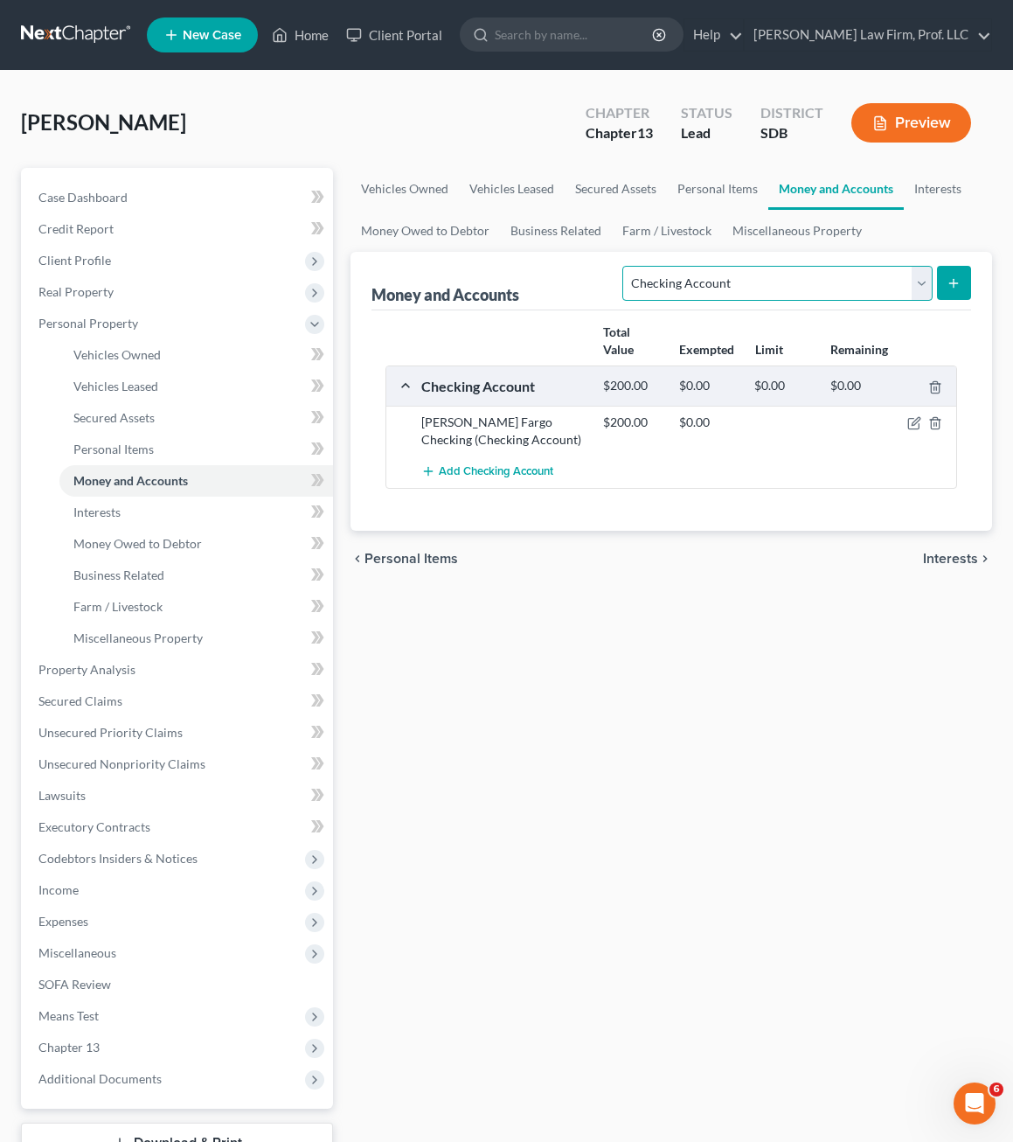
drag, startPoint x: 829, startPoint y: 292, endPoint x: 826, endPoint y: 303, distance: 11.7
click at [829, 292] on select "Select Account Type Brokerage Cash on Hand Certificates of Deposit Checking Acc…" at bounding box center [778, 283] width 310 height 35
select select "savings"
click at [627, 266] on select "Select Account Type Brokerage Cash on Hand Certificates of Deposit Checking Acc…" at bounding box center [778, 283] width 310 height 35
click at [958, 281] on icon "submit" at bounding box center [954, 283] width 14 height 14
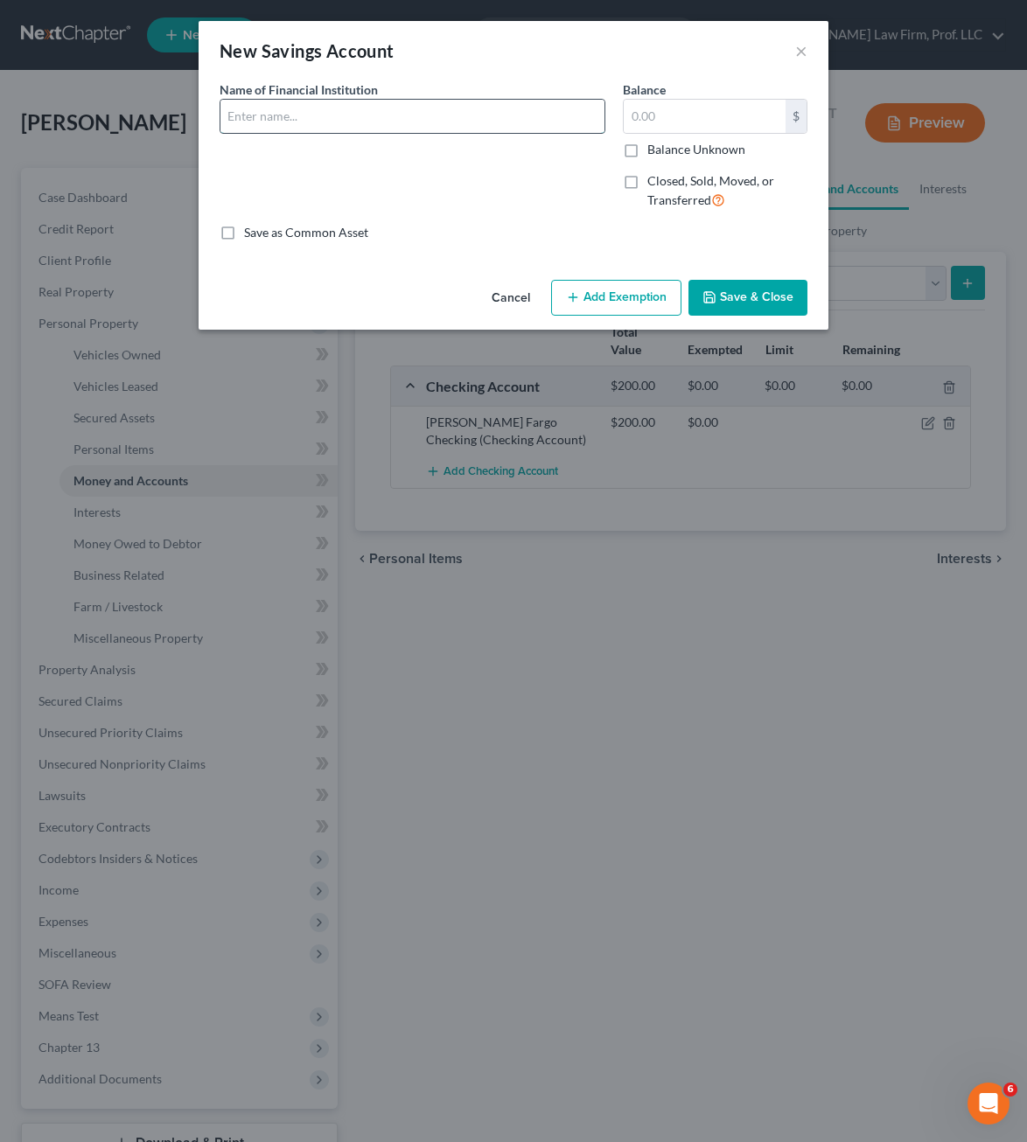
click at [489, 125] on input "text" at bounding box center [412, 116] width 384 height 33
type input "C"
drag, startPoint x: 422, startPoint y: 116, endPoint x: 264, endPoint y: 105, distance: 158.7
click at [261, 102] on input "[PERSON_NAME] Fargo Checking" at bounding box center [412, 116] width 384 height 33
click at [267, 109] on input "[PERSON_NAME] Fargo Checking" at bounding box center [412, 116] width 384 height 33
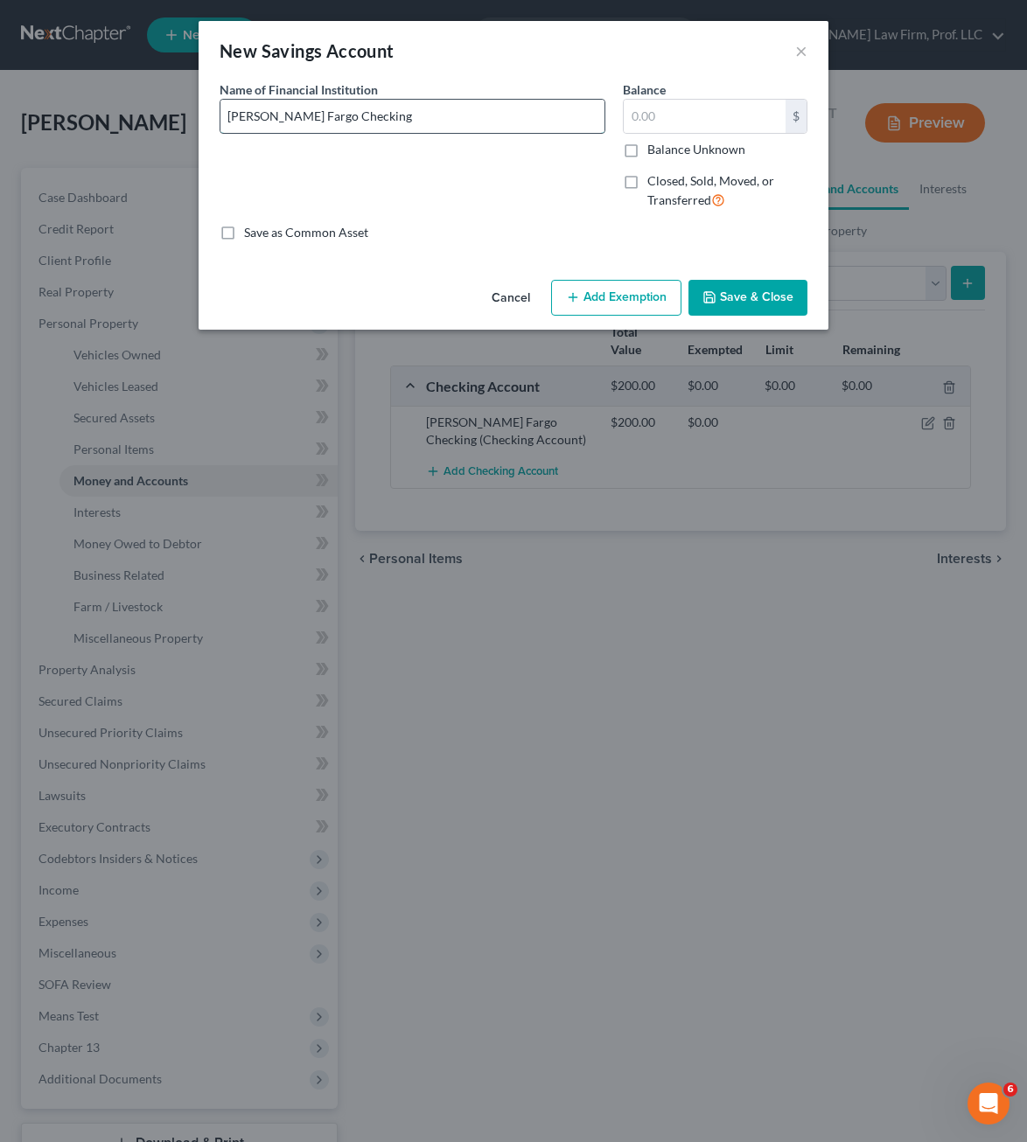
click at [267, 109] on input "[PERSON_NAME] Fargo Checking" at bounding box center [412, 116] width 384 height 33
click at [392, 107] on input "[PERSON_NAME] Fargo Checking" at bounding box center [412, 116] width 384 height 33
click at [269, 115] on input "[PERSON_NAME] Fargo Checking" at bounding box center [412, 116] width 384 height 33
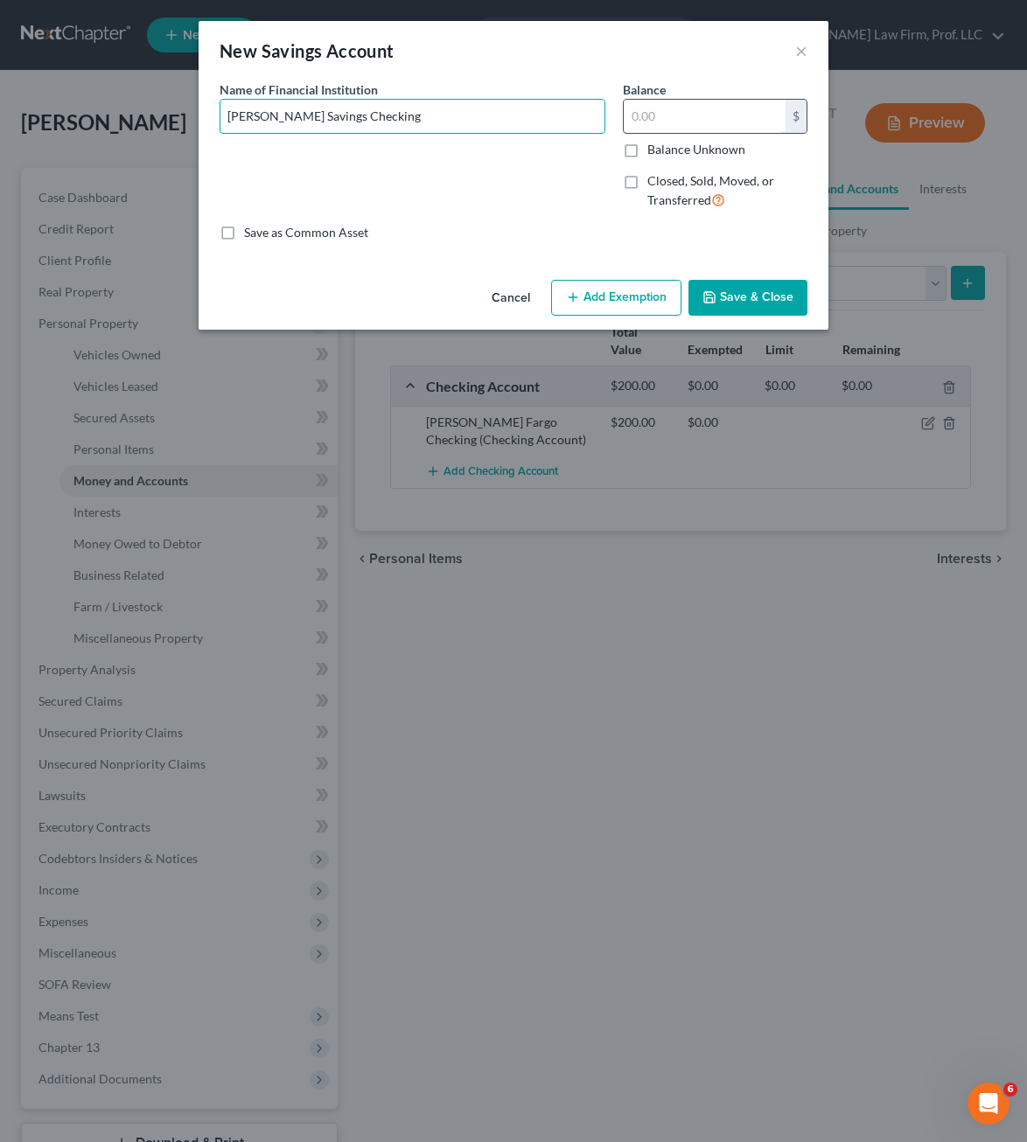
type input "[PERSON_NAME] Savings Checking"
click at [682, 114] on input "text" at bounding box center [704, 116] width 162 height 33
type input "600"
click at [720, 303] on button "Save & Close" at bounding box center [747, 298] width 119 height 37
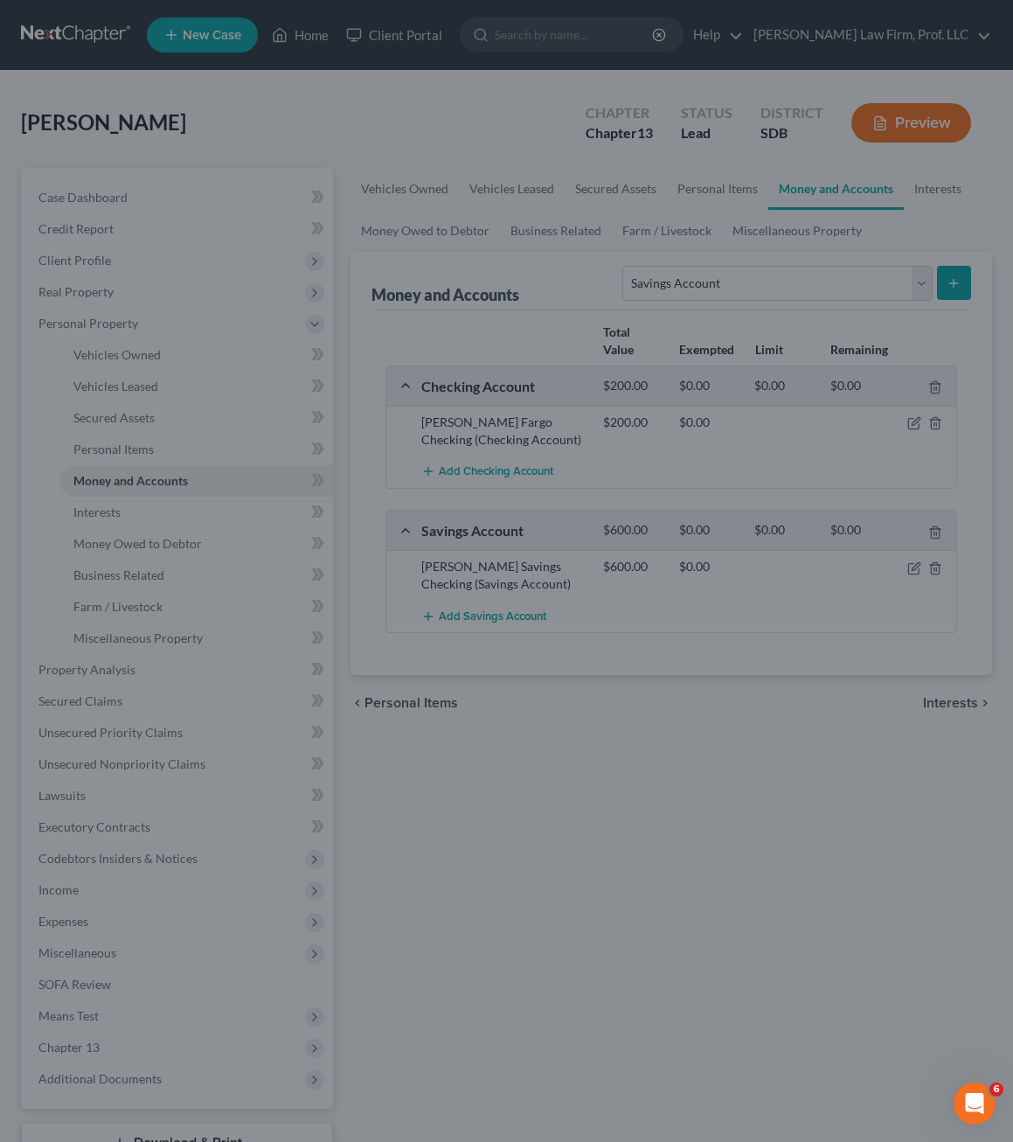
click at [630, 724] on div "chevron_left Personal Items Interests chevron_right" at bounding box center [672, 703] width 642 height 56
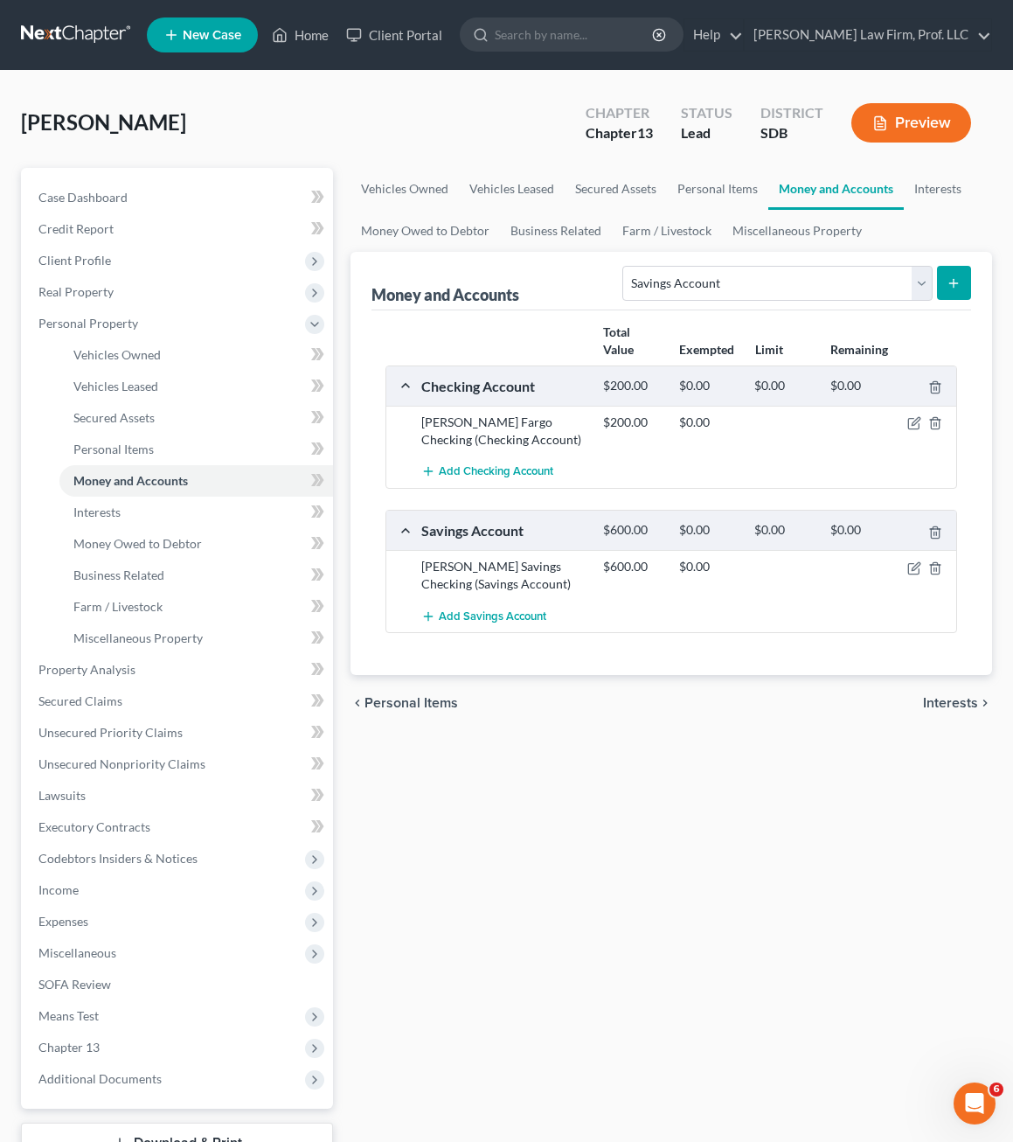
click at [625, 874] on div "Vehicles Owned Vehicles Leased Secured Assets Personal Items Money and Accounts…" at bounding box center [671, 688] width 659 height 1041
drag, startPoint x: 104, startPoint y: 523, endPoint x: 338, endPoint y: 626, distance: 256.0
click at [104, 523] on link "Interests" at bounding box center [196, 512] width 274 height 31
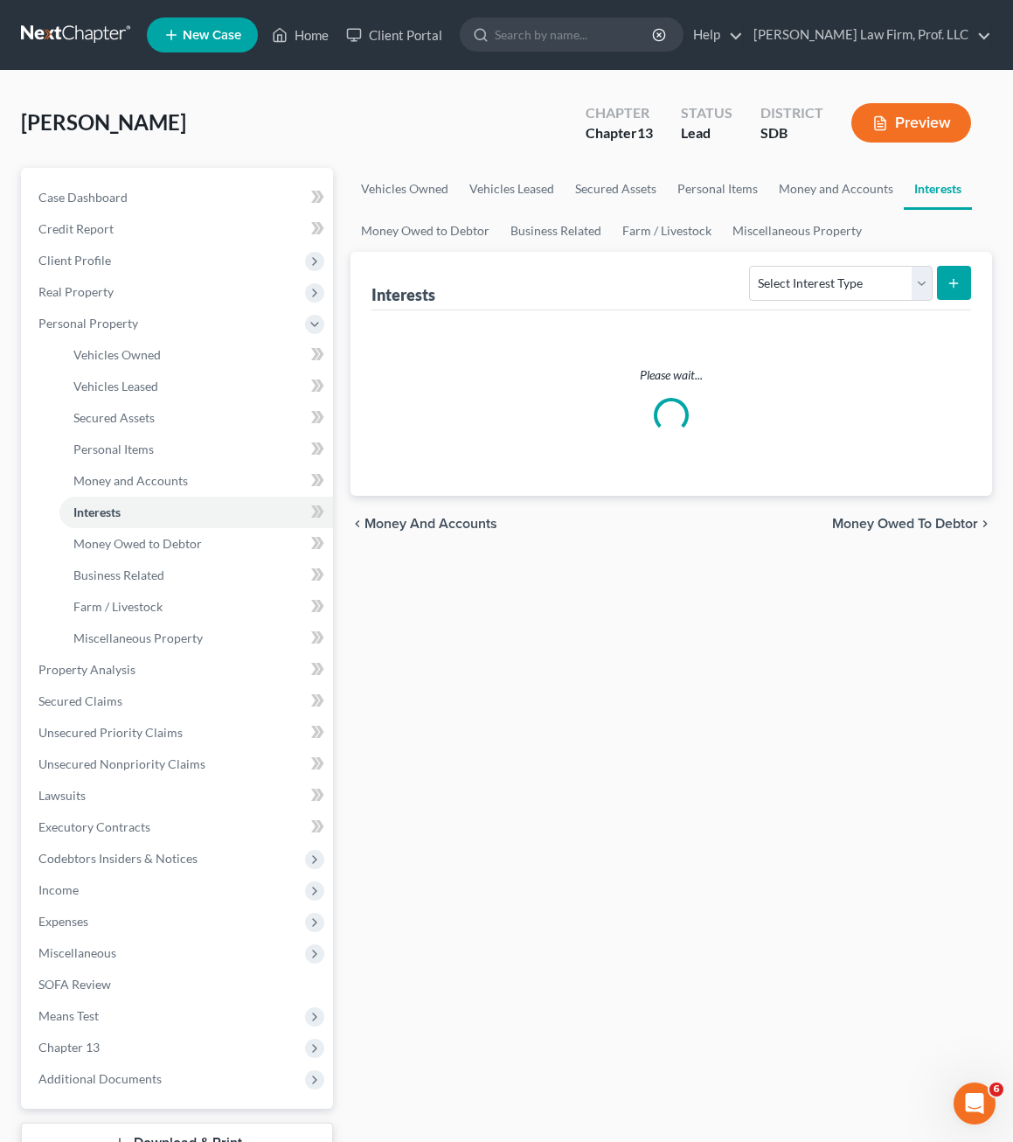
drag, startPoint x: 519, startPoint y: 852, endPoint x: 531, endPoint y: 738, distance: 114.2
click at [519, 849] on div "Vehicles Owned Vehicles Leased Secured Assets Personal Items Money and Accounts…" at bounding box center [671, 688] width 659 height 1041
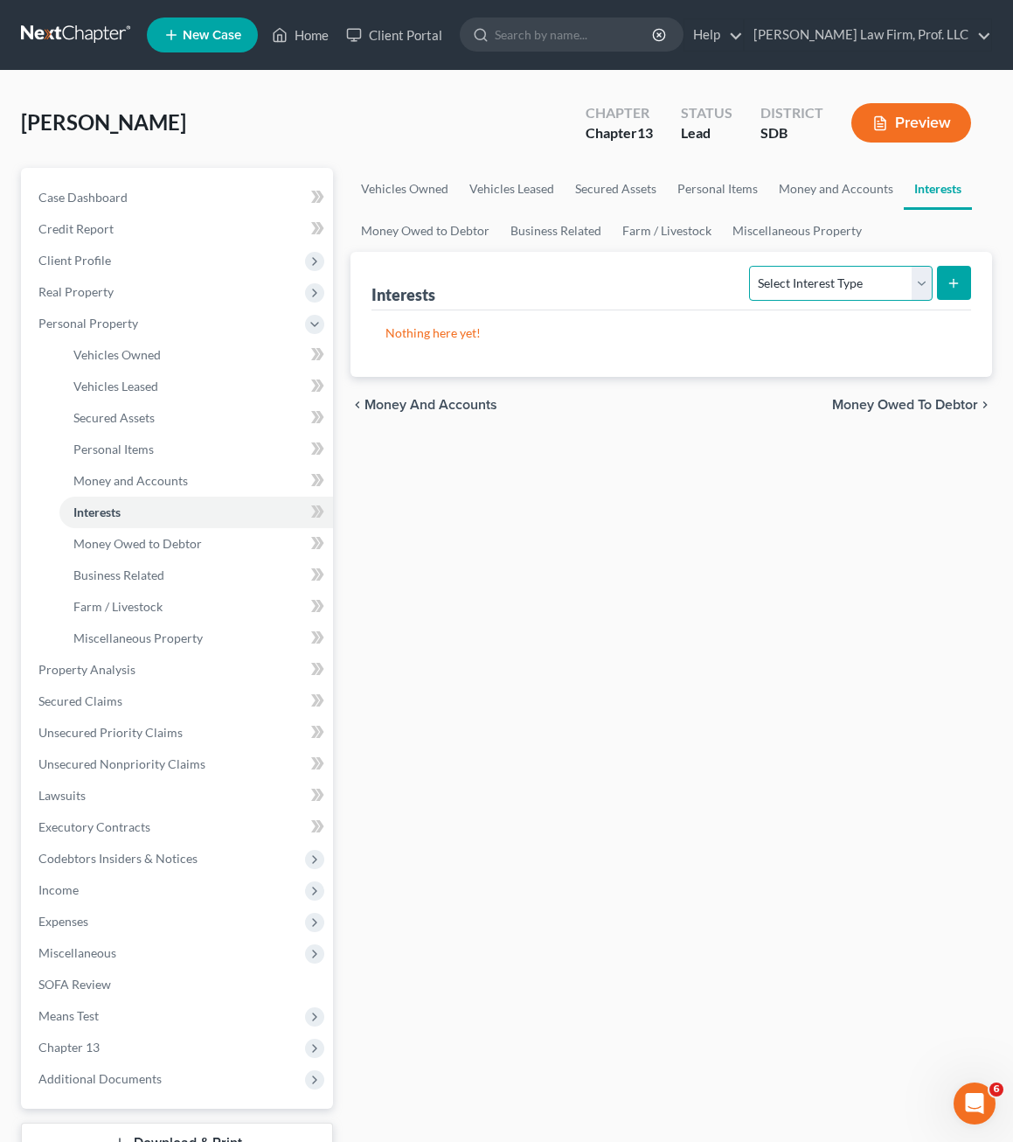
click at [841, 296] on select "Select Interest Type 401K Annuity Bond Education IRA Government Bond Government…" at bounding box center [840, 283] width 183 height 35
select select "401k"
click at [752, 266] on select "Select Interest Type 401K Annuity Bond Education IRA Government Bond Government…" at bounding box center [840, 283] width 183 height 35
click at [961, 291] on button "submit" at bounding box center [954, 283] width 34 height 34
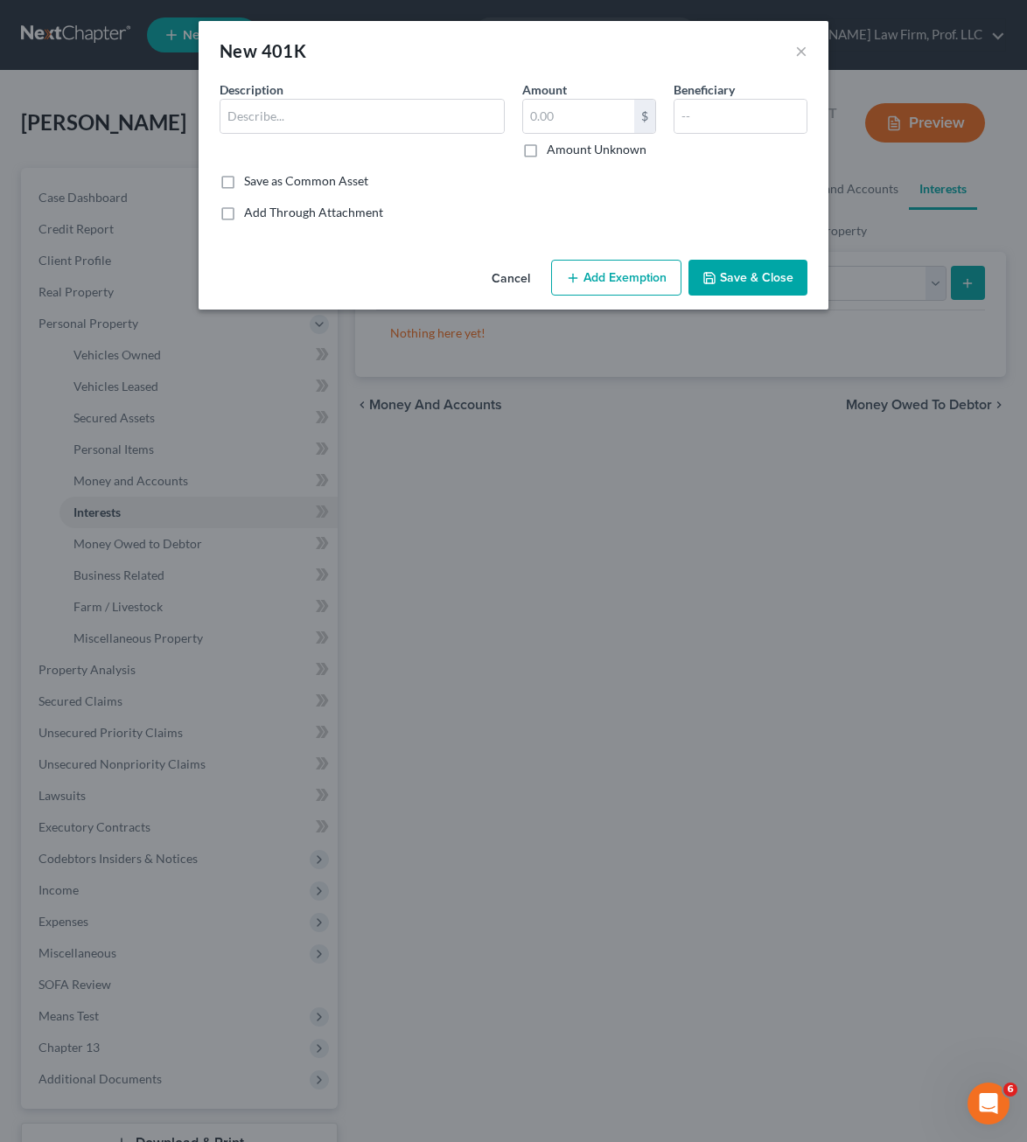
click at [393, 135] on div "Description *" at bounding box center [362, 119] width 303 height 78
click at [391, 111] on input "text" at bounding box center [361, 116] width 283 height 33
type input "401 K Through Employer"
click at [576, 110] on input "text" at bounding box center [578, 116] width 111 height 33
drag, startPoint x: 447, startPoint y: 215, endPoint x: 553, endPoint y: 255, distance: 114.0
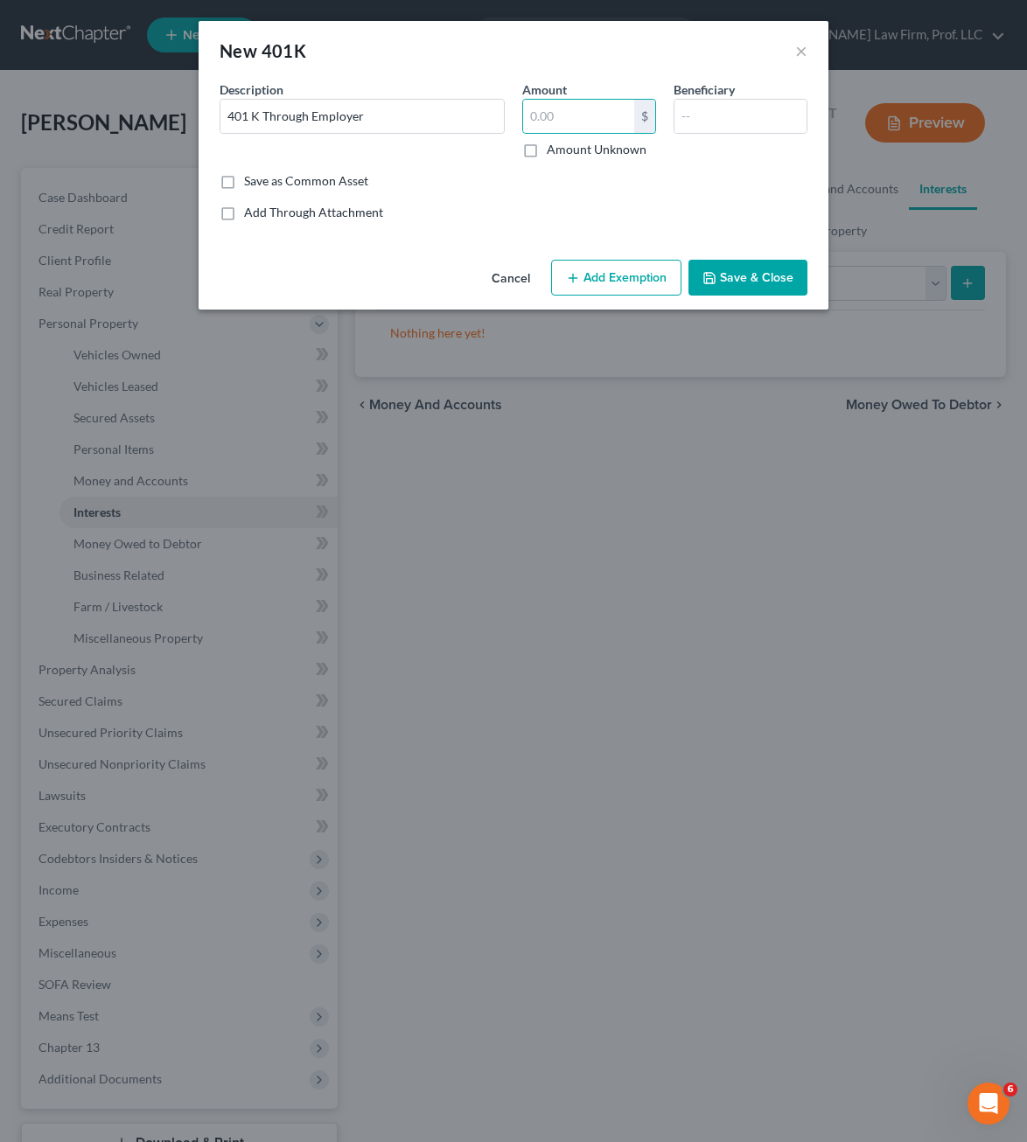
click at [447, 215] on div "Add Through Attachment" at bounding box center [513, 212] width 588 height 17
click at [772, 282] on button "Save & Close" at bounding box center [747, 278] width 119 height 37
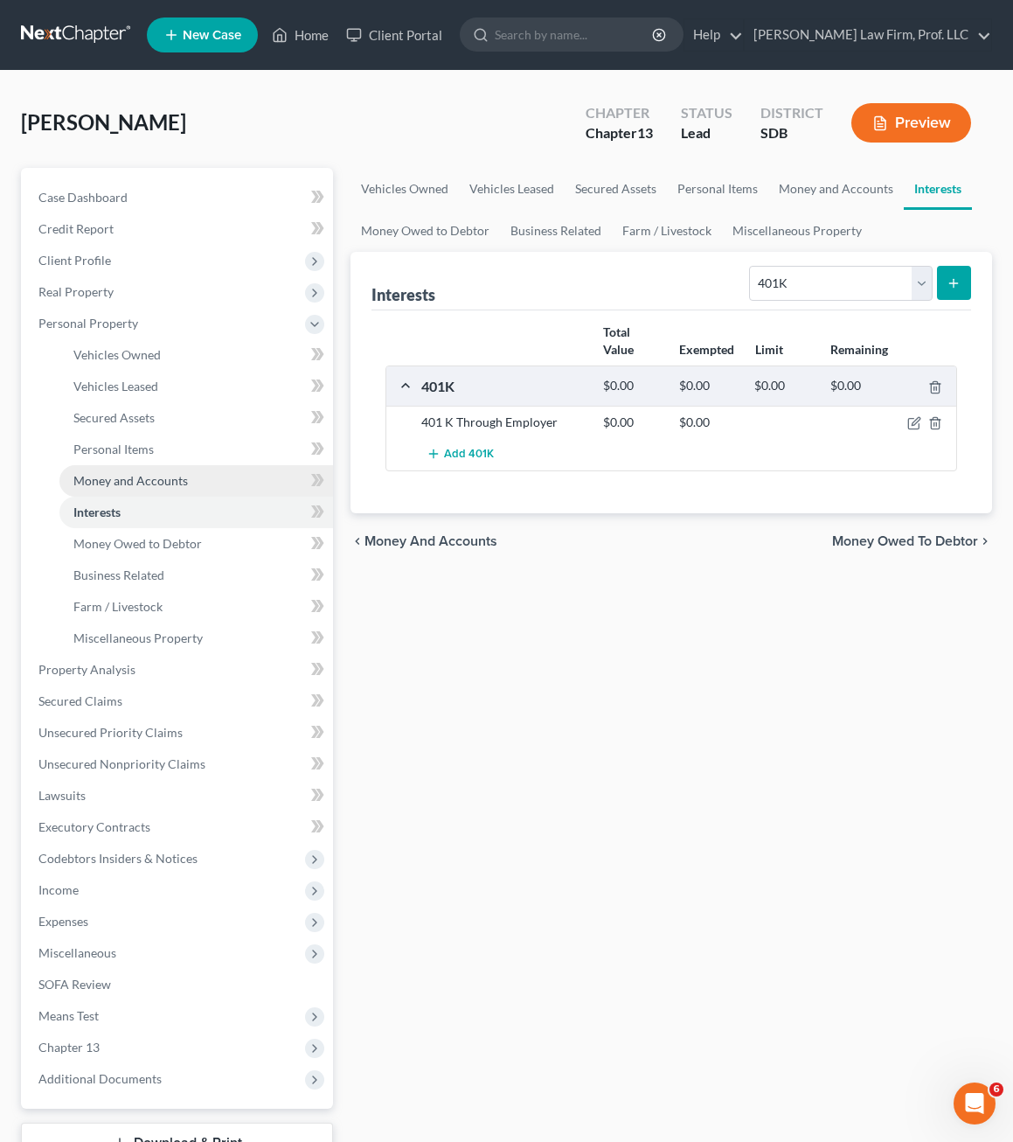
click at [151, 477] on span "Money and Accounts" at bounding box center [130, 480] width 115 height 15
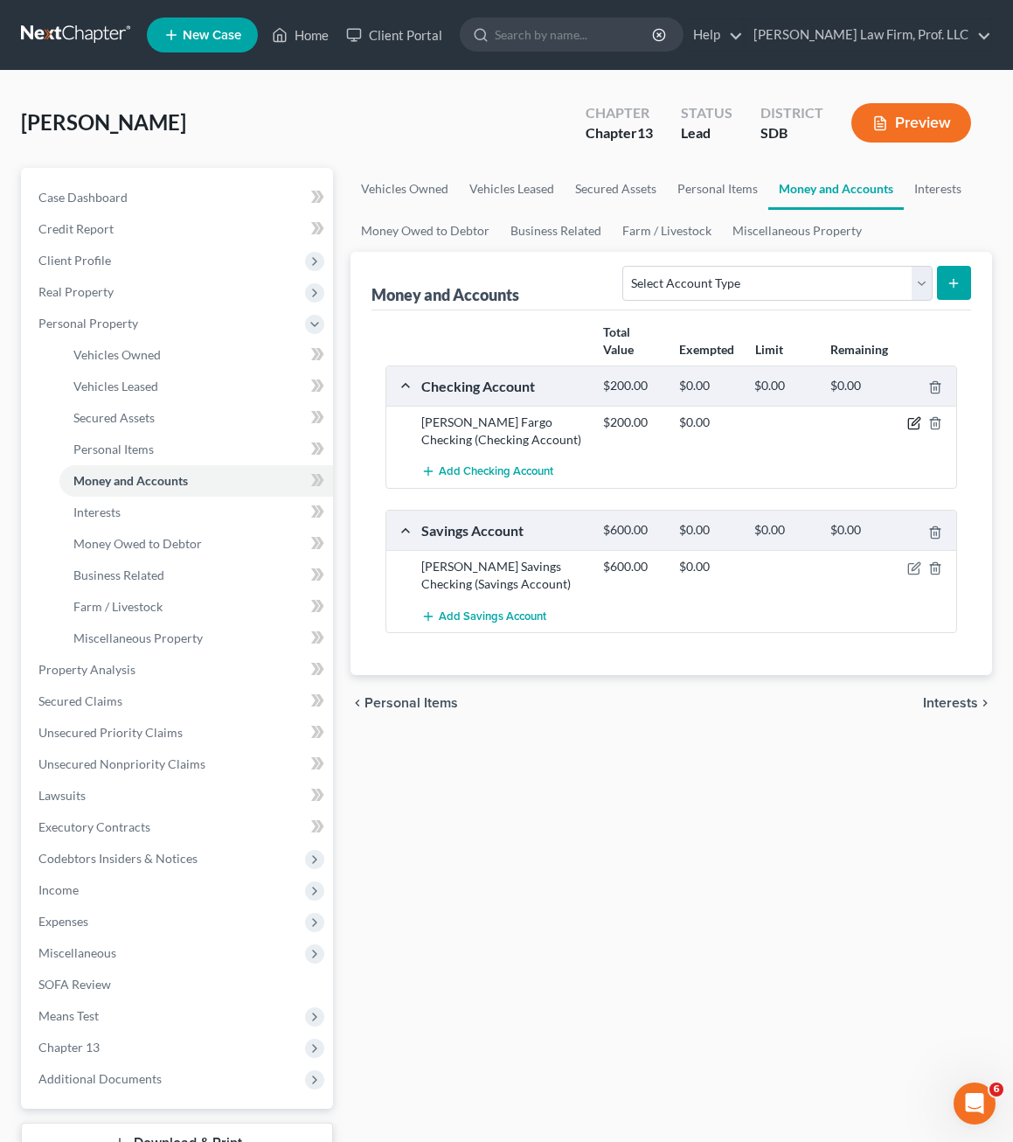
click at [911, 423] on icon "button" at bounding box center [915, 423] width 14 height 14
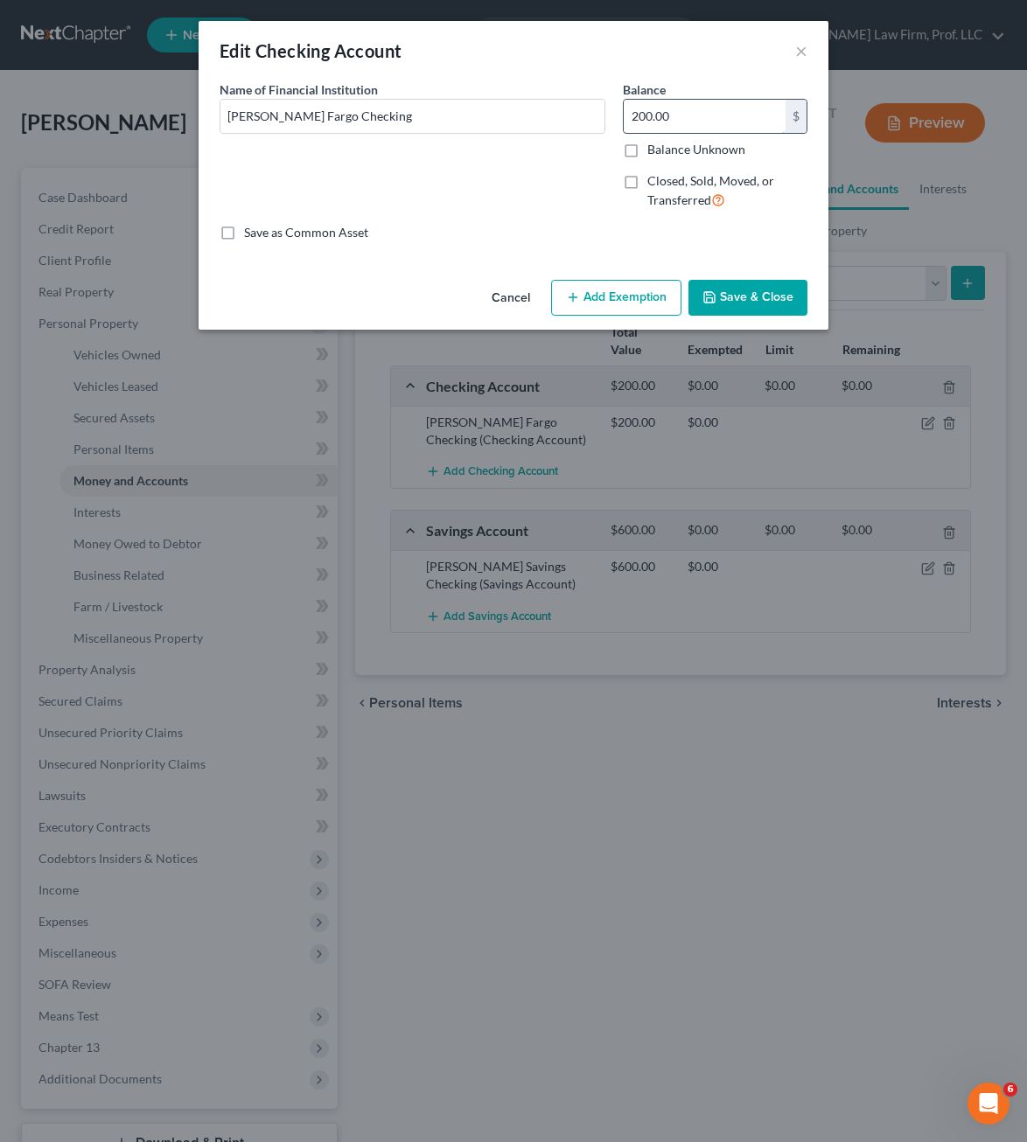
click at [707, 110] on input "200.00" at bounding box center [704, 116] width 162 height 33
type input "240.99"
click at [752, 287] on button "Save & Close" at bounding box center [747, 298] width 119 height 37
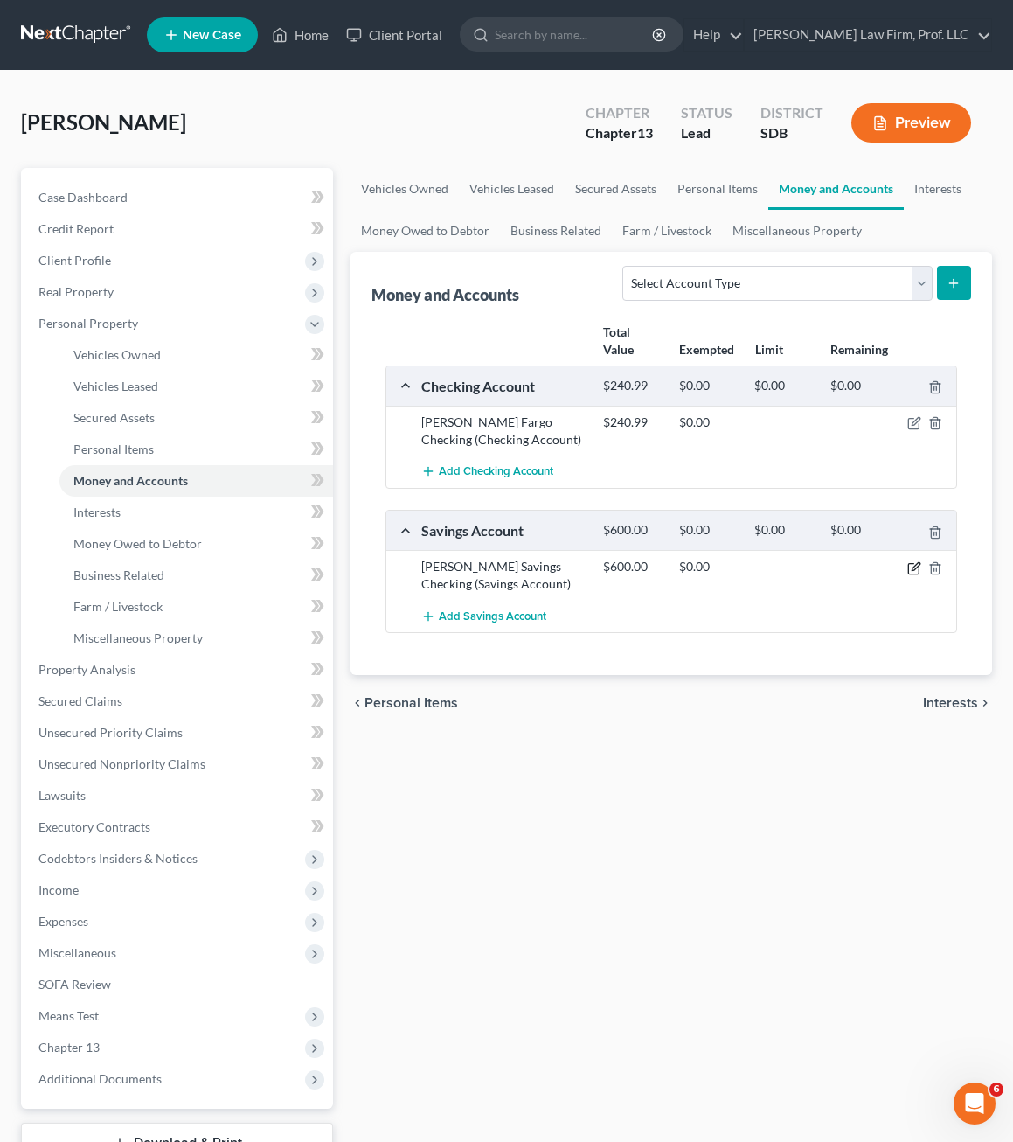
click at [912, 571] on icon "button" at bounding box center [915, 568] width 14 height 14
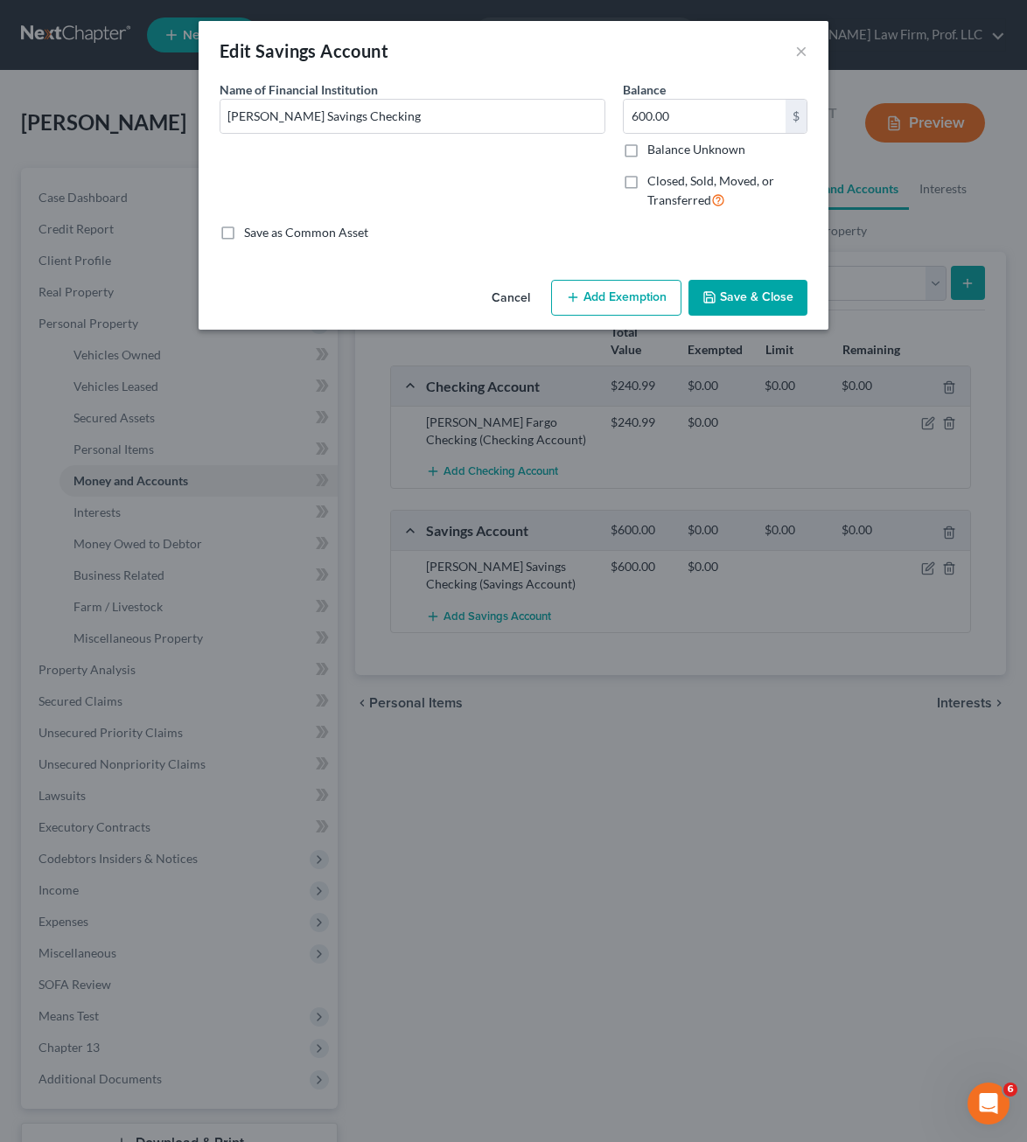
click at [700, 93] on div "Balance 600.00 $ Balance Unknown Balance Undetermined 600.00 $ Balance Unknown" at bounding box center [715, 119] width 184 height 78
click at [700, 110] on input "600.00" at bounding box center [704, 116] width 162 height 33
click at [700, 107] on input "600.00" at bounding box center [704, 116] width 162 height 33
type input "3"
type input "240.99"
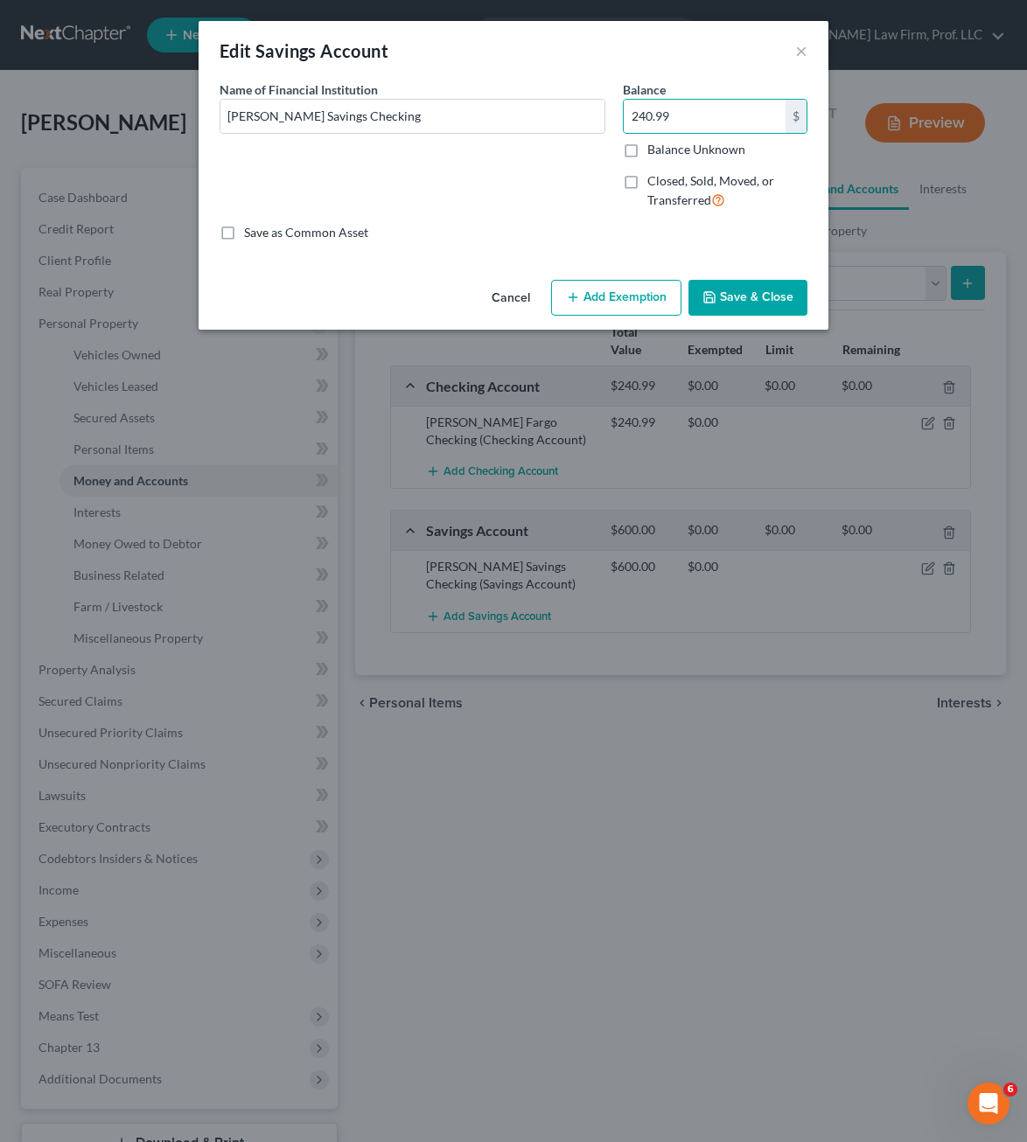
drag, startPoint x: 735, startPoint y: 297, endPoint x: 744, endPoint y: 310, distance: 15.8
click at [737, 296] on button "Save & Close" at bounding box center [747, 298] width 119 height 37
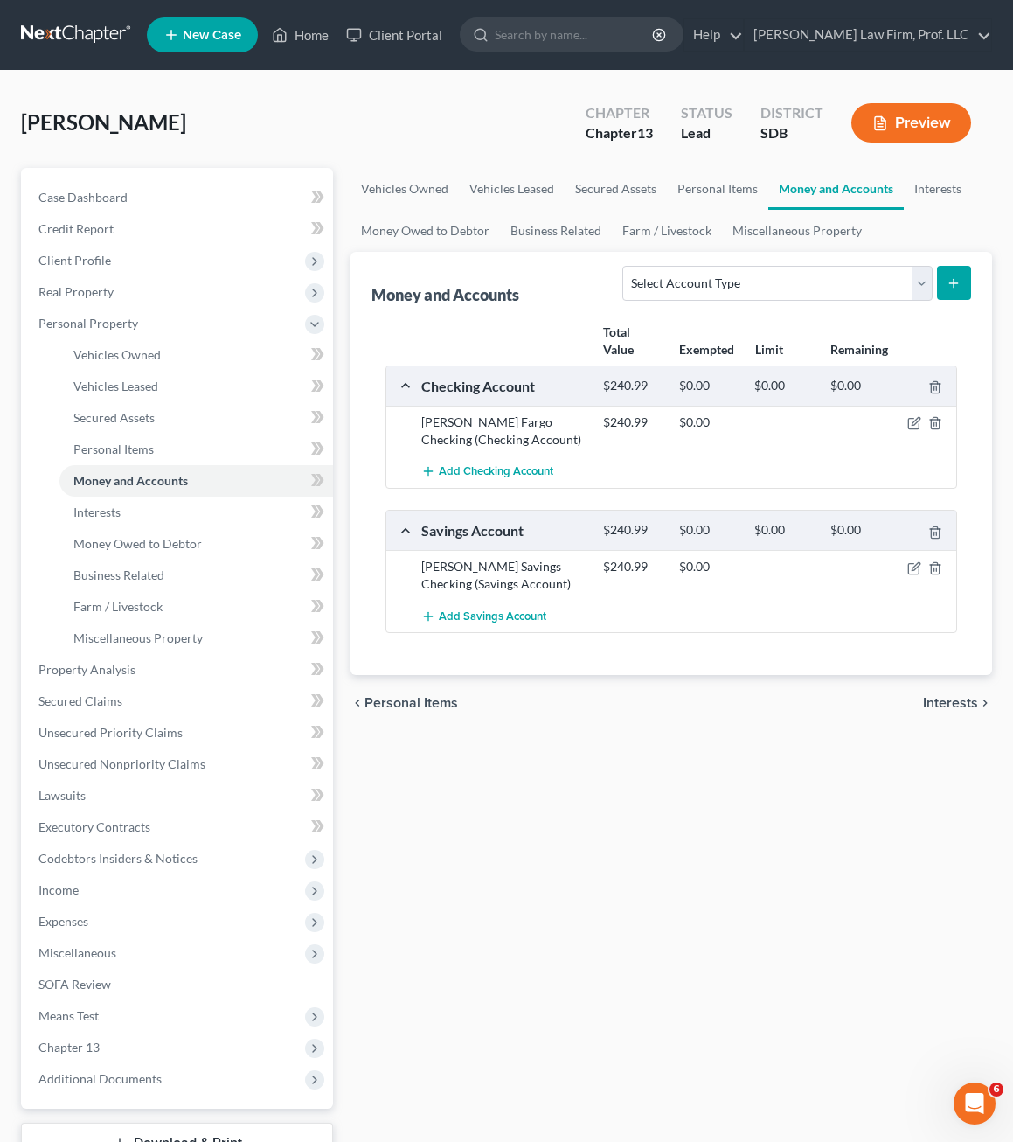
click at [682, 763] on div "Vehicles Owned Vehicles Leased Secured Assets Personal Items Money and Accounts…" at bounding box center [671, 688] width 659 height 1041
click at [113, 519] on link "Interests" at bounding box center [196, 512] width 274 height 31
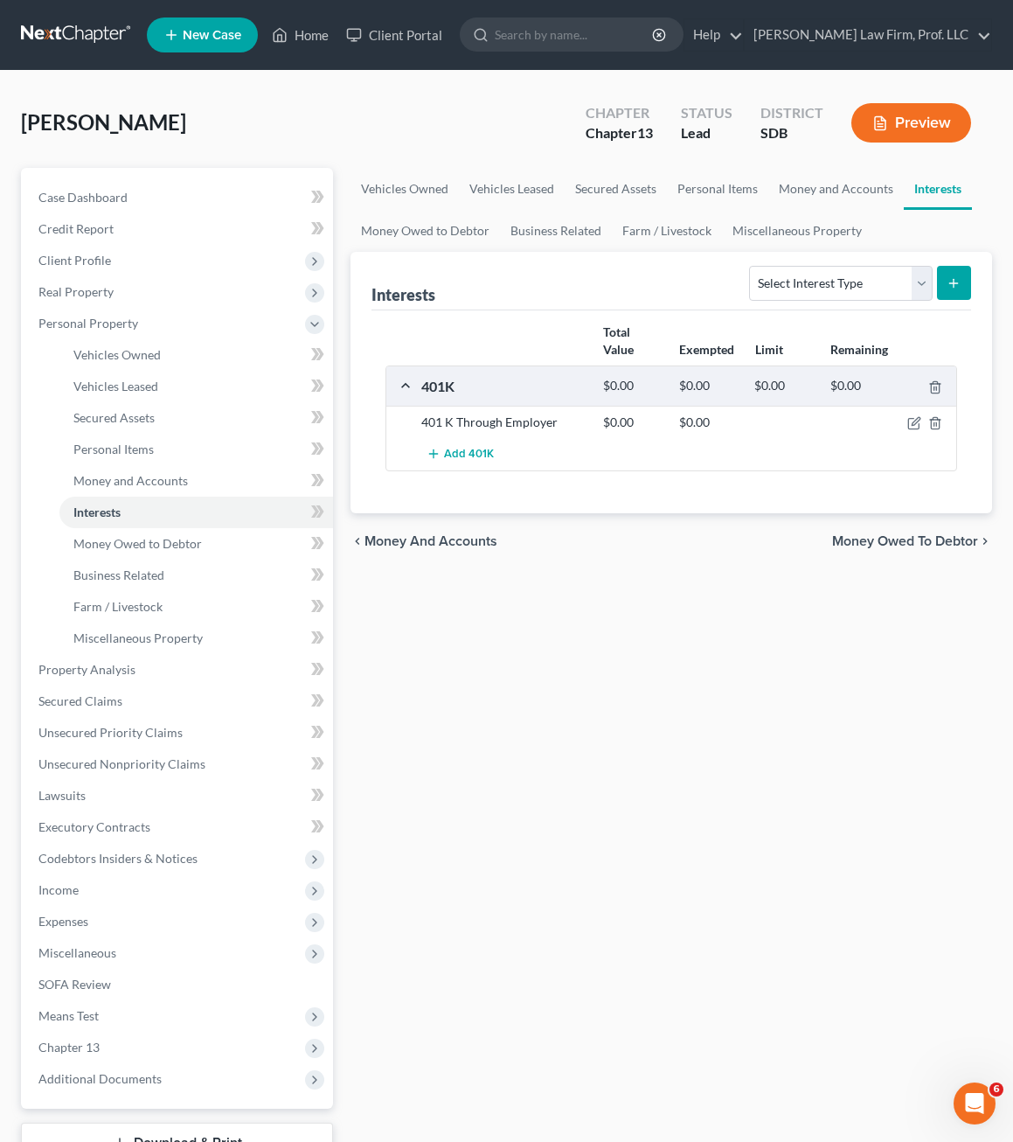
click at [526, 607] on div "Vehicles Owned Vehicles Leased Secured Assets Personal Items Money and Accounts…" at bounding box center [671, 688] width 659 height 1041
click at [208, 557] on link "Money Owed to Debtor" at bounding box center [196, 543] width 274 height 31
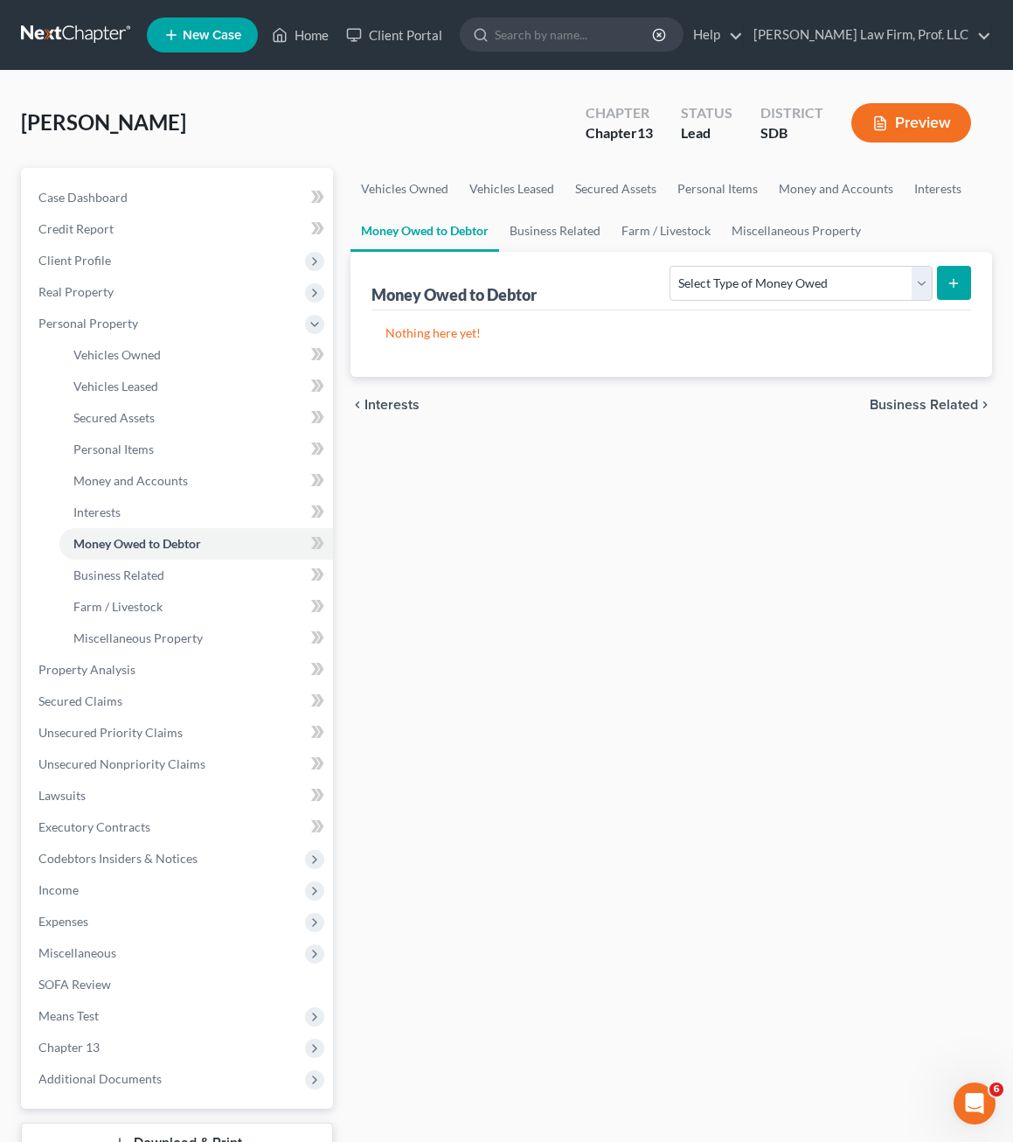
click at [583, 810] on div "Vehicles Owned Vehicles Leased Secured Assets Personal Items Money and Accounts…" at bounding box center [671, 688] width 659 height 1041
drag, startPoint x: 797, startPoint y: 281, endPoint x: 802, endPoint y: 297, distance: 17.4
click at [797, 281] on select "Select Type of Money Owed Accounts Receivable Alimony Child Support Claims Agai…" at bounding box center [801, 283] width 262 height 35
click at [527, 676] on div "Vehicles Owned Vehicles Leased Secured Assets Personal Items Money and Accounts…" at bounding box center [671, 688] width 659 height 1041
drag, startPoint x: 655, startPoint y: 760, endPoint x: 797, endPoint y: 476, distance: 317.5
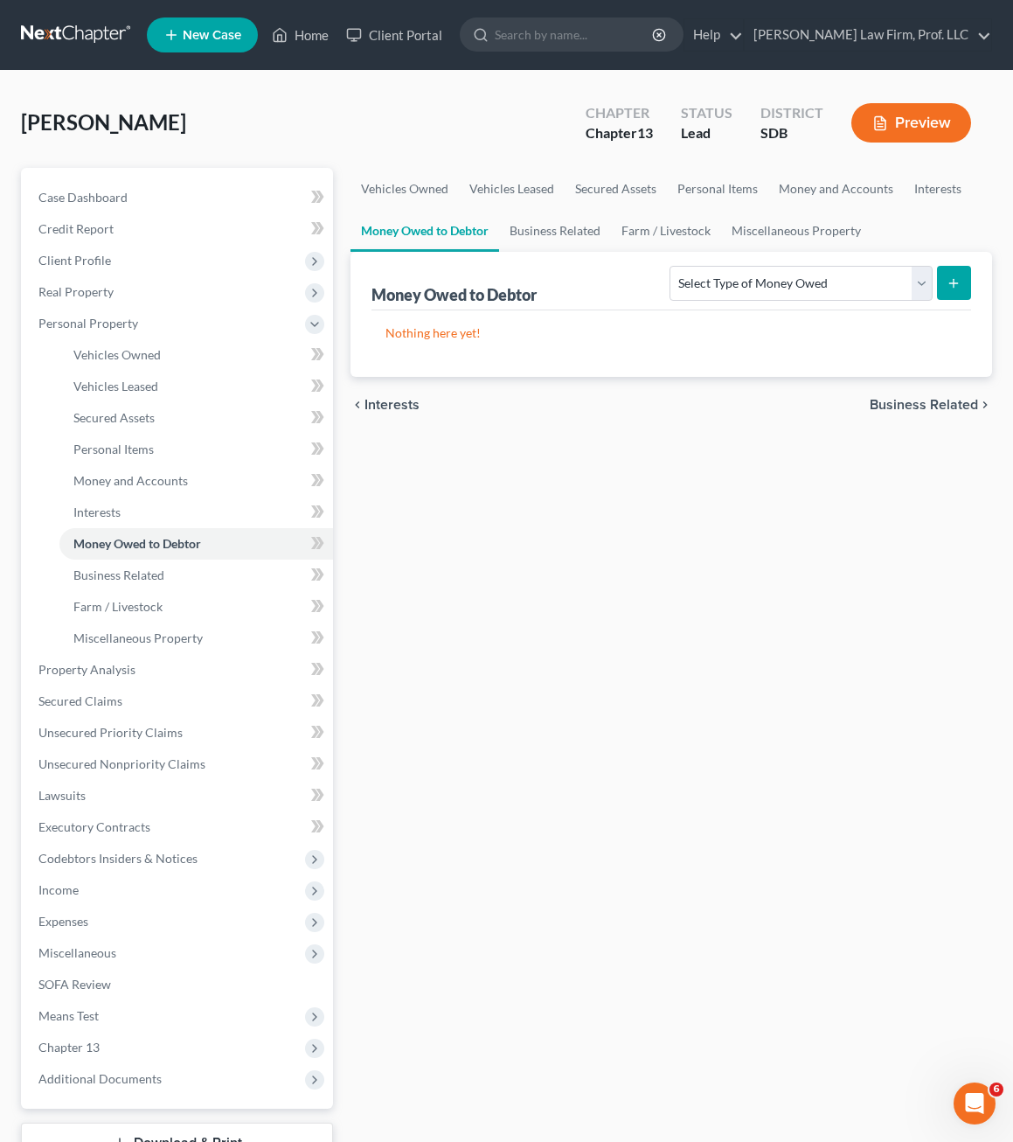
click at [665, 737] on div "Vehicles Owned Vehicles Leased Secured Assets Personal Items Money and Accounts…" at bounding box center [671, 688] width 659 height 1041
click at [872, 289] on select "Select Type of Money Owed Accounts Receivable Alimony Child Support Claims Agai…" at bounding box center [801, 283] width 262 height 35
drag, startPoint x: 677, startPoint y: 832, endPoint x: 504, endPoint y: 808, distance: 174.7
click at [677, 830] on div "Vehicles Owned Vehicles Leased Secured Assets Personal Items Money and Accounts…" at bounding box center [671, 688] width 659 height 1041
click at [85, 885] on span "Income" at bounding box center [178, 889] width 309 height 31
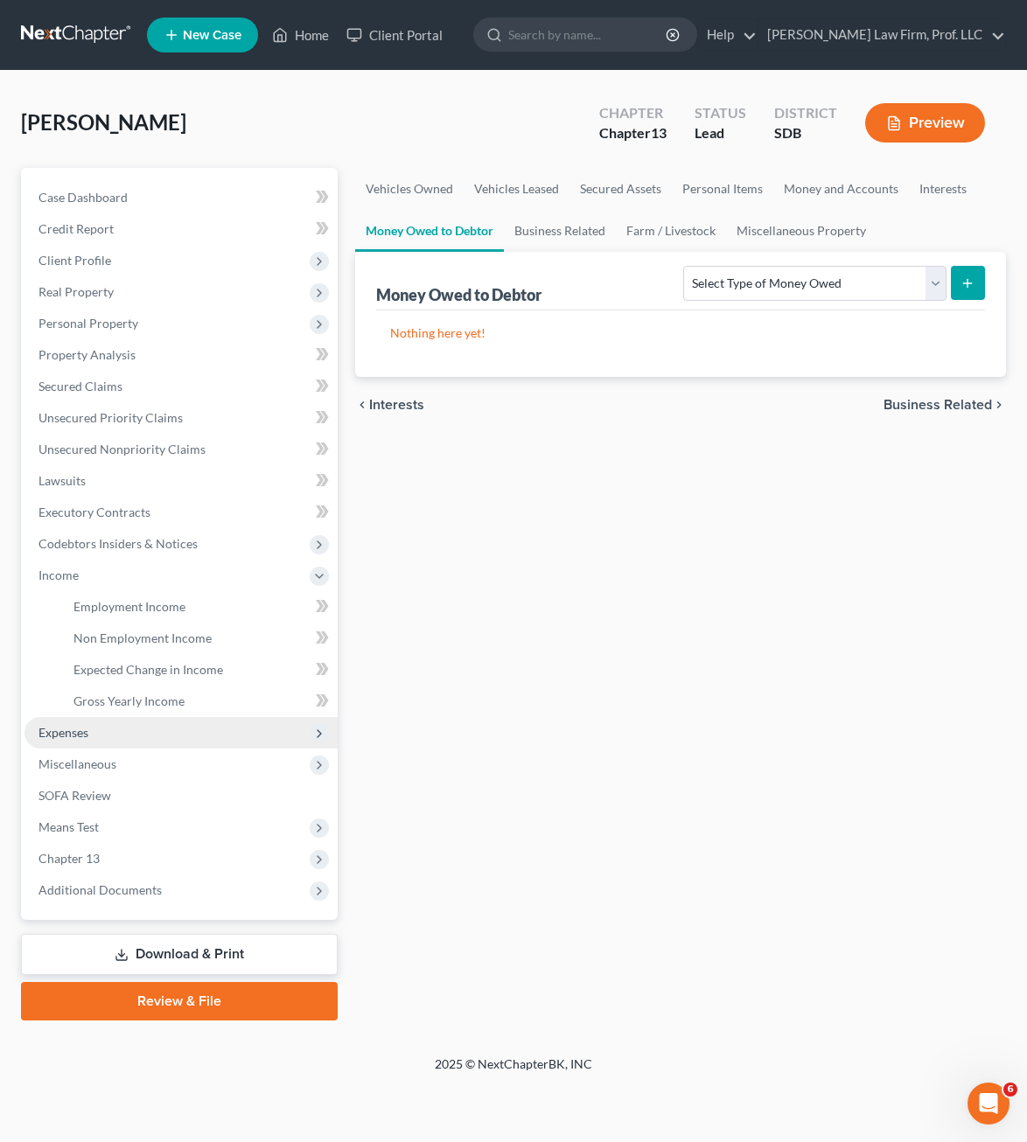
click at [96, 738] on span "Expenses" at bounding box center [180, 732] width 313 height 31
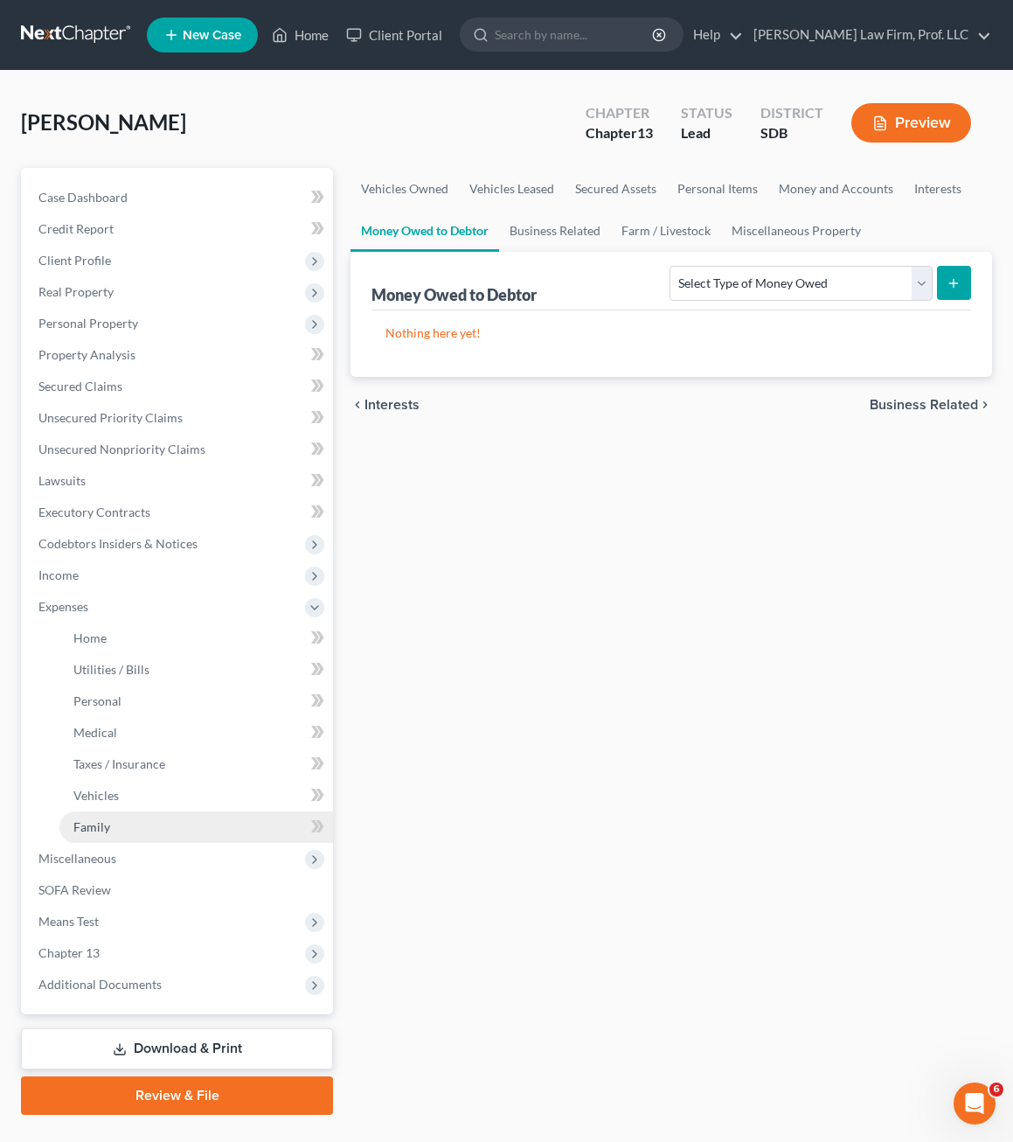
click at [90, 840] on link "Family" at bounding box center [196, 826] width 274 height 31
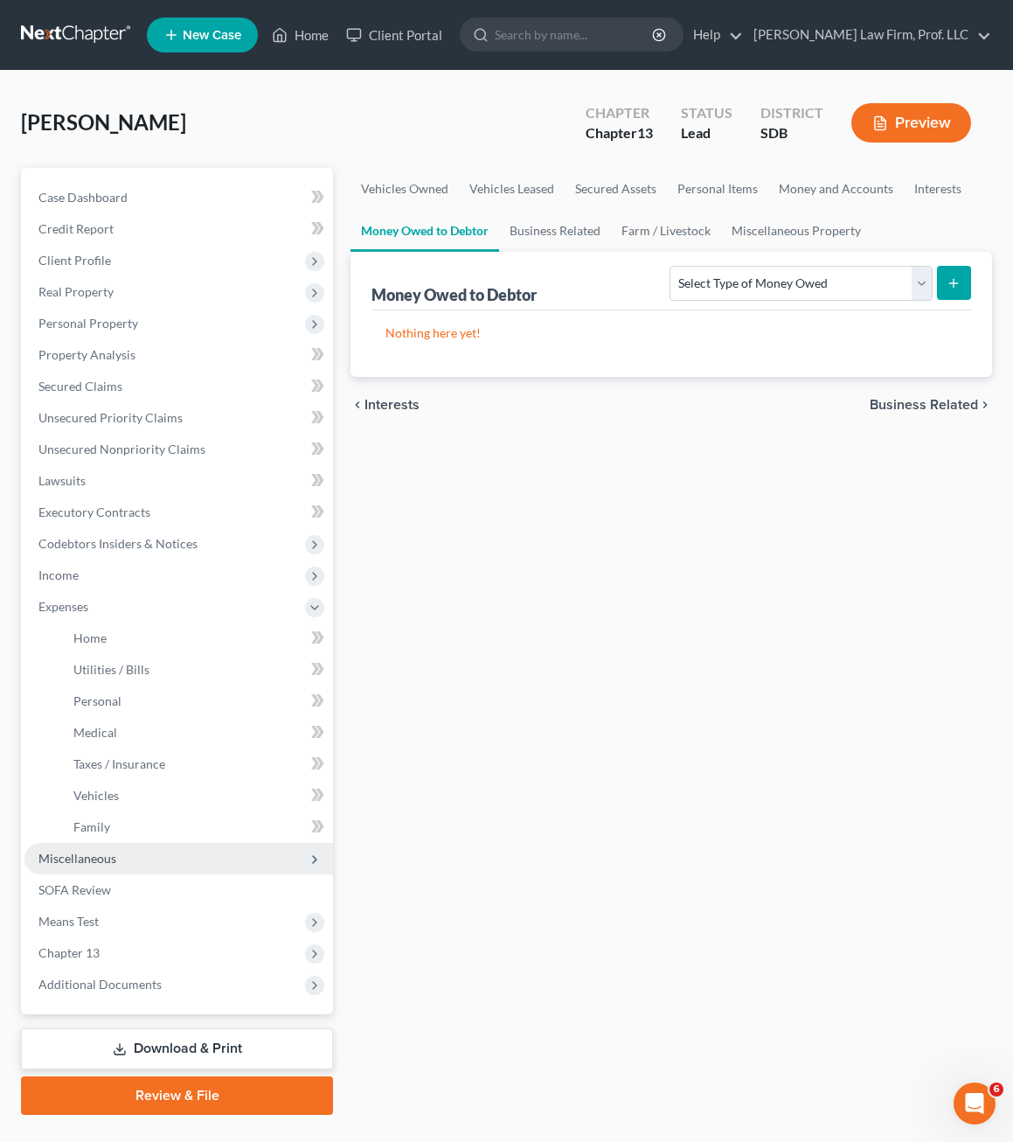
click at [94, 851] on span "Miscellaneous" at bounding box center [77, 858] width 78 height 15
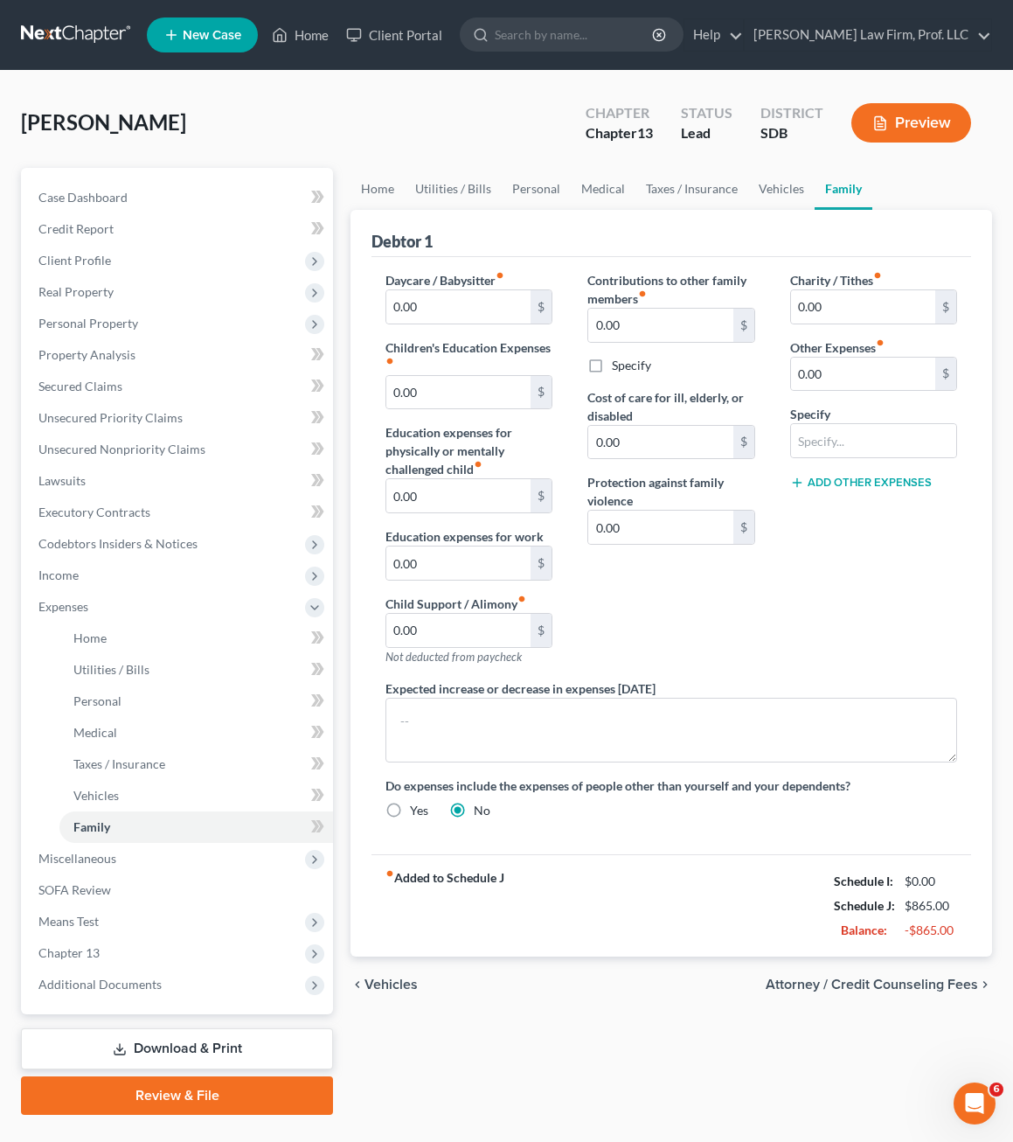
drag, startPoint x: 651, startPoint y: 615, endPoint x: 651, endPoint y: 637, distance: 21.9
click at [651, 614] on div "Contributions to other family members fiber_manual_record 0.00 $ Specify Cost o…" at bounding box center [671, 475] width 202 height 408
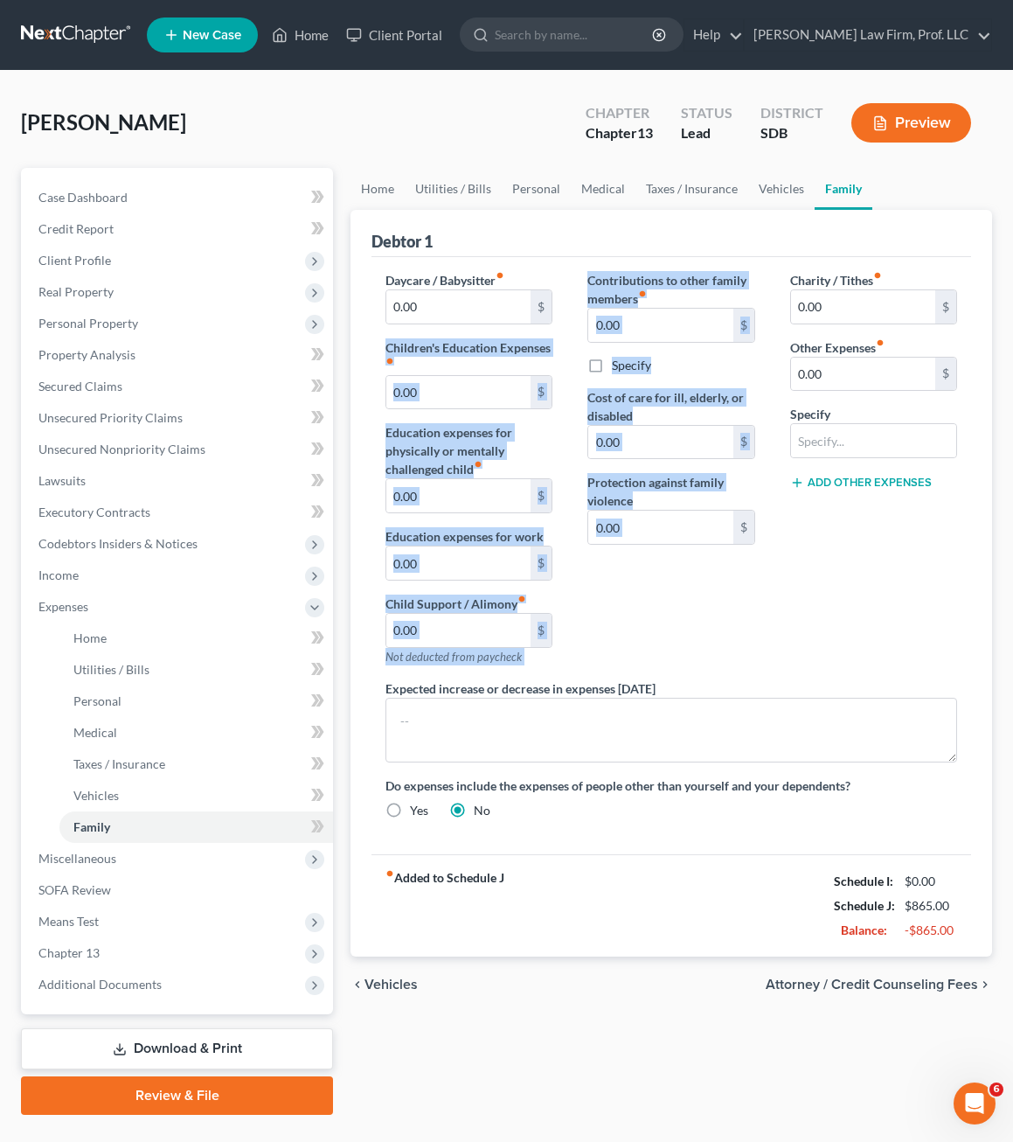
drag, startPoint x: 644, startPoint y: 668, endPoint x: 350, endPoint y: 320, distance: 456.0
click at [350, 322] on div "Home Utilities / Bills Personal Medical Taxes / Insurance Vehicles Family Debto…" at bounding box center [671, 641] width 659 height 947
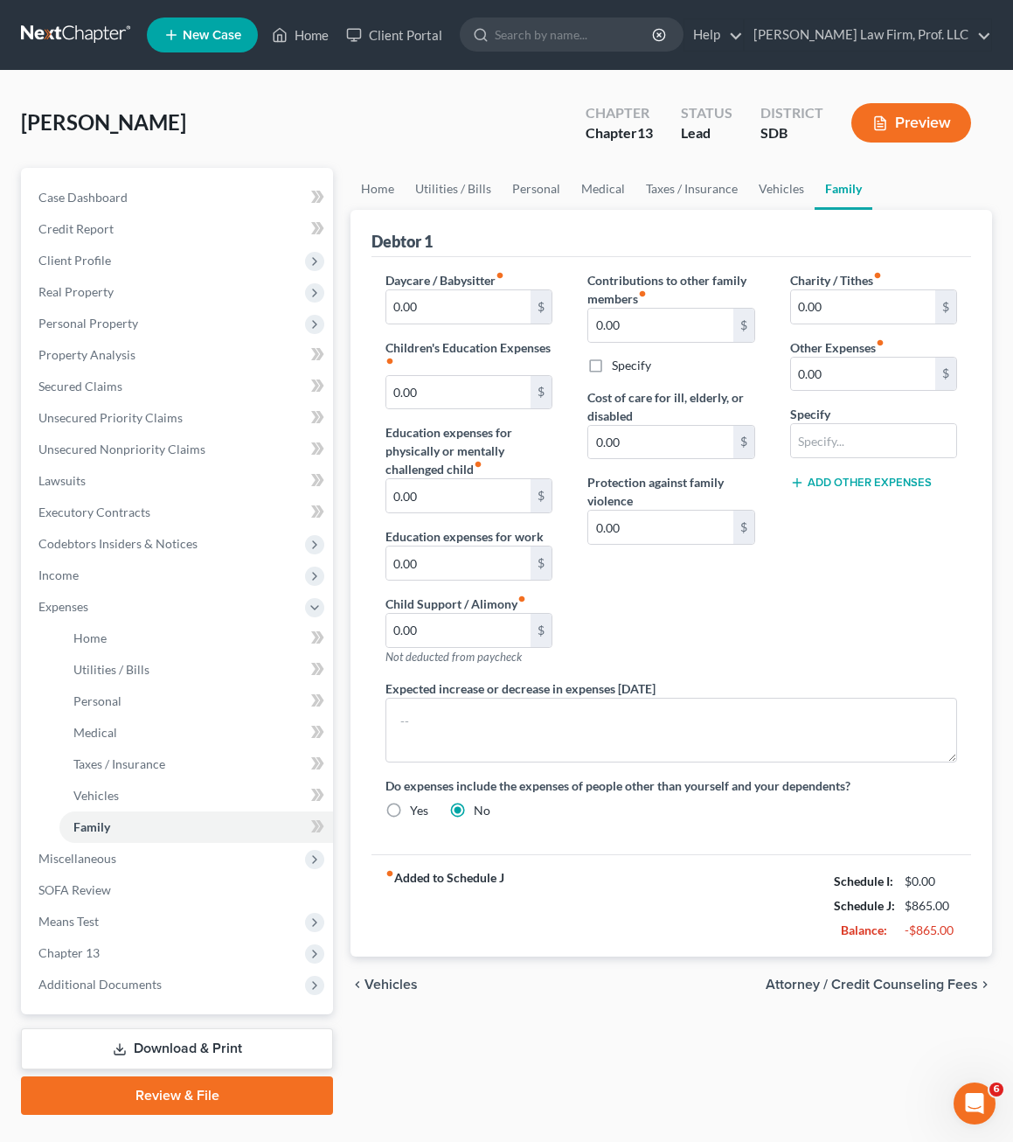
click at [815, 631] on div "Charity / Tithes fiber_manual_record 0.00 $ Other Expenses fiber_manual_record …" at bounding box center [874, 475] width 202 height 408
click at [170, 928] on span "Means Test" at bounding box center [178, 921] width 309 height 31
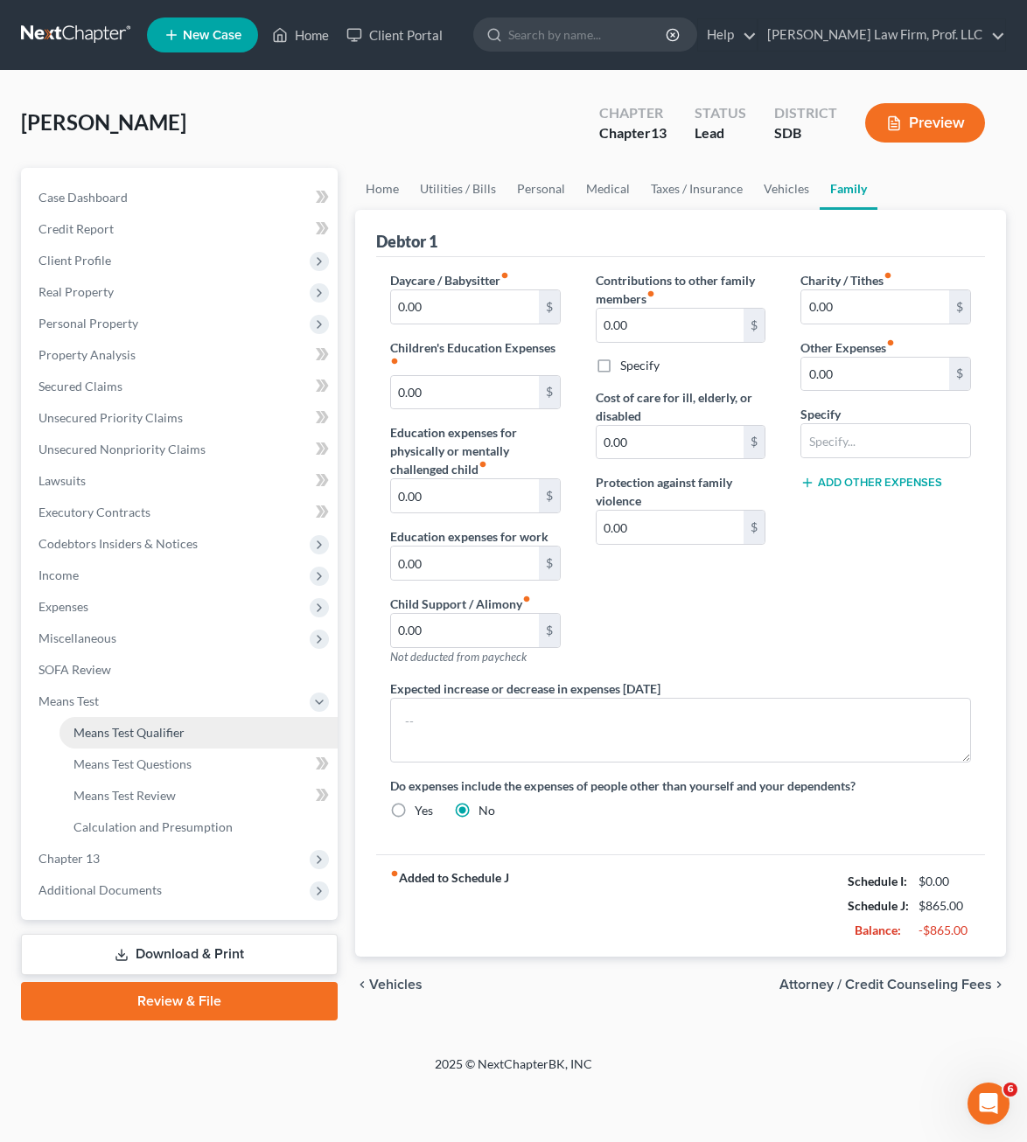
click at [92, 731] on span "Means Test Qualifier" at bounding box center [128, 732] width 111 height 15
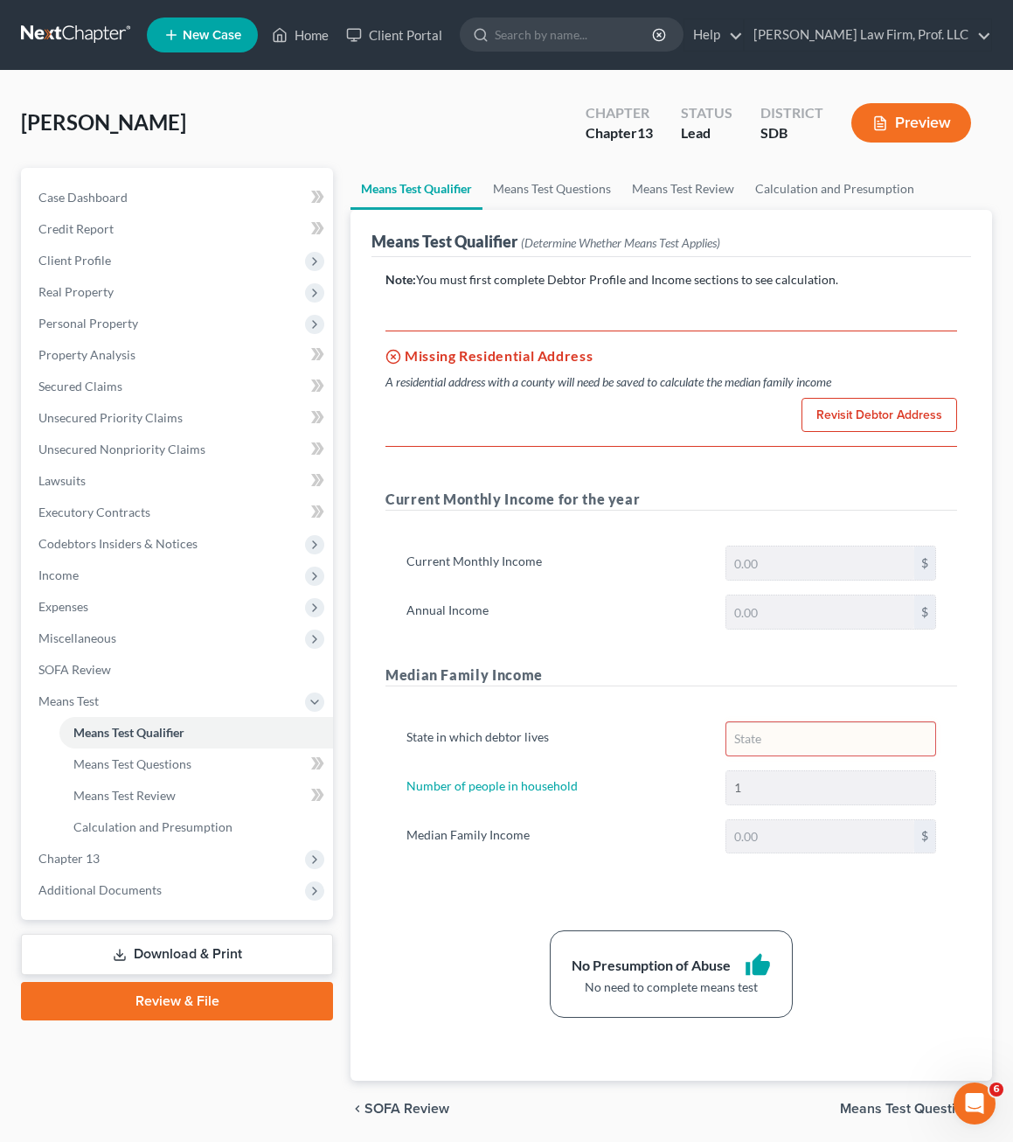
click at [449, 895] on div "Note: You must first complete Debtor Profile and Income sections to see calcula…" at bounding box center [672, 645] width 572 height 748
drag, startPoint x: 120, startPoint y: 769, endPoint x: 135, endPoint y: 778, distance: 17.2
click at [120, 769] on span "Means Test Questions" at bounding box center [132, 763] width 118 height 15
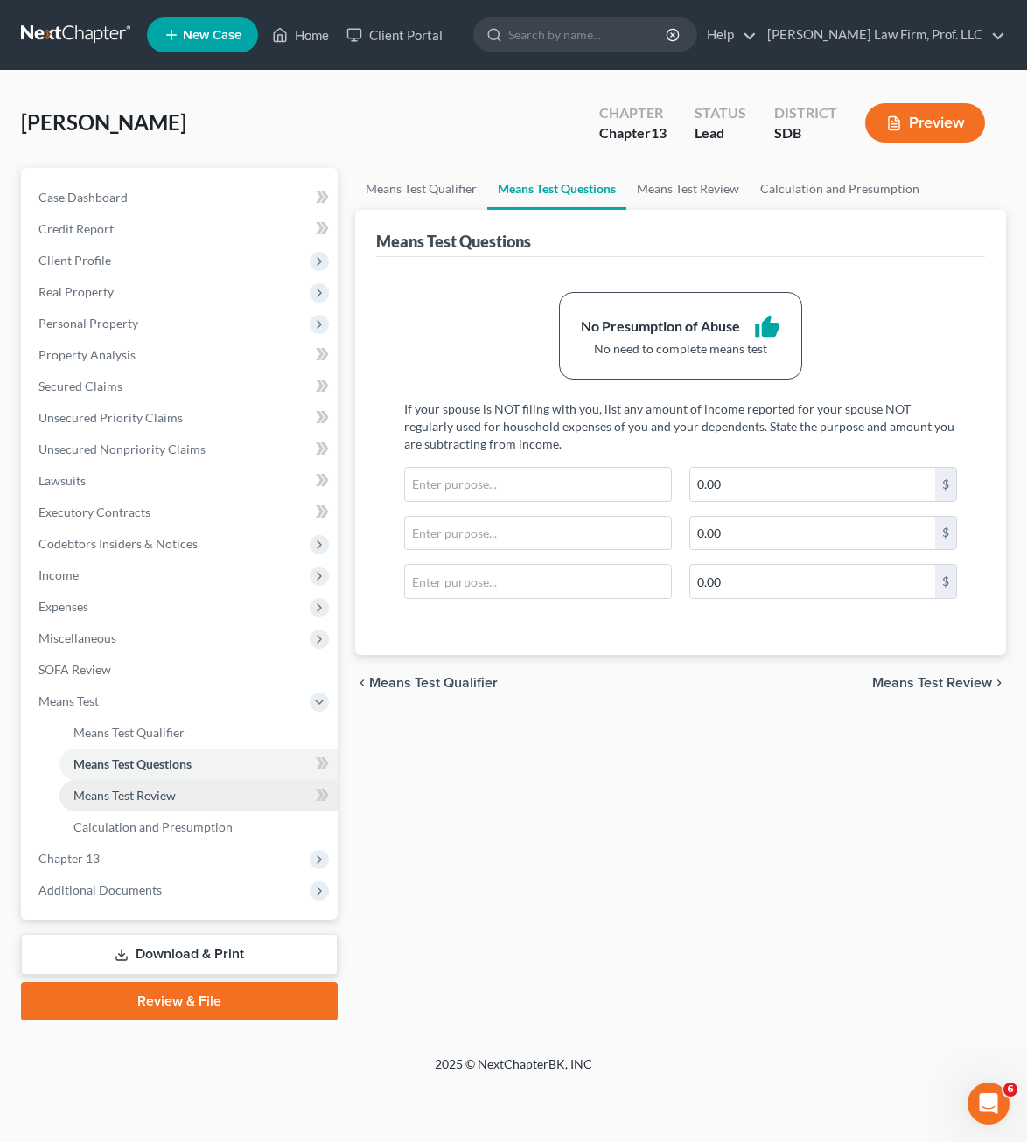
click at [181, 804] on link "Means Test Review" at bounding box center [198, 795] width 278 height 31
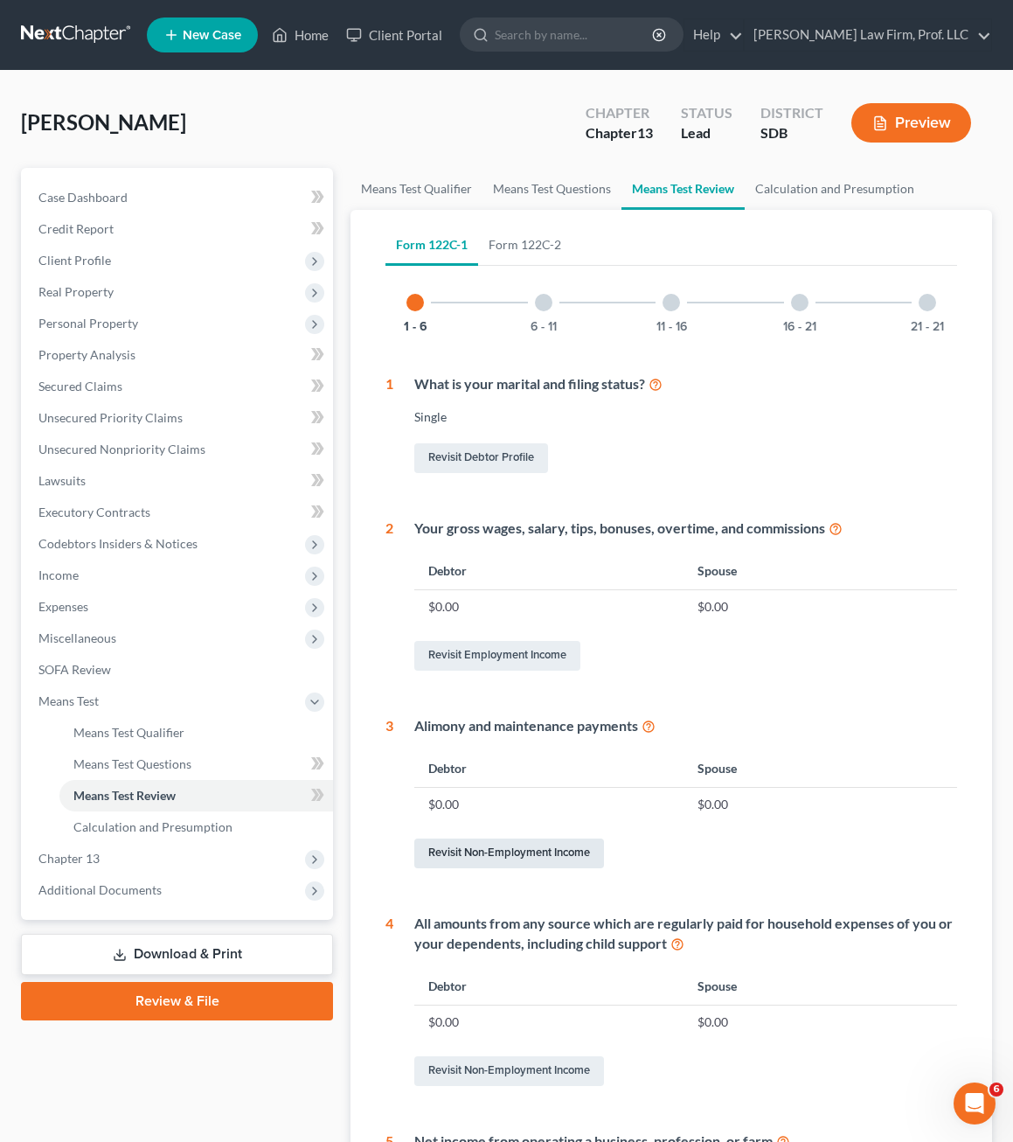
click at [536, 847] on link "Revisit Non-Employment Income" at bounding box center [509, 854] width 190 height 30
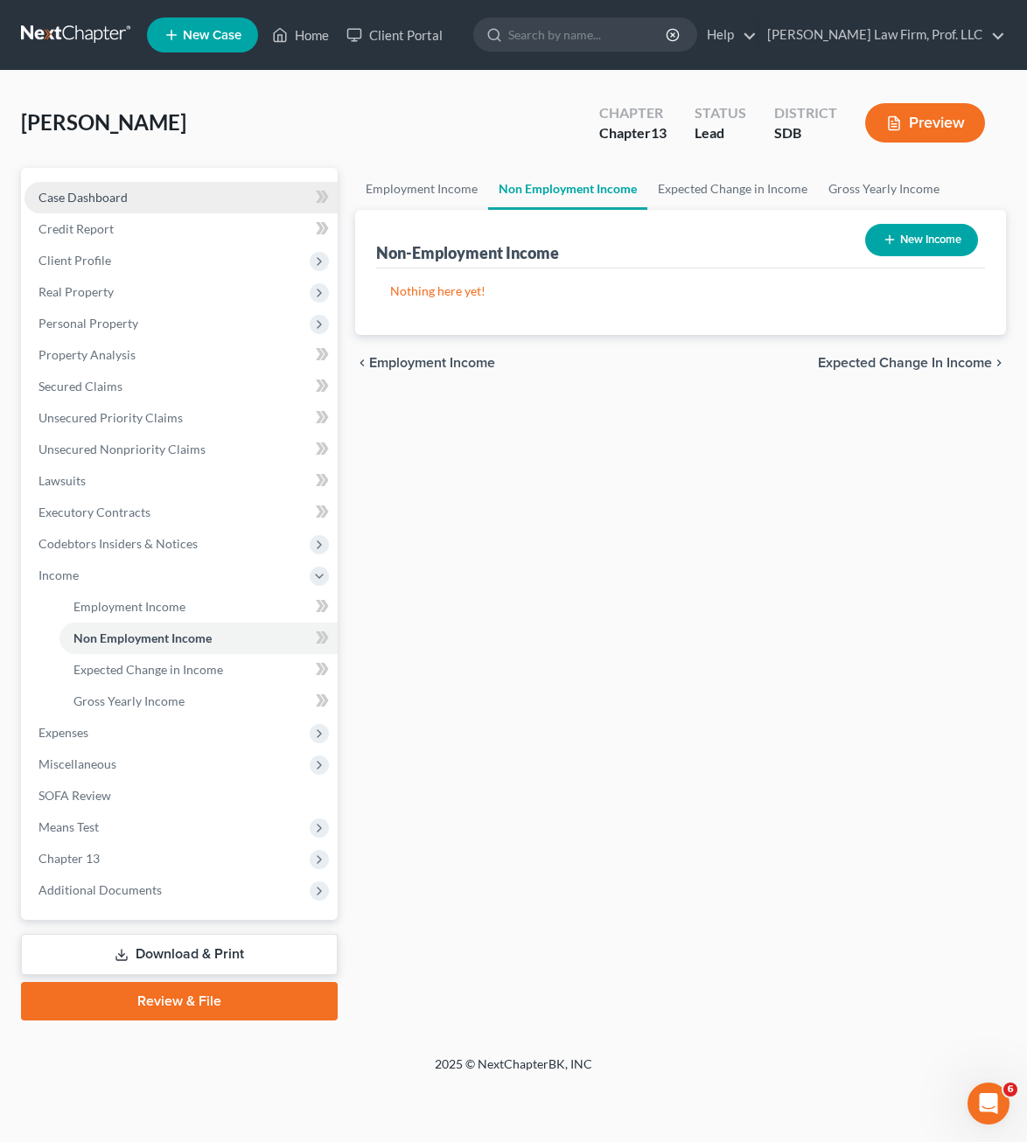
click at [139, 202] on link "Case Dashboard" at bounding box center [180, 197] width 313 height 31
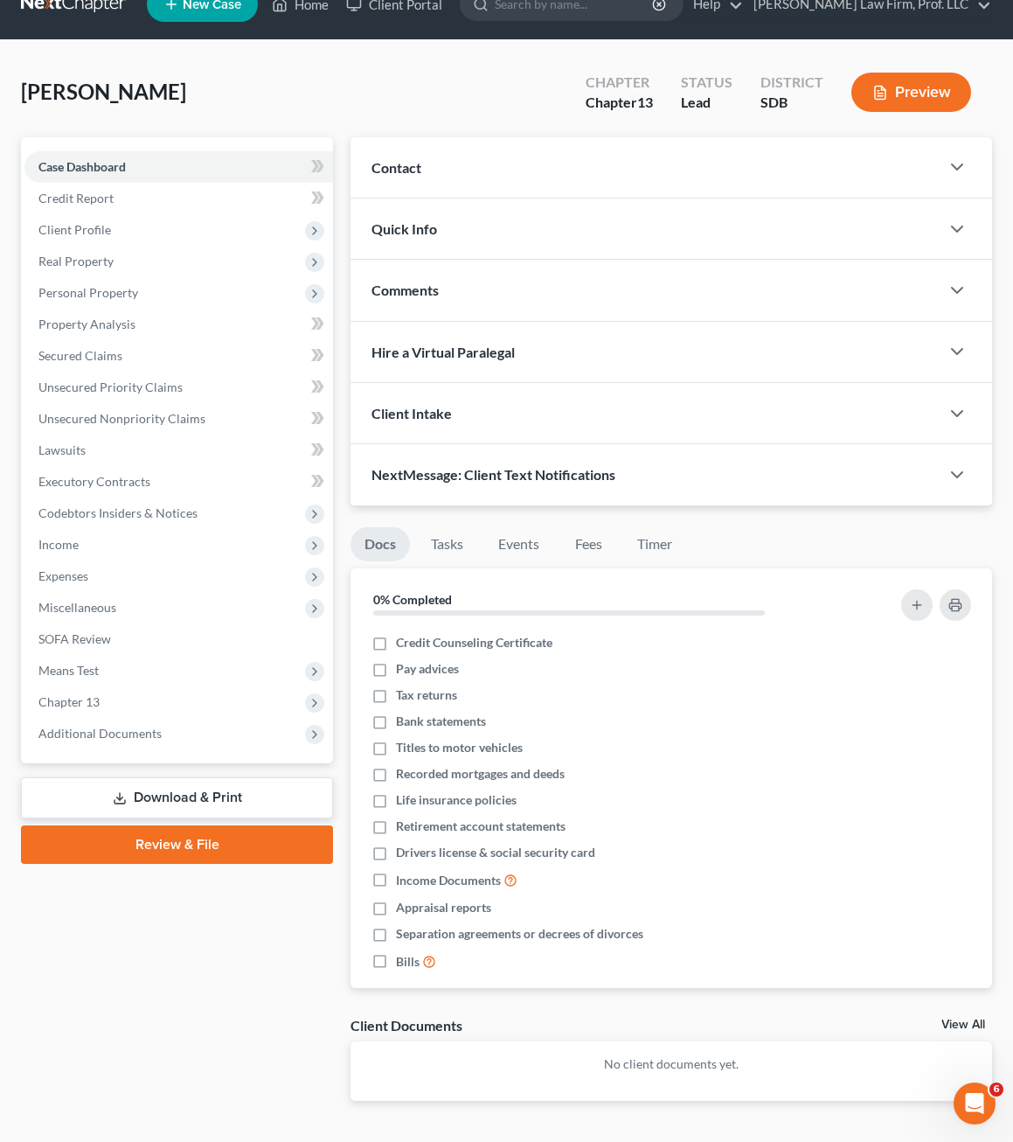
scroll to position [84, 0]
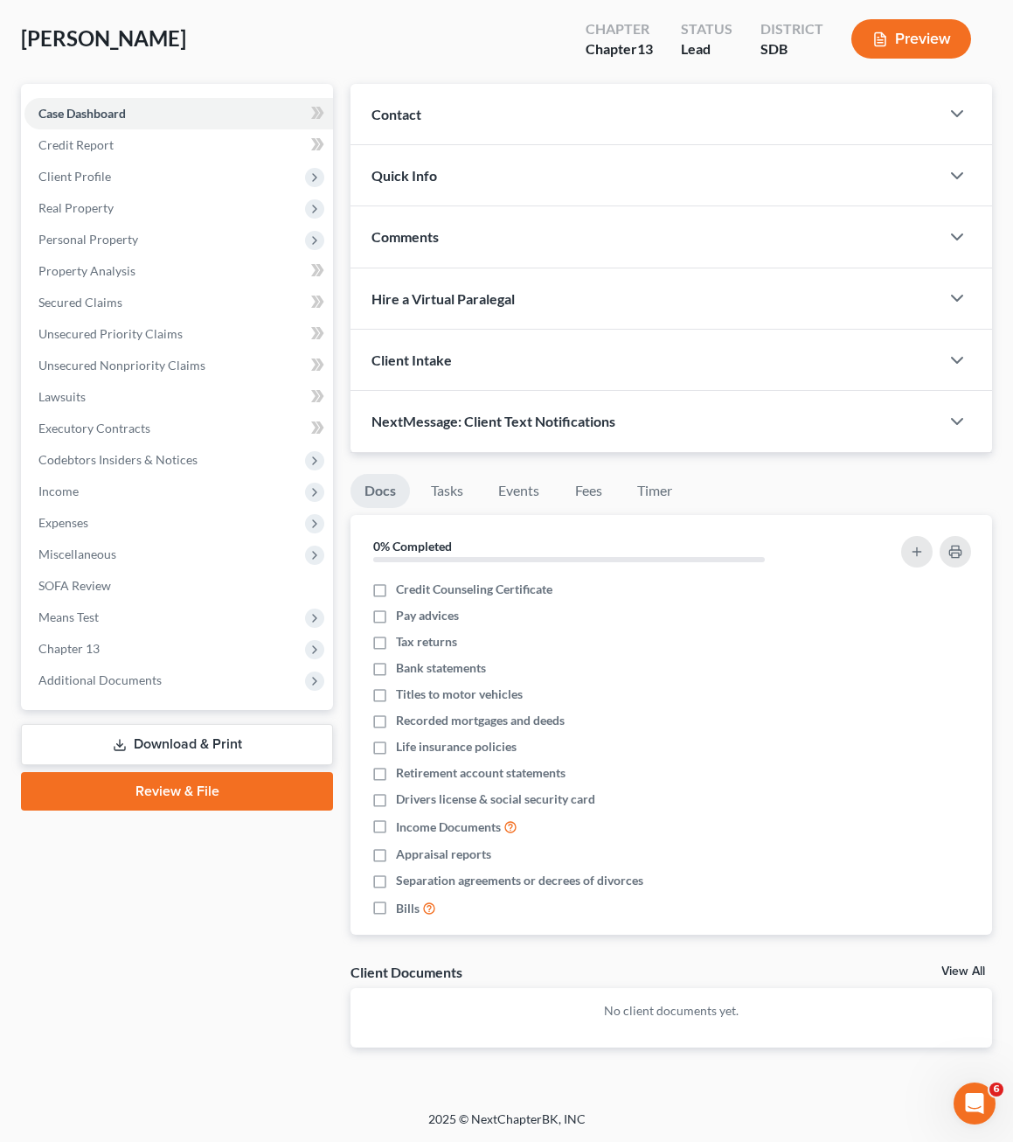
click at [108, 1009] on div "Case Dashboard Payments Invoices Payments Payments Credit Report Client Profile" at bounding box center [177, 580] width 330 height 992
